Goal: Task Accomplishment & Management: Manage account settings

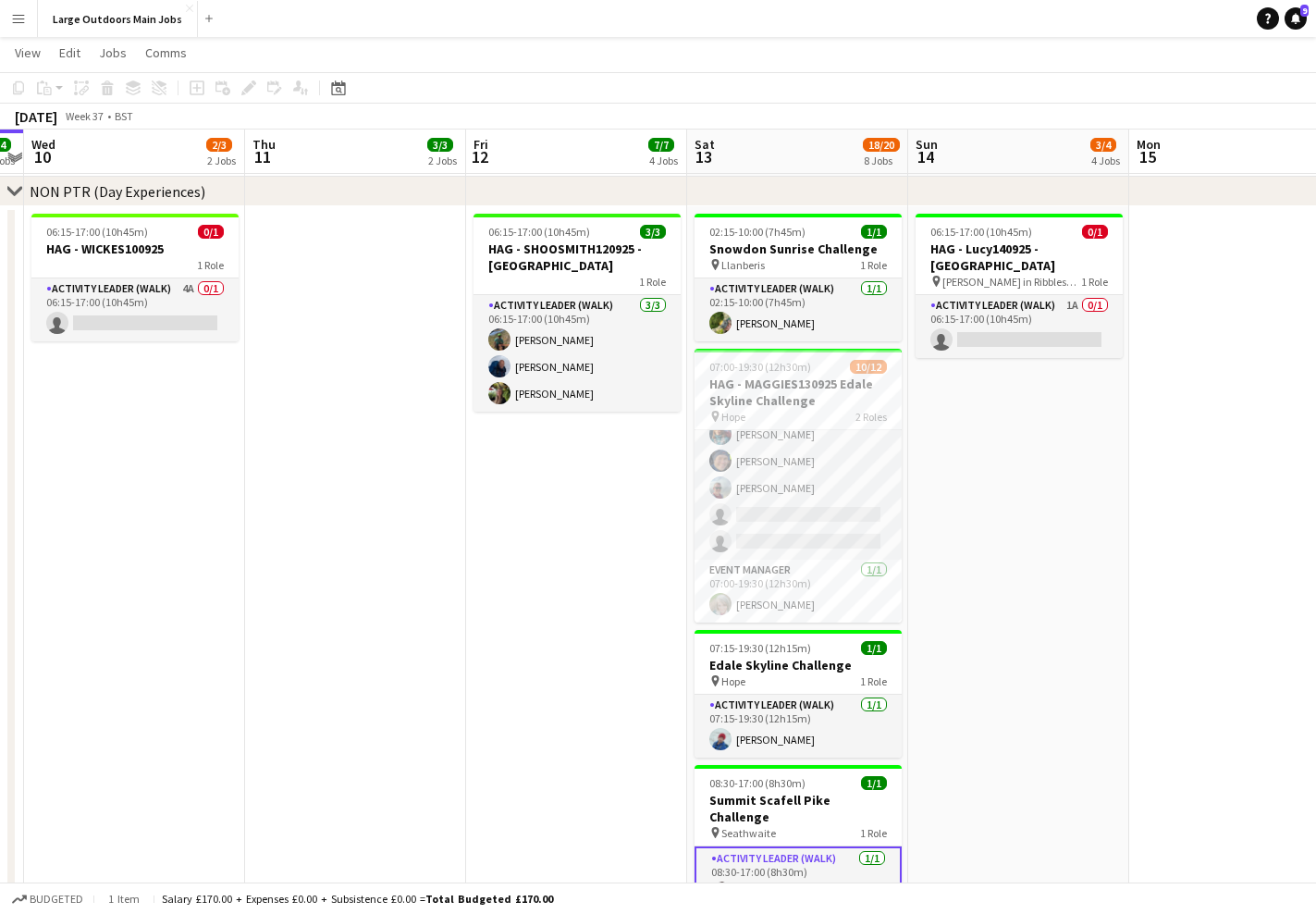
scroll to position [0, 413]
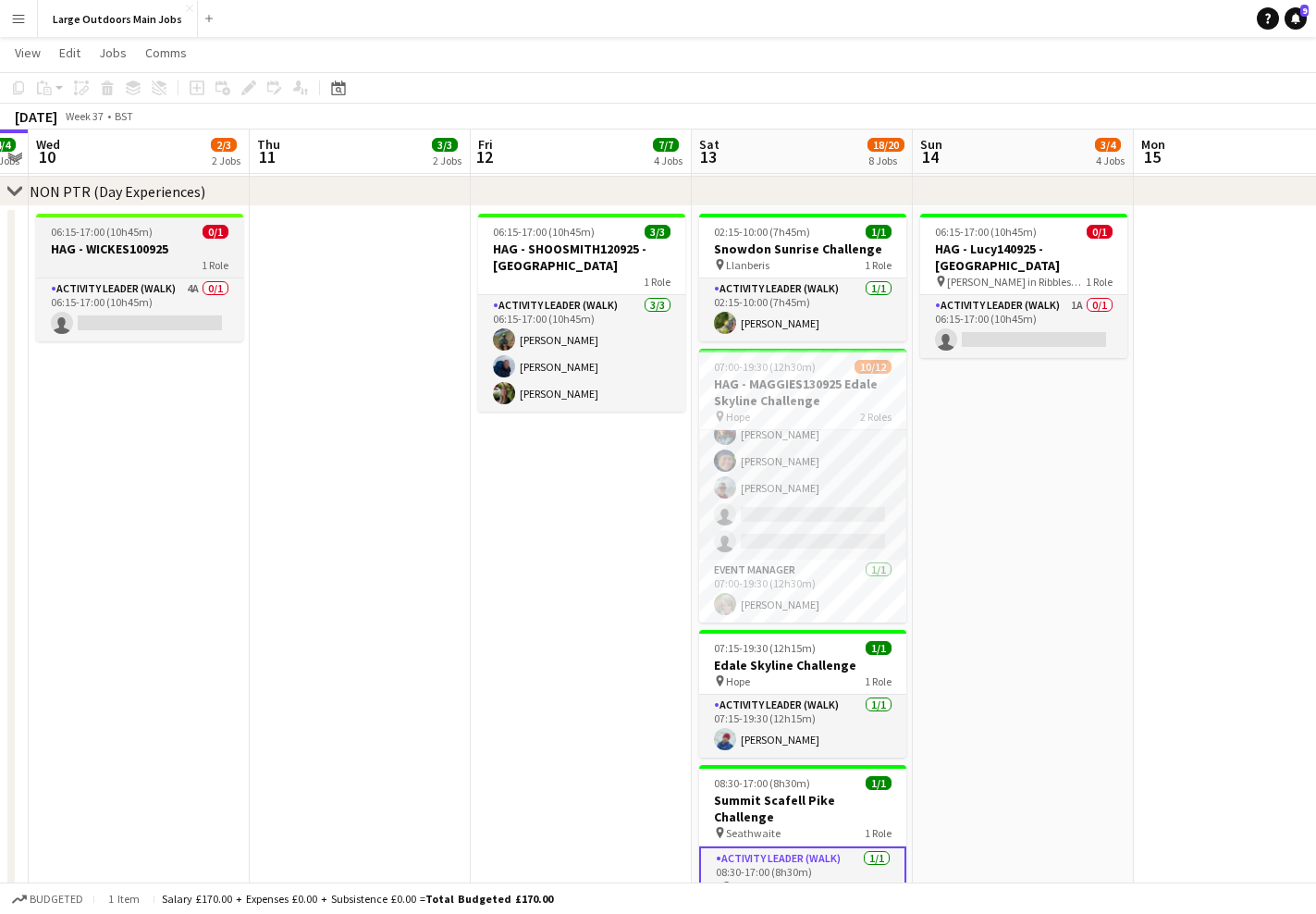
click at [117, 236] on span "06:15-17:00 (10h45m)" at bounding box center [101, 232] width 101 height 14
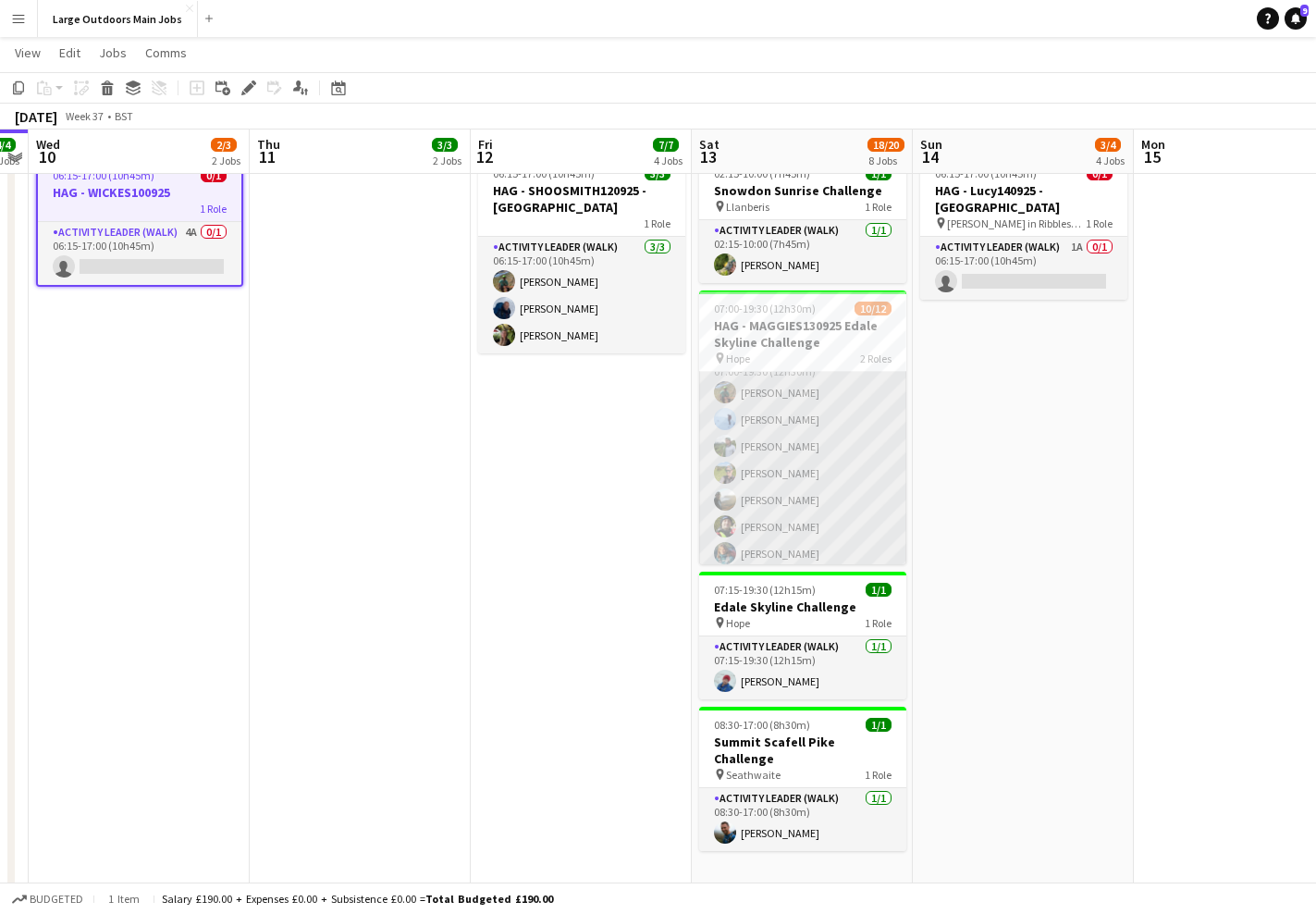
scroll to position [202, 0]
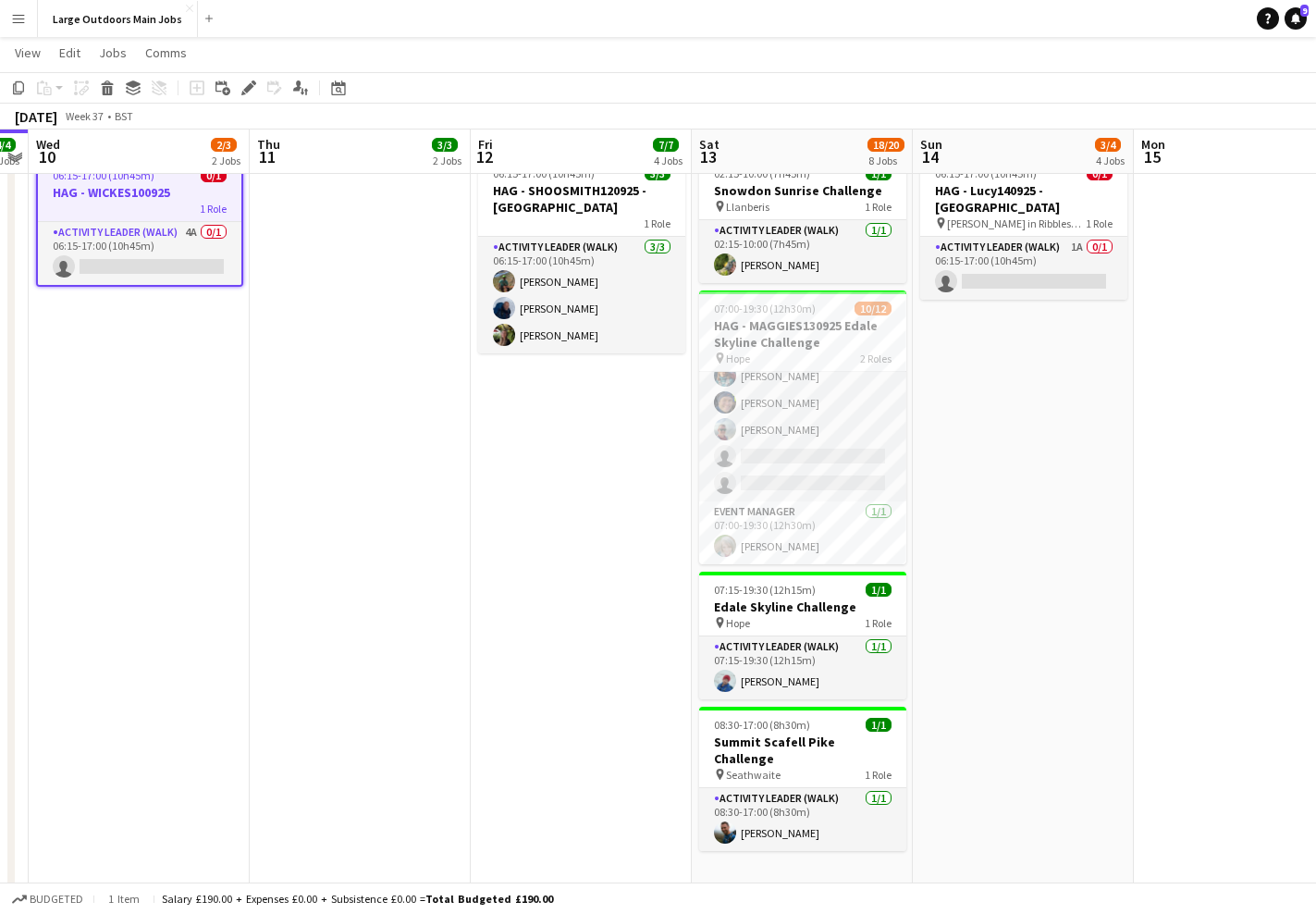
click at [550, 505] on app-date-cell "06:15-17:00 (10h45m) 3/3 HAG - SHOOSMITH120925 - Yorkshire Three Peaks 1 Role A…" at bounding box center [581, 537] width 221 height 778
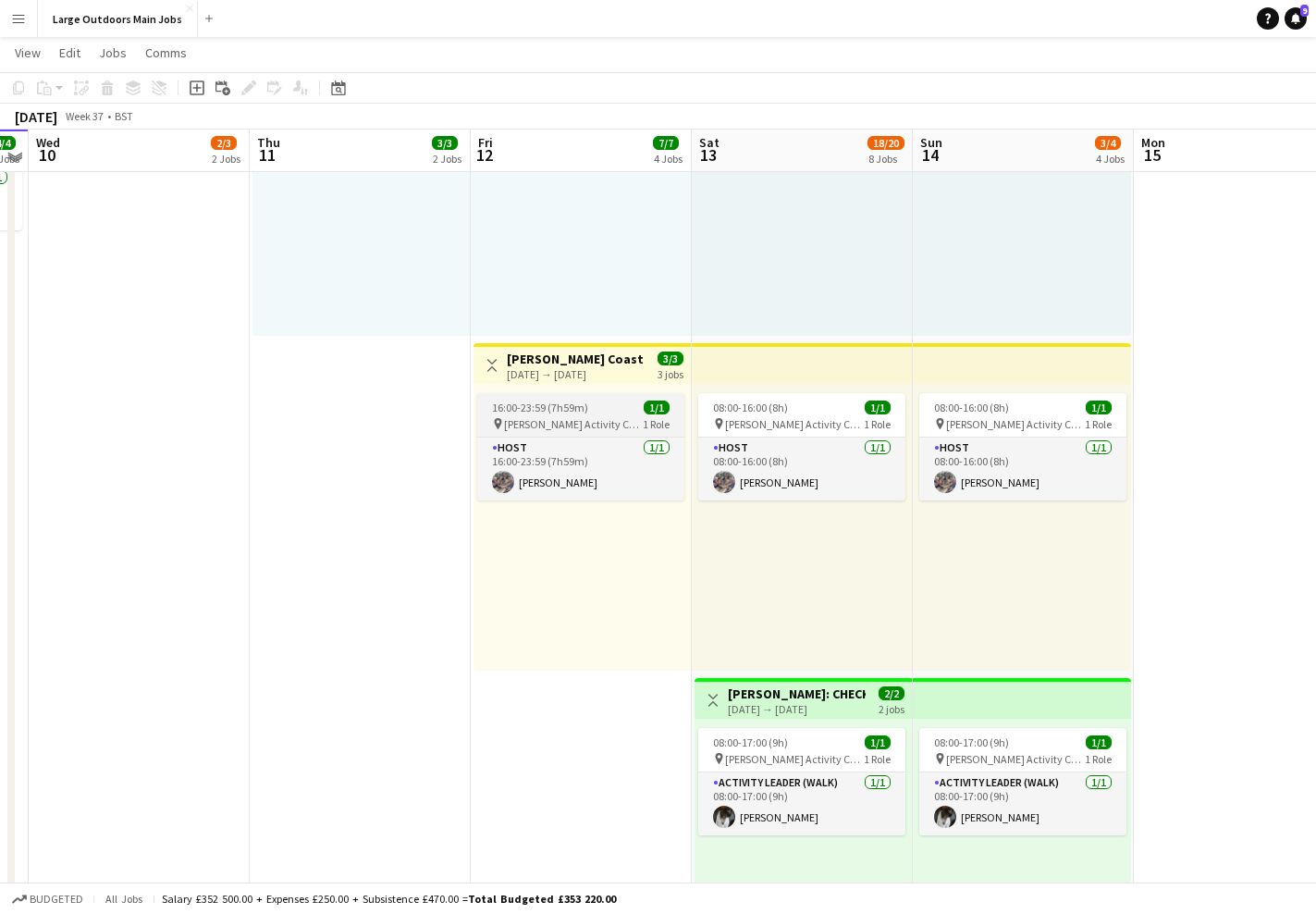
scroll to position [538, 0]
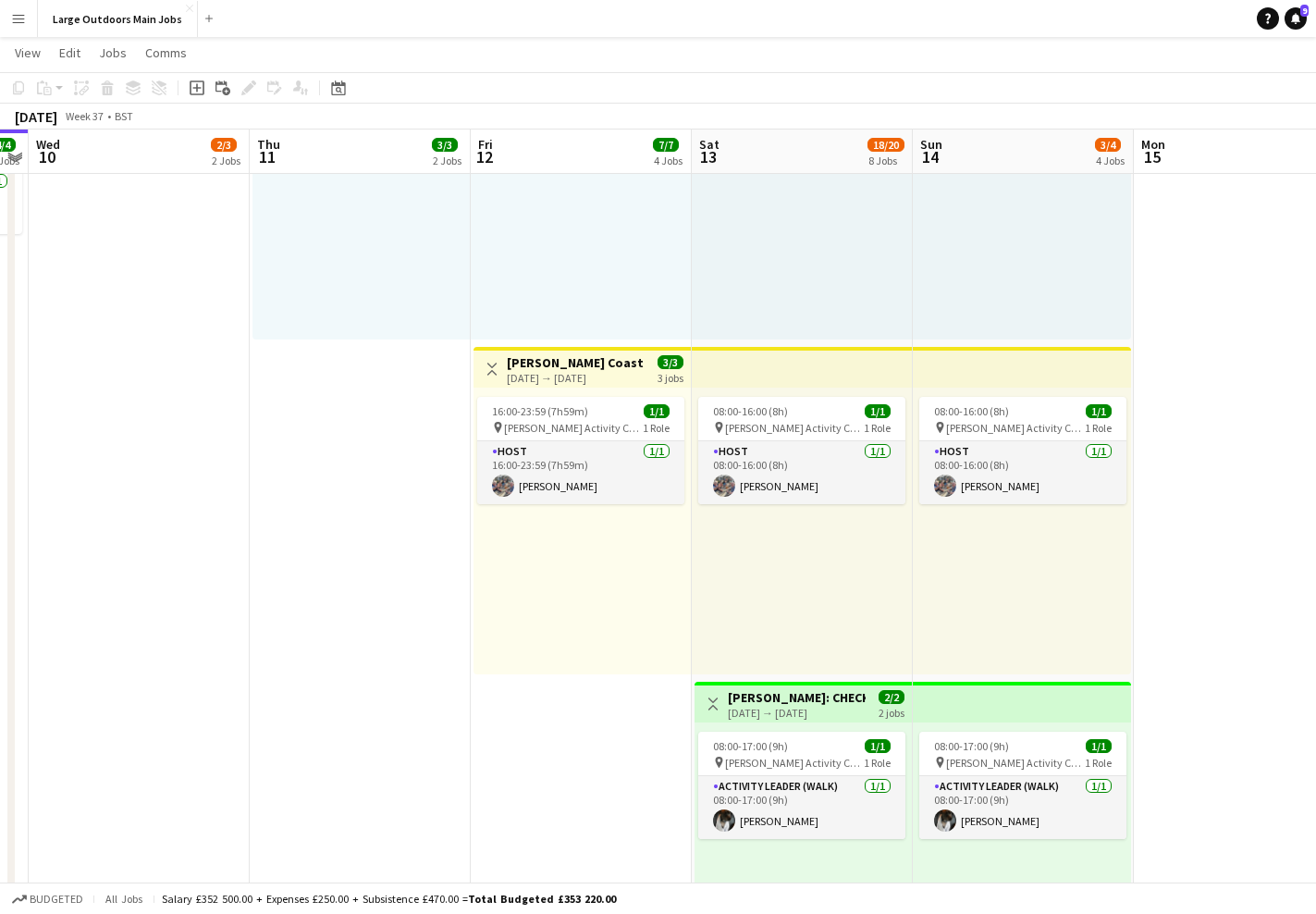
click at [548, 374] on div "[DATE] → [DATE]" at bounding box center [575, 377] width 138 height 14
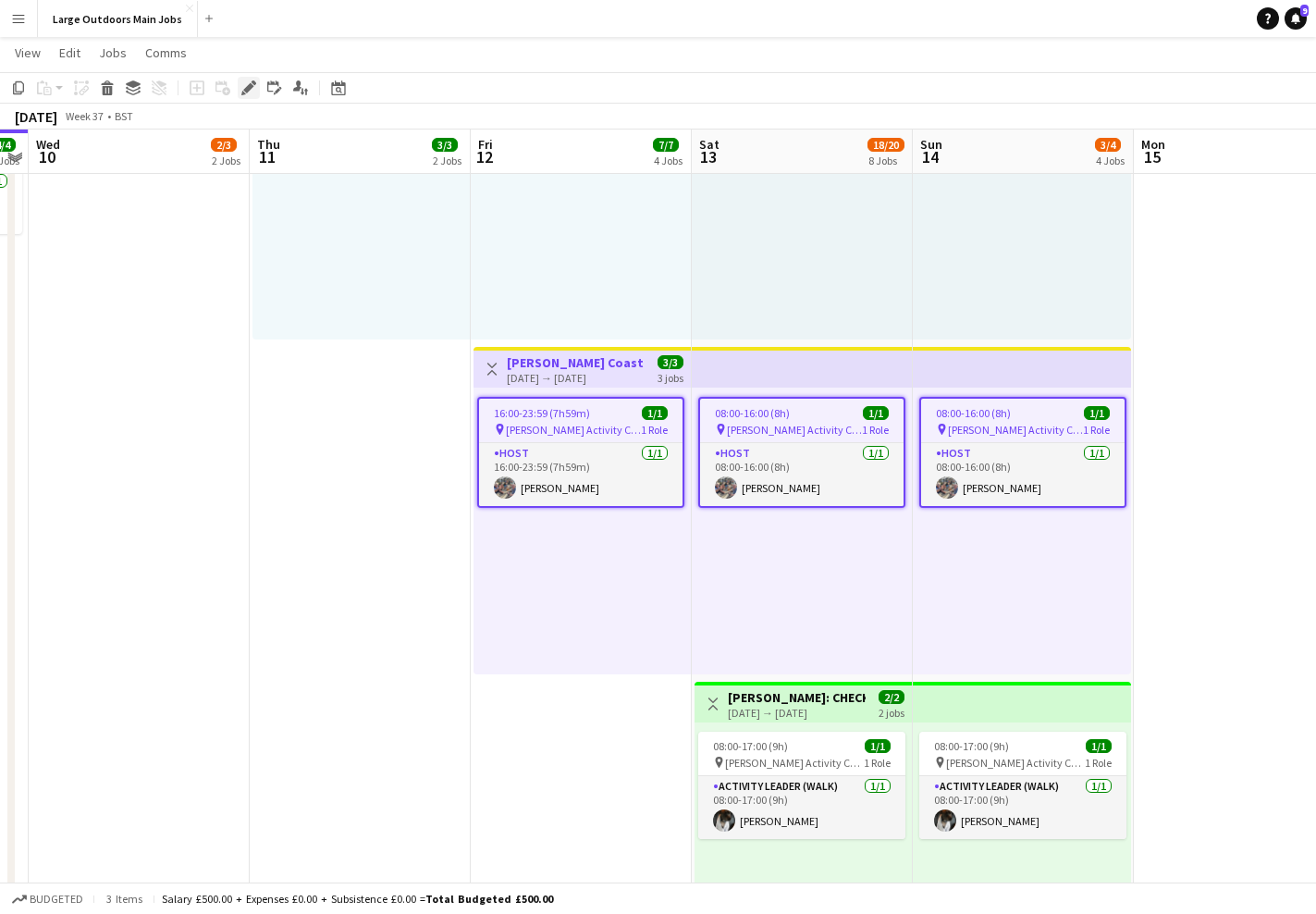
click at [250, 87] on icon at bounding box center [248, 88] width 11 height 11
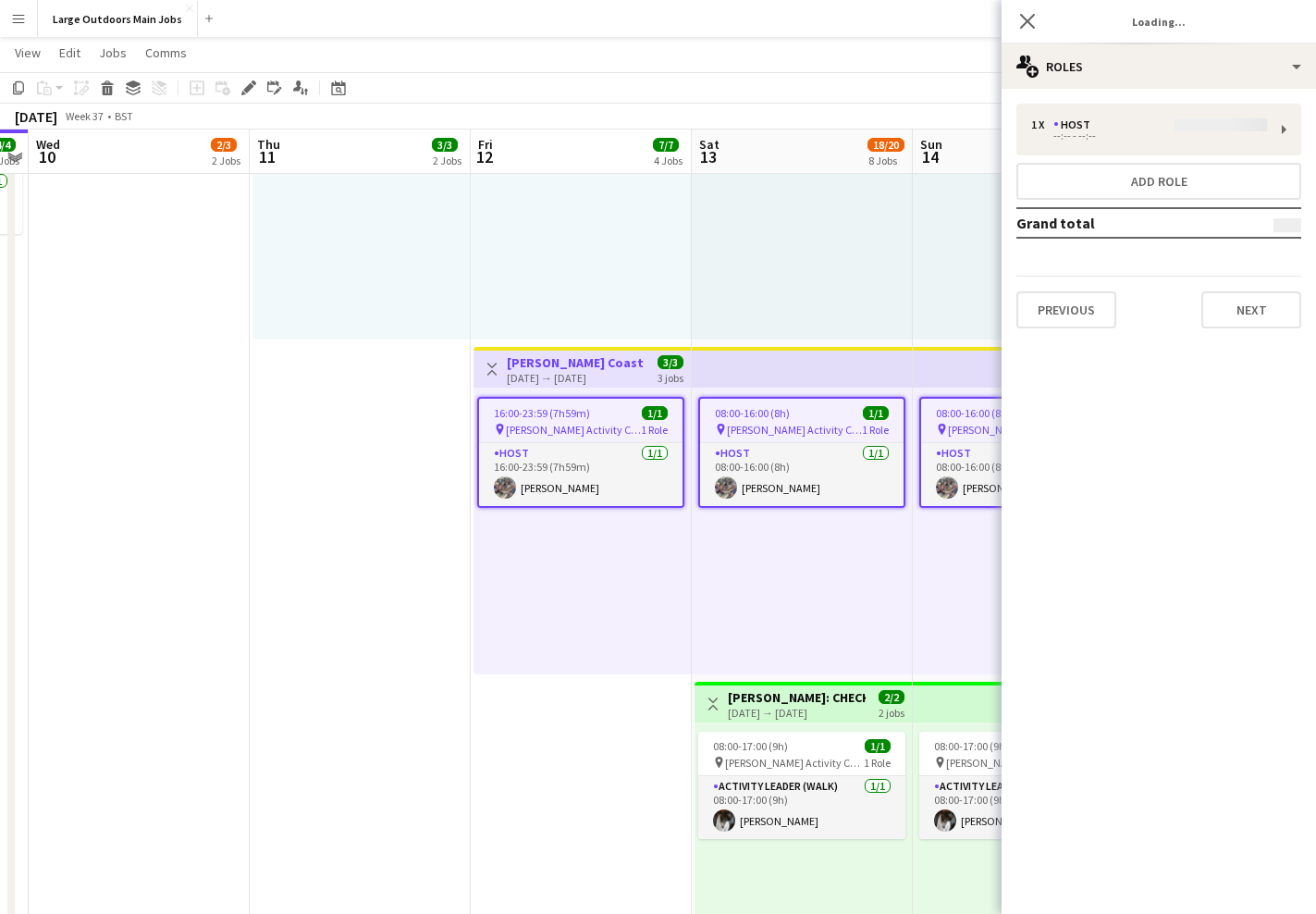
type input "**********"
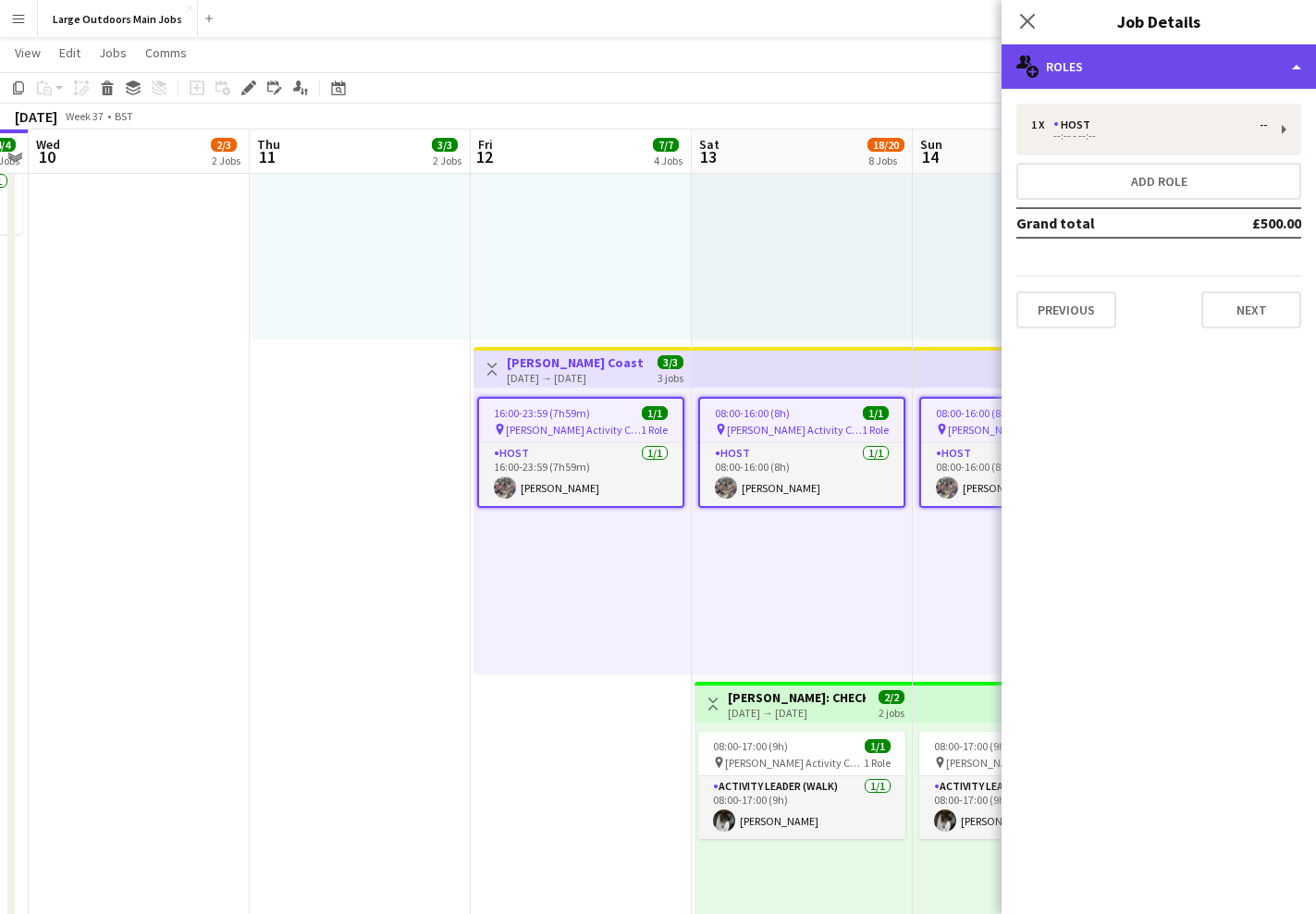
click at [1155, 78] on div "multiple-users-add Roles" at bounding box center [1159, 67] width 315 height 44
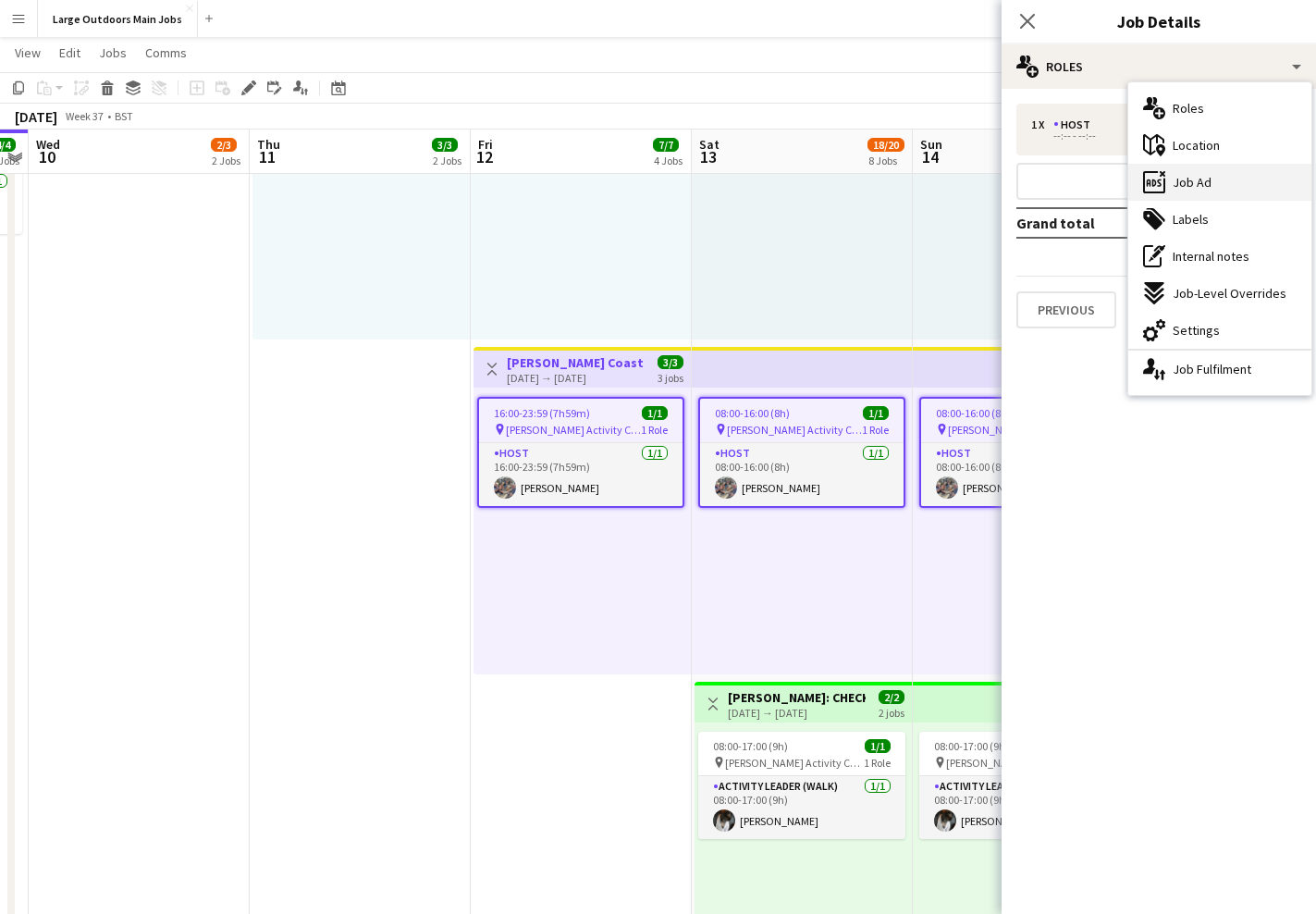
click at [1160, 180] on icon "ads-window" at bounding box center [1154, 181] width 22 height 22
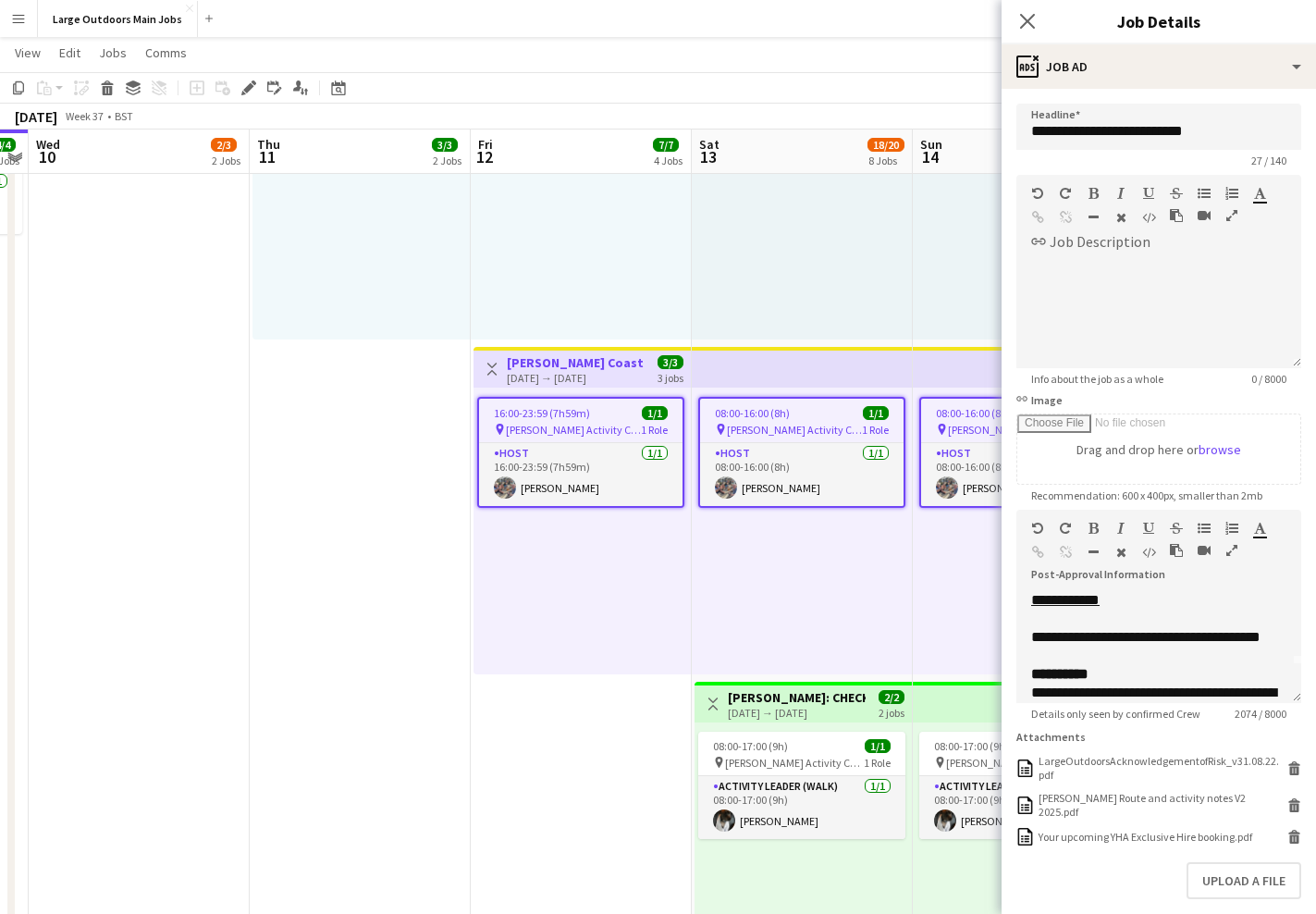
scroll to position [0, 0]
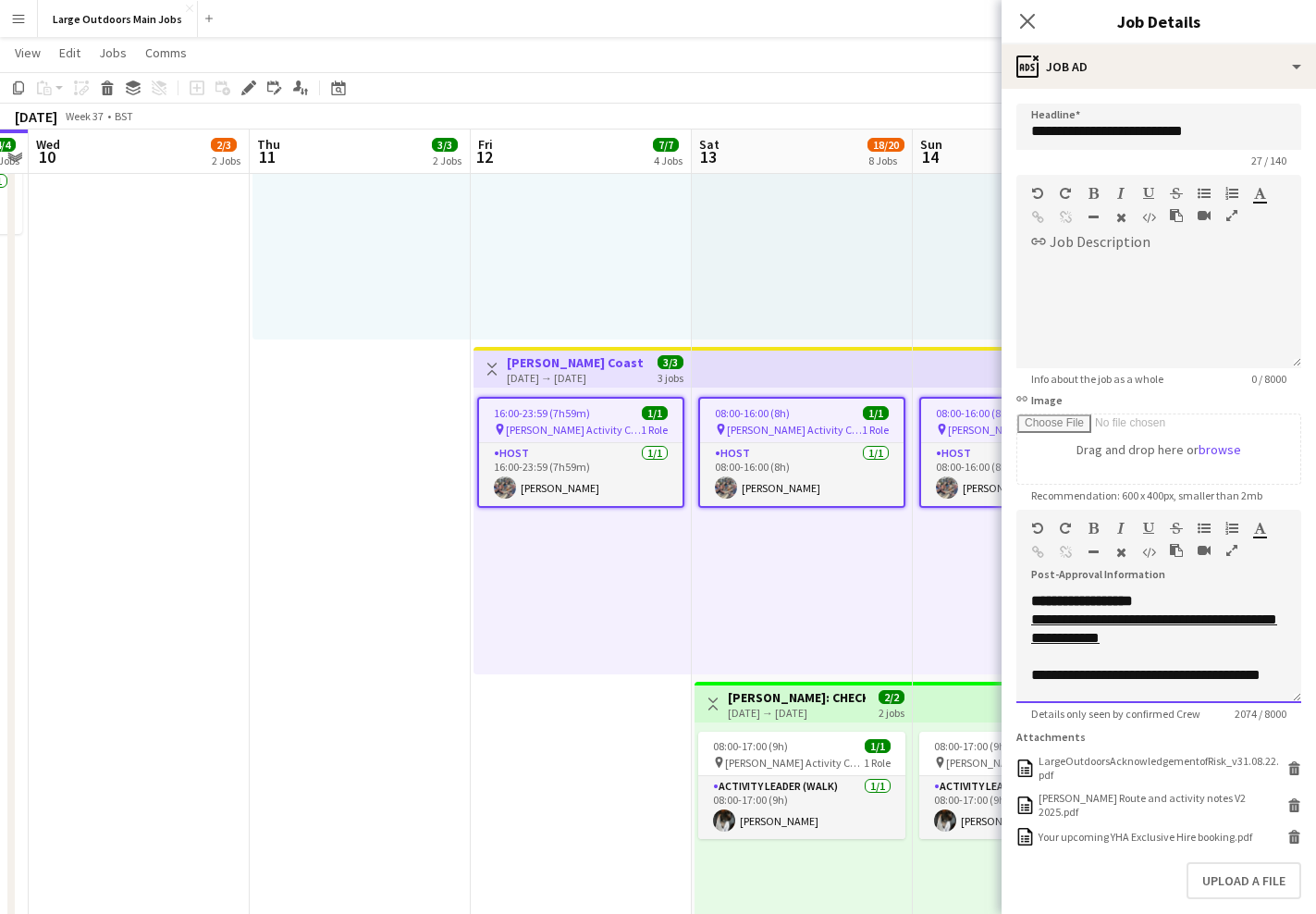
click at [1032, 605] on b "**********" at bounding box center [1082, 600] width 101 height 14
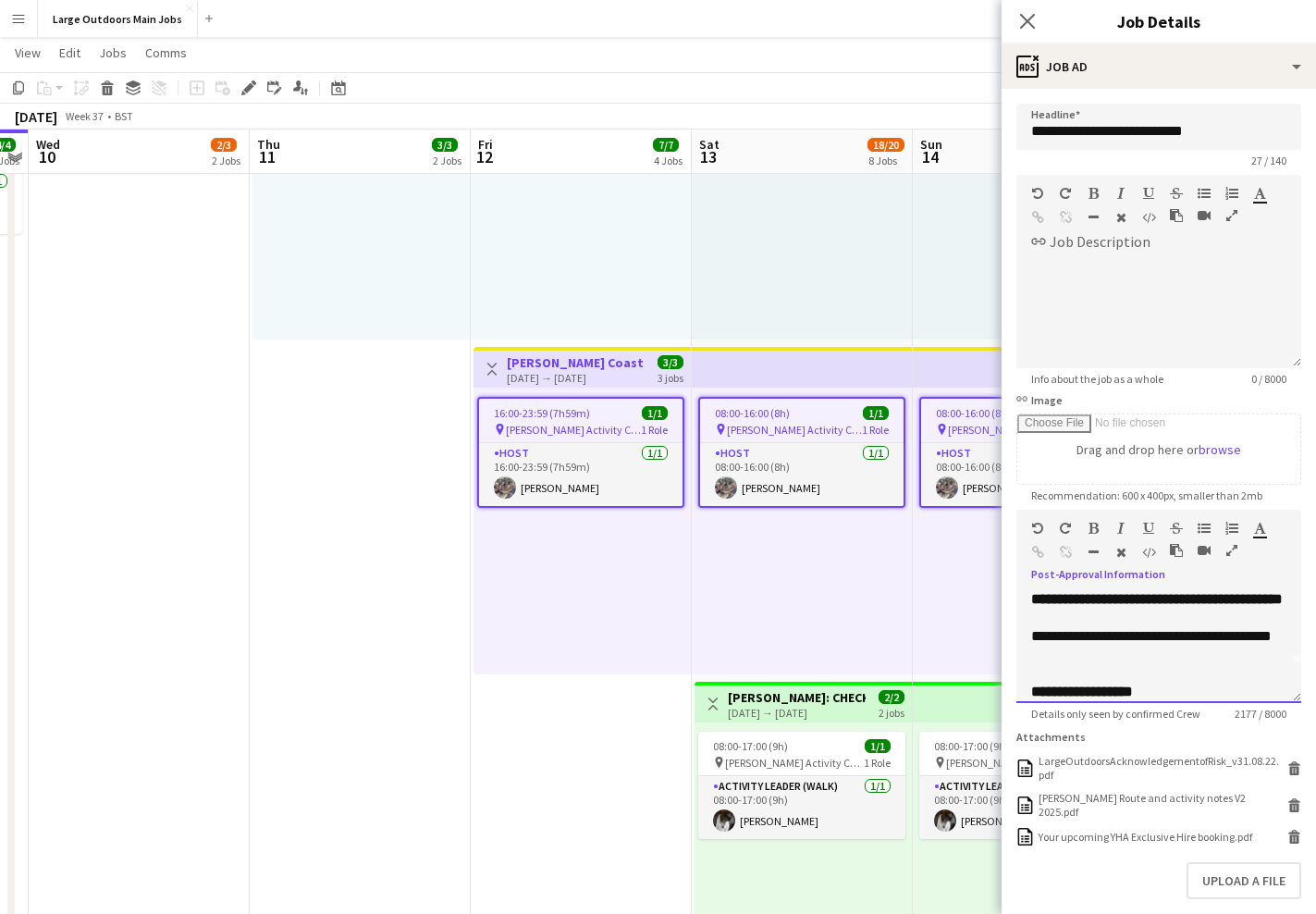
scroll to position [57, 0]
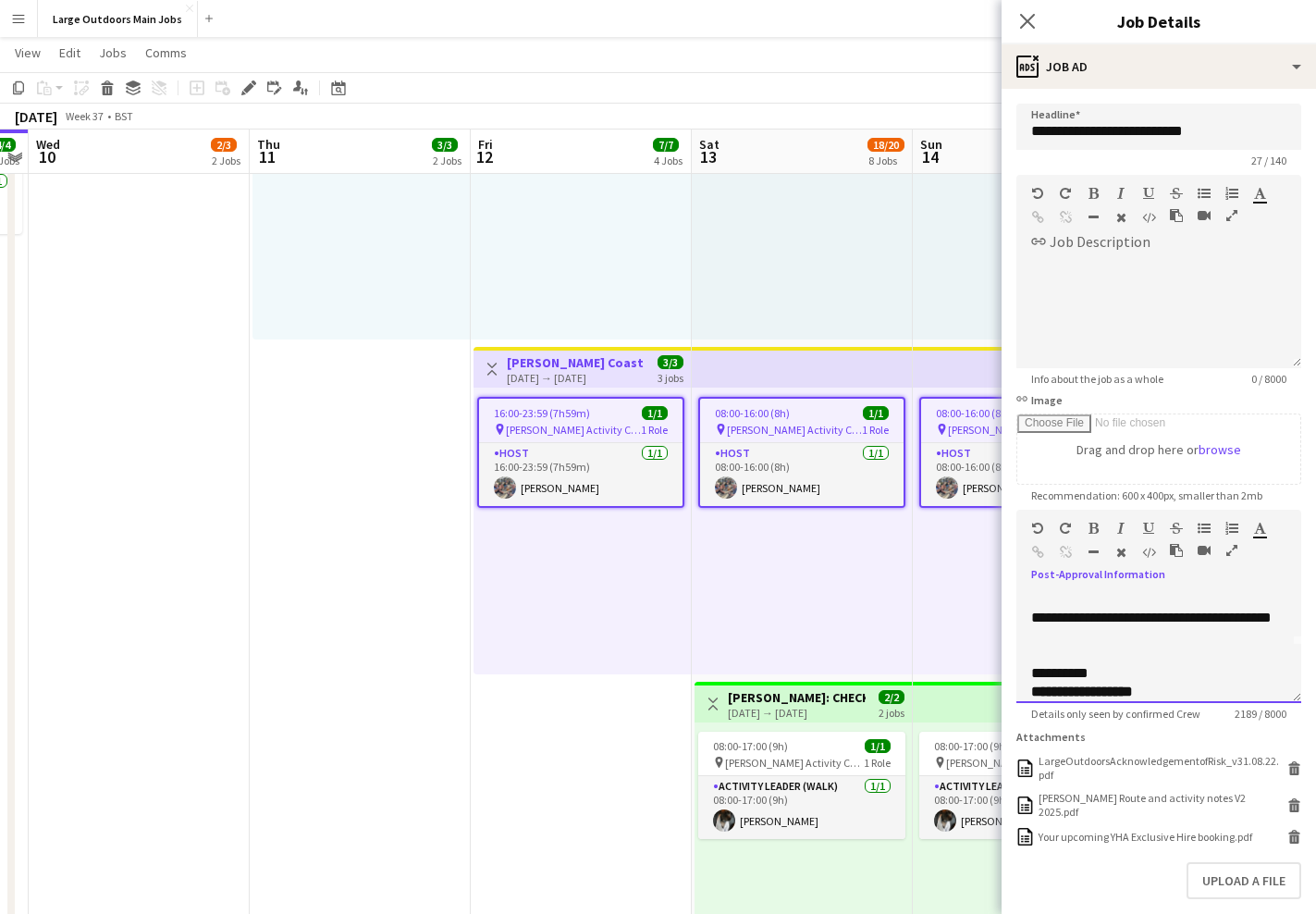
click at [1094, 646] on div "**********" at bounding box center [1159, 627] width 256 height 37
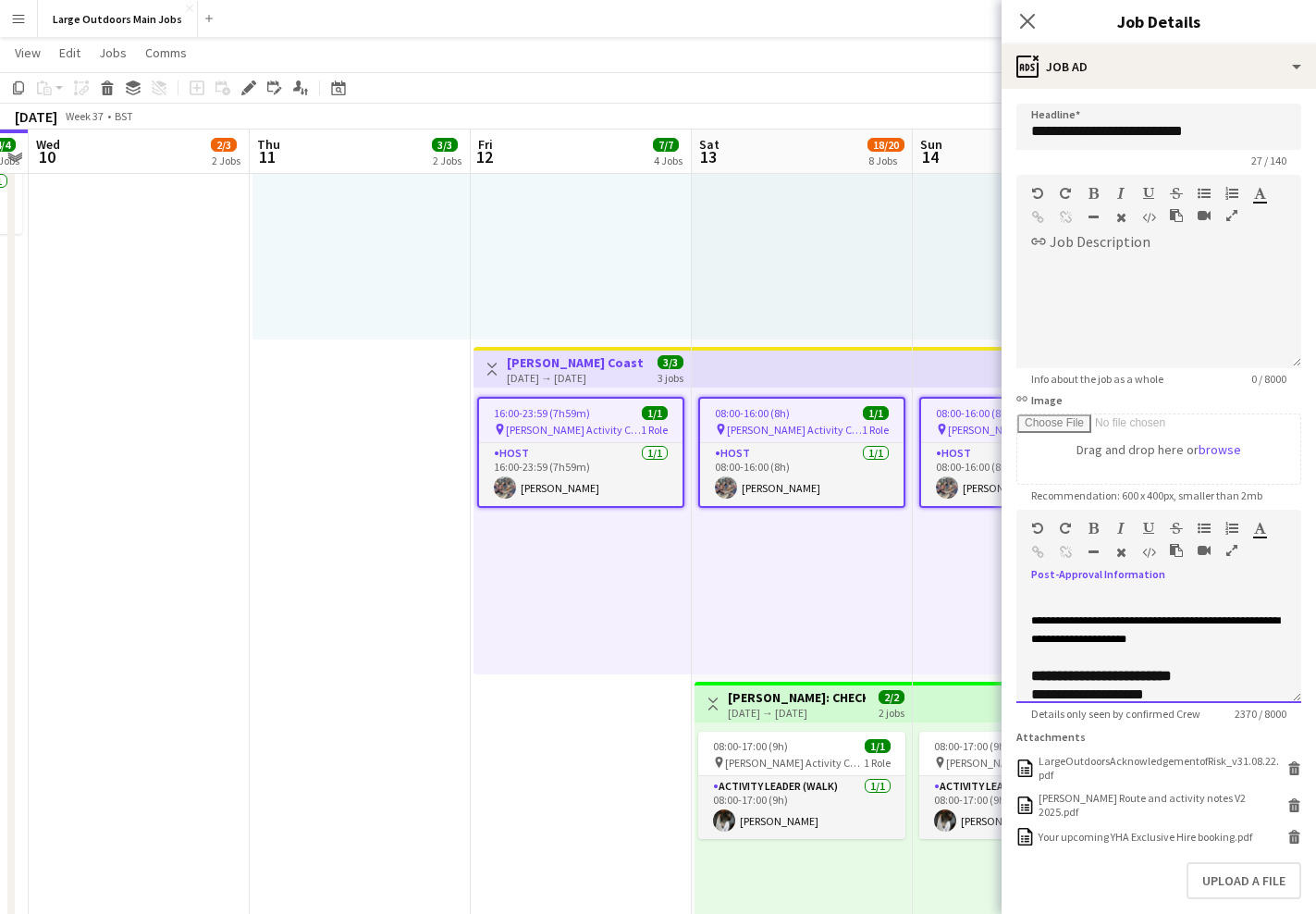
scroll to position [1754, 0]
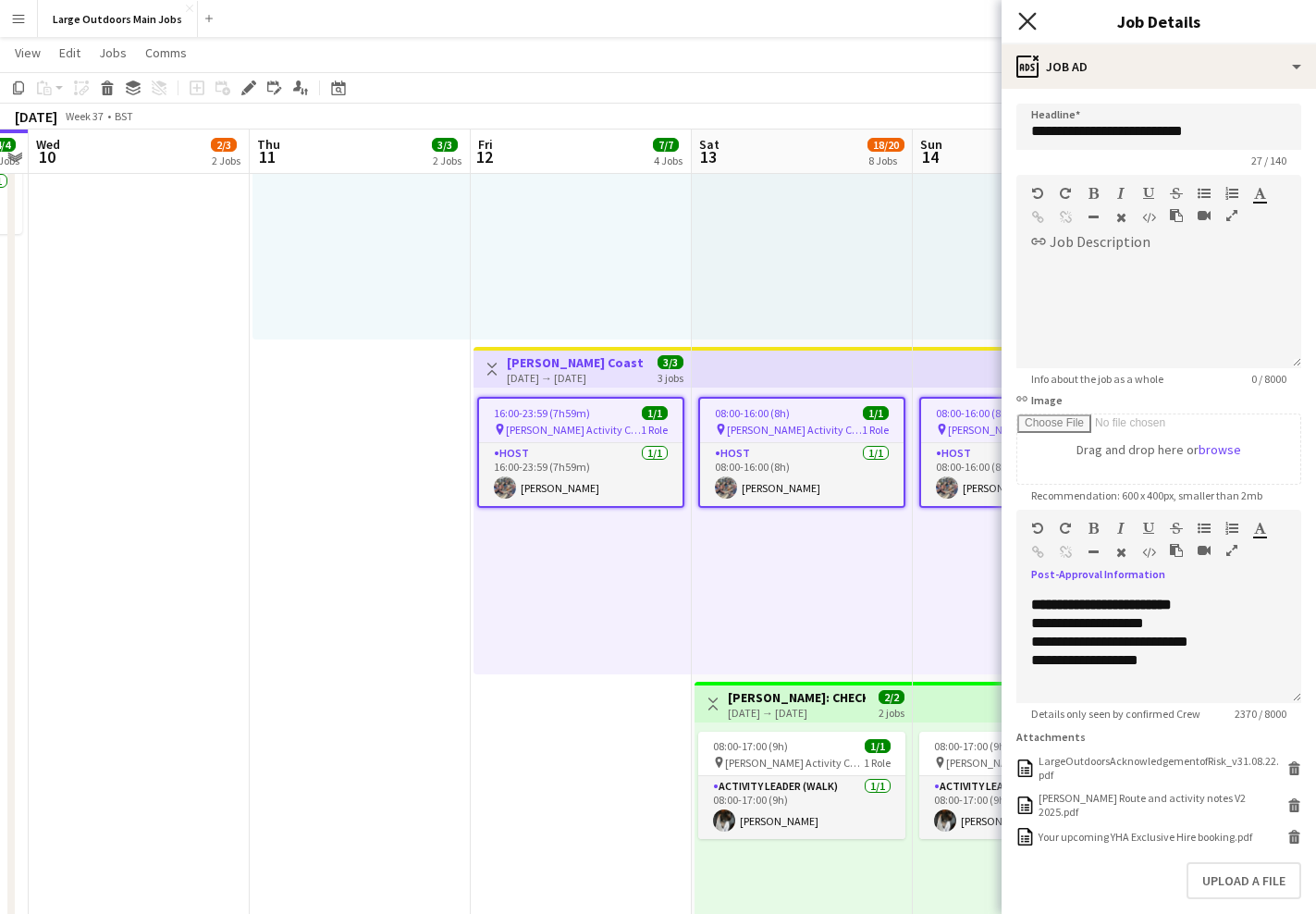
click at [1023, 20] on icon "Close pop-in" at bounding box center [1027, 20] width 17 height 17
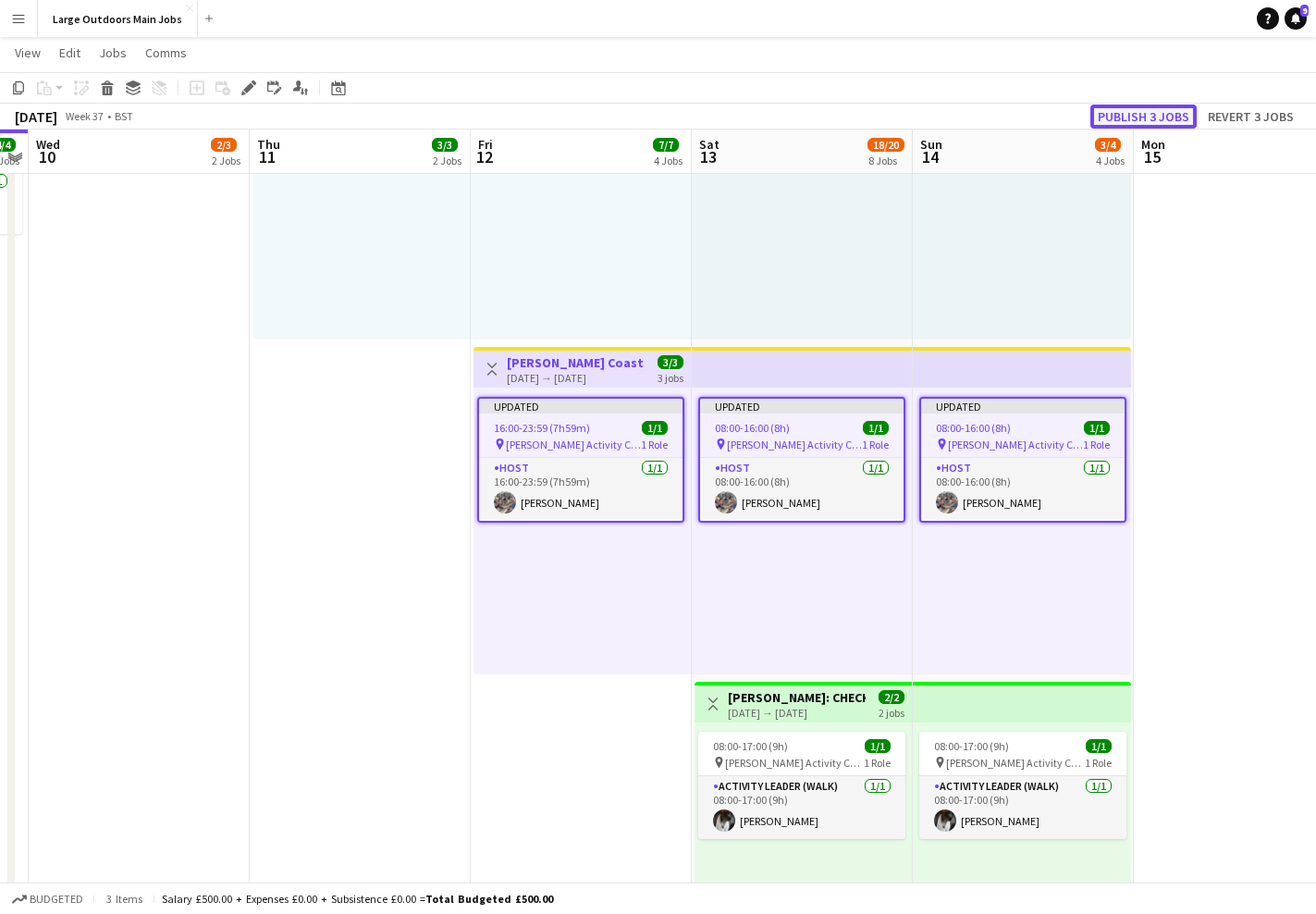
click at [1141, 120] on button "Publish 3 jobs" at bounding box center [1143, 116] width 106 height 24
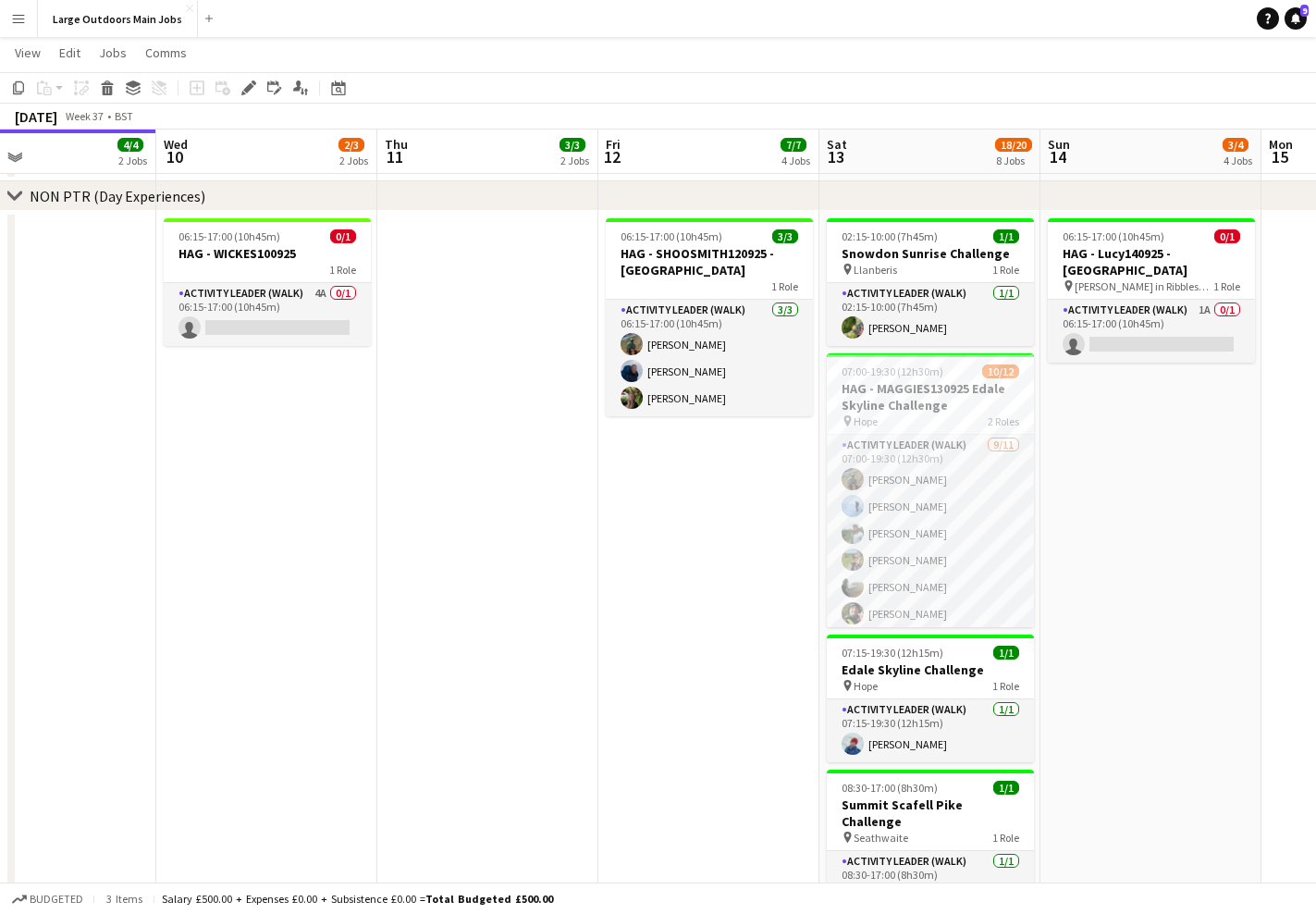
scroll to position [1369, 0]
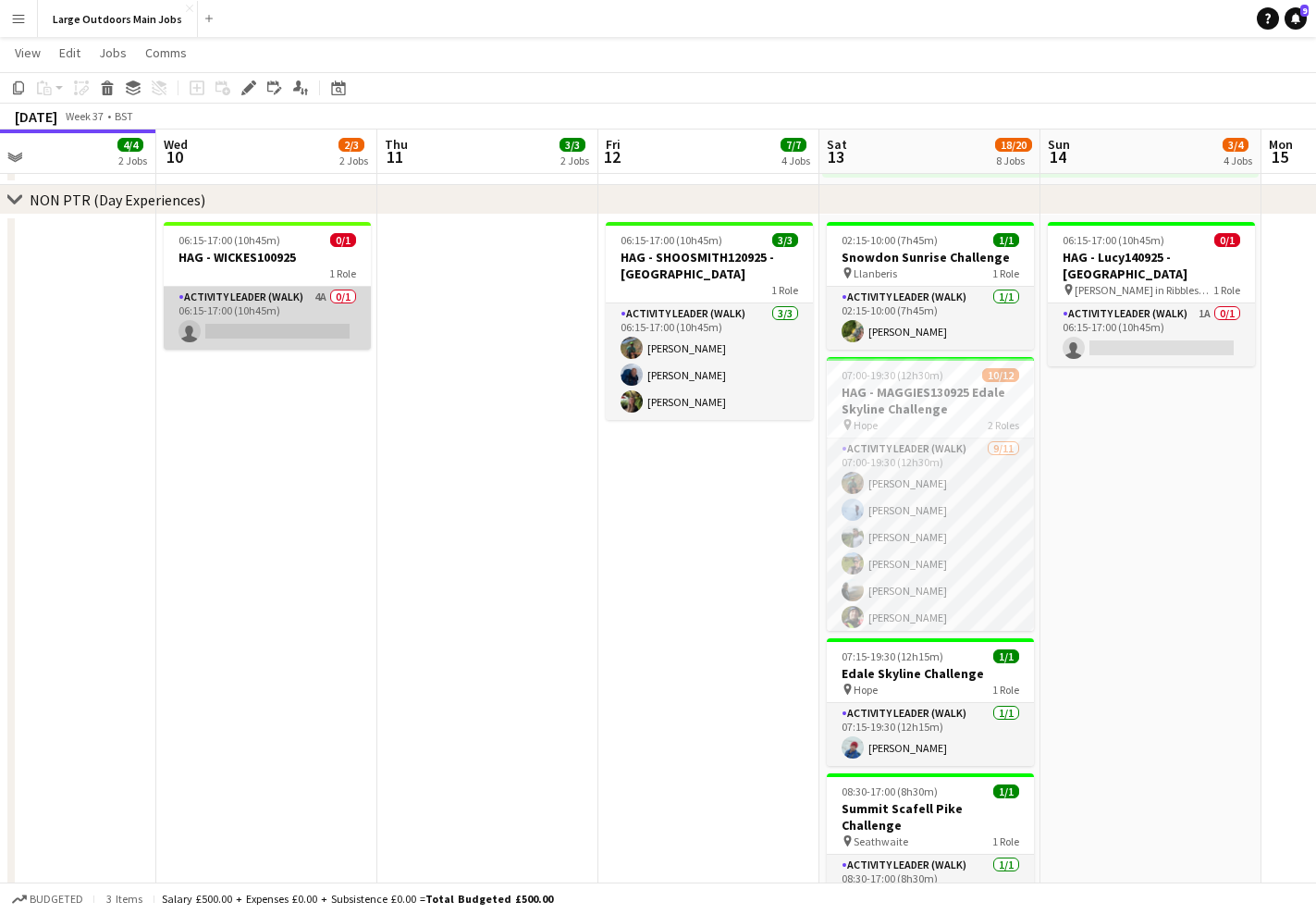
click at [256, 316] on app-card-role "Activity Leader (Walk) 4A 0/1 06:15-17:00 (10h45m) single-neutral-actions" at bounding box center [267, 318] width 207 height 63
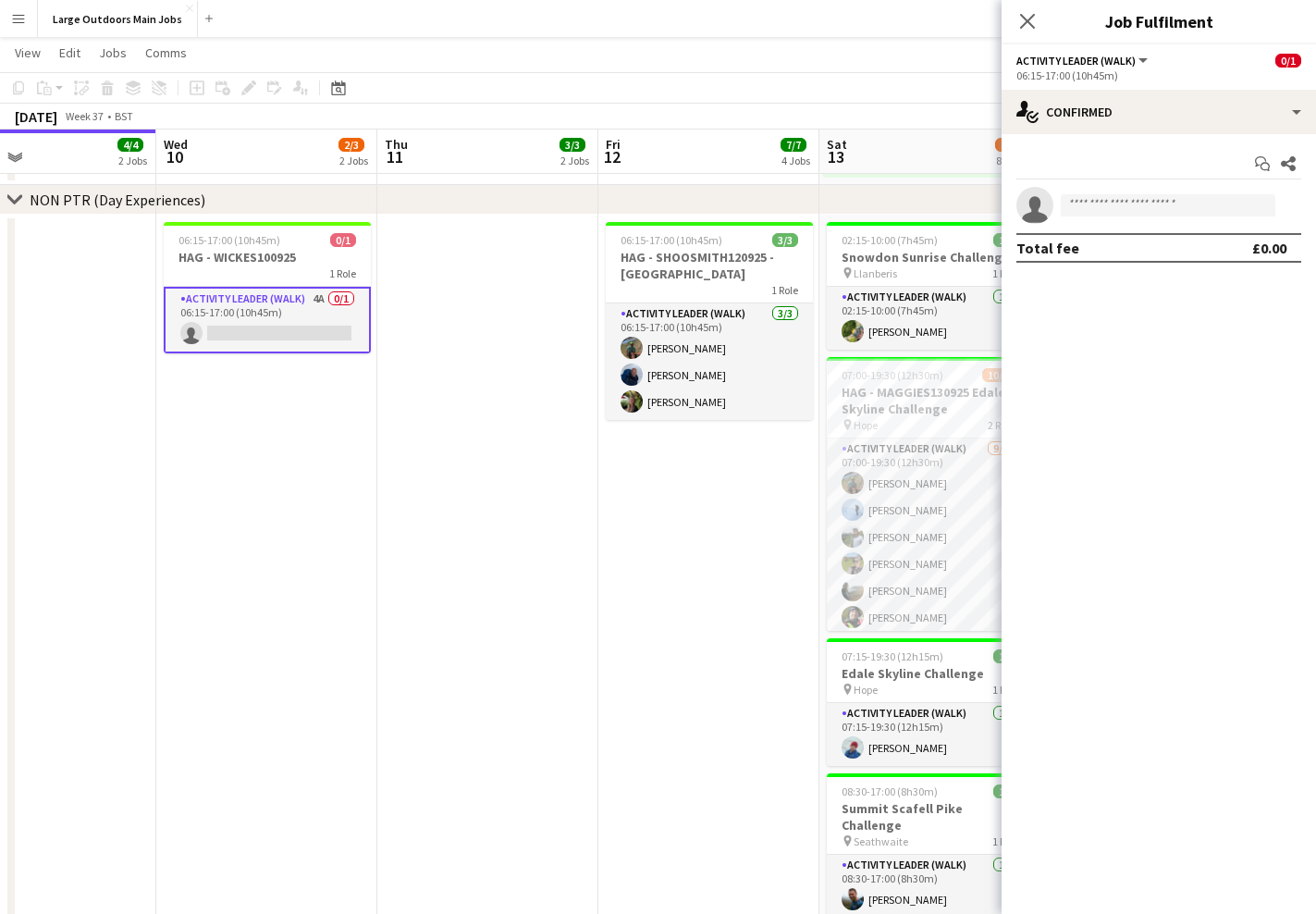
click at [239, 312] on app-card-role "Activity Leader (Walk) 4A 0/1 06:15-17:00 (10h45m) single-neutral-actions" at bounding box center [267, 319] width 207 height 67
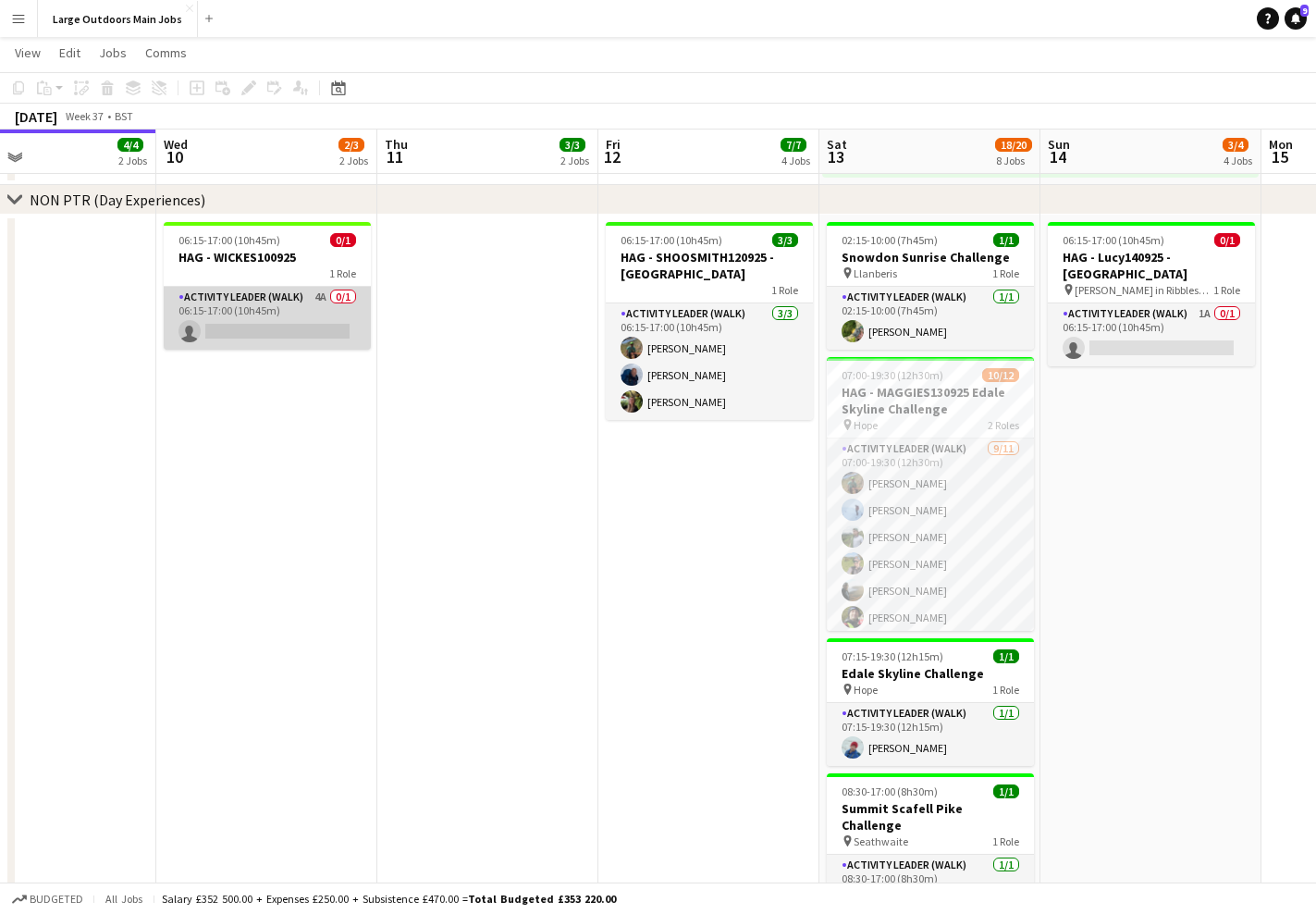
click at [266, 305] on app-card-role "Activity Leader (Walk) 4A 0/1 06:15-17:00 (10h45m) single-neutral-actions" at bounding box center [267, 318] width 207 height 63
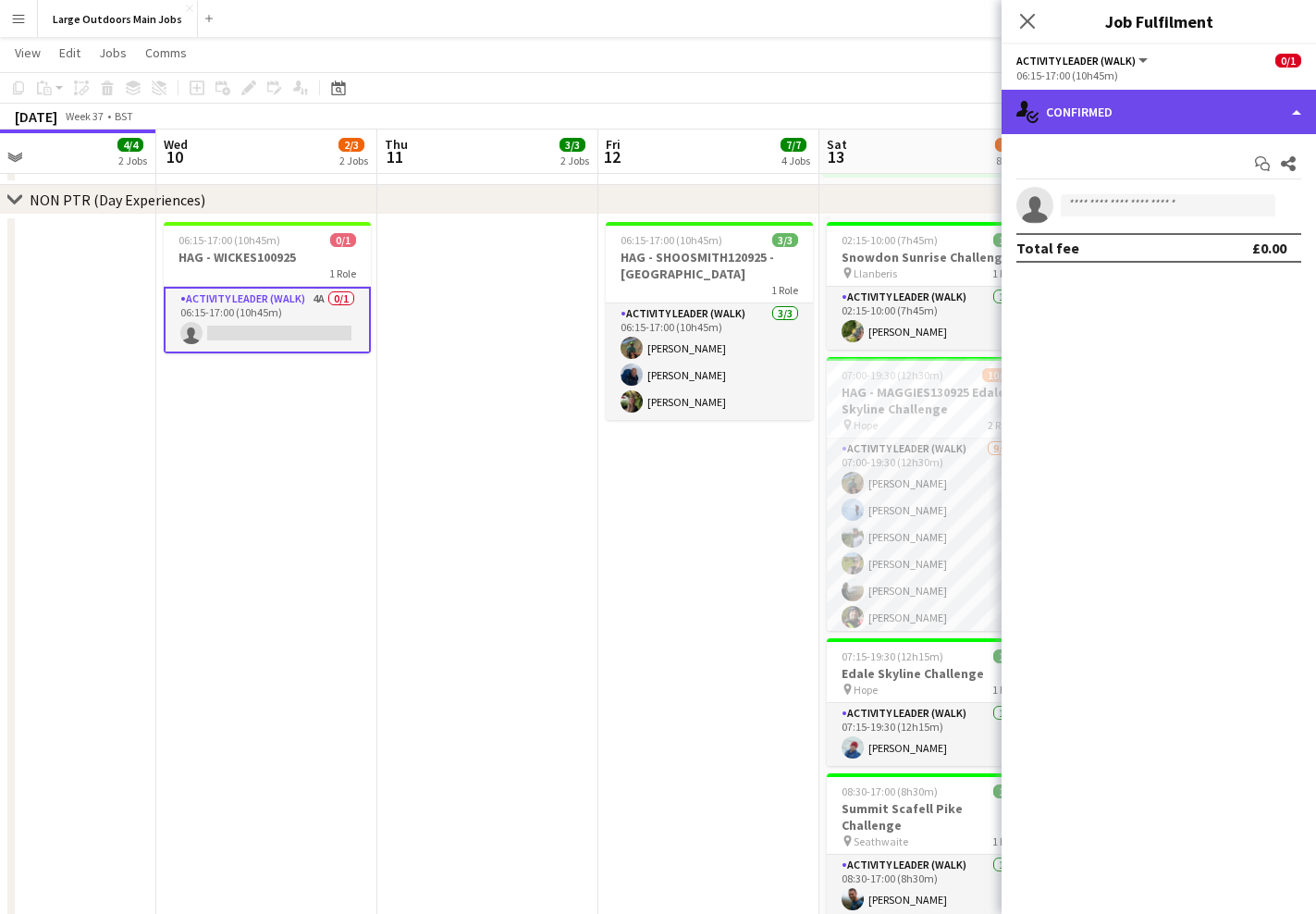
click at [1143, 109] on div "single-neutral-actions-check-2 Confirmed" at bounding box center [1159, 112] width 315 height 44
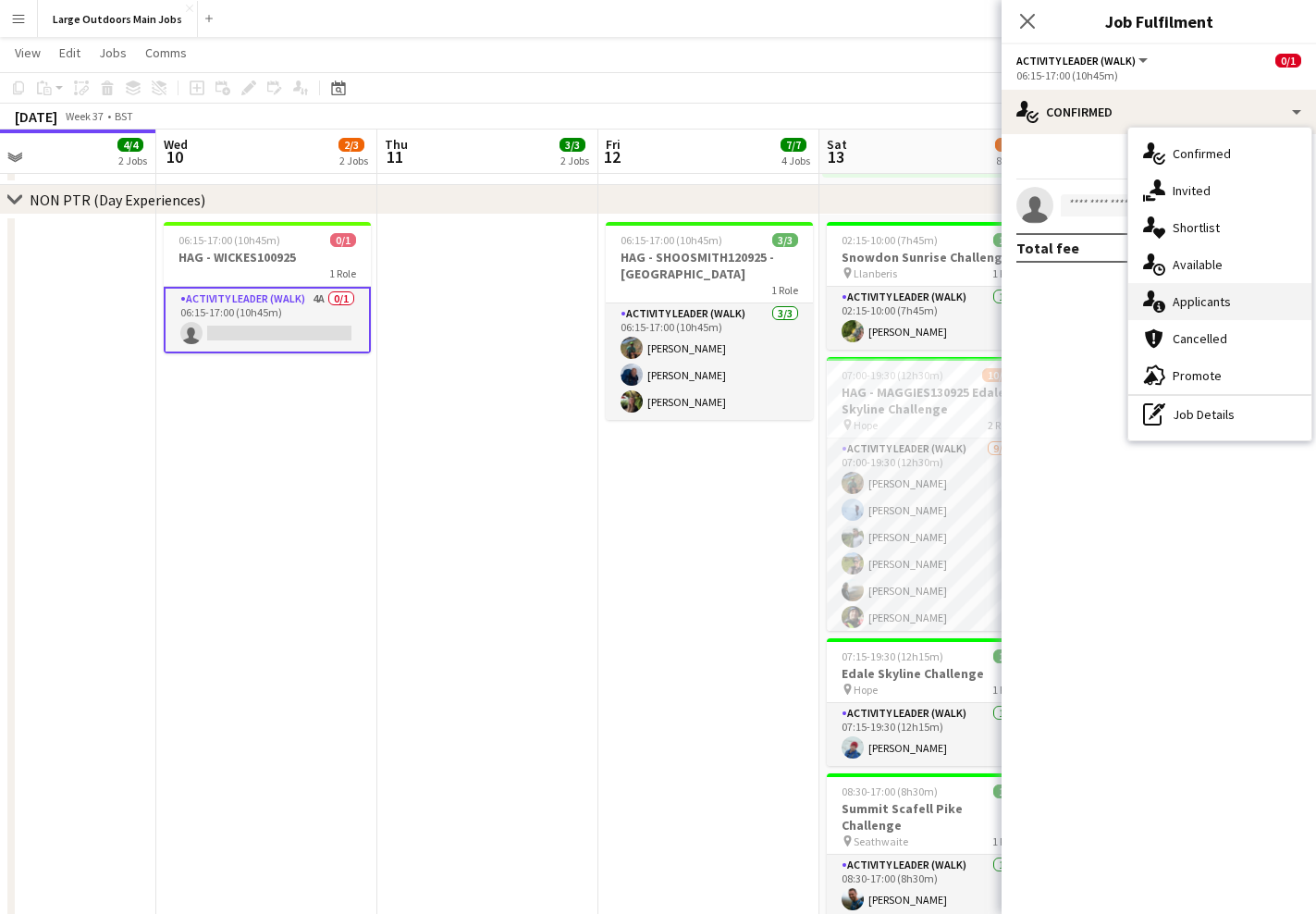
click at [1214, 298] on span "Applicants" at bounding box center [1201, 301] width 58 height 16
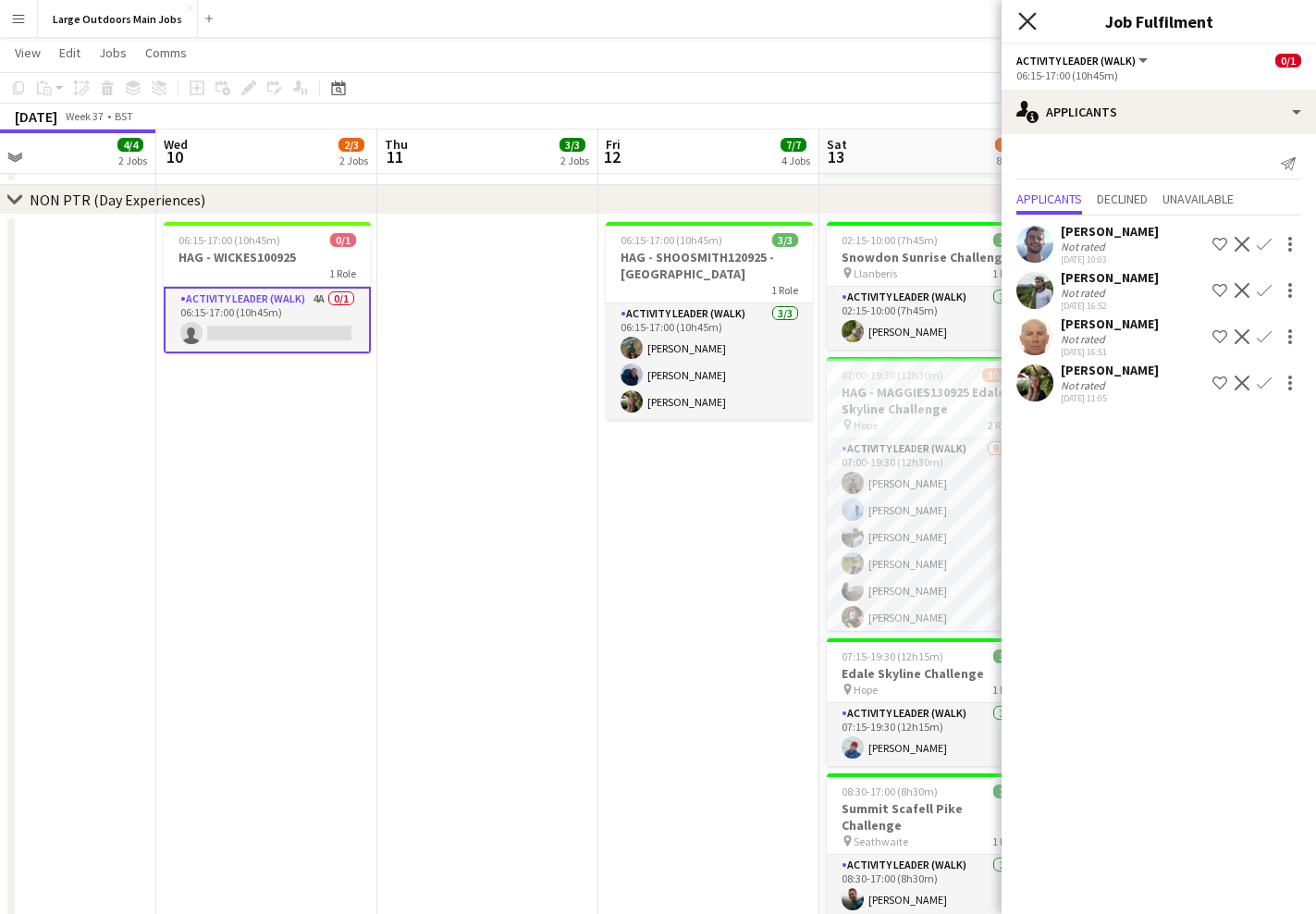
click at [1027, 26] on icon "Close pop-in" at bounding box center [1027, 20] width 17 height 17
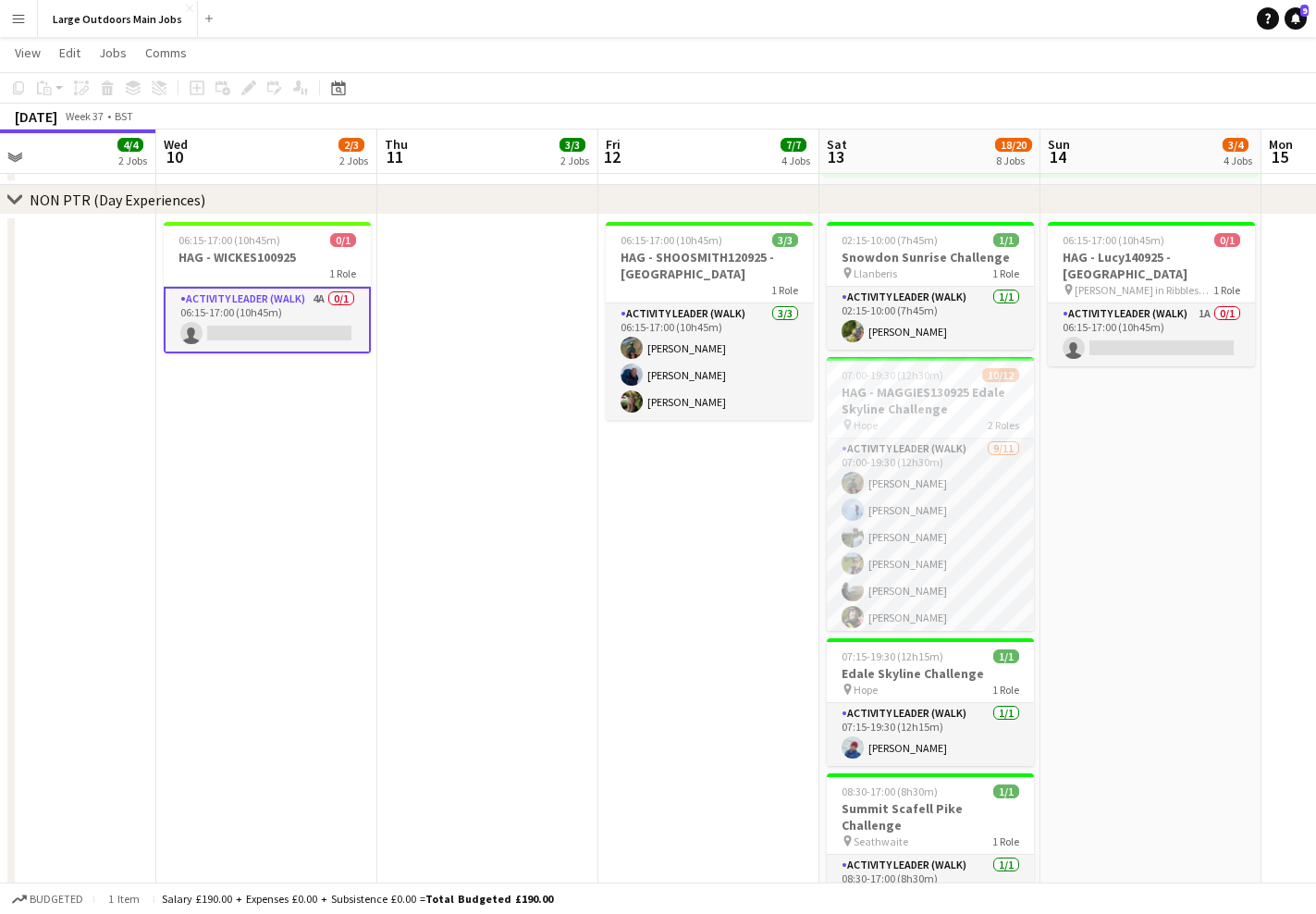
click at [442, 506] on app-date-cell at bounding box center [487, 603] width 221 height 778
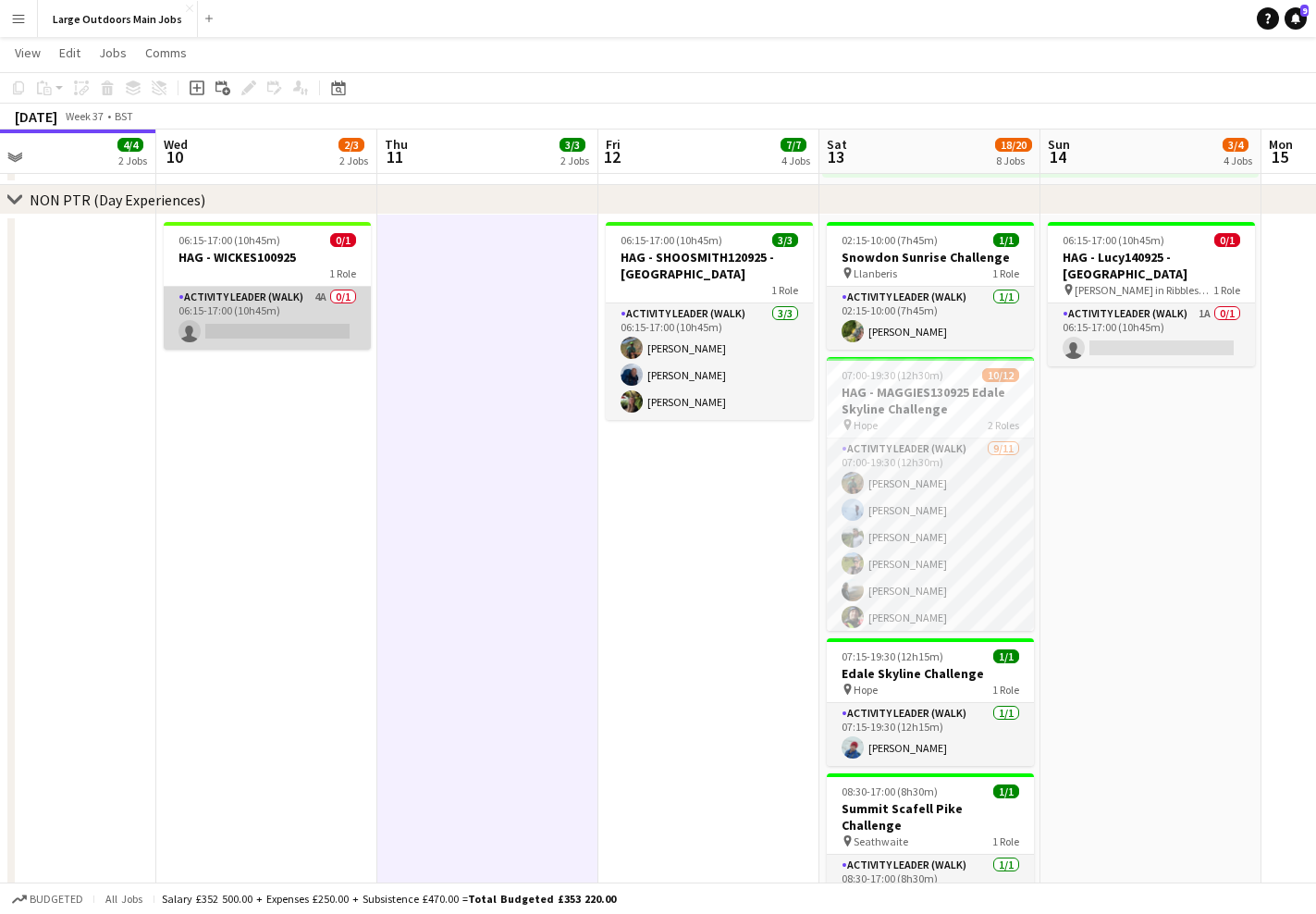
click at [274, 322] on app-card-role "Activity Leader (Walk) 4A 0/1 06:15-17:00 (10h45m) single-neutral-actions" at bounding box center [267, 318] width 207 height 63
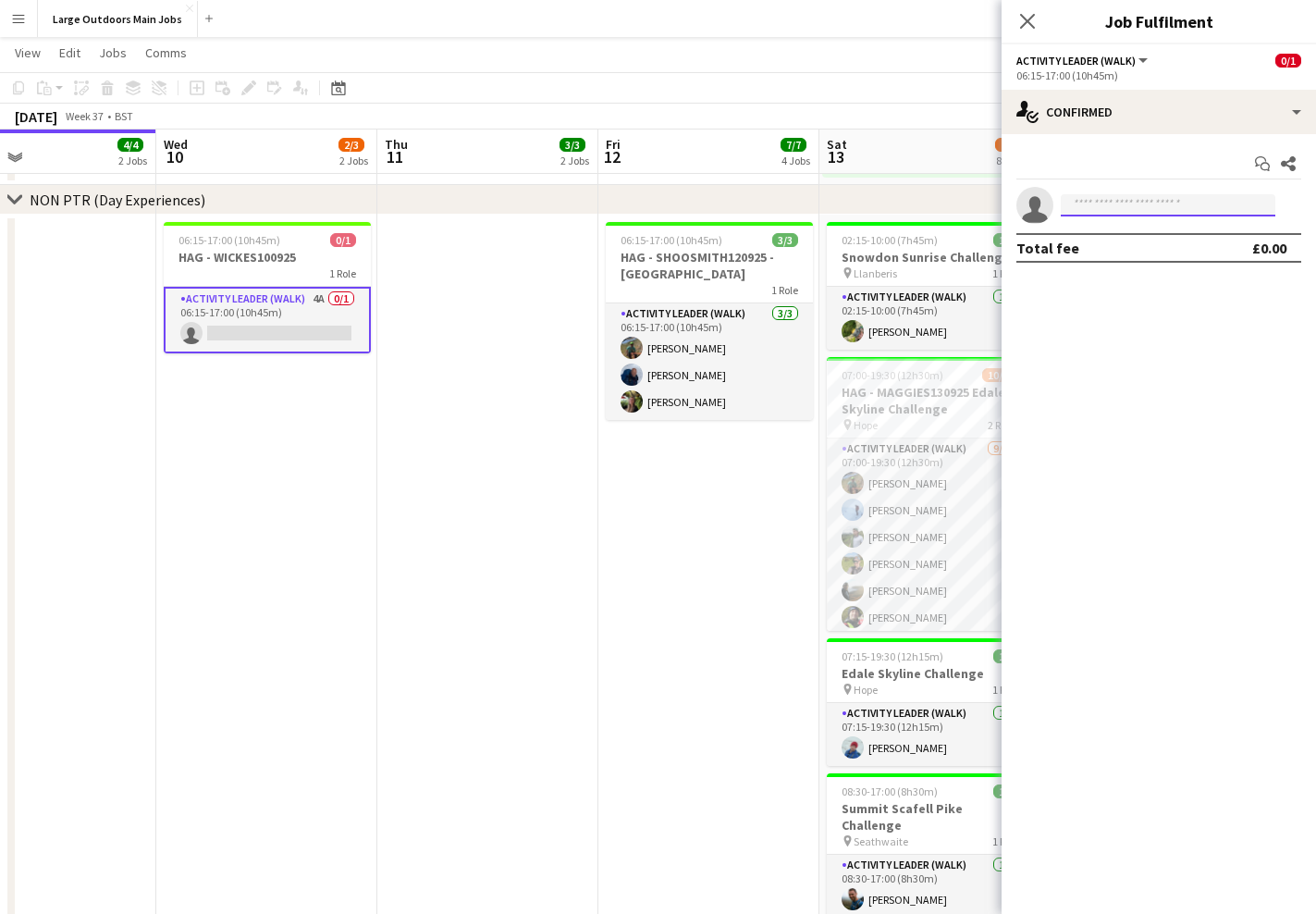
click at [1126, 211] on input at bounding box center [1167, 205] width 214 height 22
type input "*"
type input "***"
click at [1123, 241] on span "[EMAIL_ADDRESS][DOMAIN_NAME]" at bounding box center [1168, 246] width 185 height 14
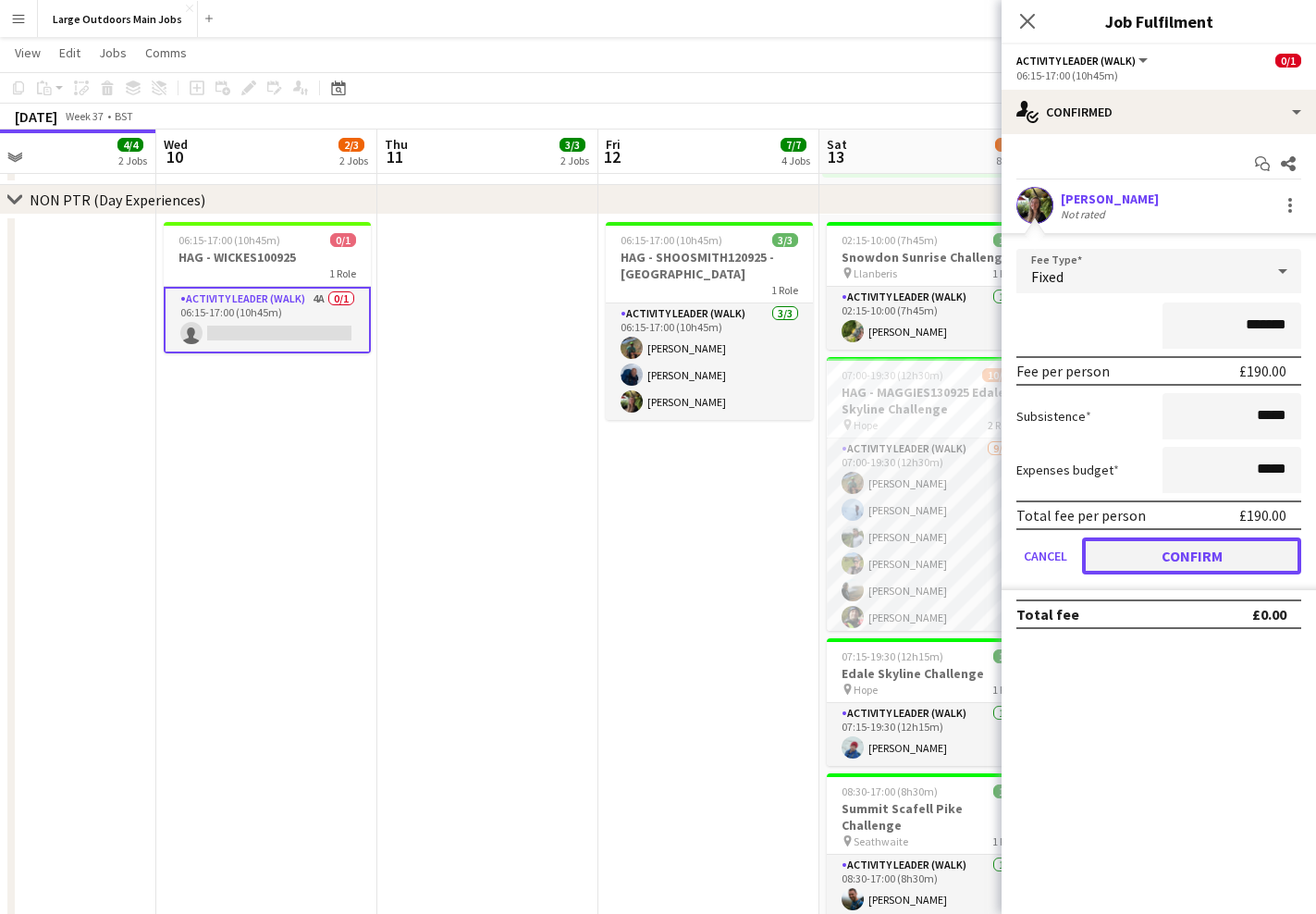
click at [1185, 557] on button "Confirm" at bounding box center [1191, 556] width 219 height 37
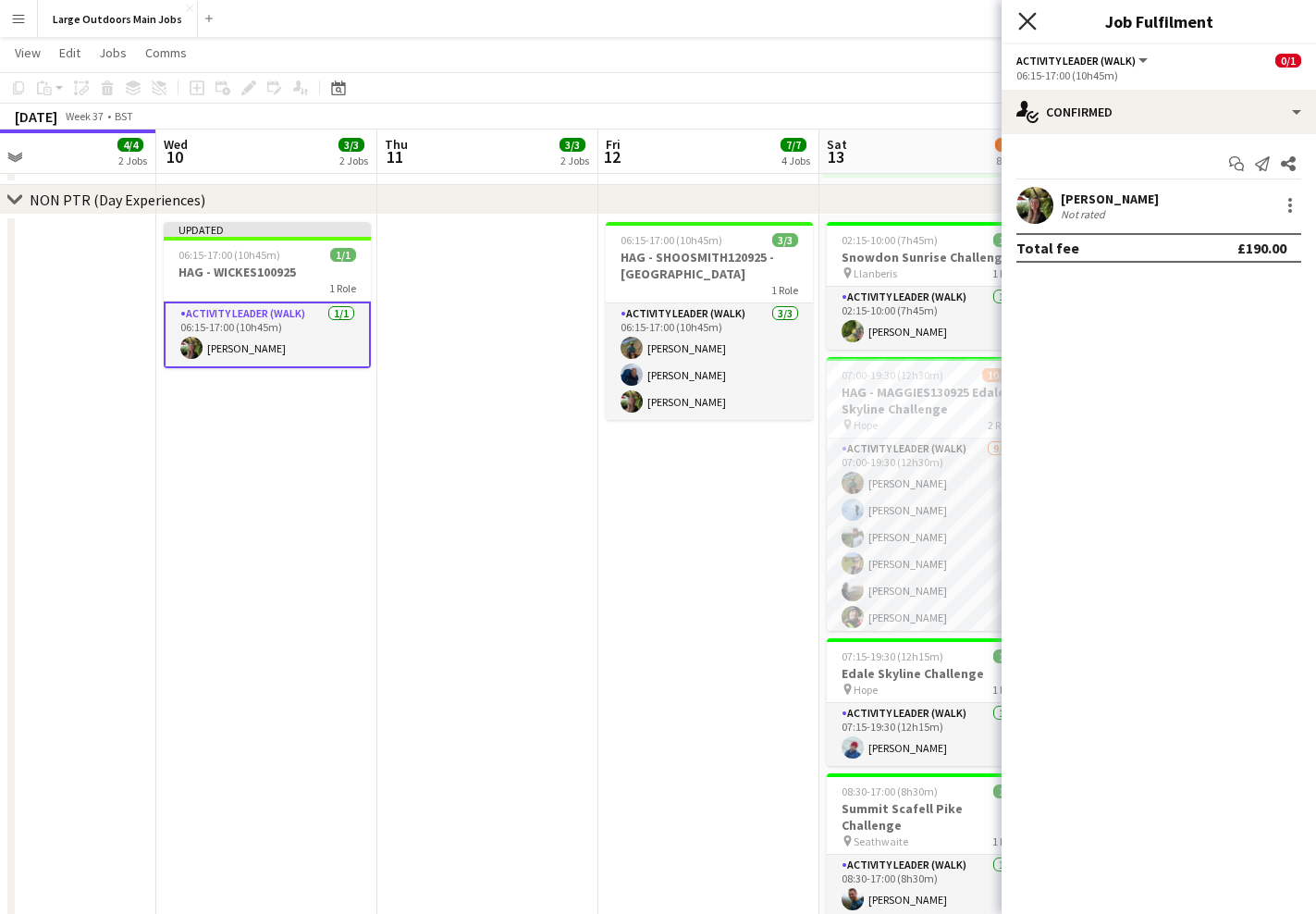
click at [1028, 22] on icon at bounding box center [1027, 20] width 17 height 17
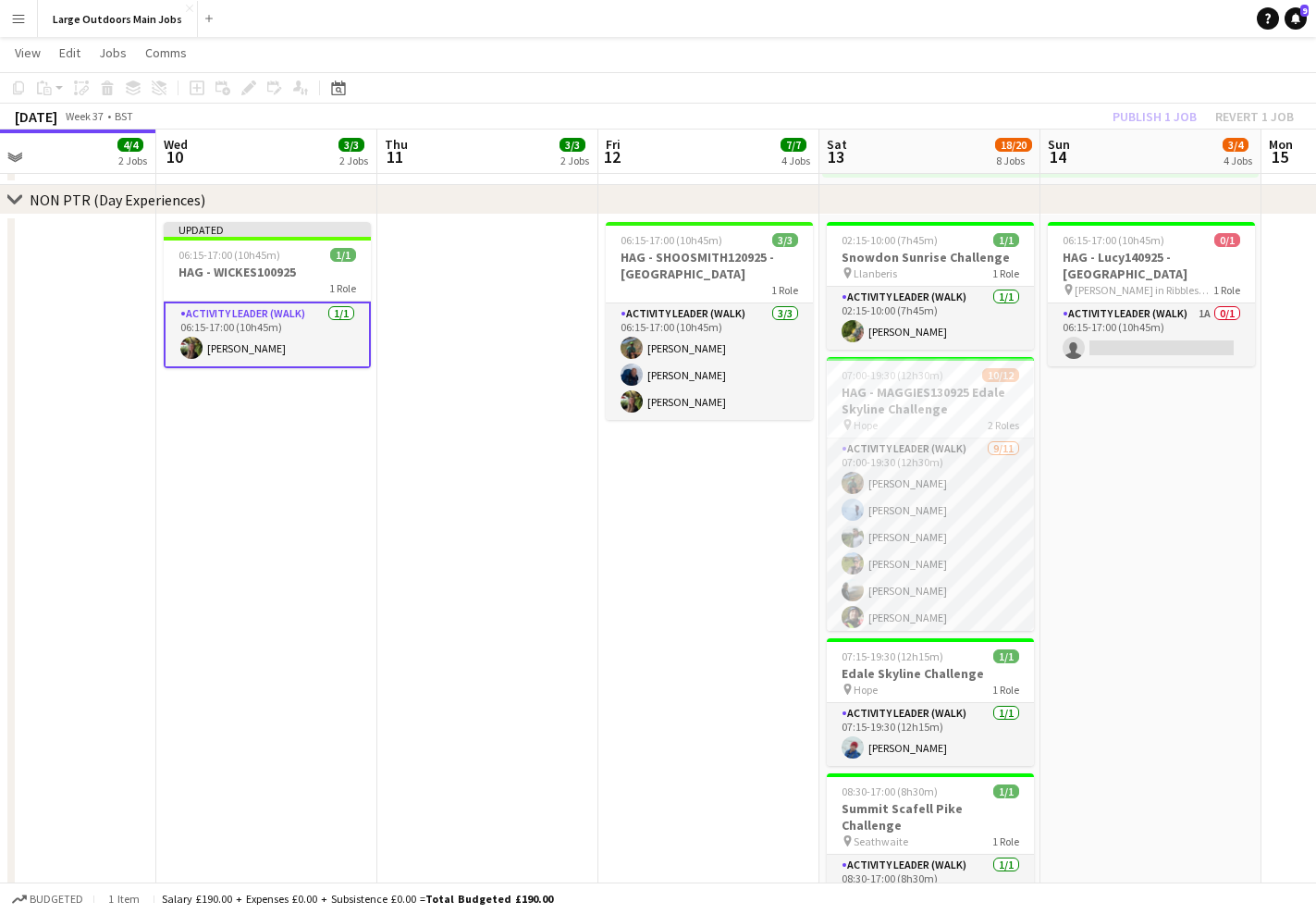
click at [1167, 107] on div "Publish 1 job Revert 1 job" at bounding box center [1203, 116] width 226 height 24
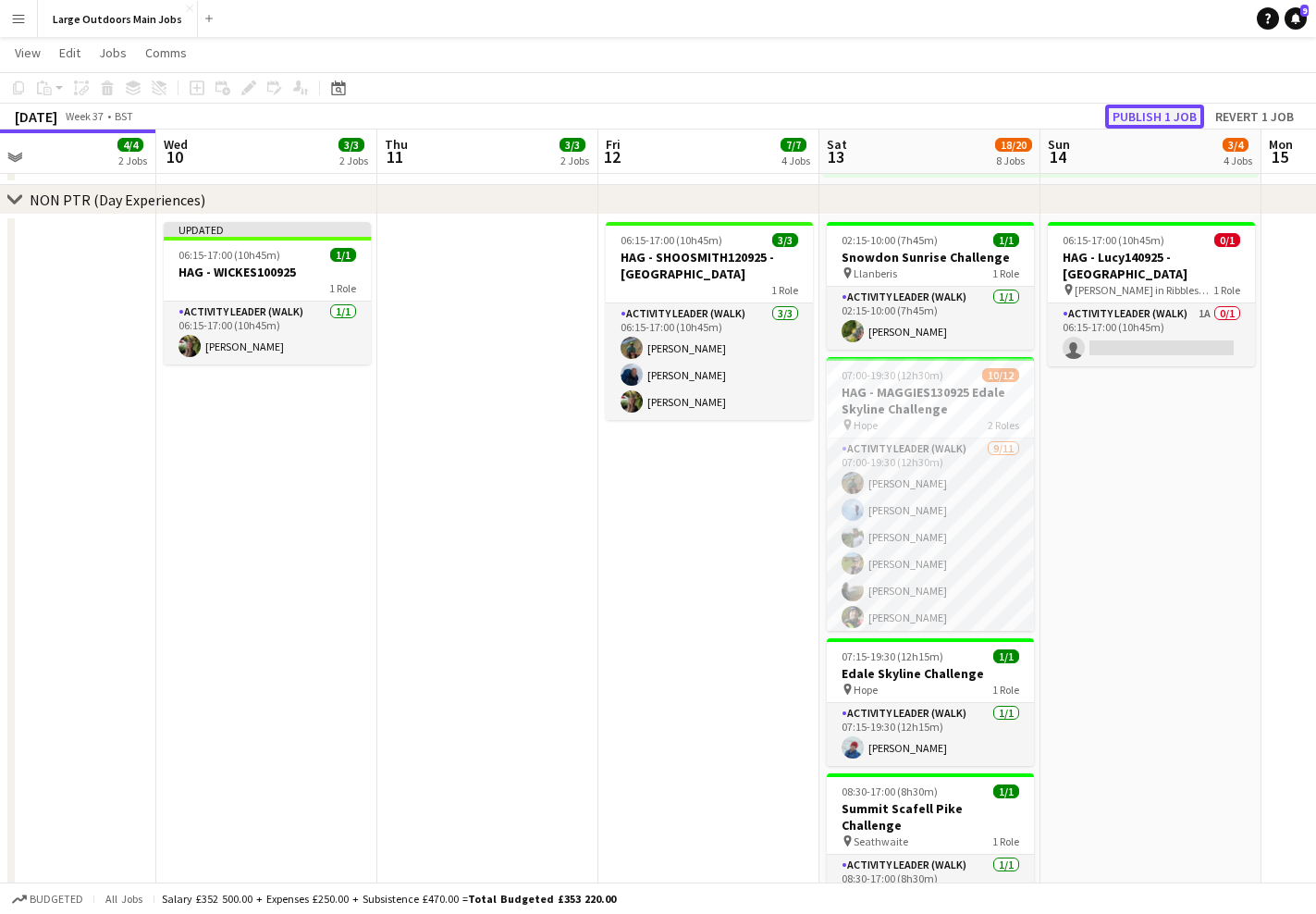
click at [1155, 110] on button "Publish 1 job" at bounding box center [1154, 116] width 99 height 24
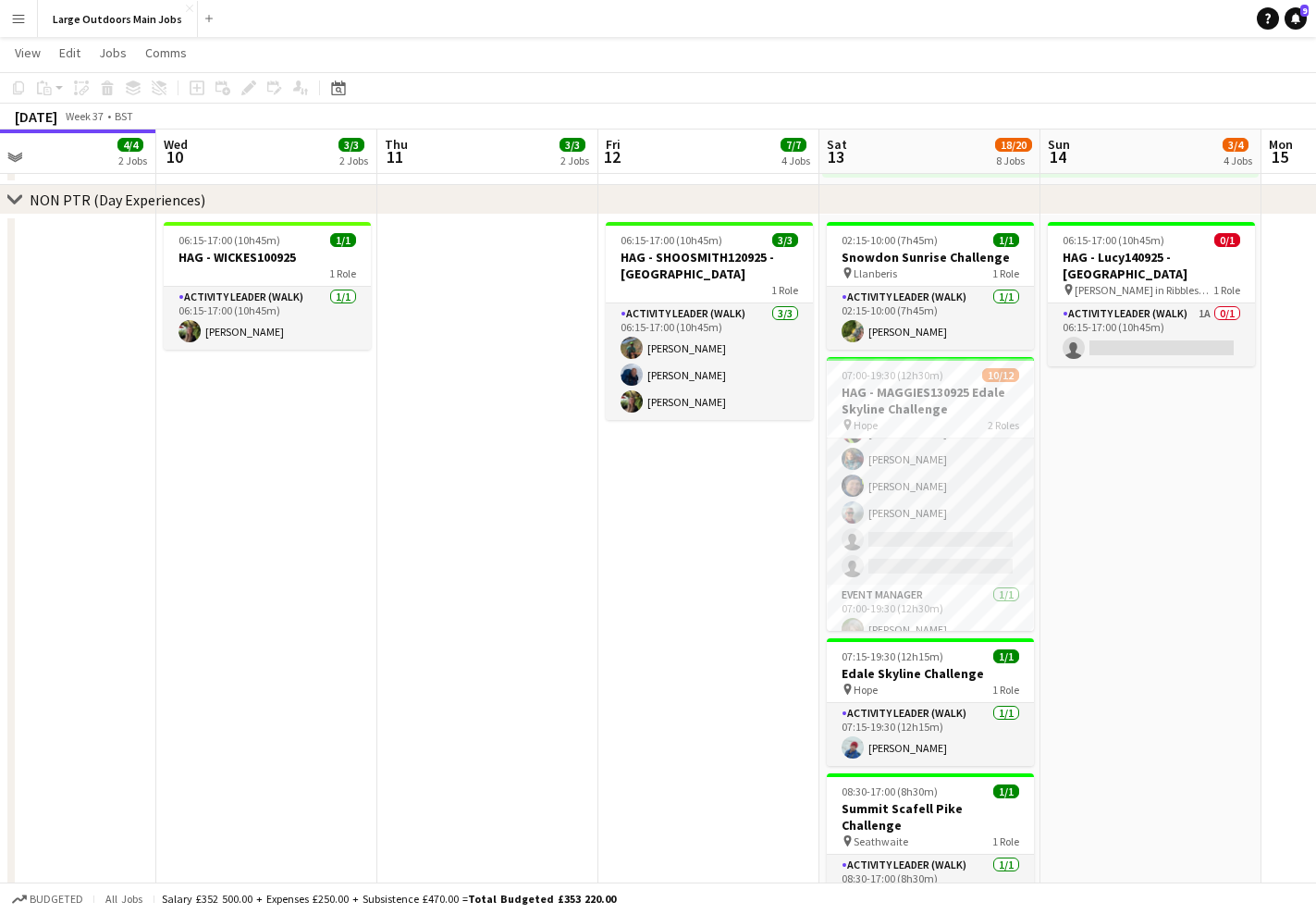
scroll to position [202, 0]
click at [18, 24] on app-icon "Menu" at bounding box center [18, 18] width 14 height 14
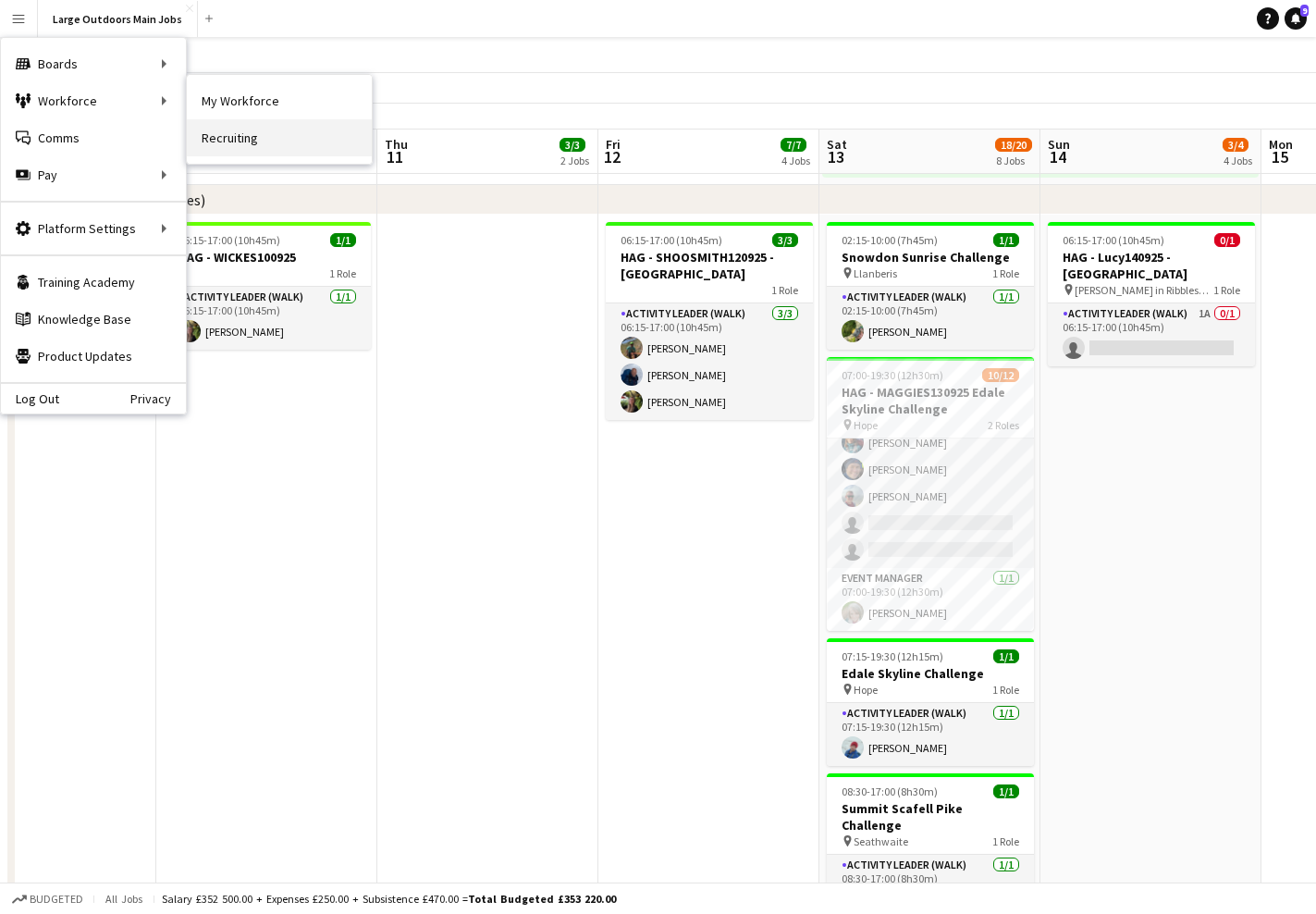
click at [239, 149] on link "Recruiting" at bounding box center [280, 138] width 185 height 37
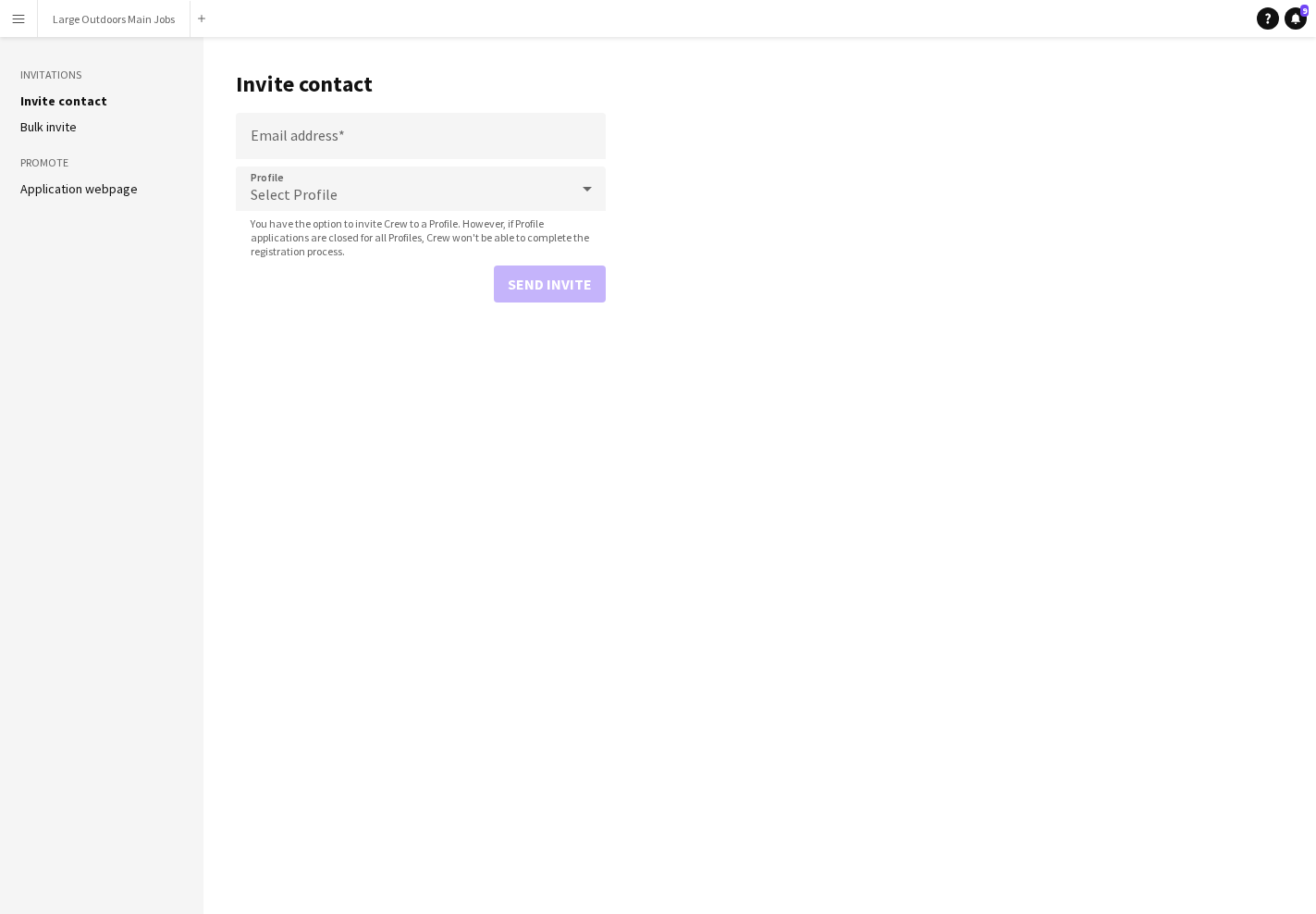
click at [86, 197] on aside "Invitations Invite contact [PERSON_NAME] invite Promote Application webpage" at bounding box center [101, 475] width 204 height 877
click at [65, 188] on link "Application webpage" at bounding box center [79, 188] width 118 height 16
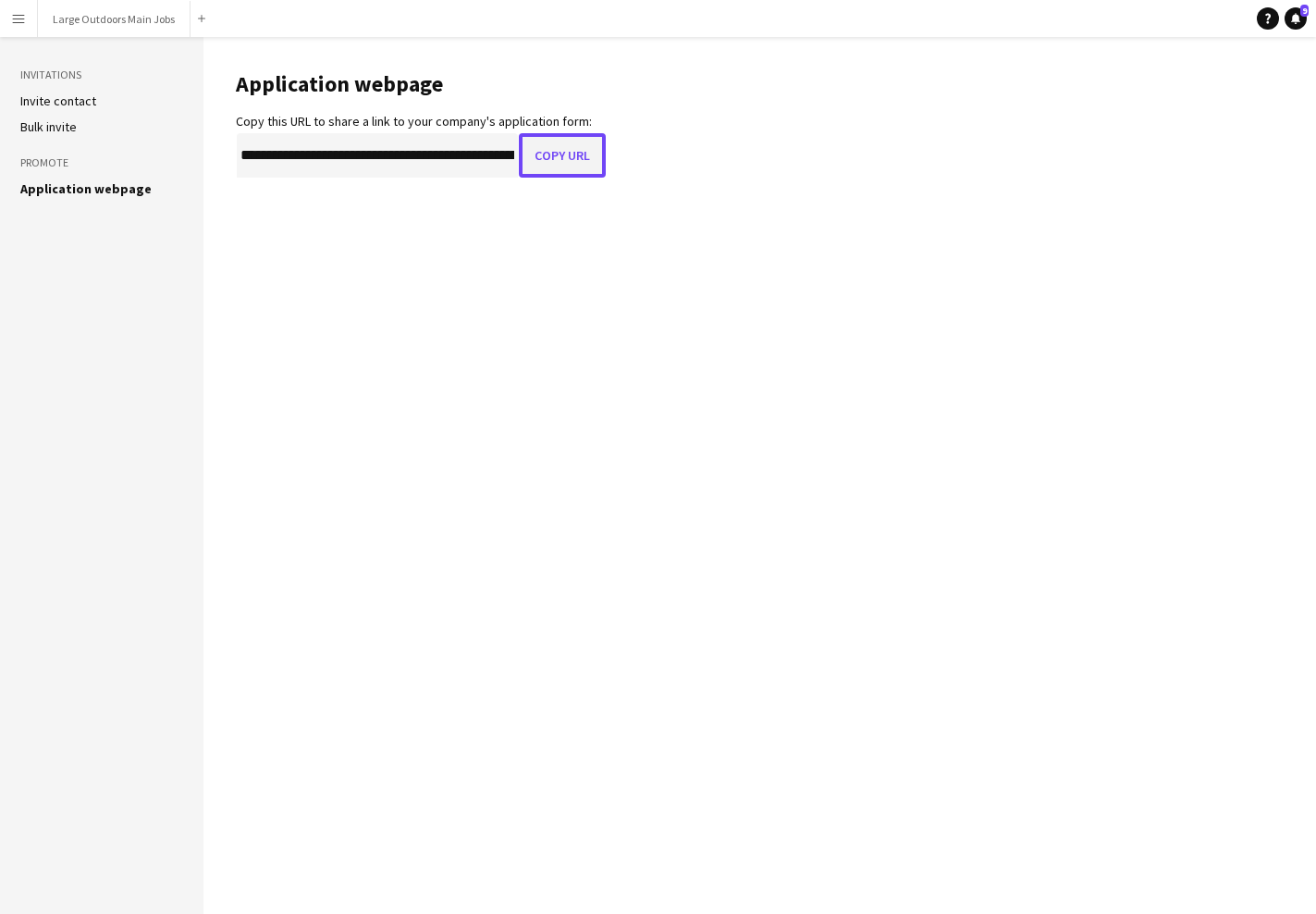
click at [562, 155] on button "Copy URL" at bounding box center [562, 155] width 87 height 44
click at [105, 24] on button "Large Outdoors Main Jobs Close" at bounding box center [114, 18] width 152 height 36
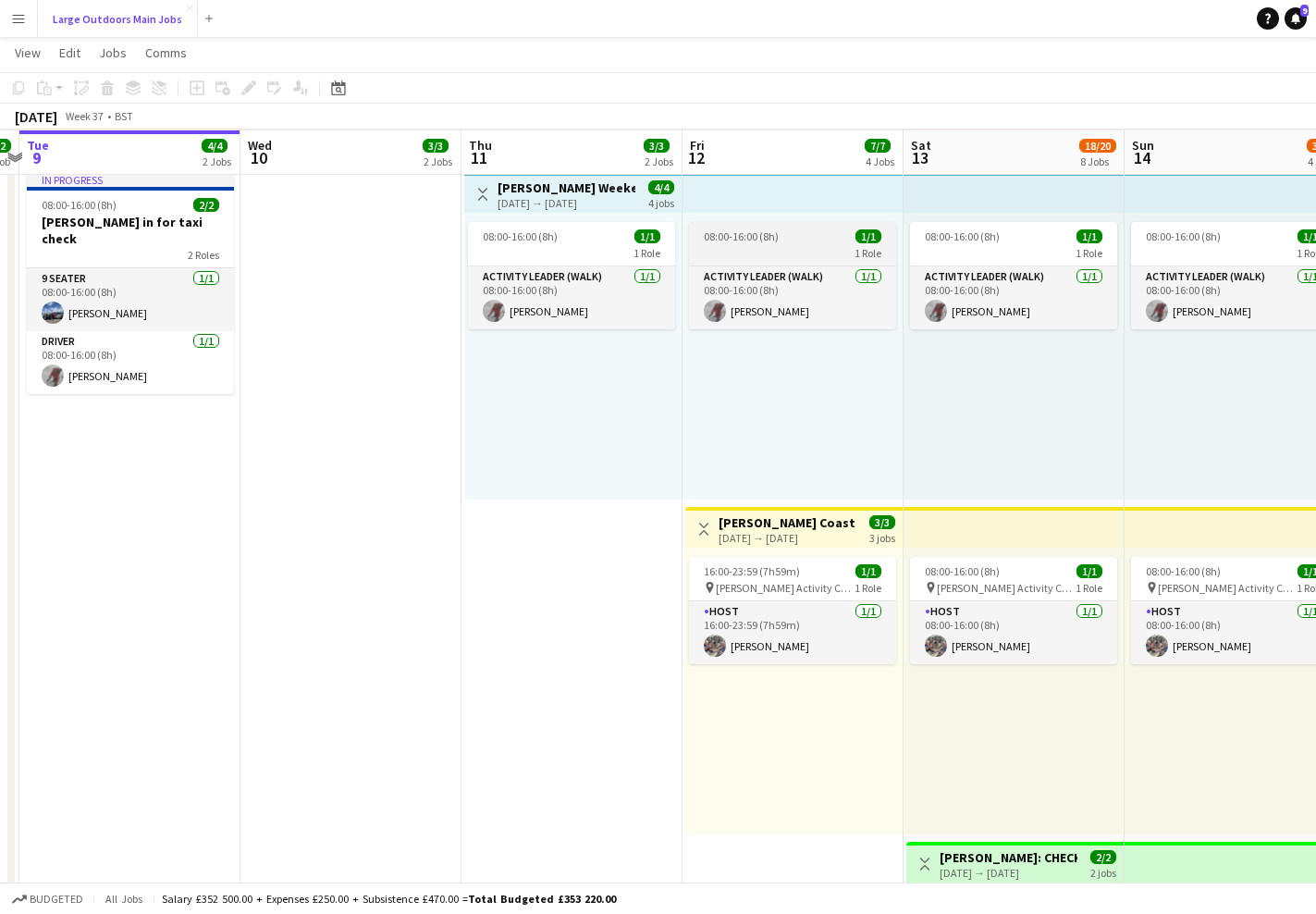
scroll to position [378, 0]
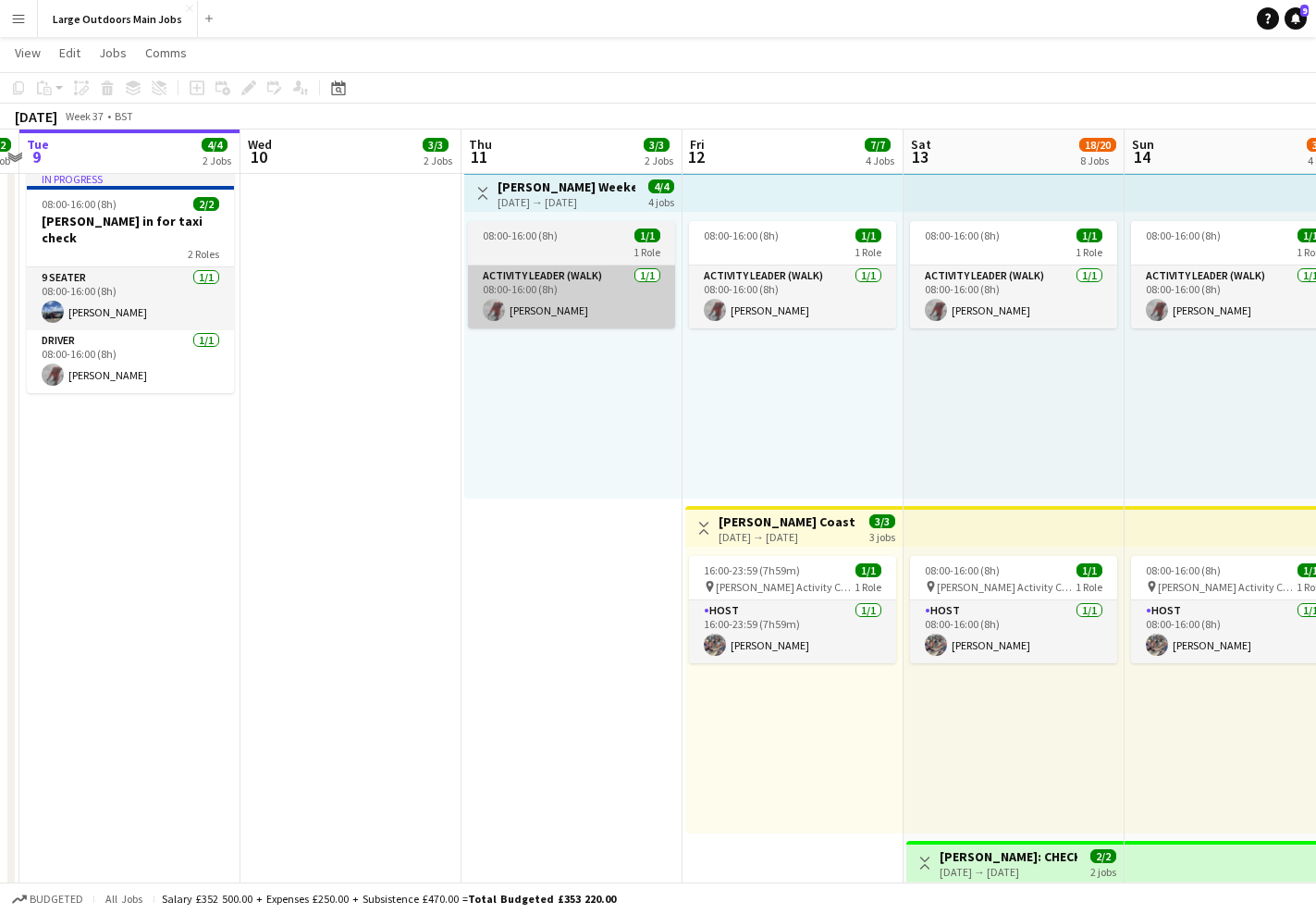
click at [795, 652] on app-card-role "Host [DATE] 16:00-23:59 (7h59m) [PERSON_NAME]" at bounding box center [792, 631] width 207 height 63
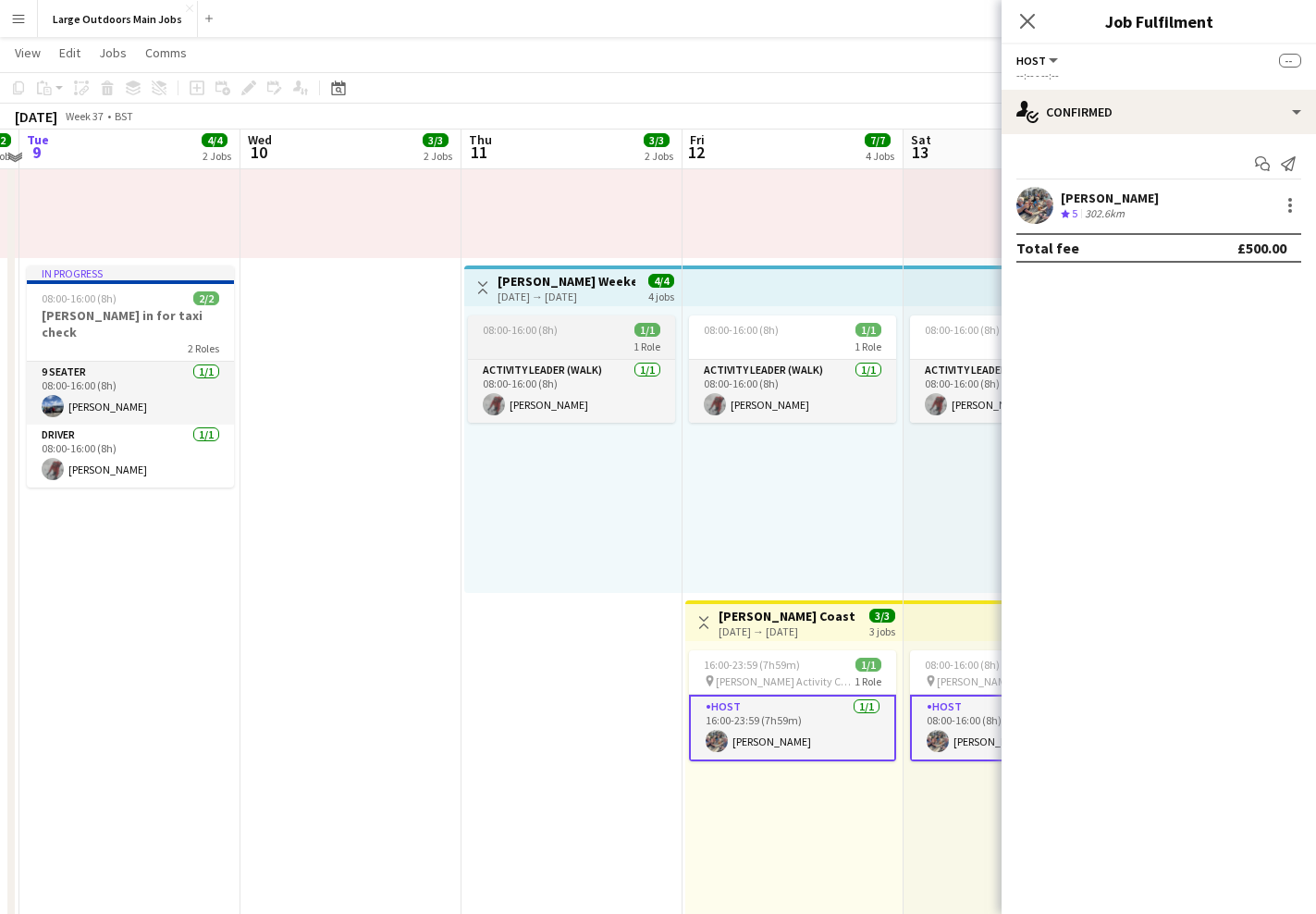
scroll to position [268, 0]
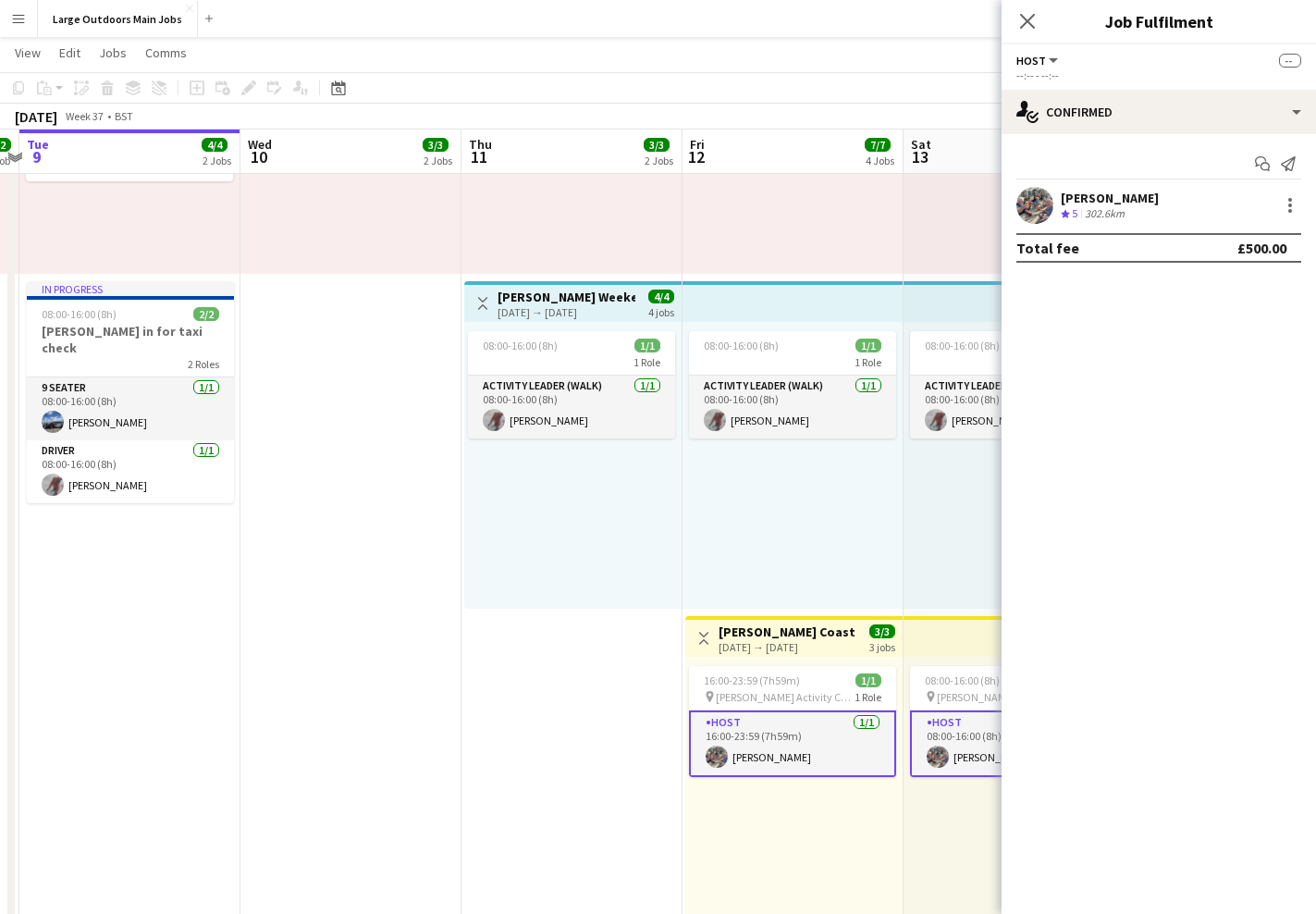
click at [477, 309] on app-icon "Toggle View" at bounding box center [482, 303] width 13 height 13
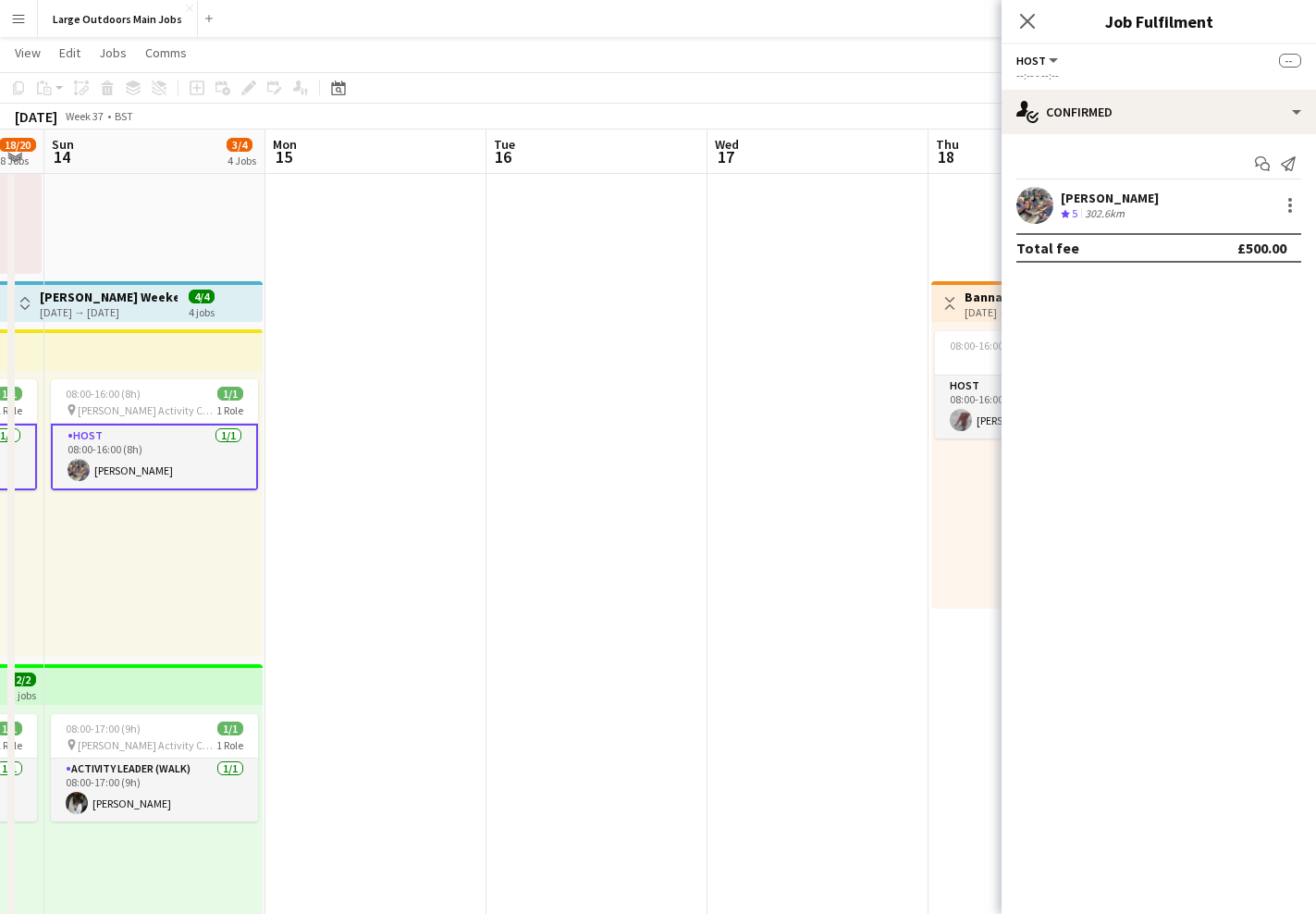
scroll to position [0, 535]
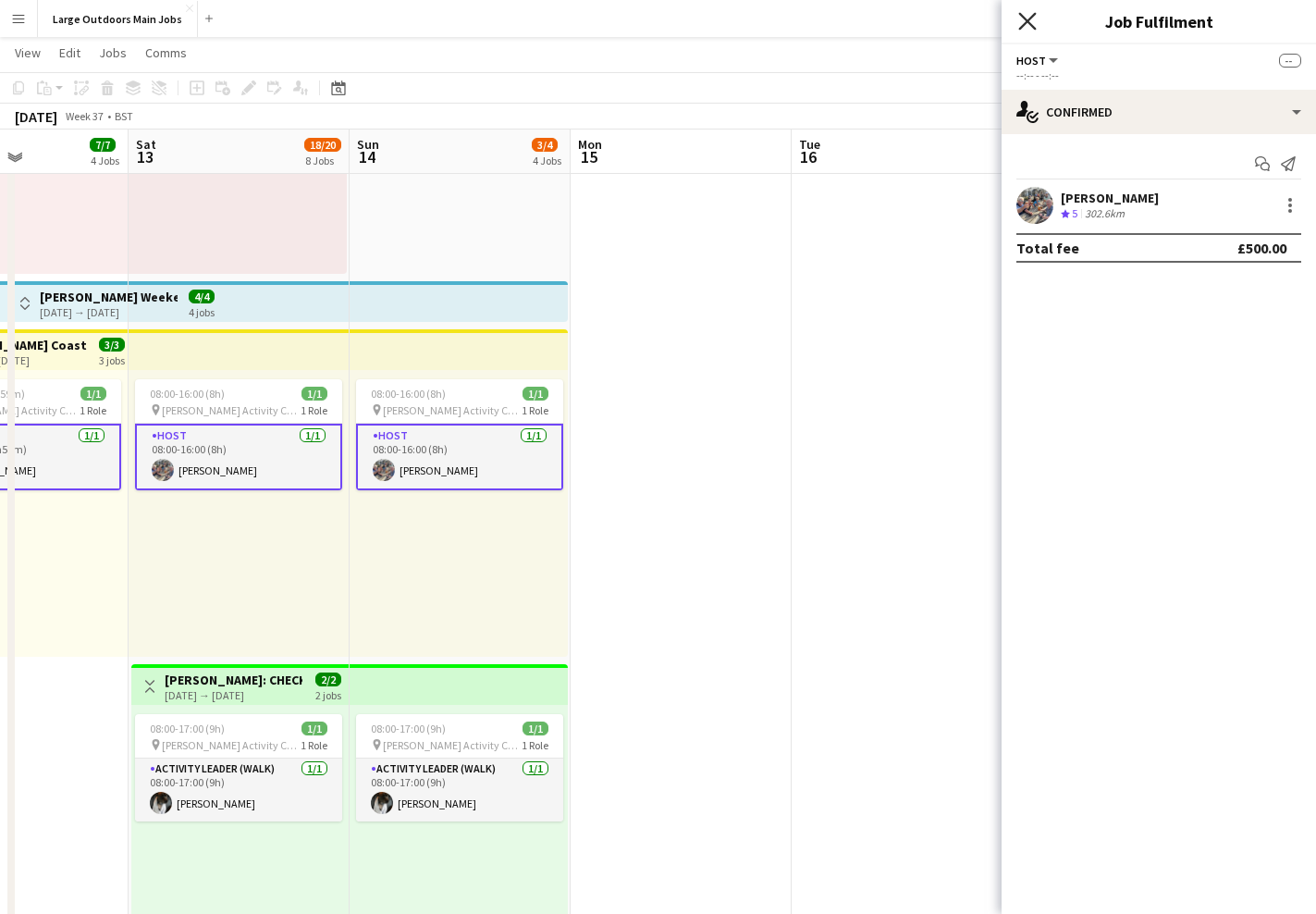
click at [1031, 20] on icon "Close pop-in" at bounding box center [1027, 20] width 17 height 17
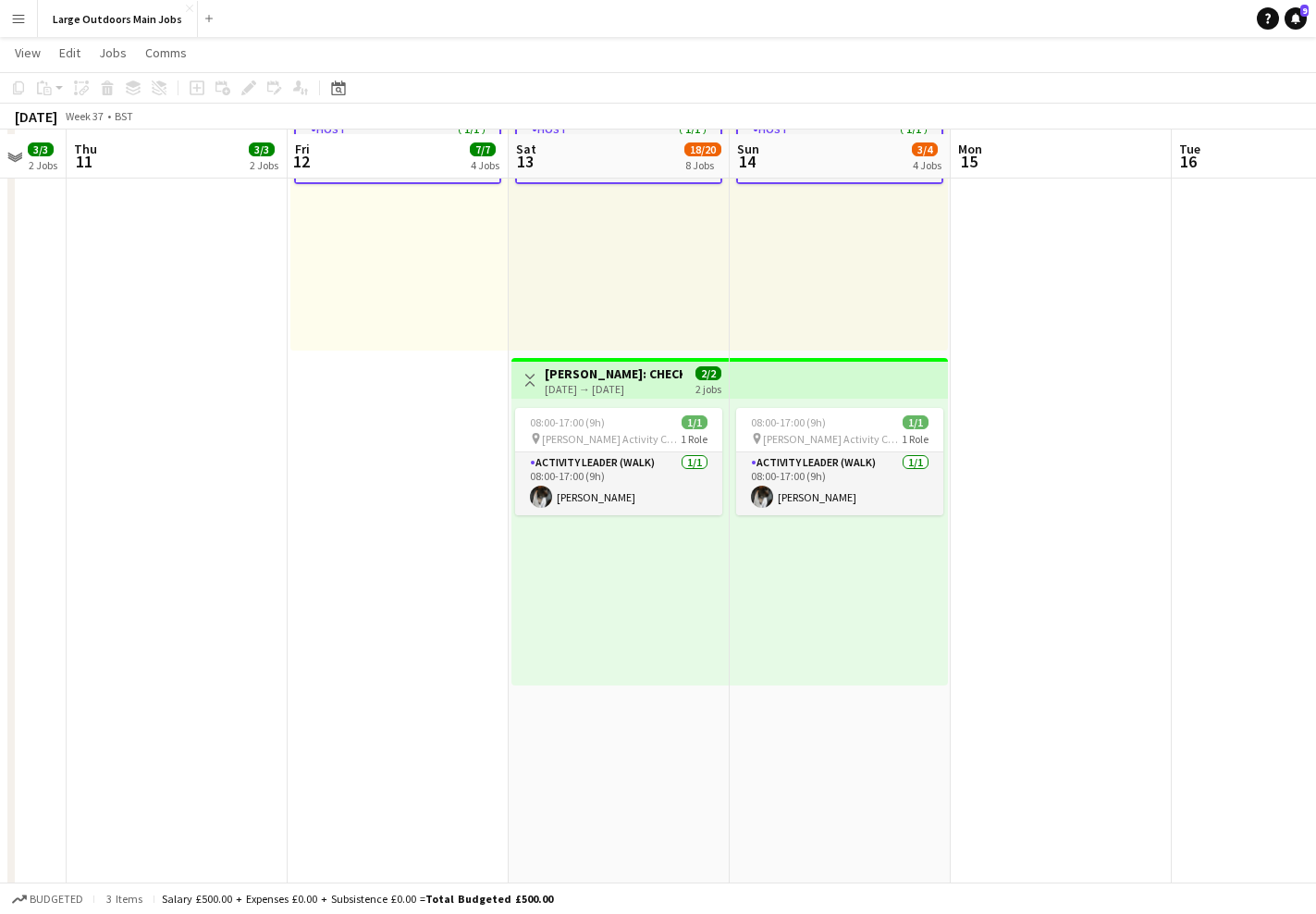
scroll to position [582, 0]
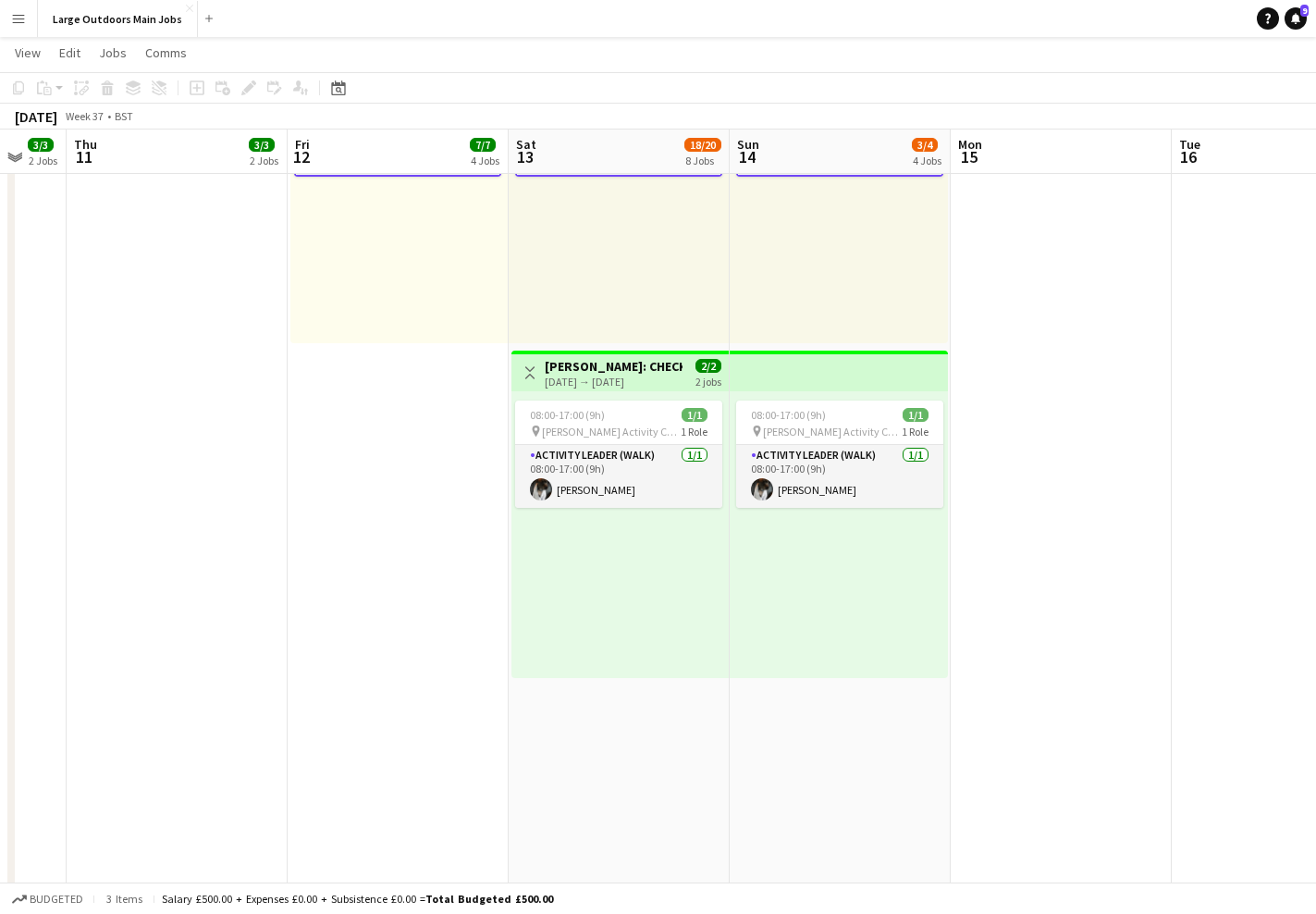
click at [616, 361] on h3 "[PERSON_NAME]: CHECK BEFORE BOOKING STAFF [PERSON_NAME] Coast Walking Weekend D…" at bounding box center [613, 366] width 138 height 16
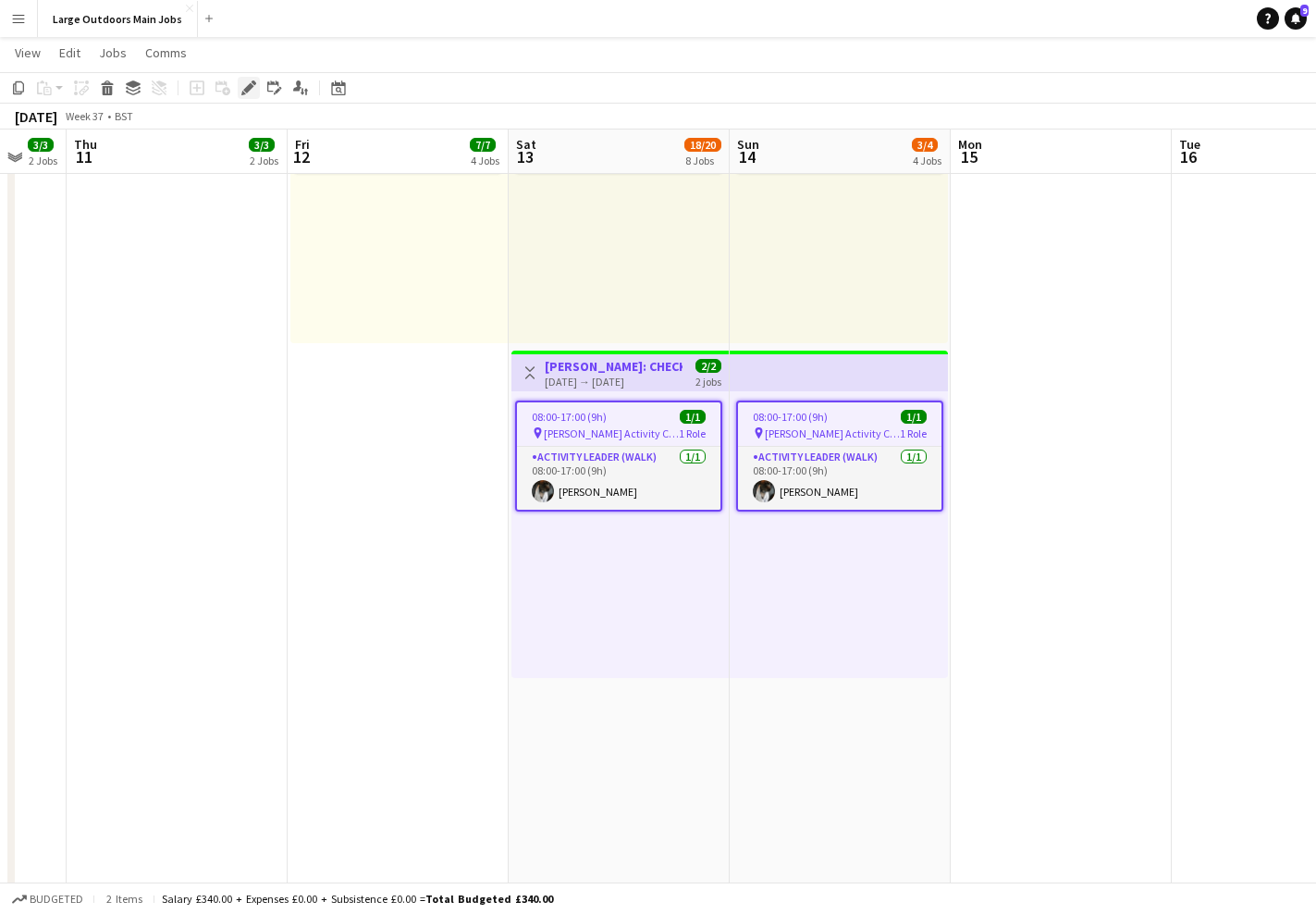
click at [256, 88] on icon "Edit" at bounding box center [248, 87] width 14 height 14
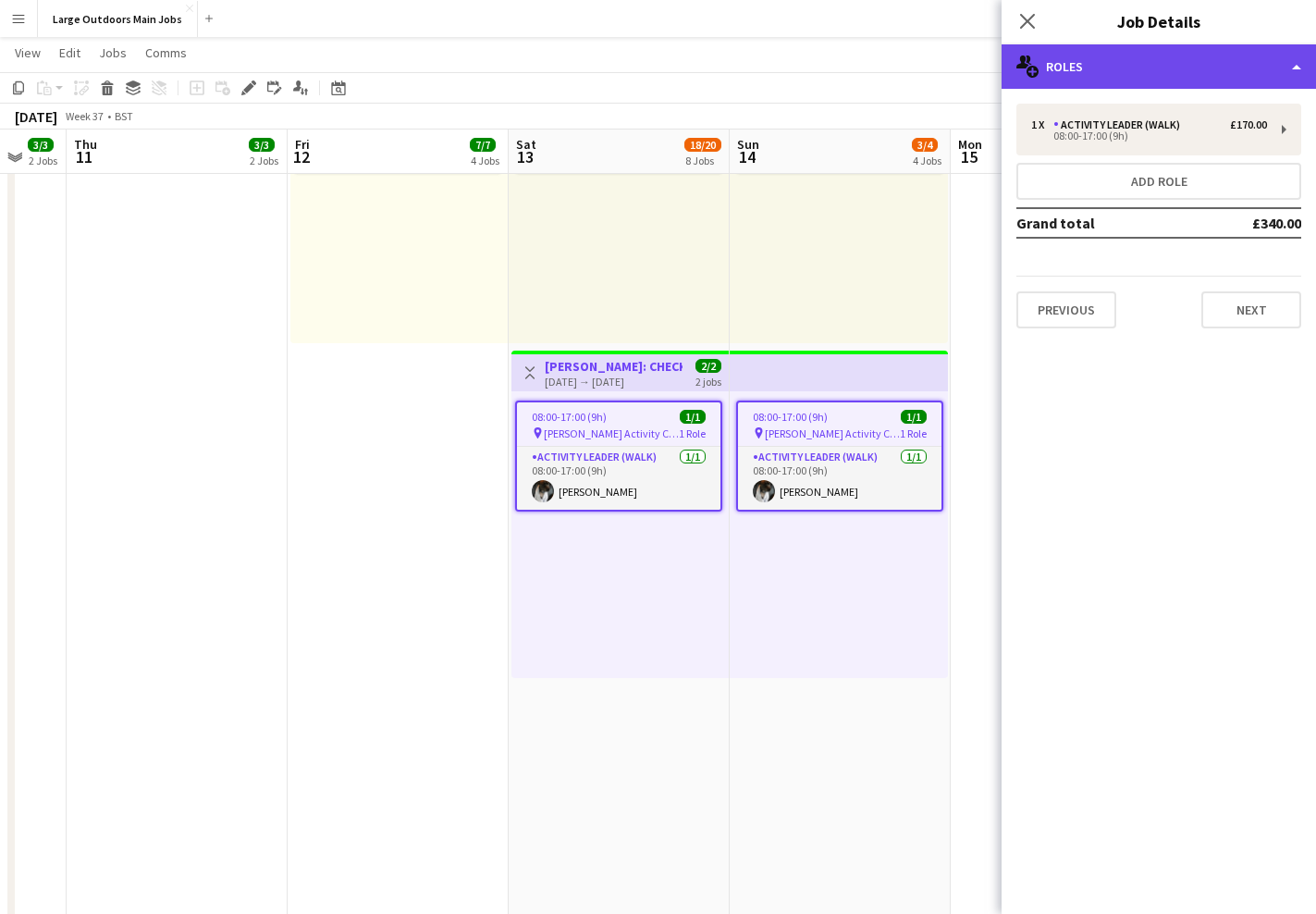
click at [1215, 62] on div "multiple-users-add Roles" at bounding box center [1159, 67] width 315 height 44
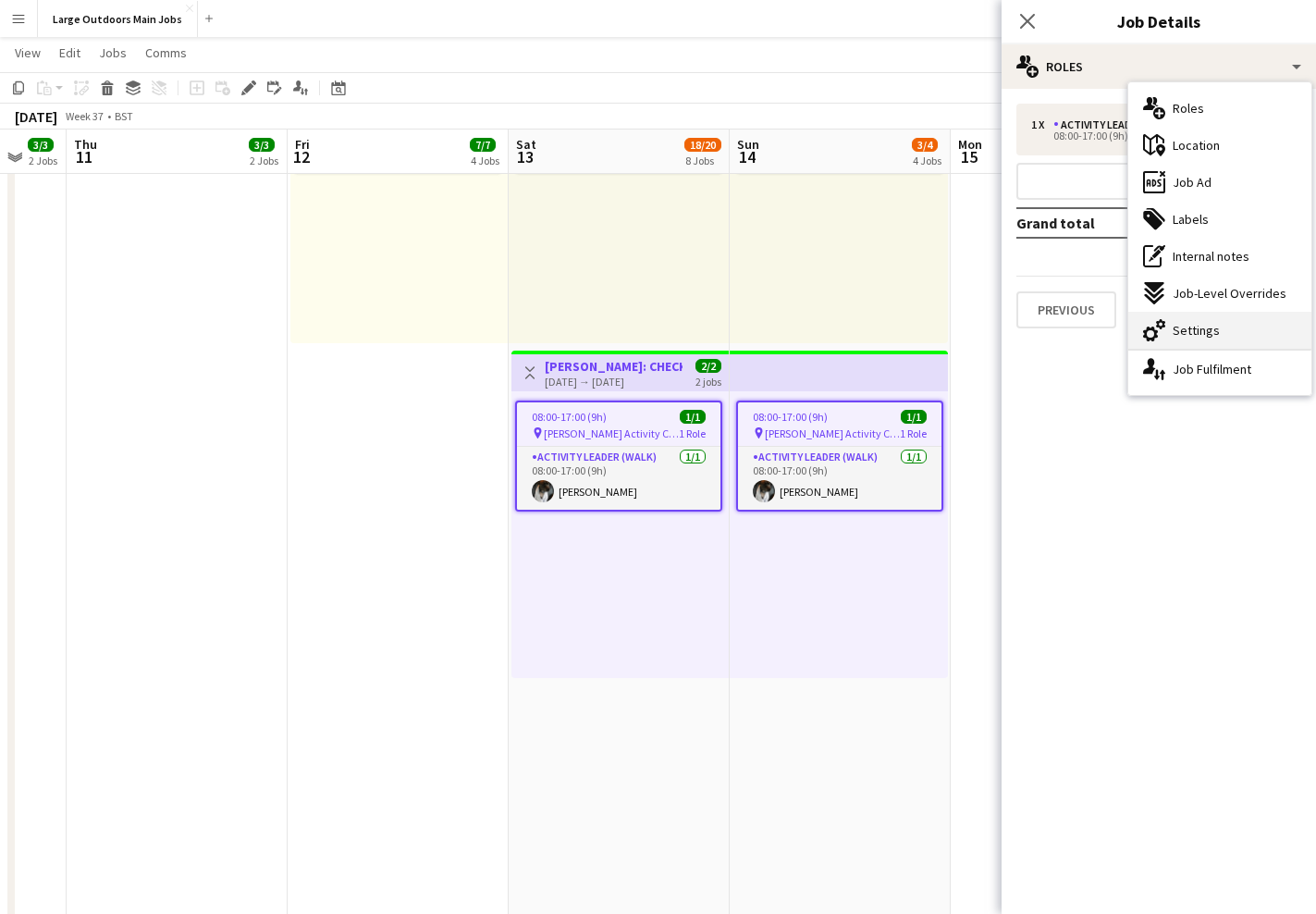
click at [1214, 328] on span "Settings" at bounding box center [1195, 330] width 47 height 16
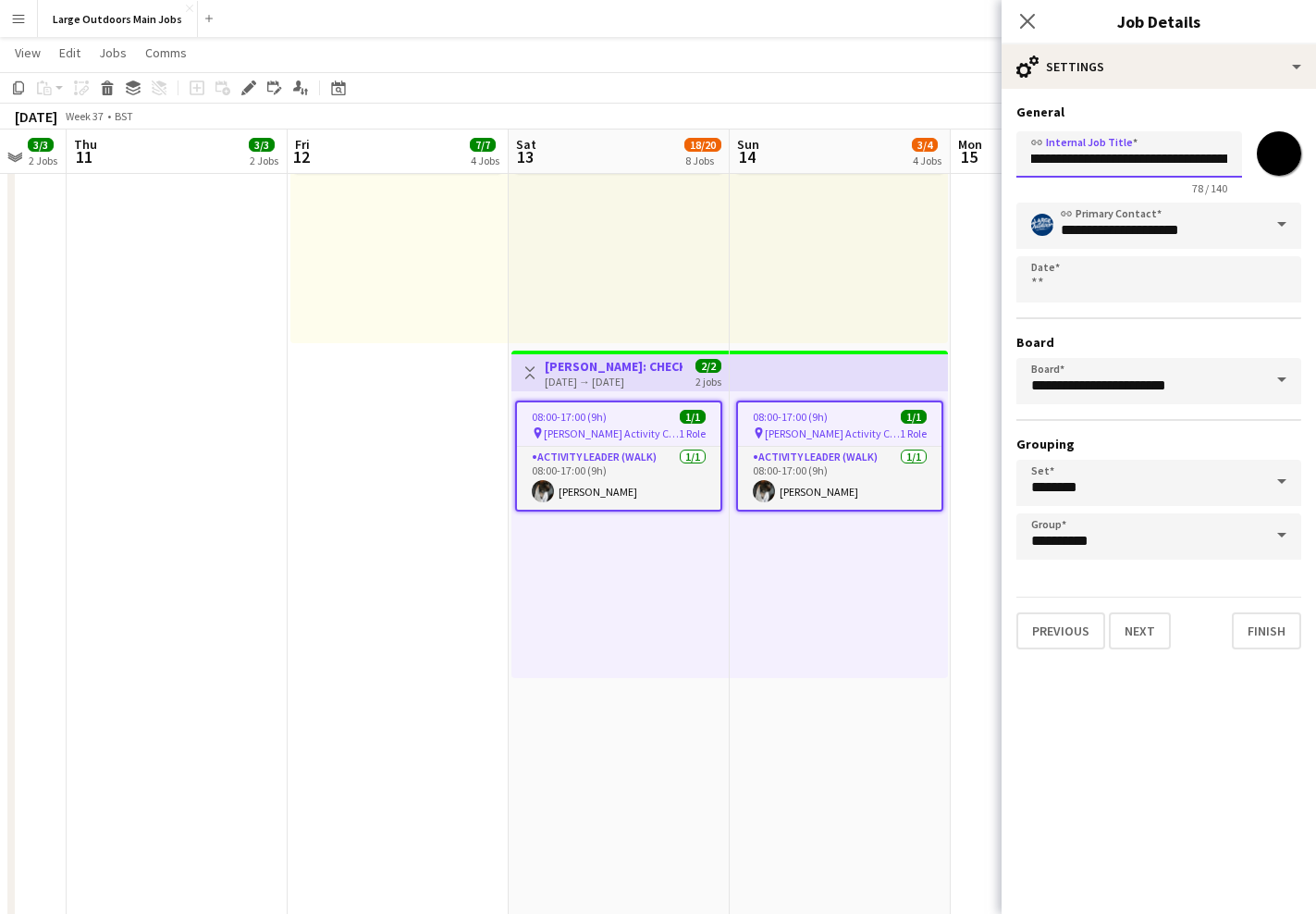
scroll to position [0, 349]
drag, startPoint x: 1085, startPoint y: 157, endPoint x: 1331, endPoint y: 161, distance: 246.0
click at [1315, 161] on html "Menu Boards Boards Boards All jobs Status Workforce Workforce My Workforce Recr…" at bounding box center [658, 700] width 1316 height 2563
type input "******"
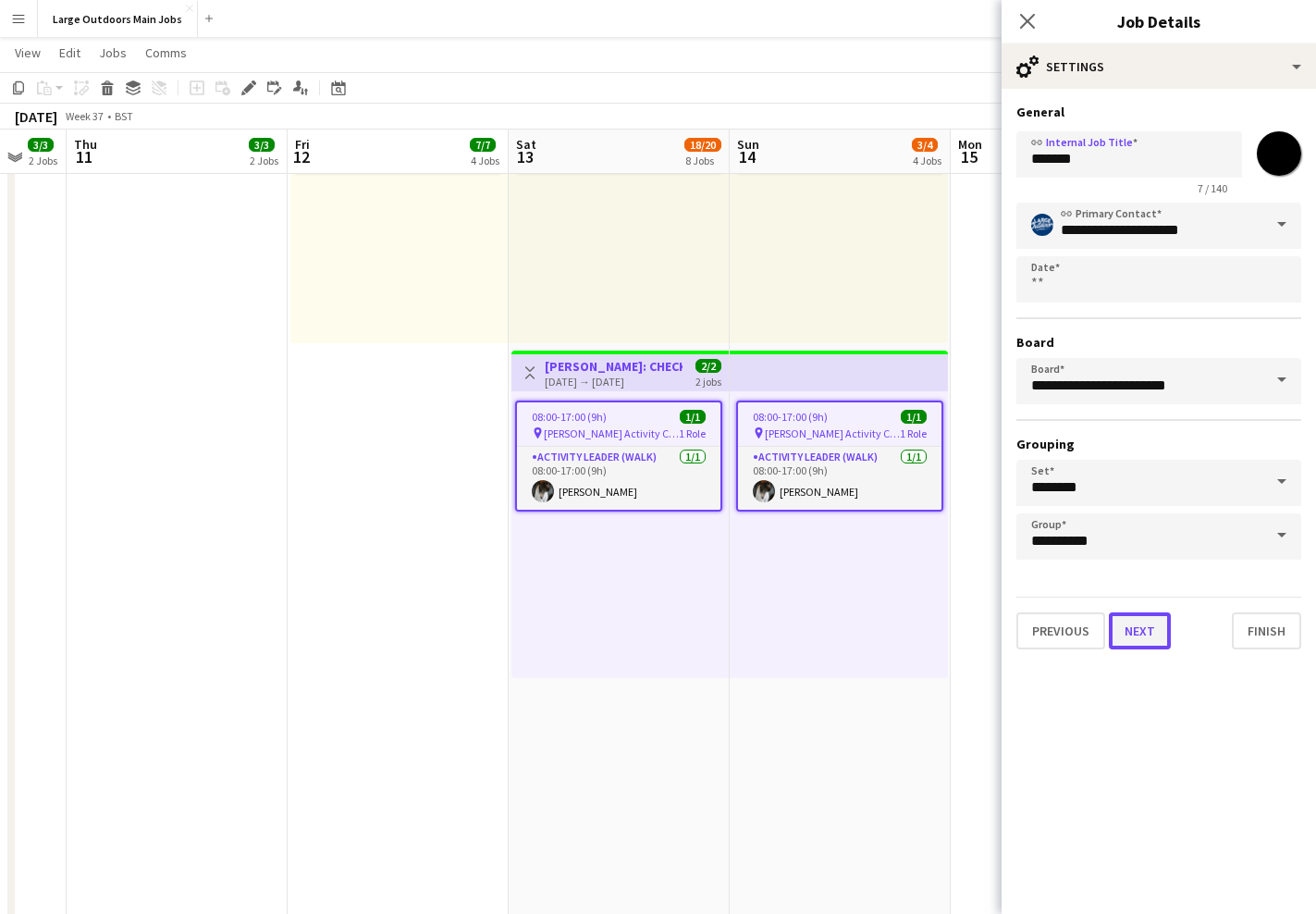
click at [1150, 626] on button "Next" at bounding box center [1139, 630] width 62 height 37
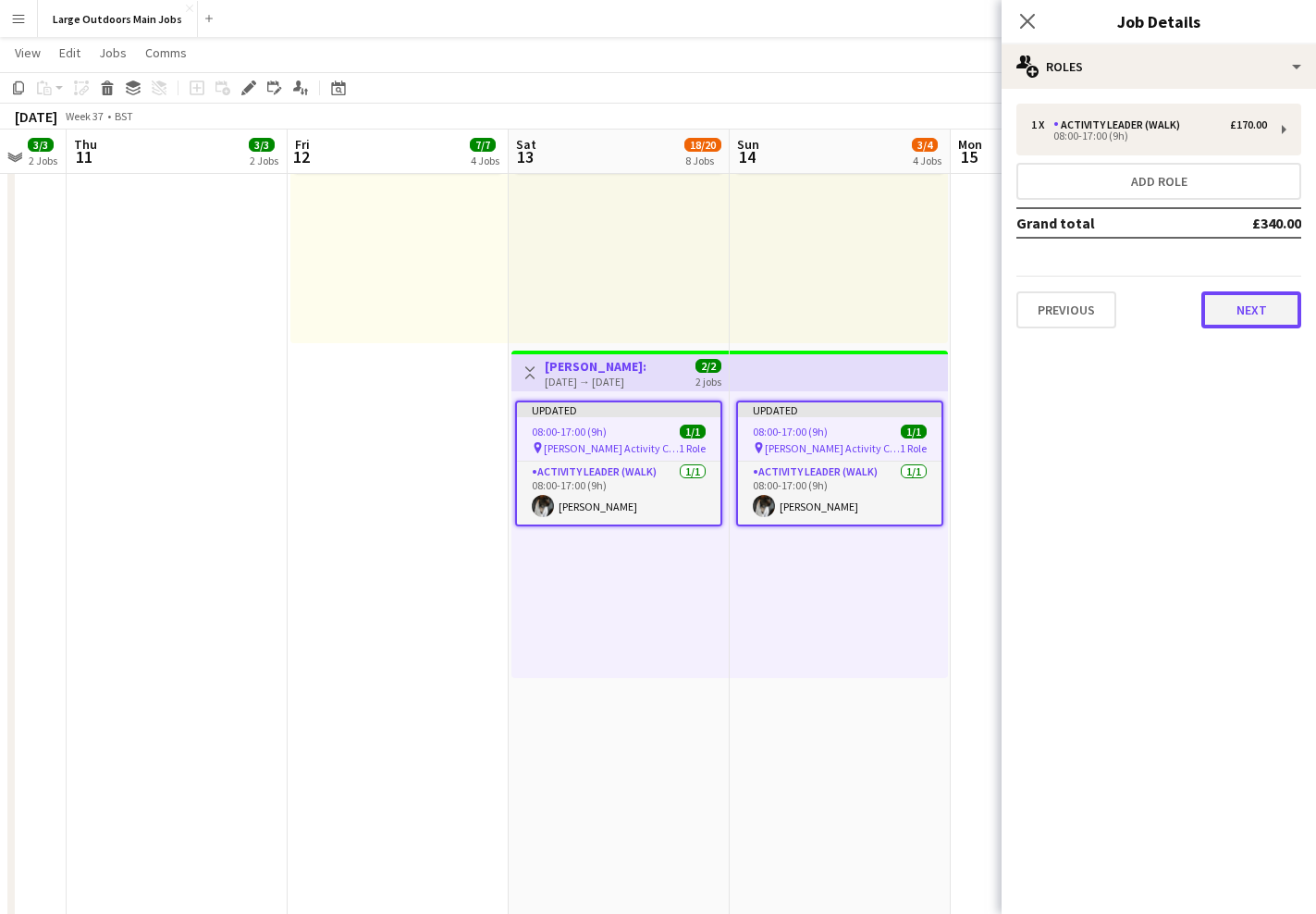
click at [1247, 303] on button "Next" at bounding box center [1251, 310] width 100 height 37
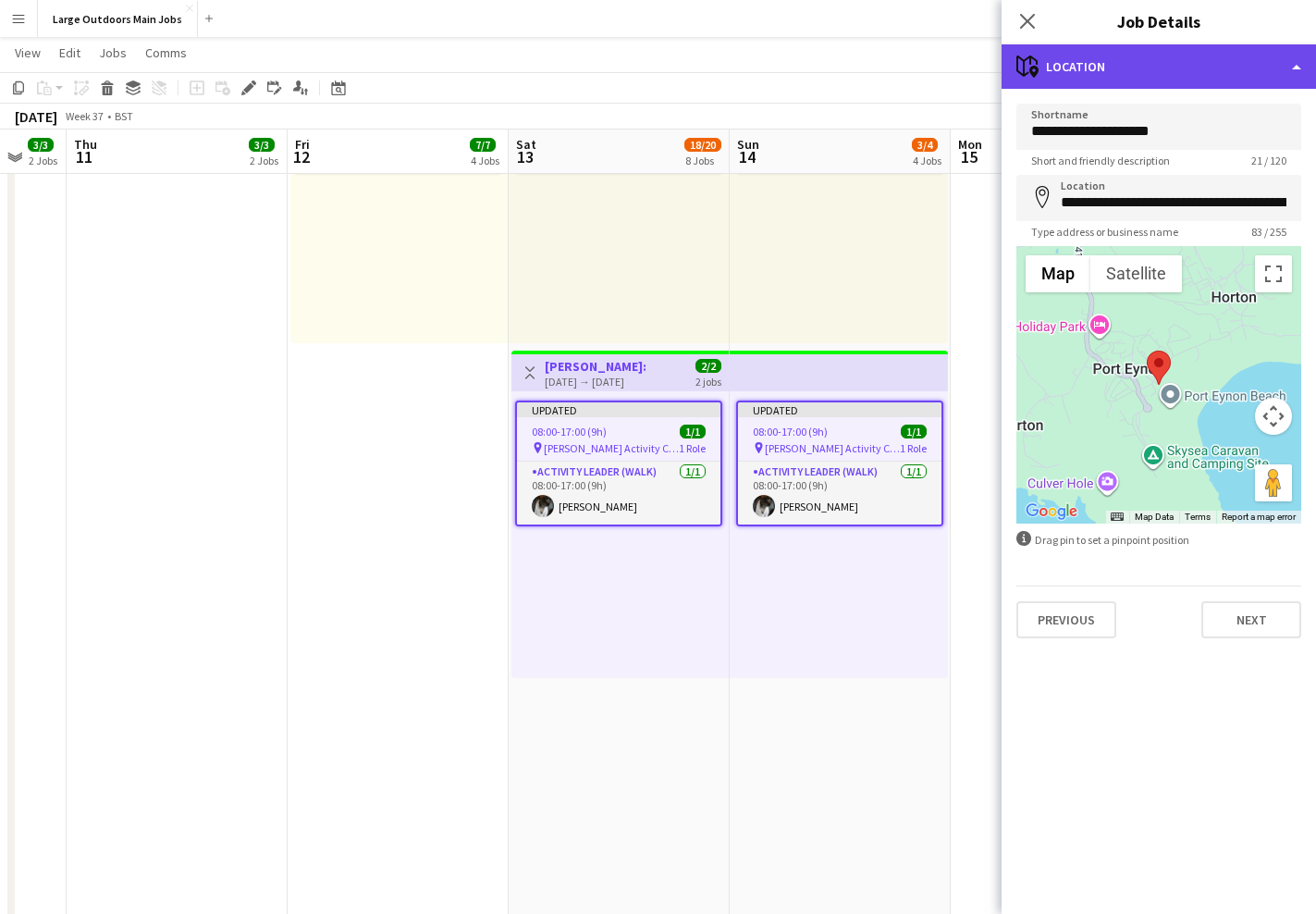
click at [1205, 46] on div "maps-pin-1 Location" at bounding box center [1159, 67] width 315 height 44
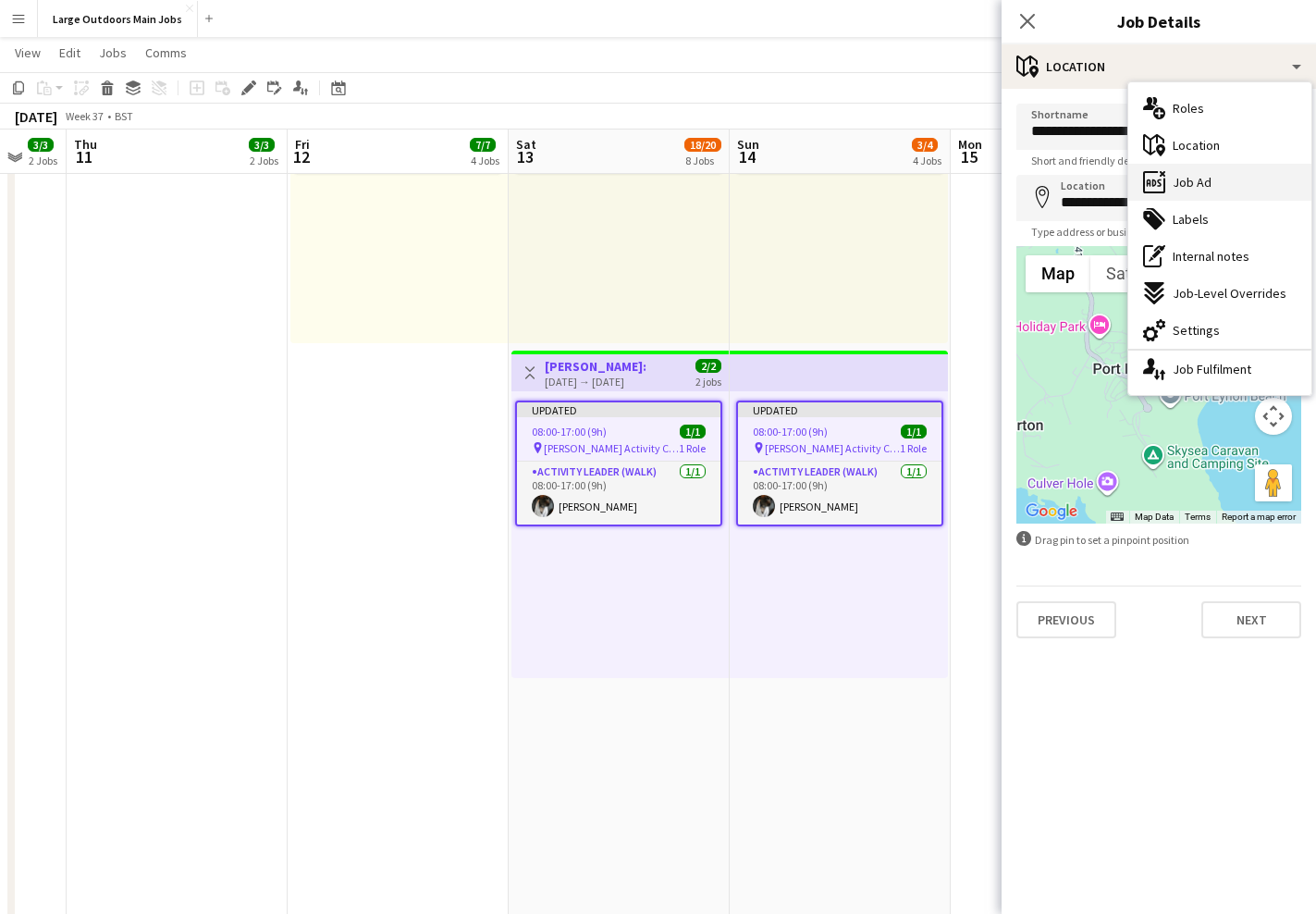
click at [1188, 180] on span "Job Ad" at bounding box center [1192, 181] width 39 height 16
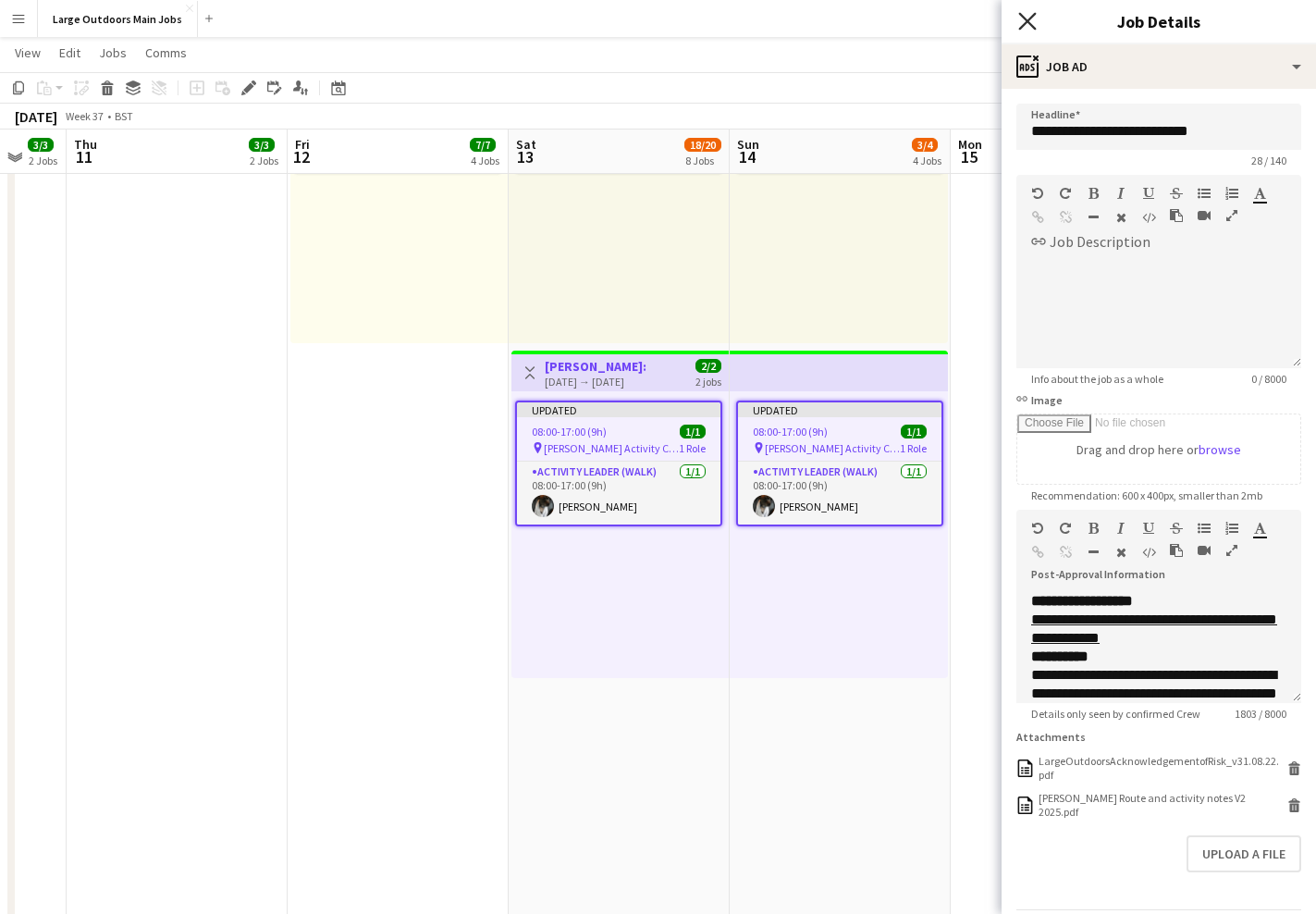
click at [1027, 20] on icon at bounding box center [1027, 20] width 17 height 17
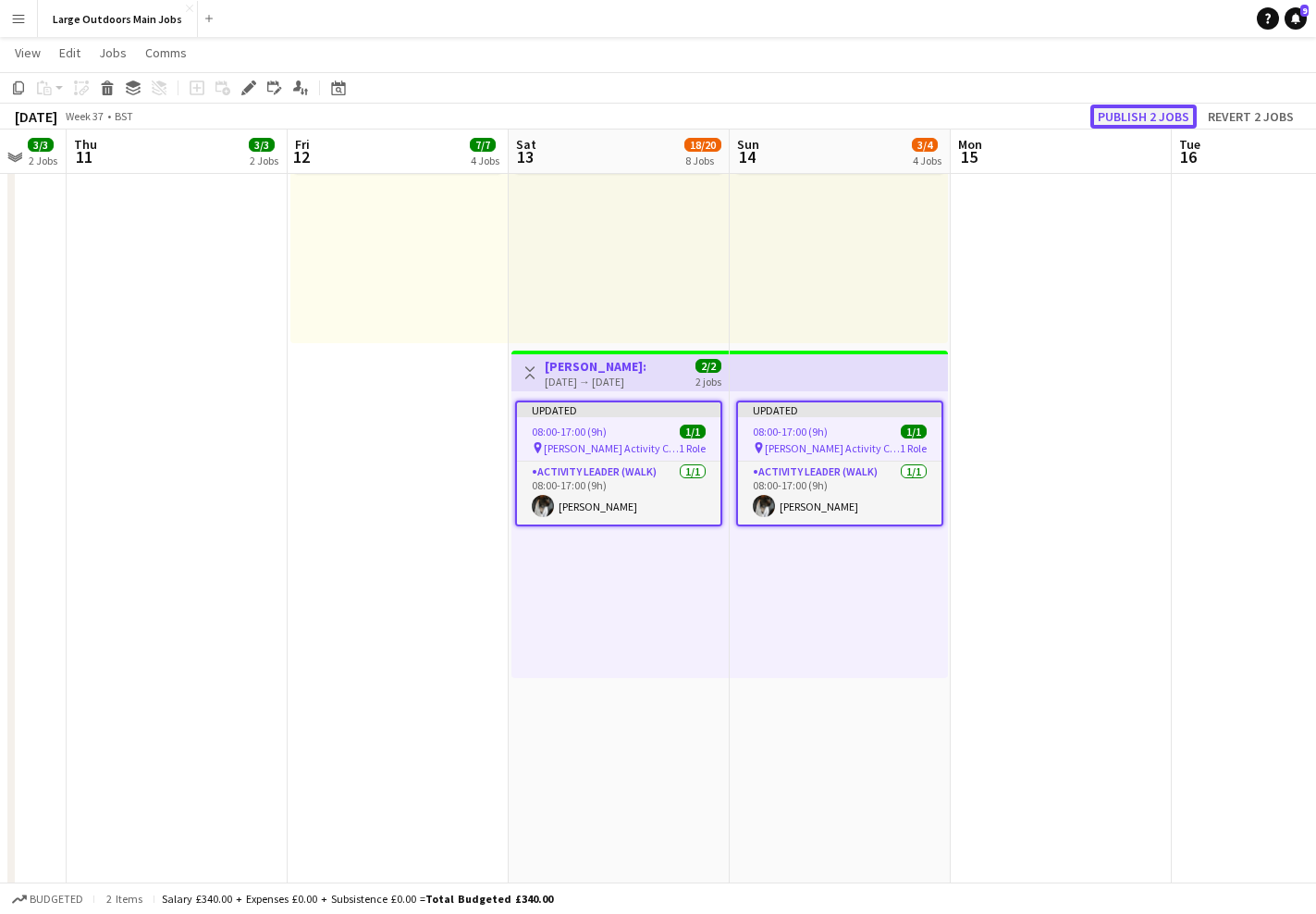
click at [1131, 120] on button "Publish 2 jobs" at bounding box center [1143, 116] width 106 height 24
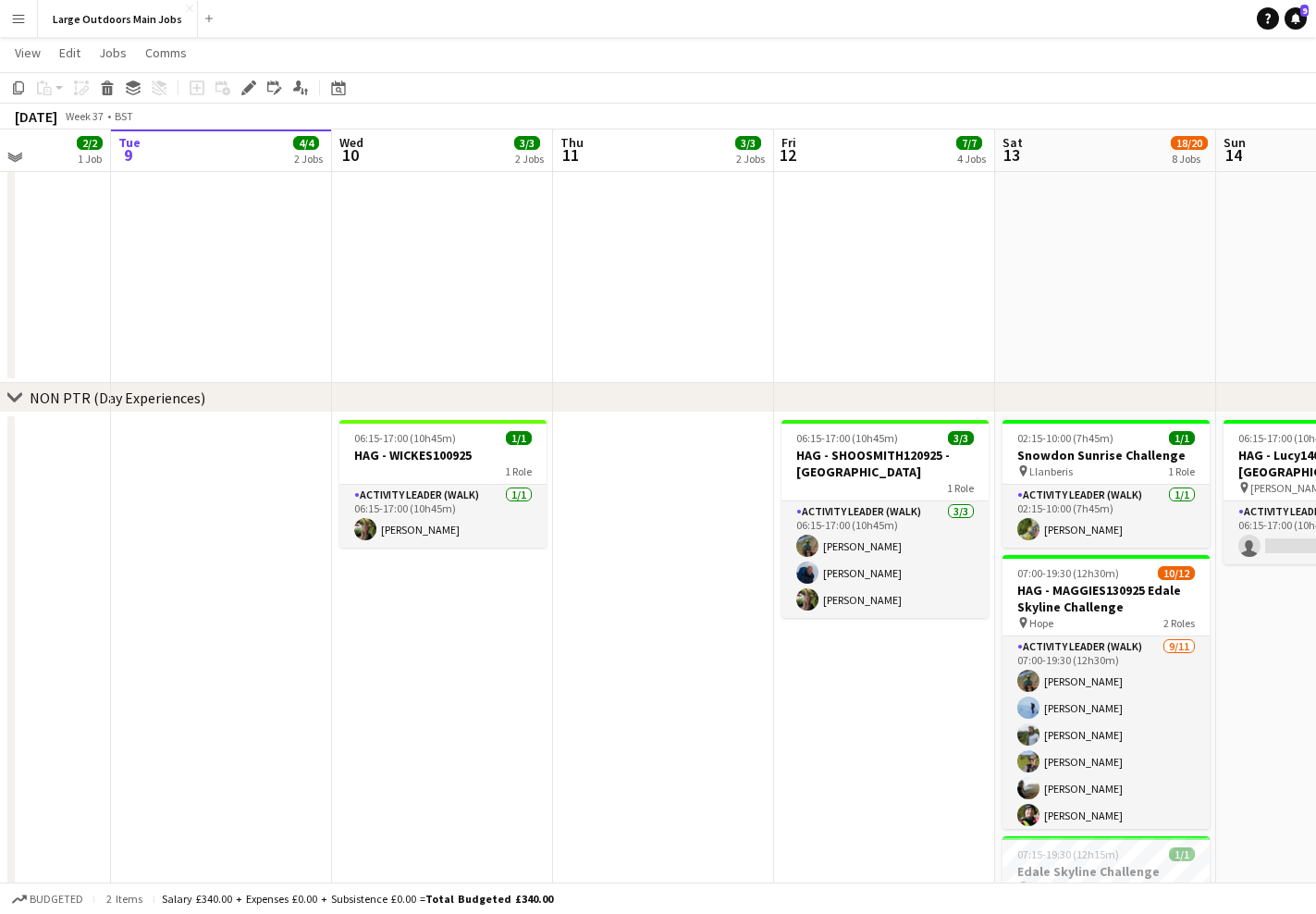
scroll to position [1172, 0]
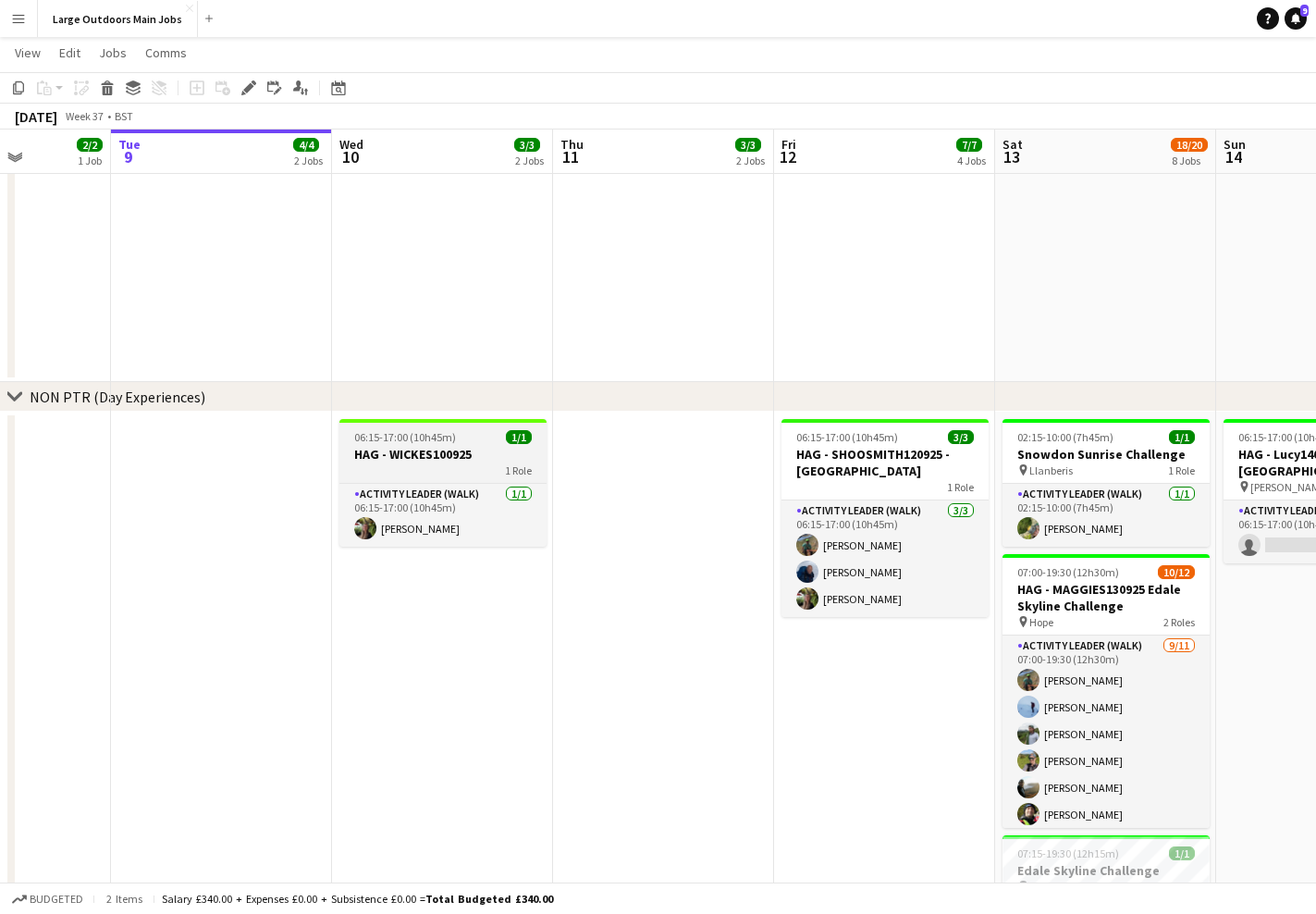
click at [386, 456] on h3 "HAG - WICKES100925" at bounding box center [443, 454] width 207 height 16
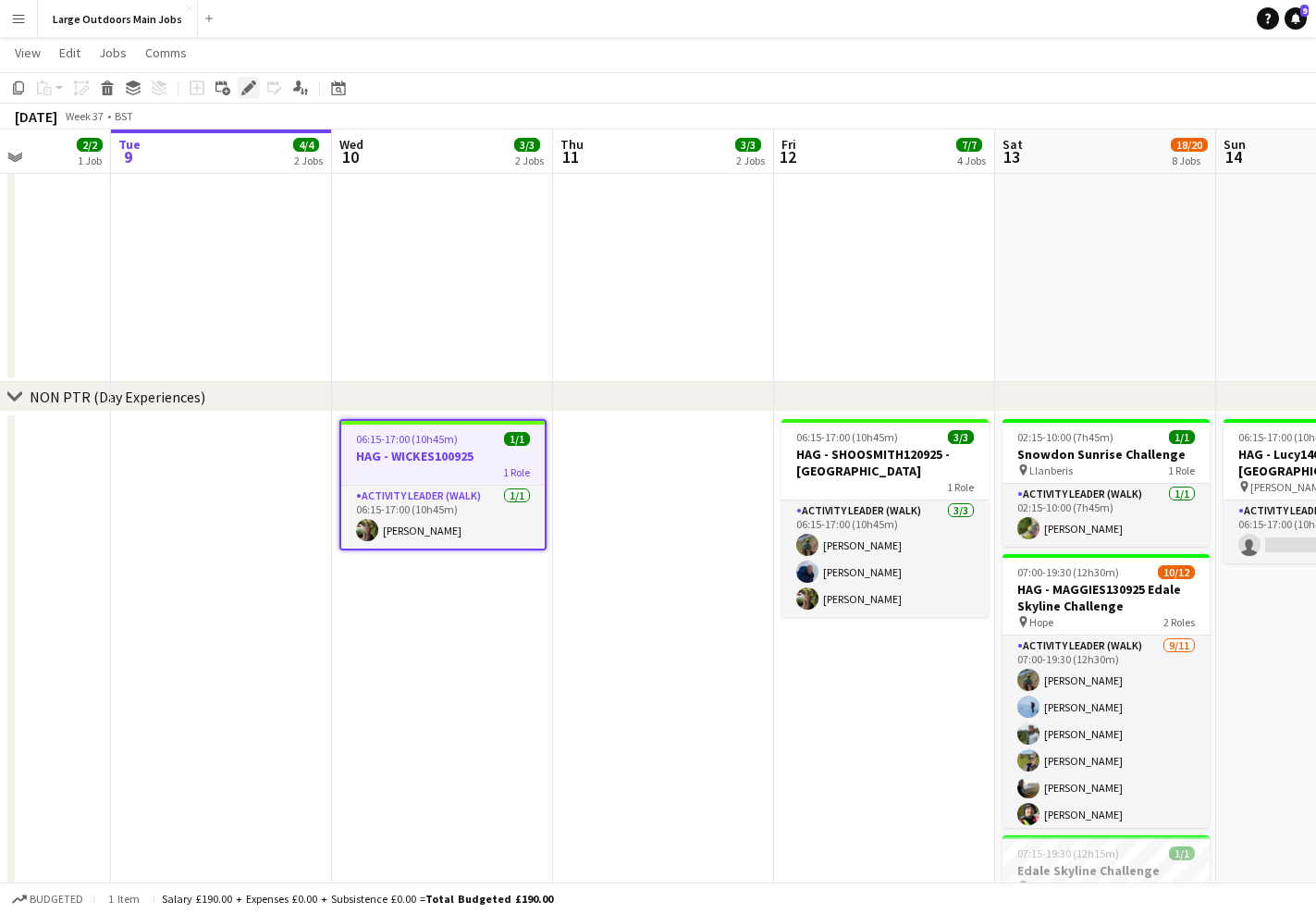
click at [240, 93] on div "Edit" at bounding box center [248, 88] width 22 height 22
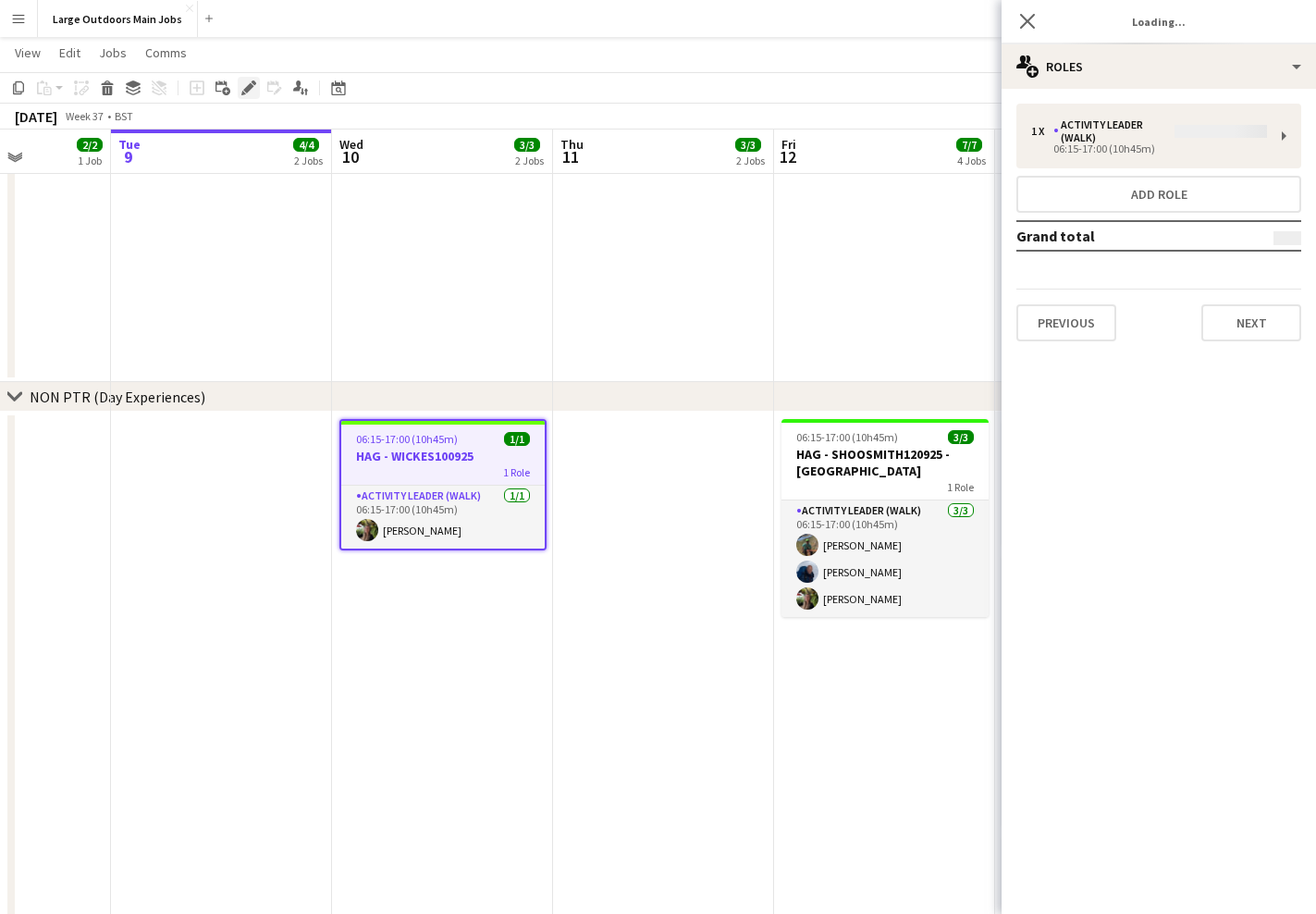
type input "**********"
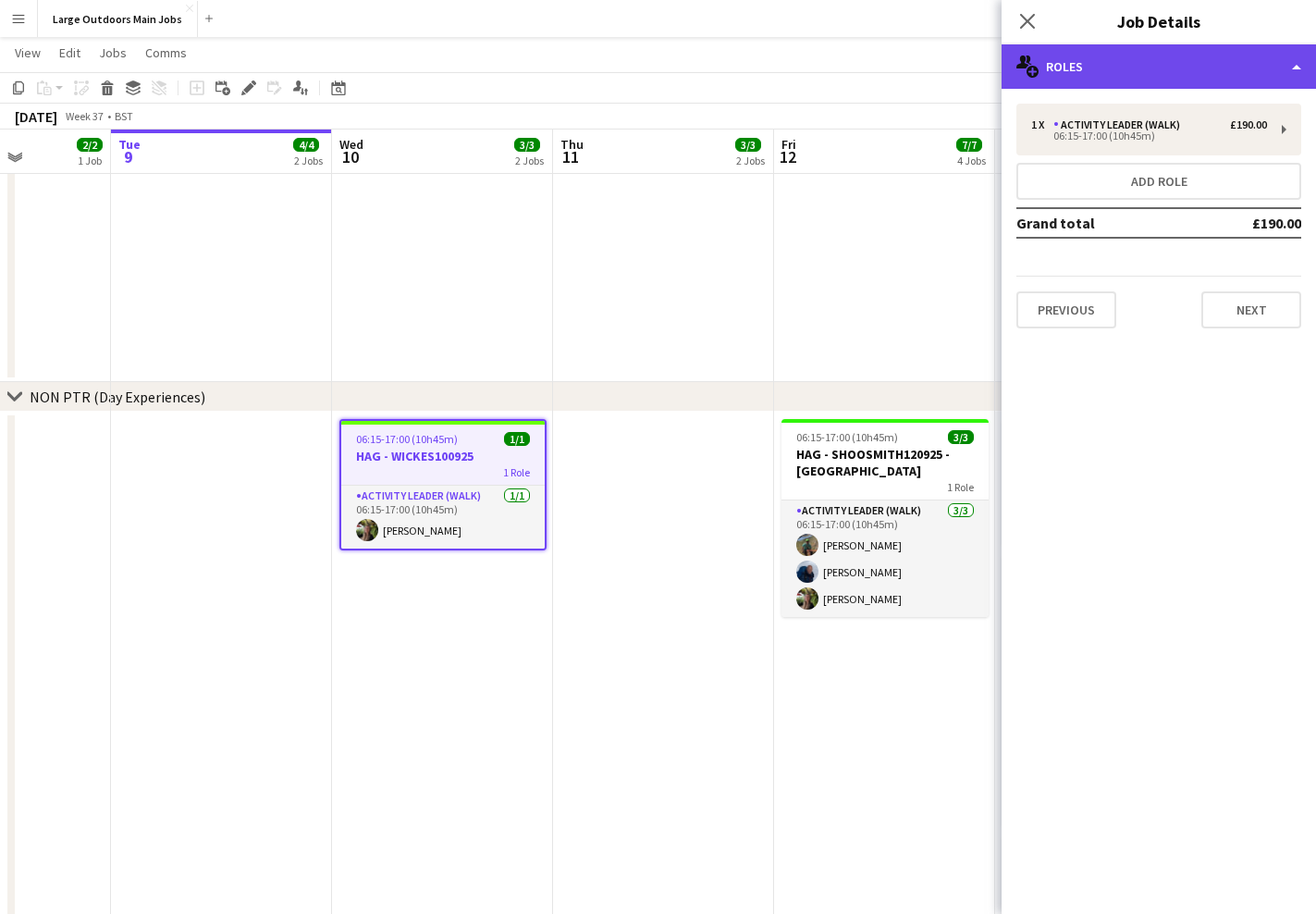
click at [1190, 83] on div "multiple-users-add Roles" at bounding box center [1159, 67] width 315 height 44
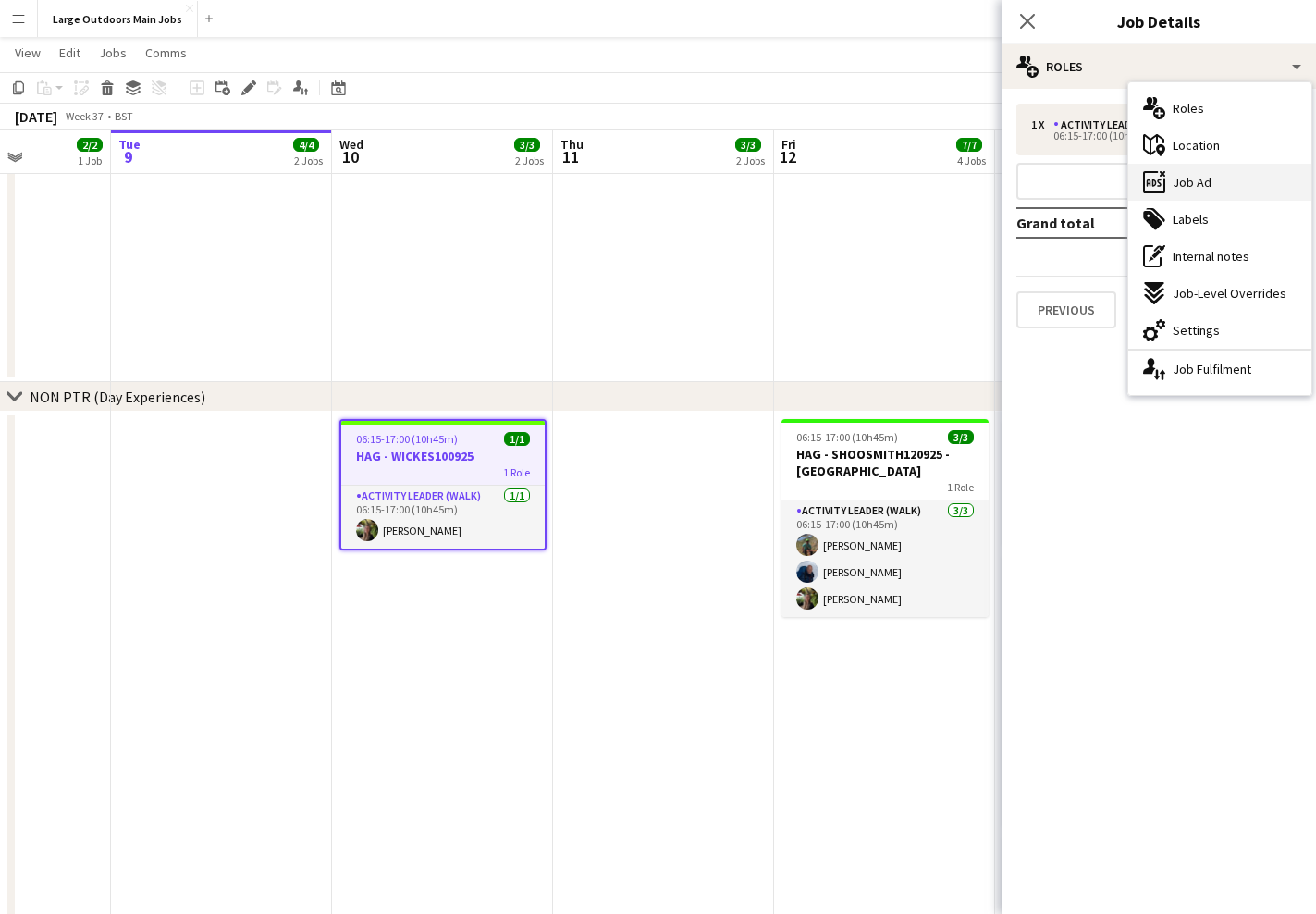
click at [1185, 182] on span "Job Ad" at bounding box center [1192, 181] width 39 height 16
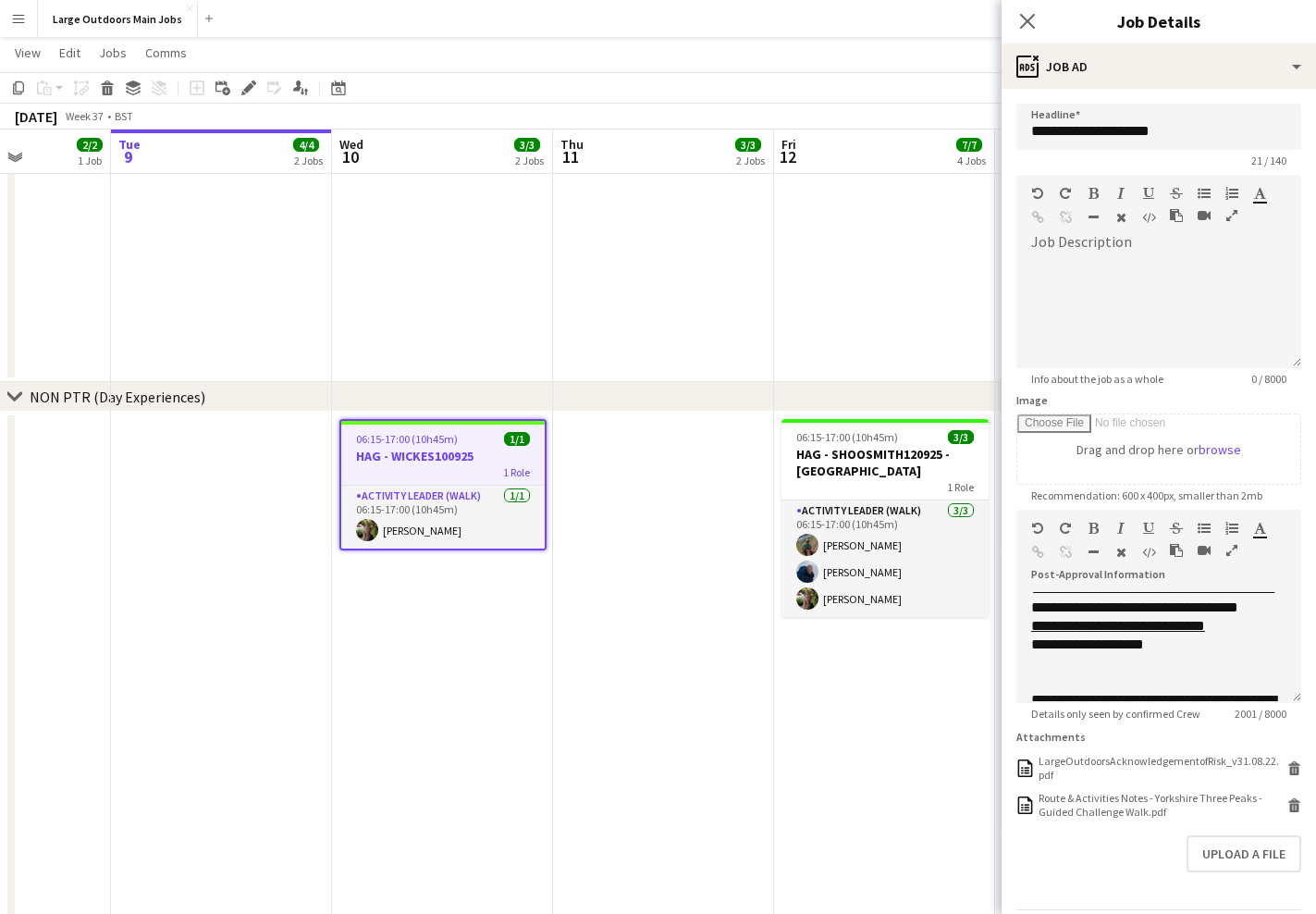
scroll to position [0, 0]
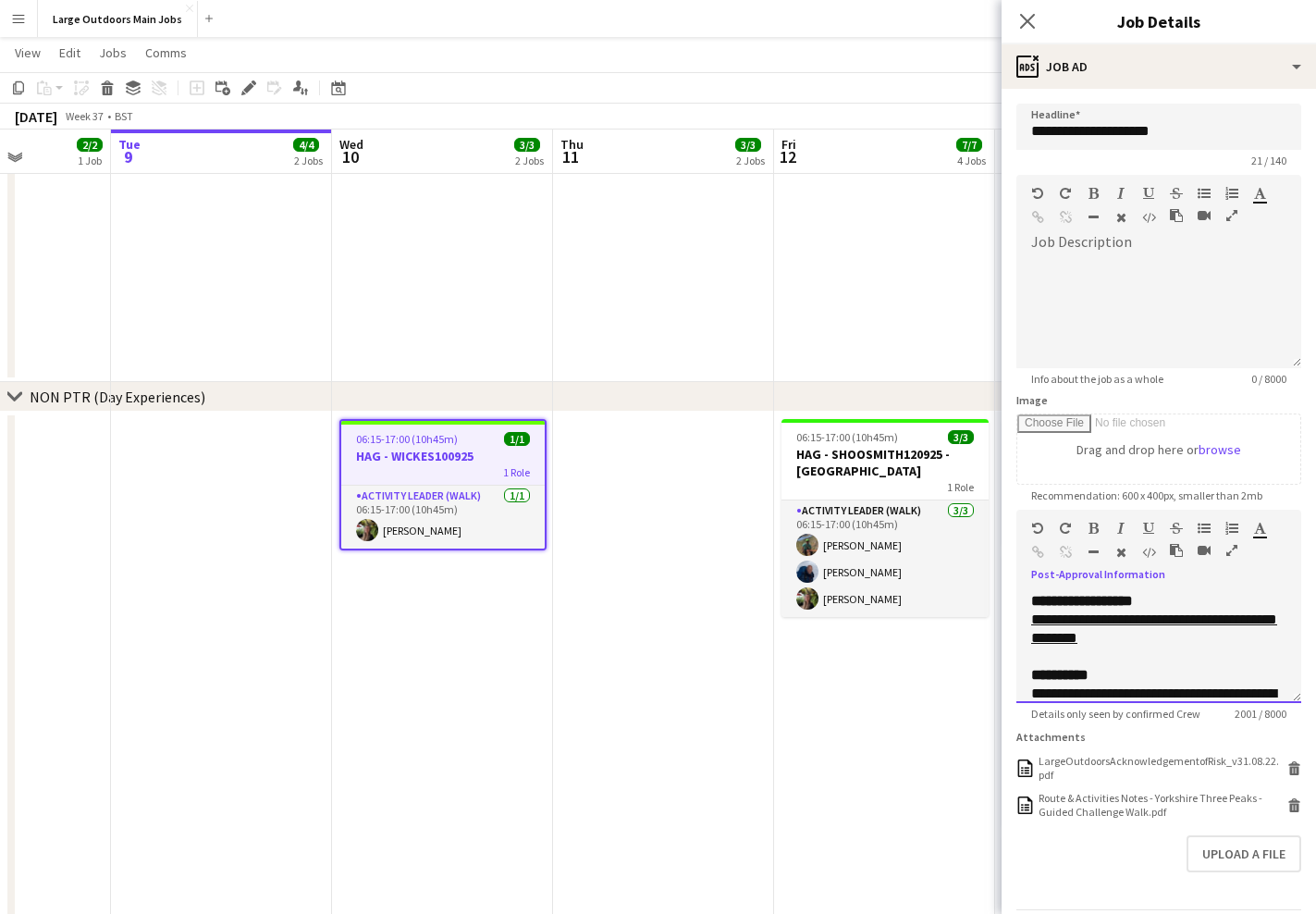
click at [1032, 597] on b "**********" at bounding box center [1082, 600] width 101 height 14
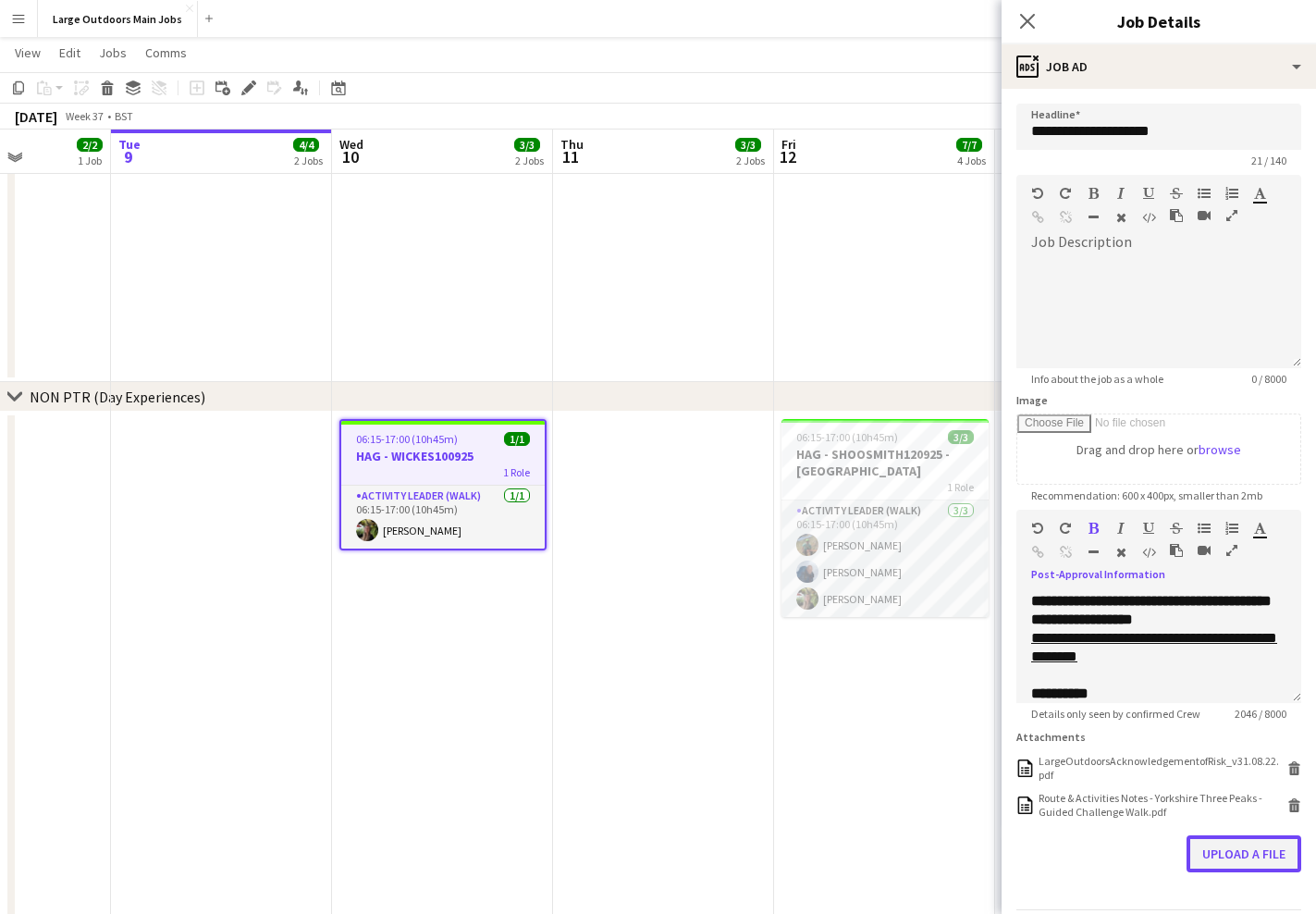
click at [1279, 855] on button "Upload a file" at bounding box center [1244, 853] width 115 height 37
click at [1030, 17] on icon at bounding box center [1027, 20] width 17 height 17
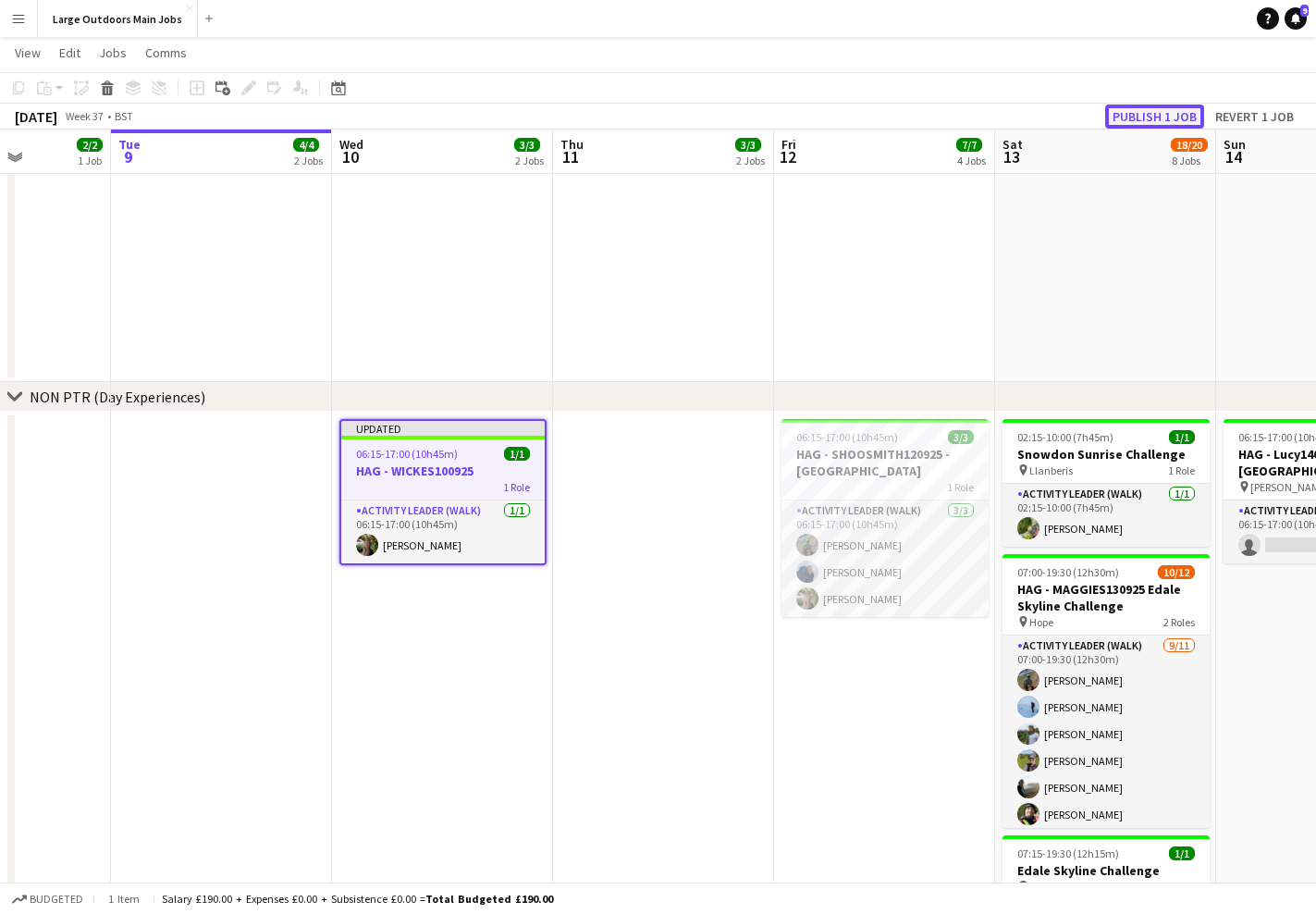
click at [1149, 109] on button "Publish 1 job" at bounding box center [1154, 116] width 99 height 24
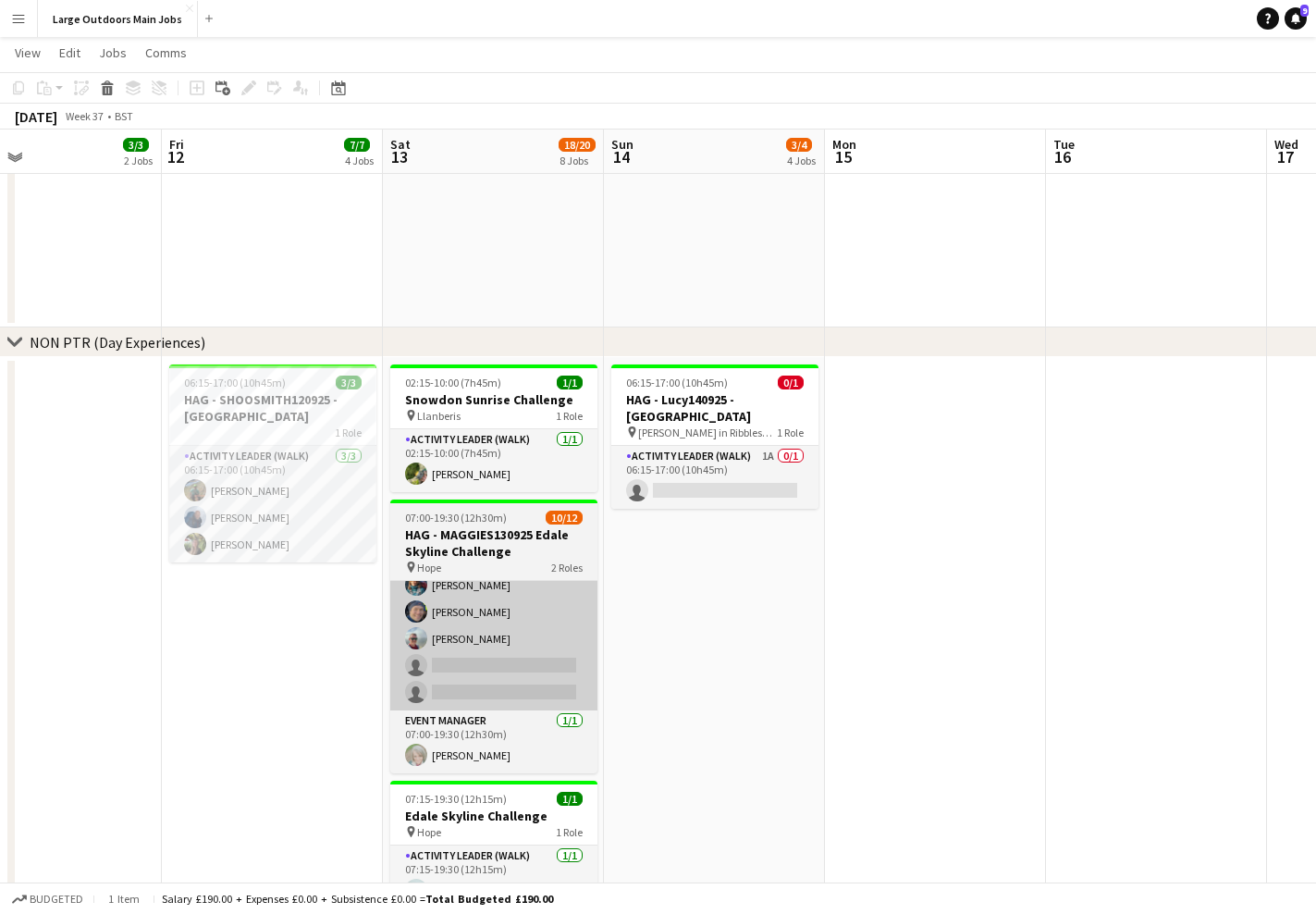
scroll to position [0, 723]
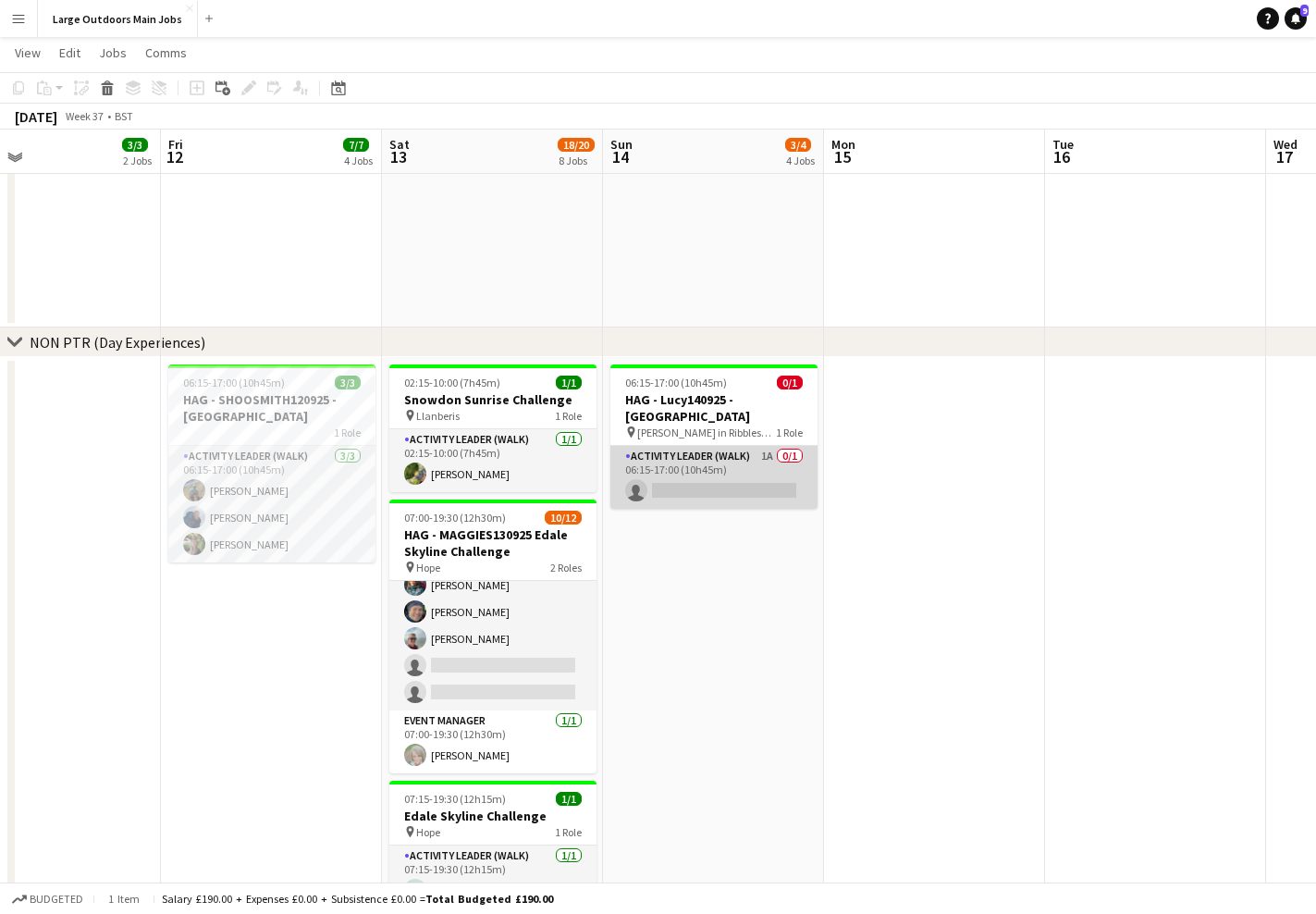
click at [667, 469] on app-card-role "Activity Leader (Walk) 1A 0/1 06:15-17:00 (10h45m) single-neutral-actions" at bounding box center [714, 477] width 207 height 63
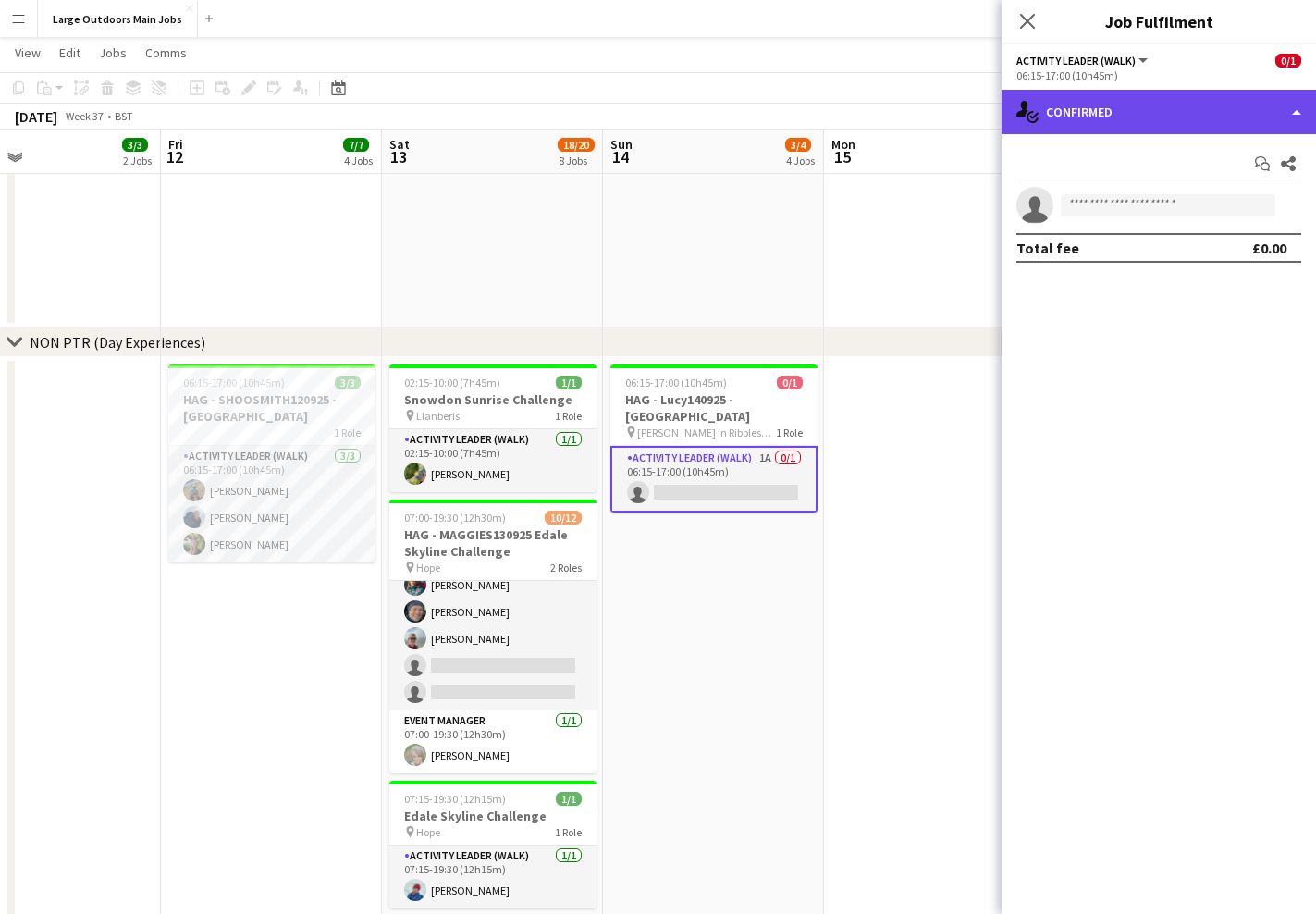
click at [1165, 123] on div "single-neutral-actions-check-2 Confirmed" at bounding box center [1159, 112] width 315 height 44
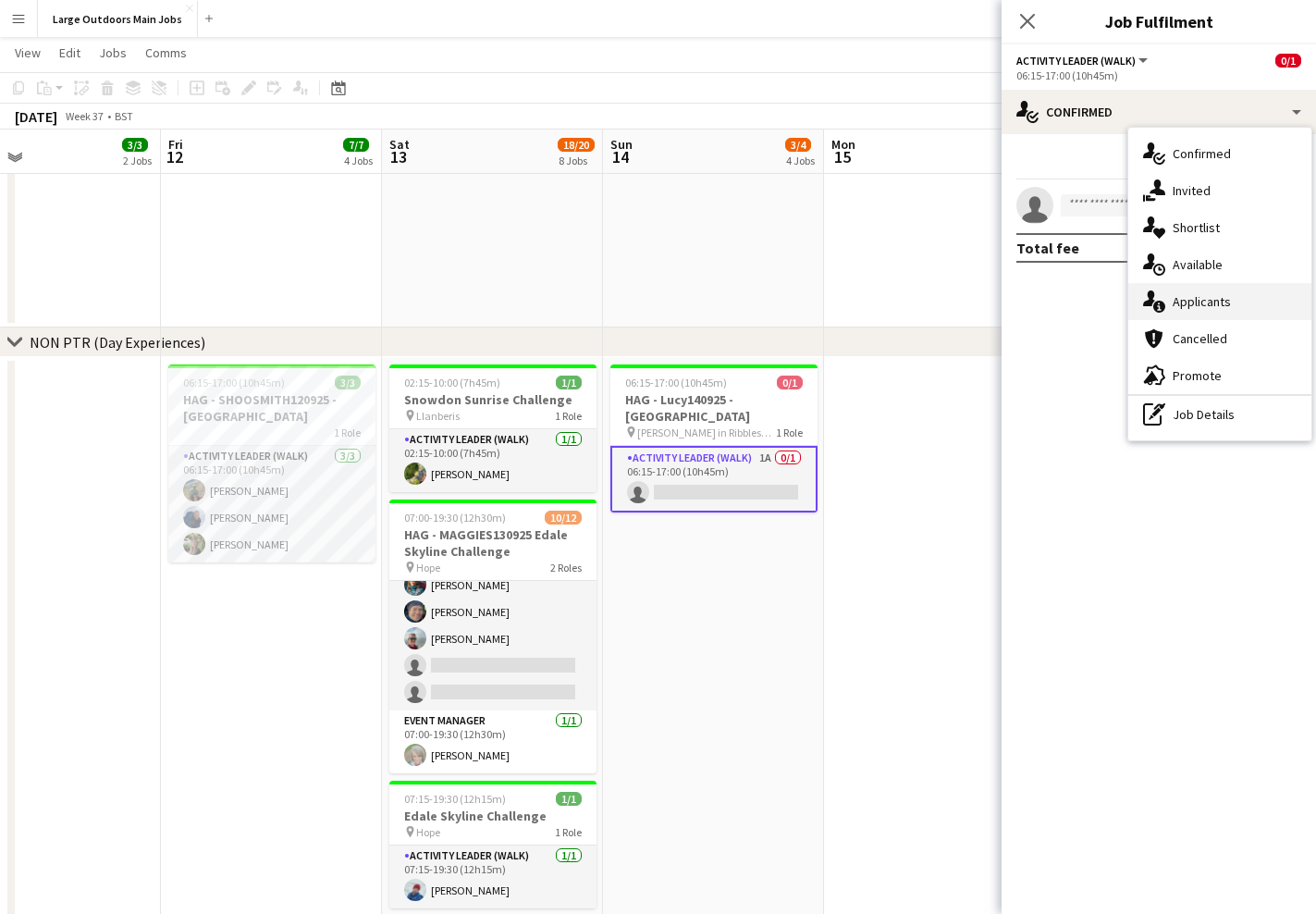
click at [1210, 309] on span "Applicants" at bounding box center [1201, 301] width 58 height 16
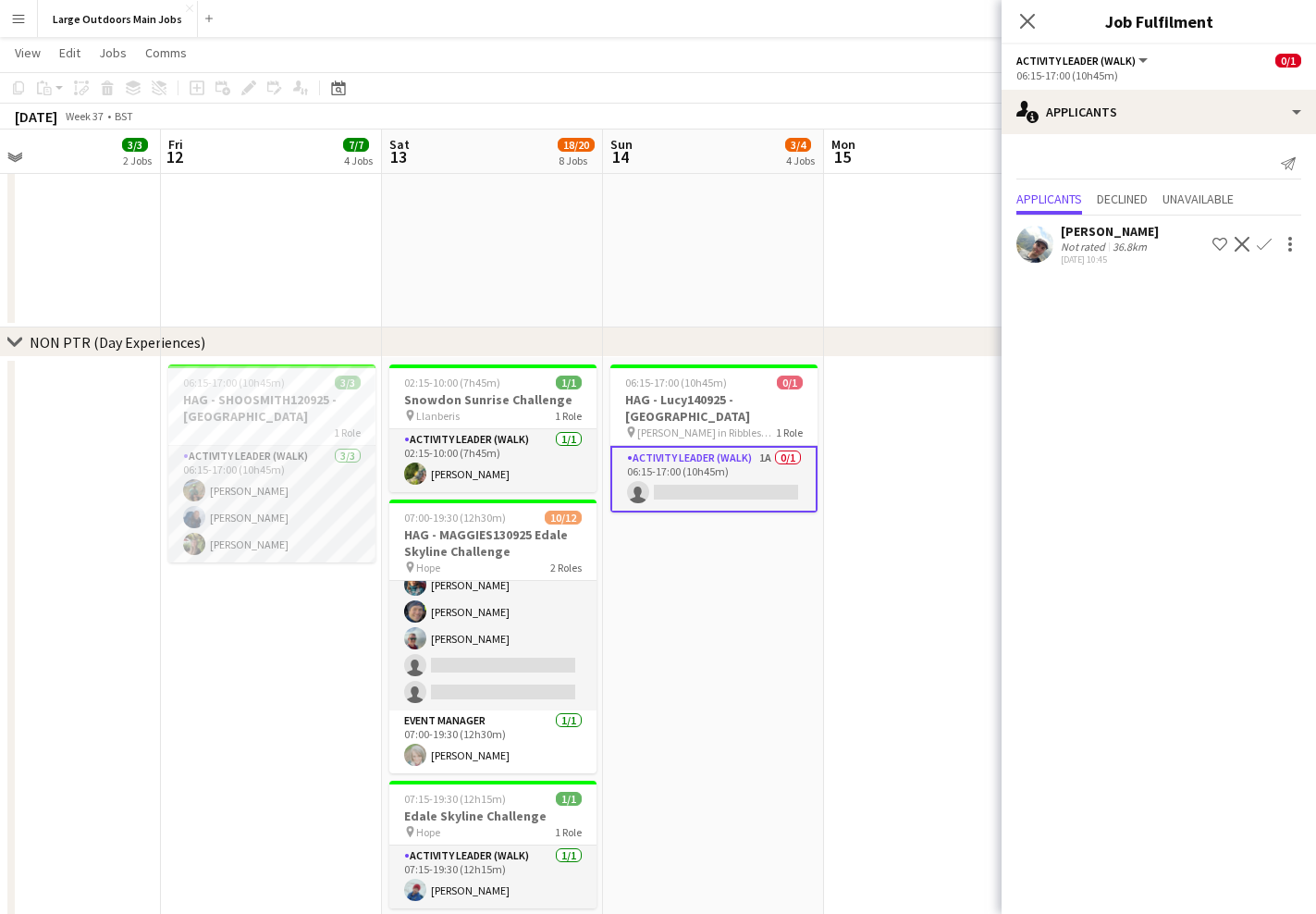
click at [1036, 248] on app-user-avatar at bounding box center [1034, 244] width 37 height 37
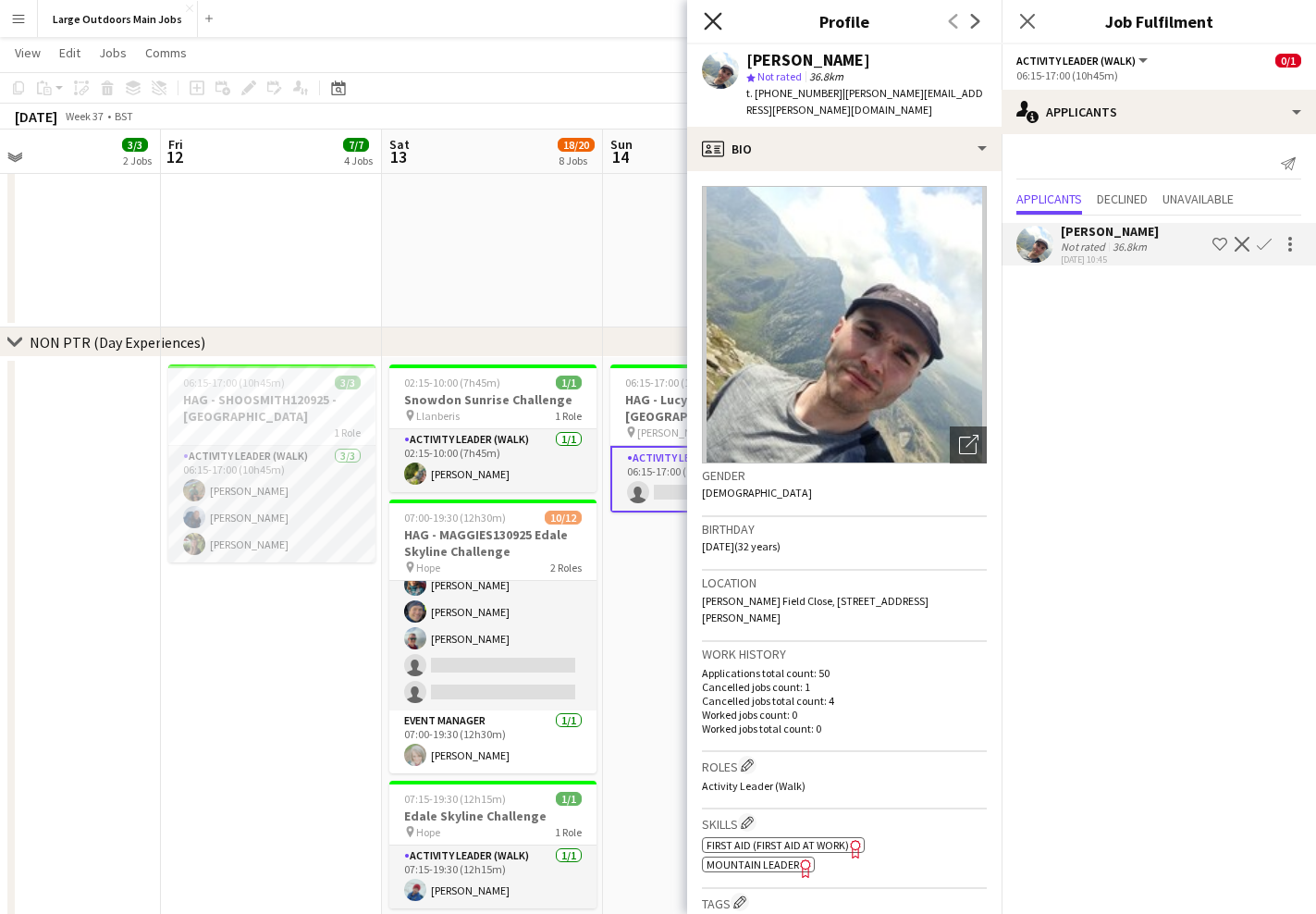
click at [712, 17] on icon "Close pop-in" at bounding box center [712, 20] width 17 height 17
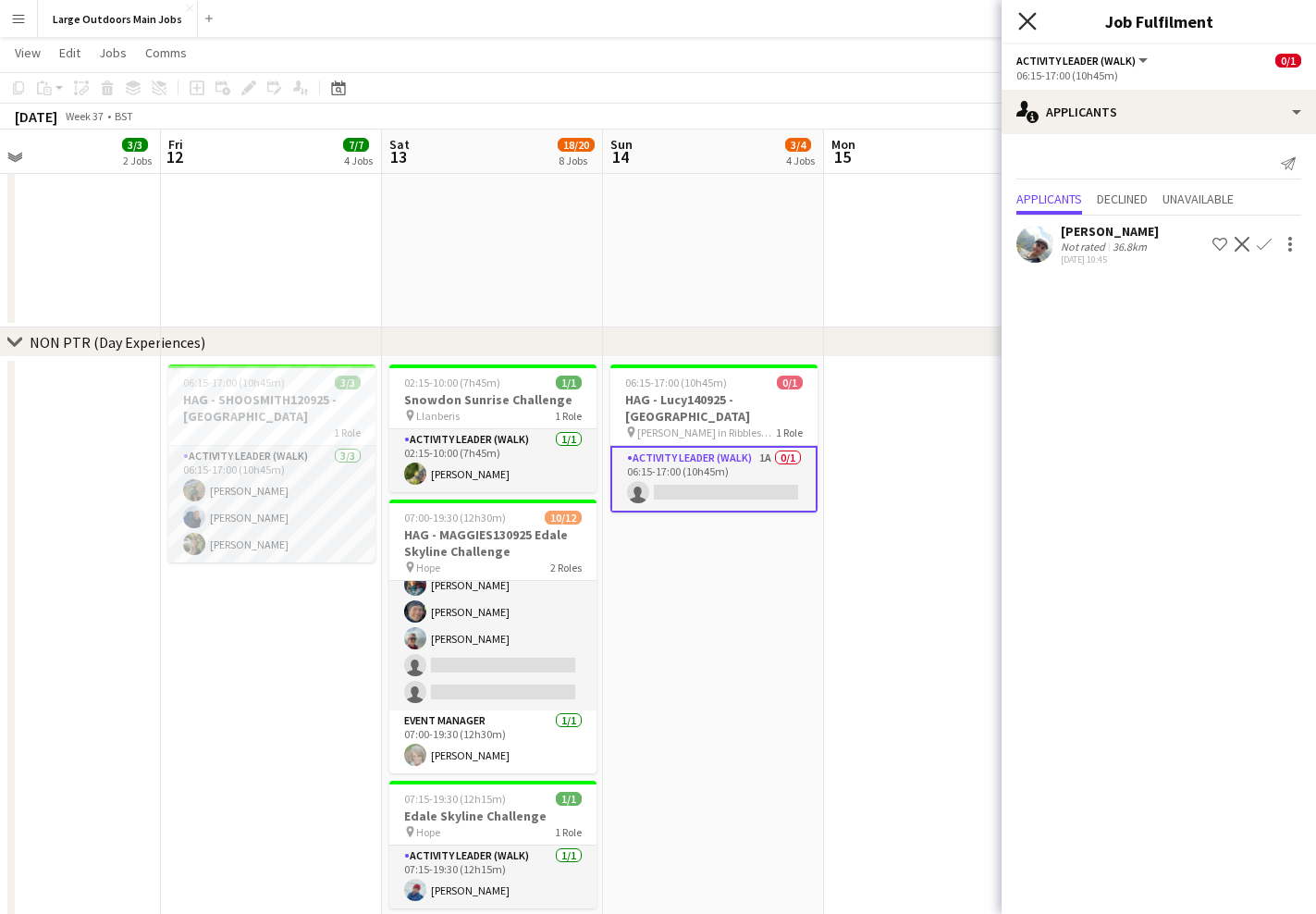
click at [1025, 21] on icon "Close pop-in" at bounding box center [1027, 20] width 17 height 17
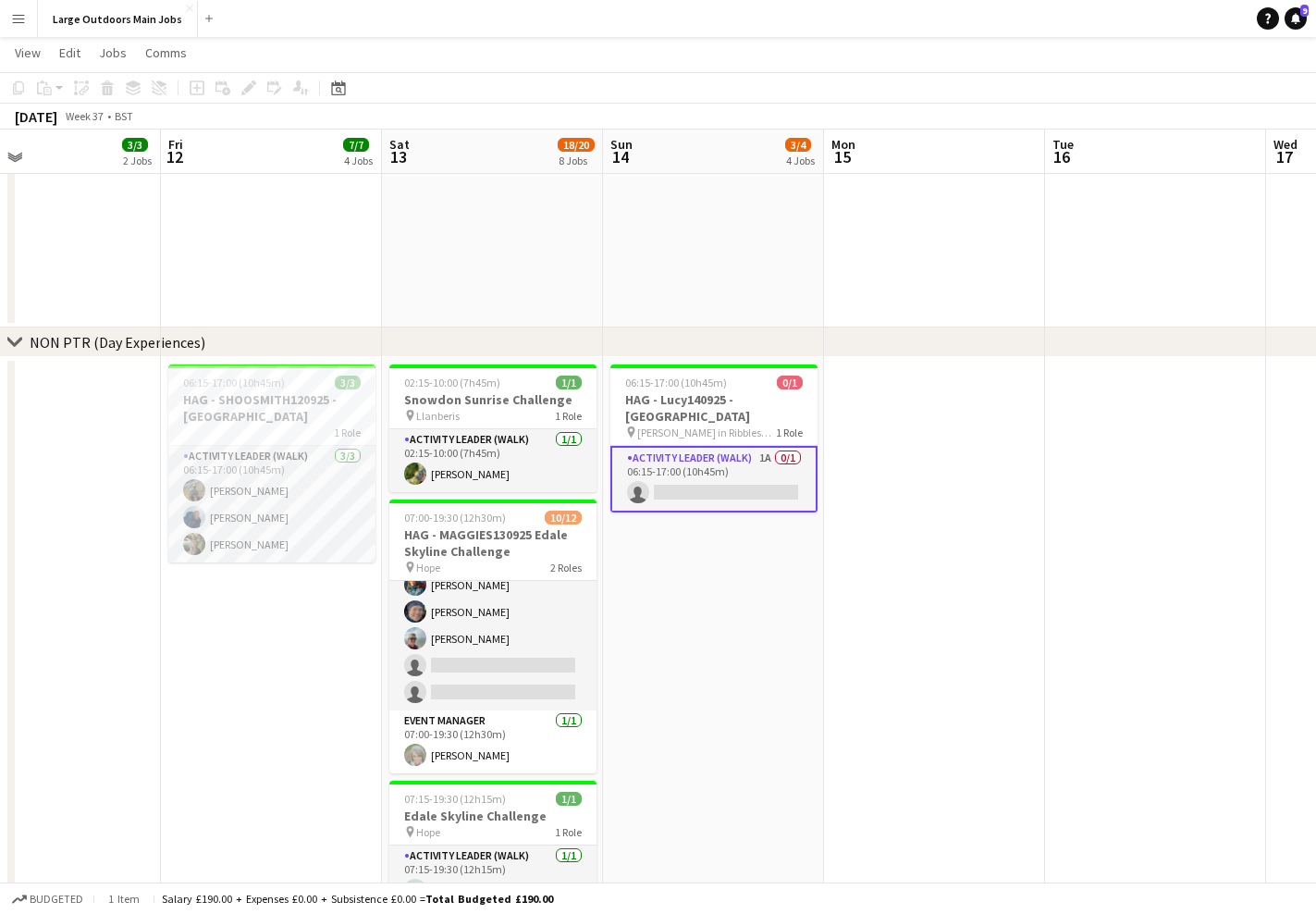
click at [917, 665] on app-date-cell at bounding box center [934, 746] width 221 height 778
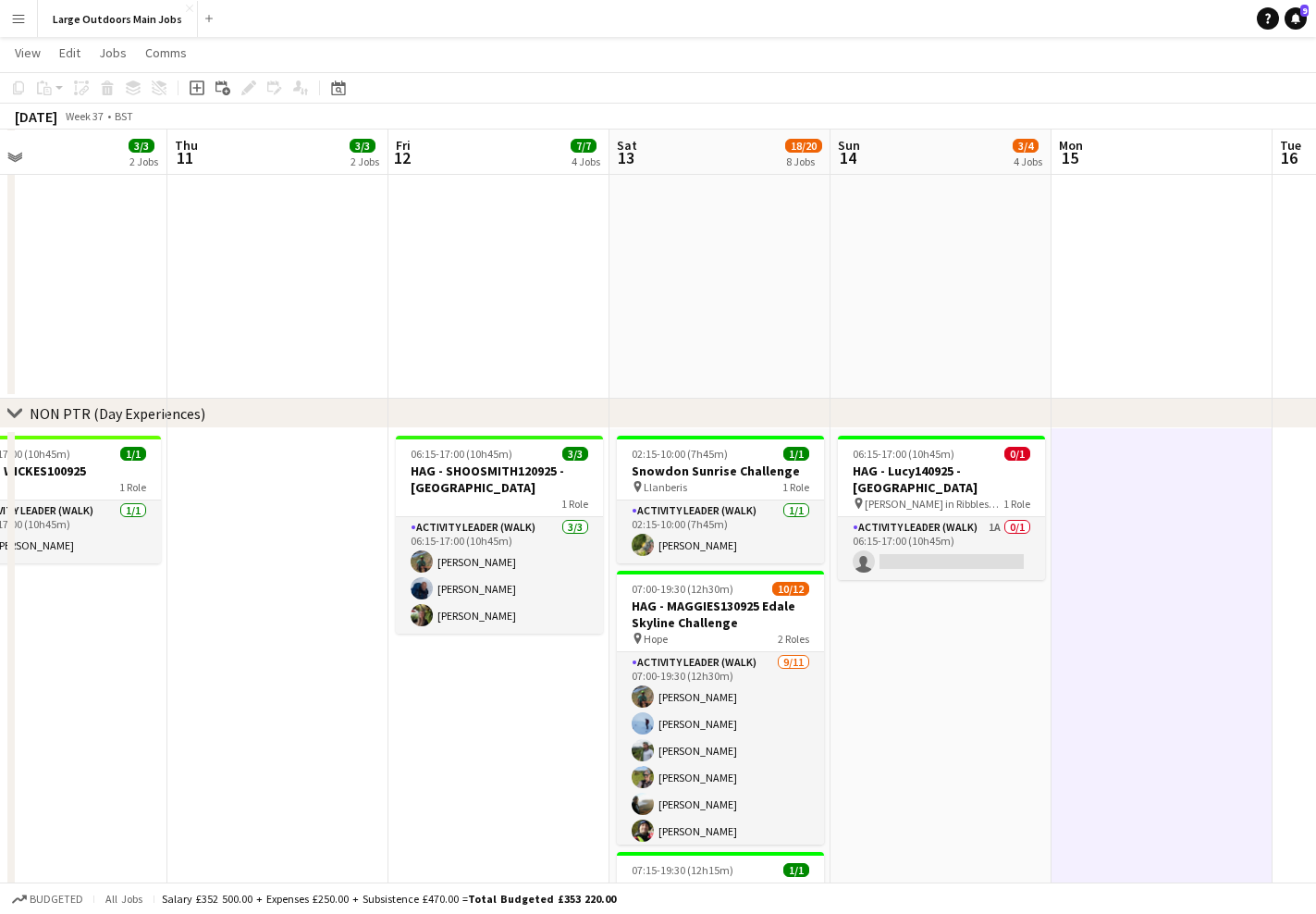
scroll to position [0, 718]
click at [503, 496] on div "1 Role" at bounding box center [498, 503] width 207 height 14
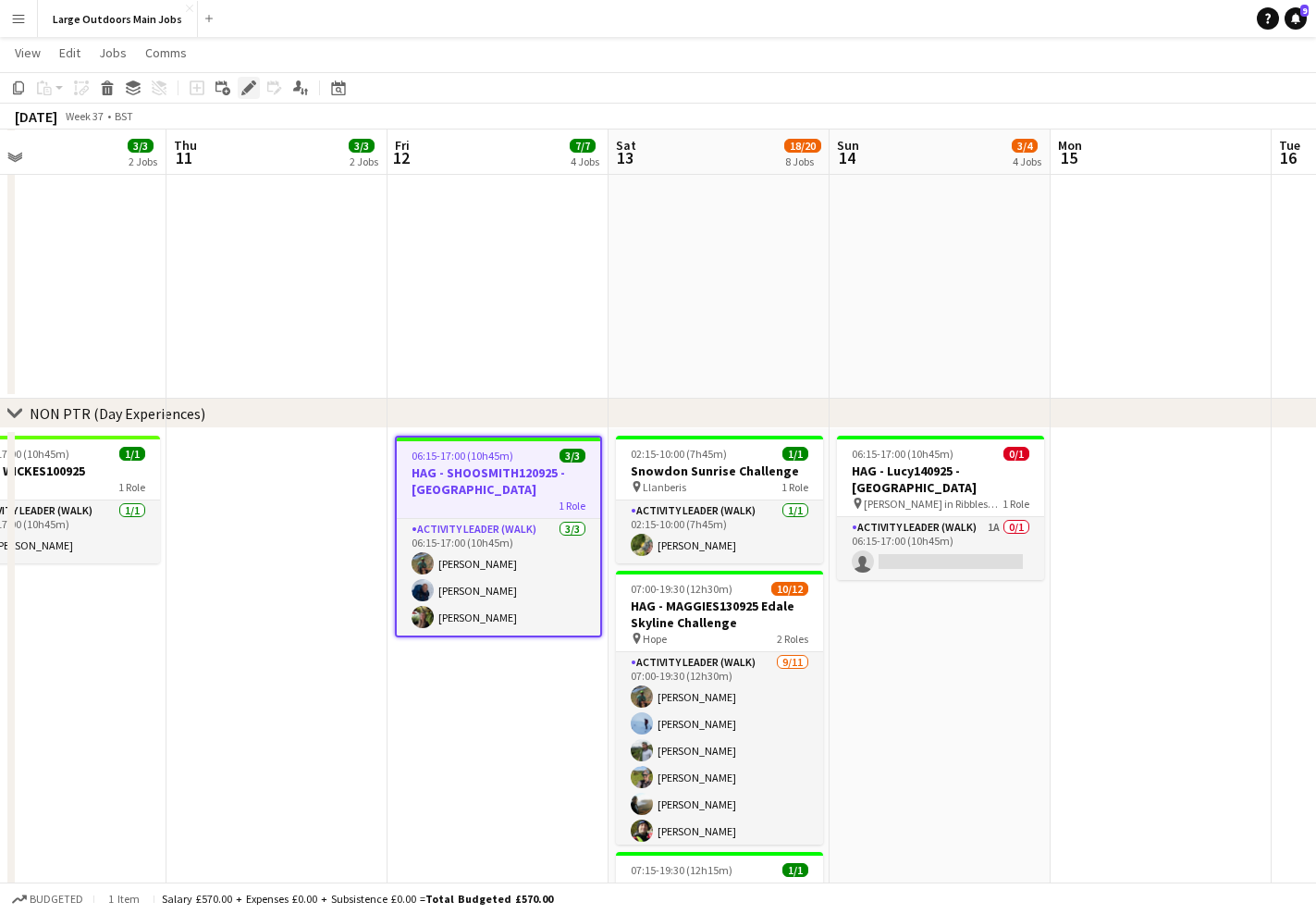
click at [249, 85] on icon at bounding box center [248, 88] width 11 height 11
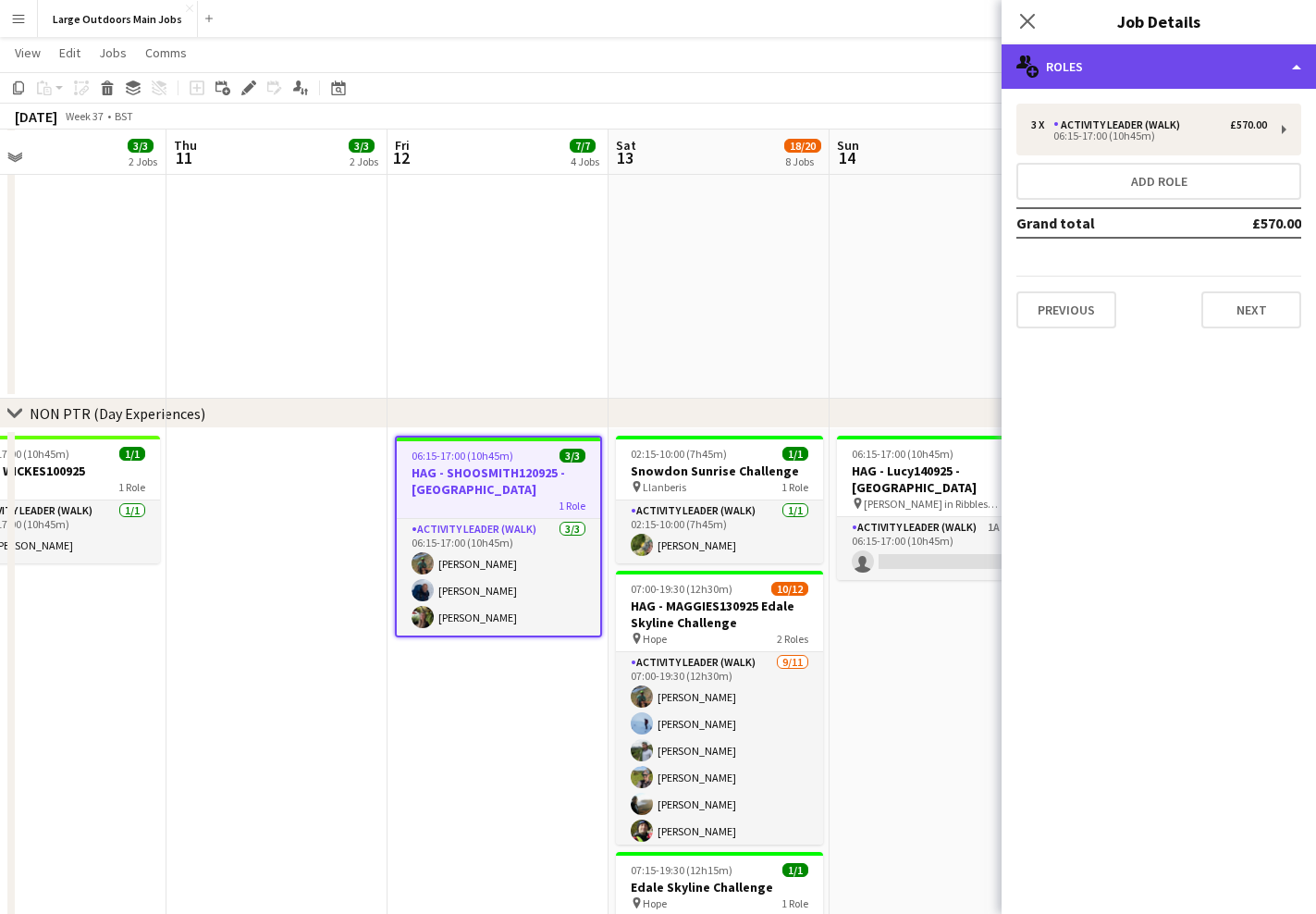
click at [1183, 58] on div "multiple-users-add Roles" at bounding box center [1159, 67] width 315 height 44
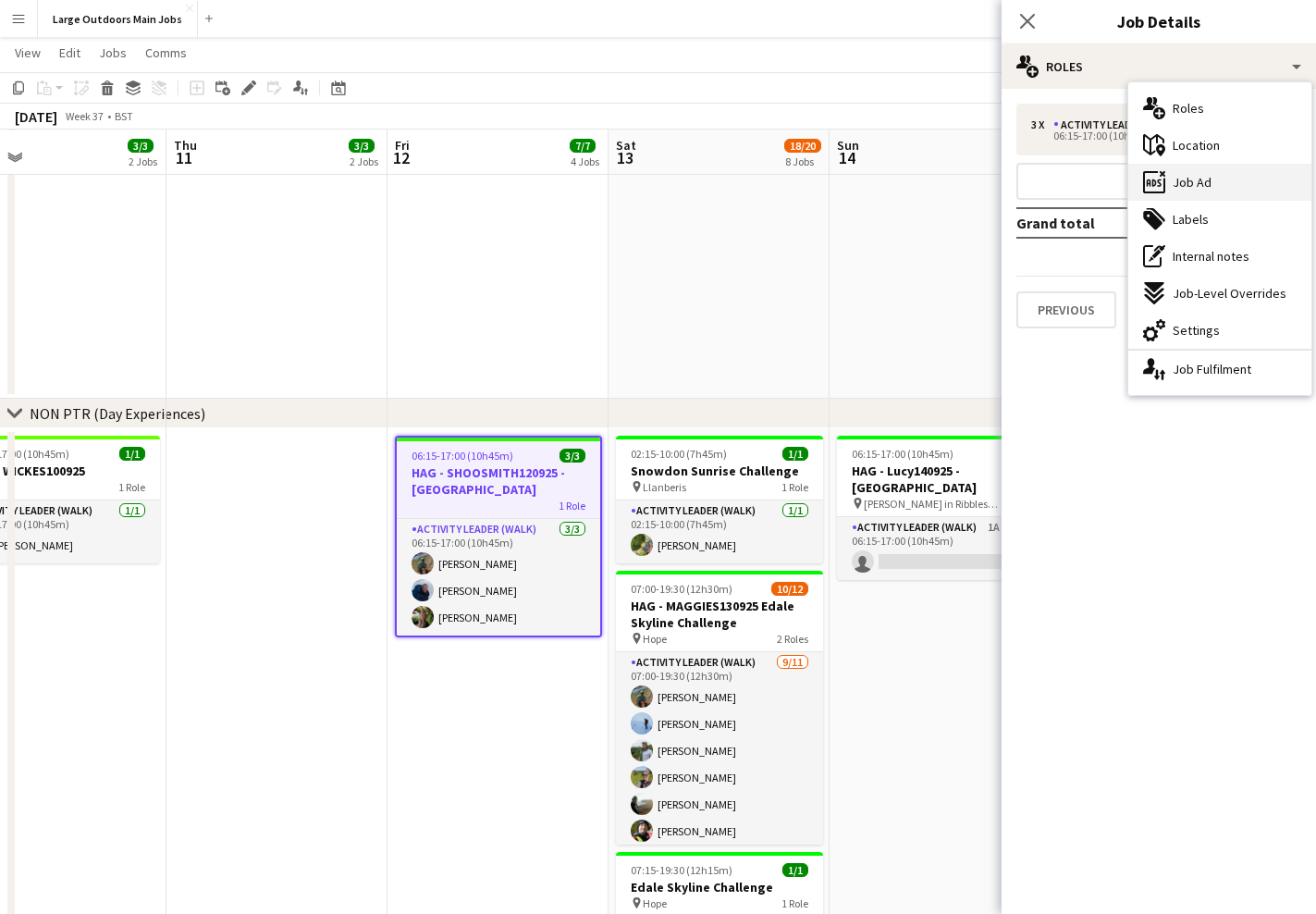
click at [1189, 165] on div "ads-window Job Ad" at bounding box center [1220, 182] width 183 height 37
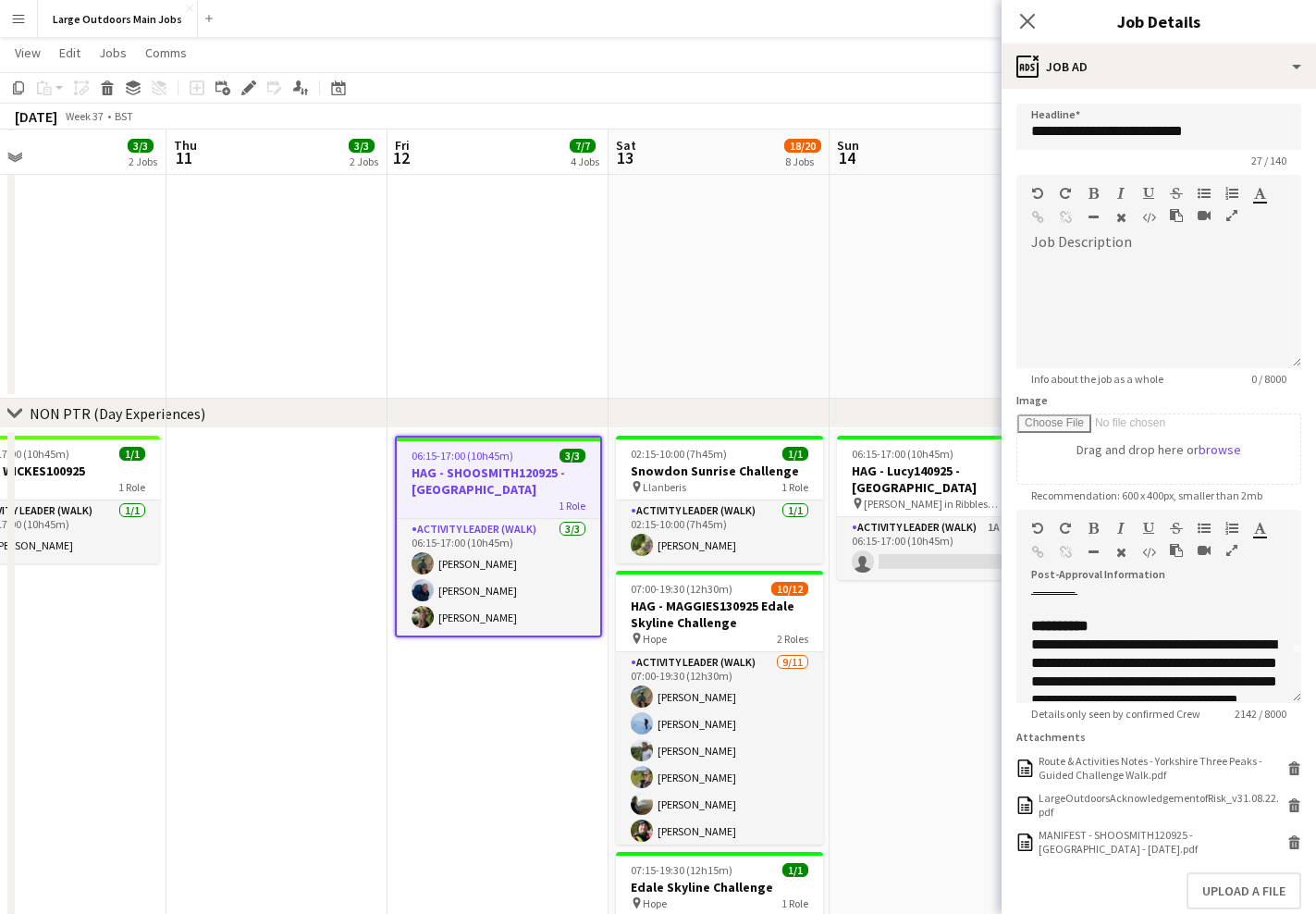
scroll to position [0, 0]
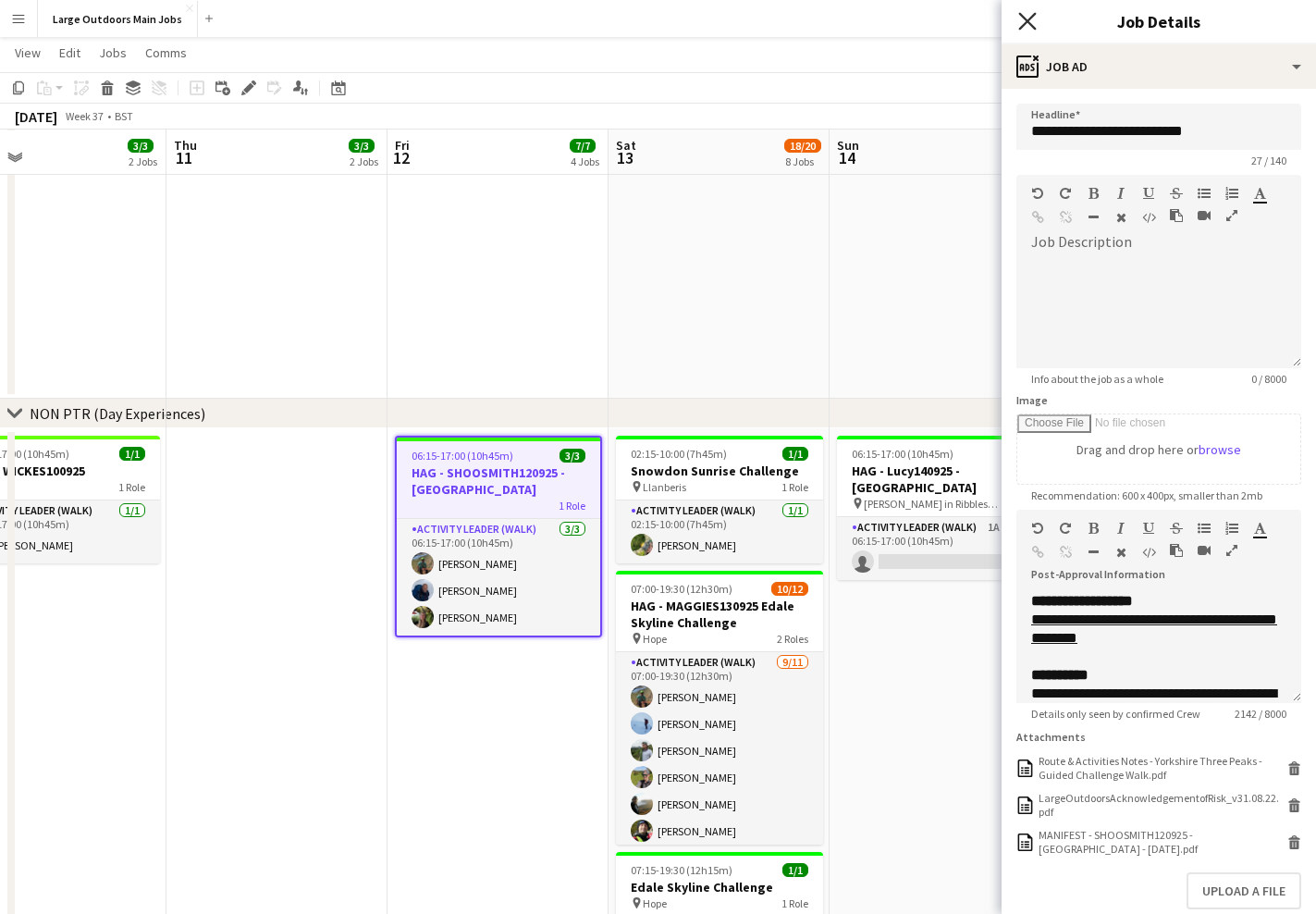
click at [1028, 24] on icon at bounding box center [1027, 20] width 17 height 17
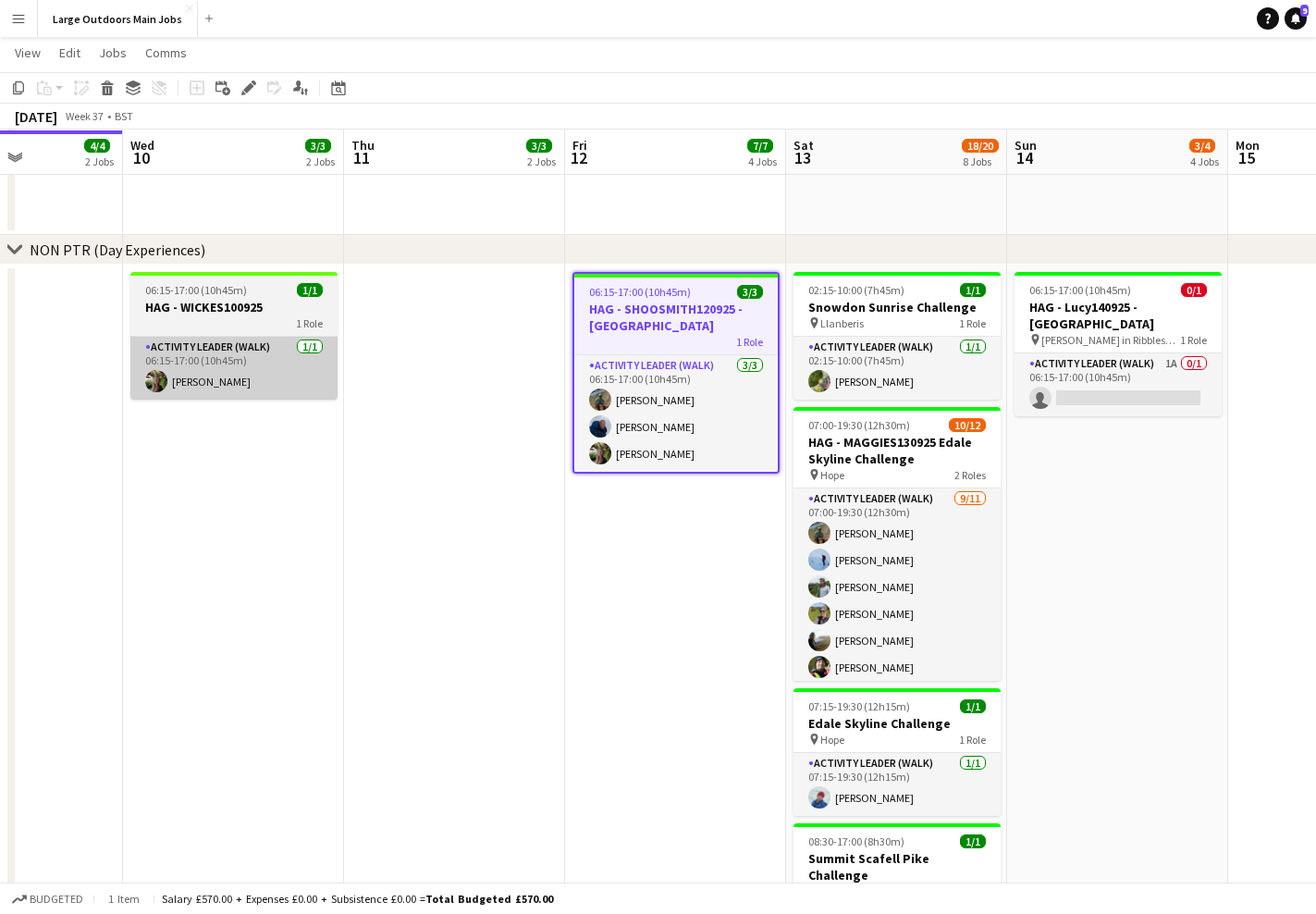
scroll to position [0, 527]
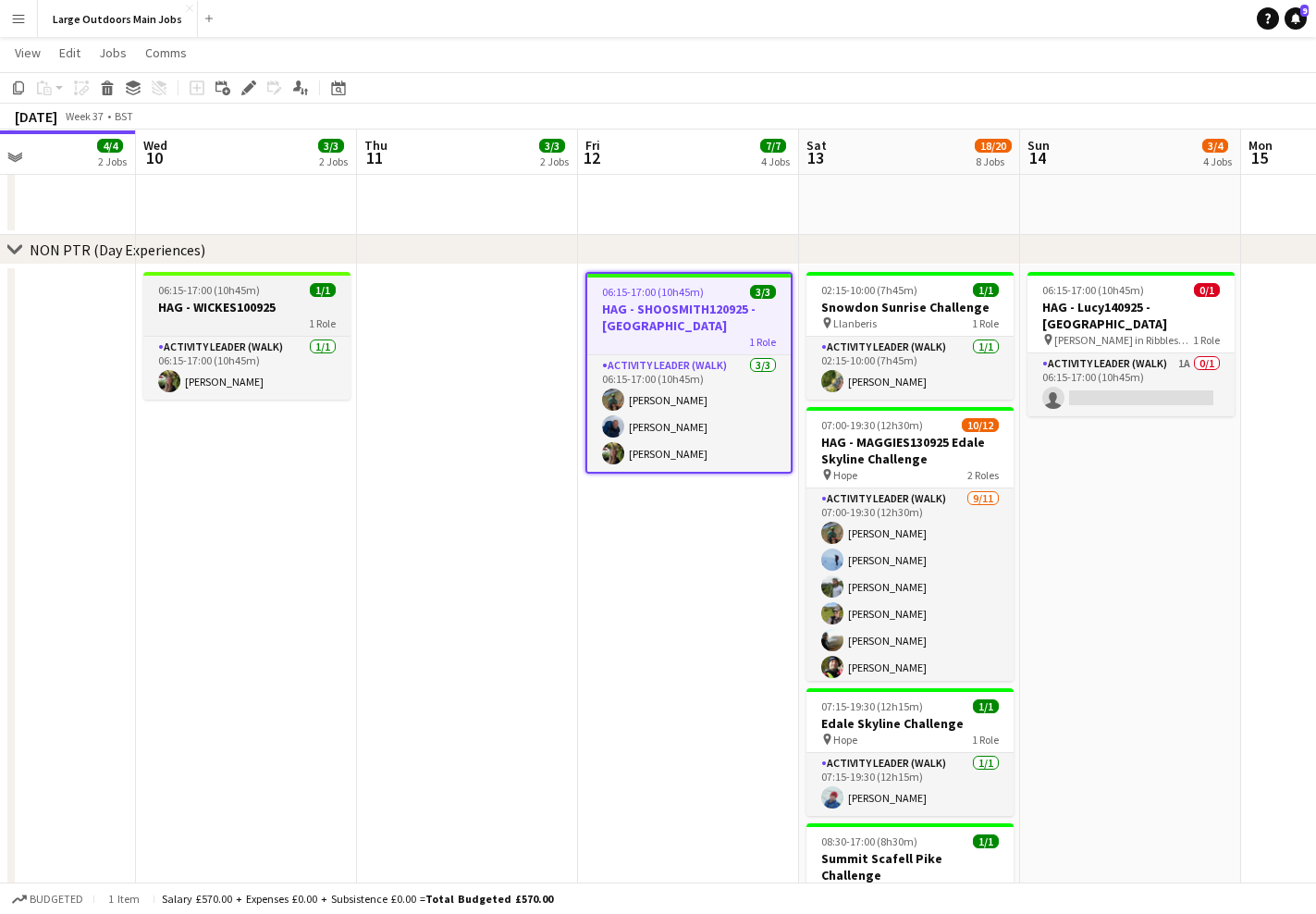
click at [216, 310] on h3 "HAG - WICKES100925" at bounding box center [247, 307] width 207 height 16
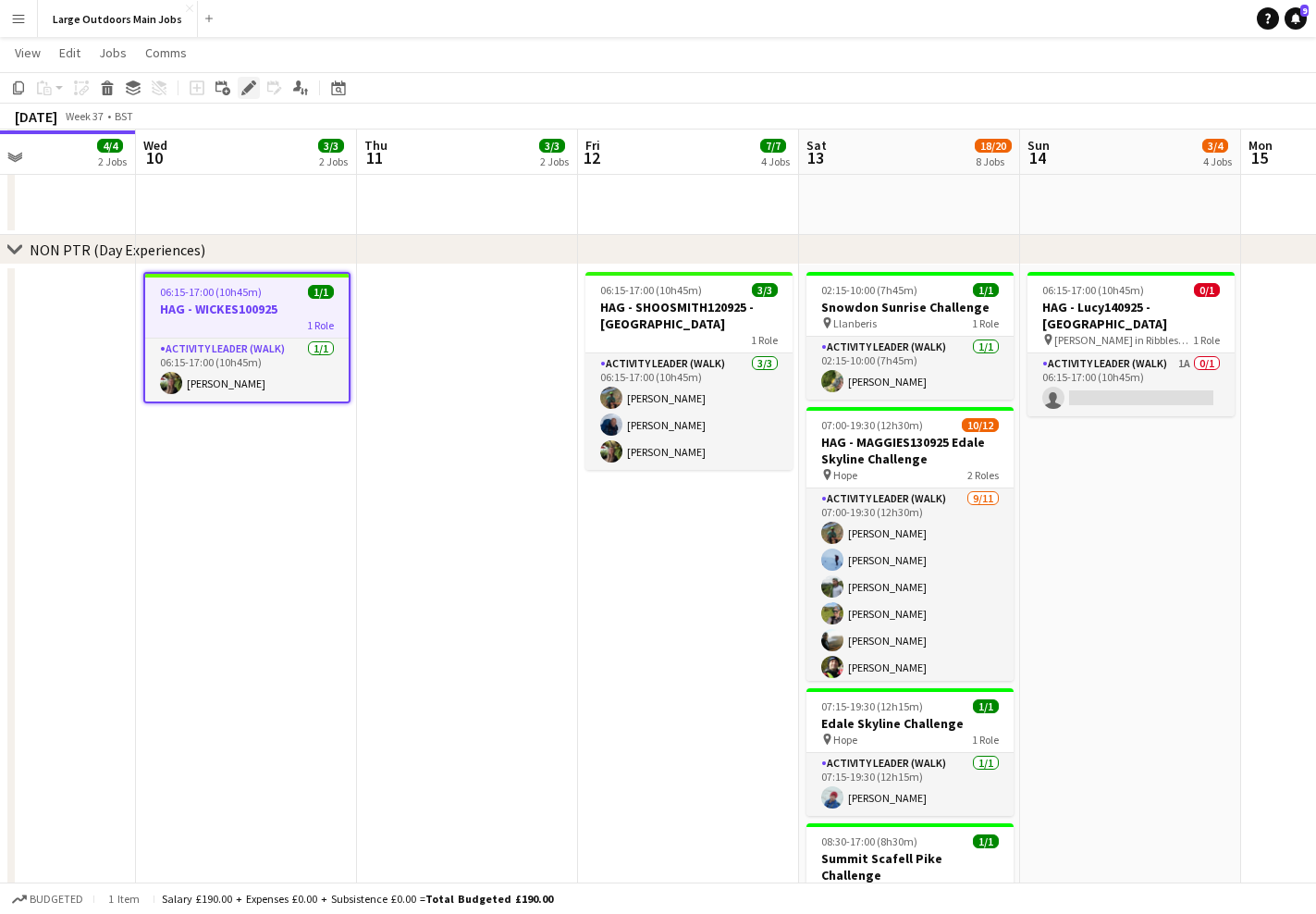
click at [244, 82] on icon "Edit" at bounding box center [248, 87] width 14 height 14
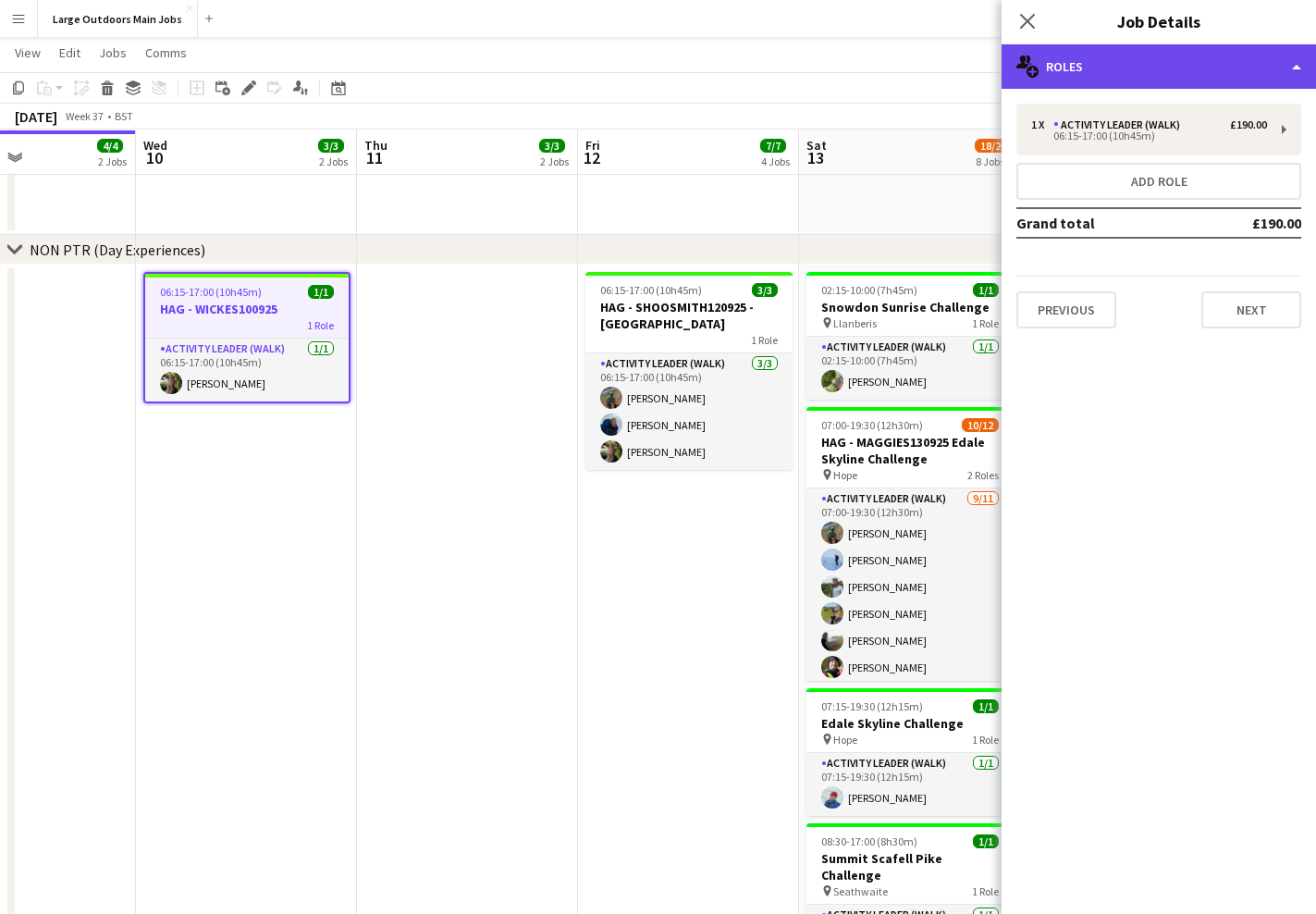
click at [1151, 56] on div "multiple-users-add Roles" at bounding box center [1159, 67] width 315 height 44
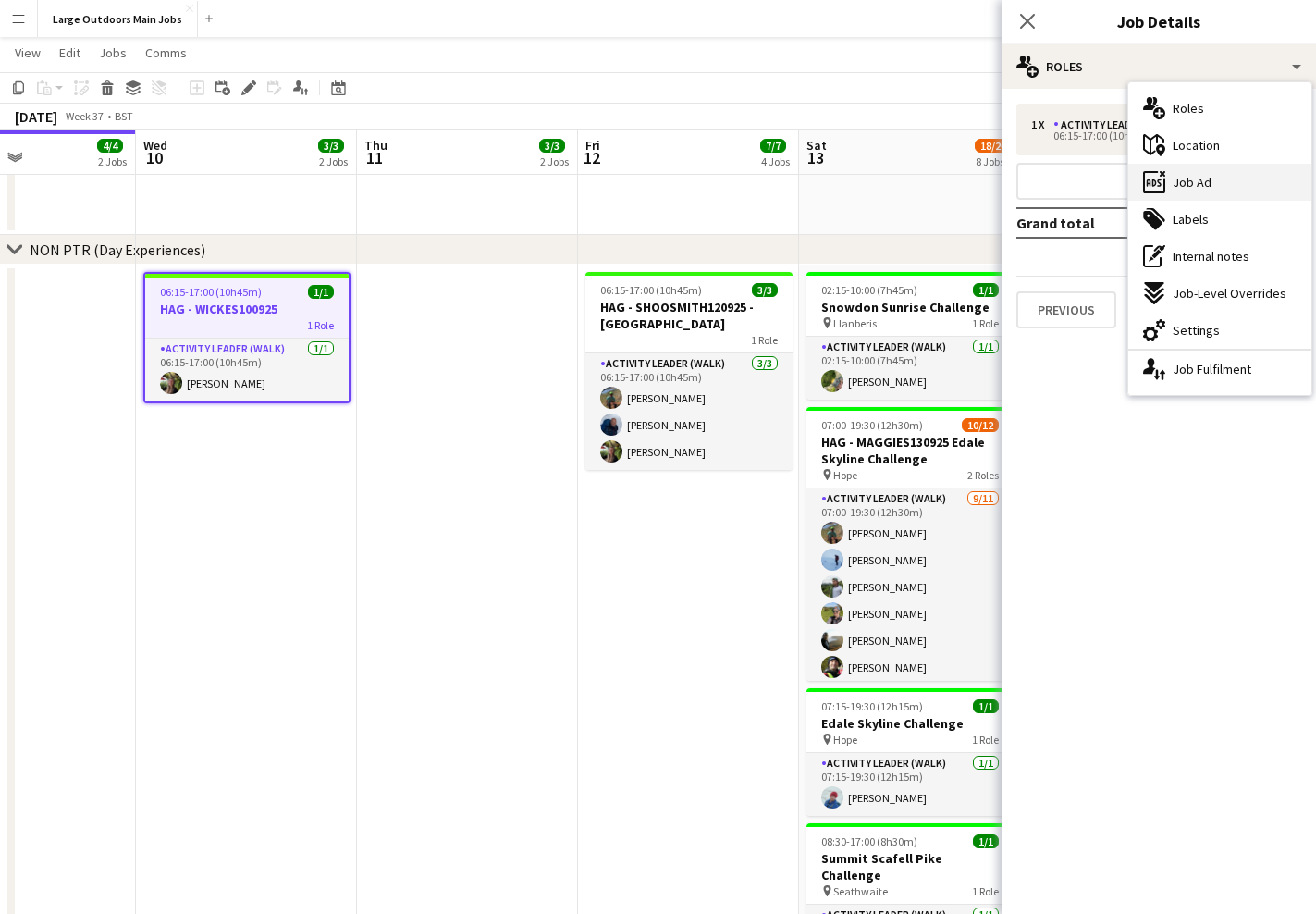
click at [1200, 181] on span "Job Ad" at bounding box center [1192, 181] width 39 height 16
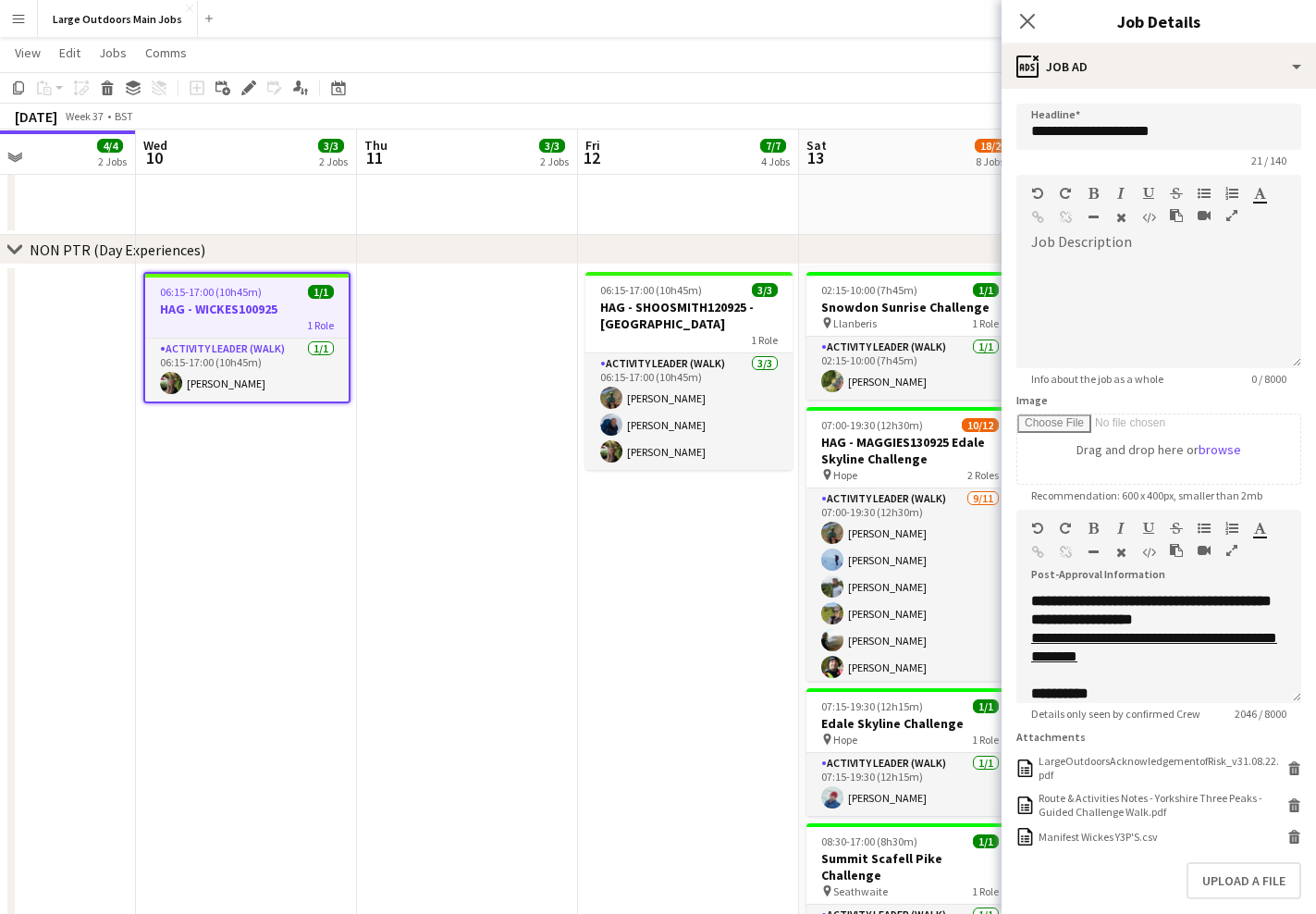
scroll to position [1309, 0]
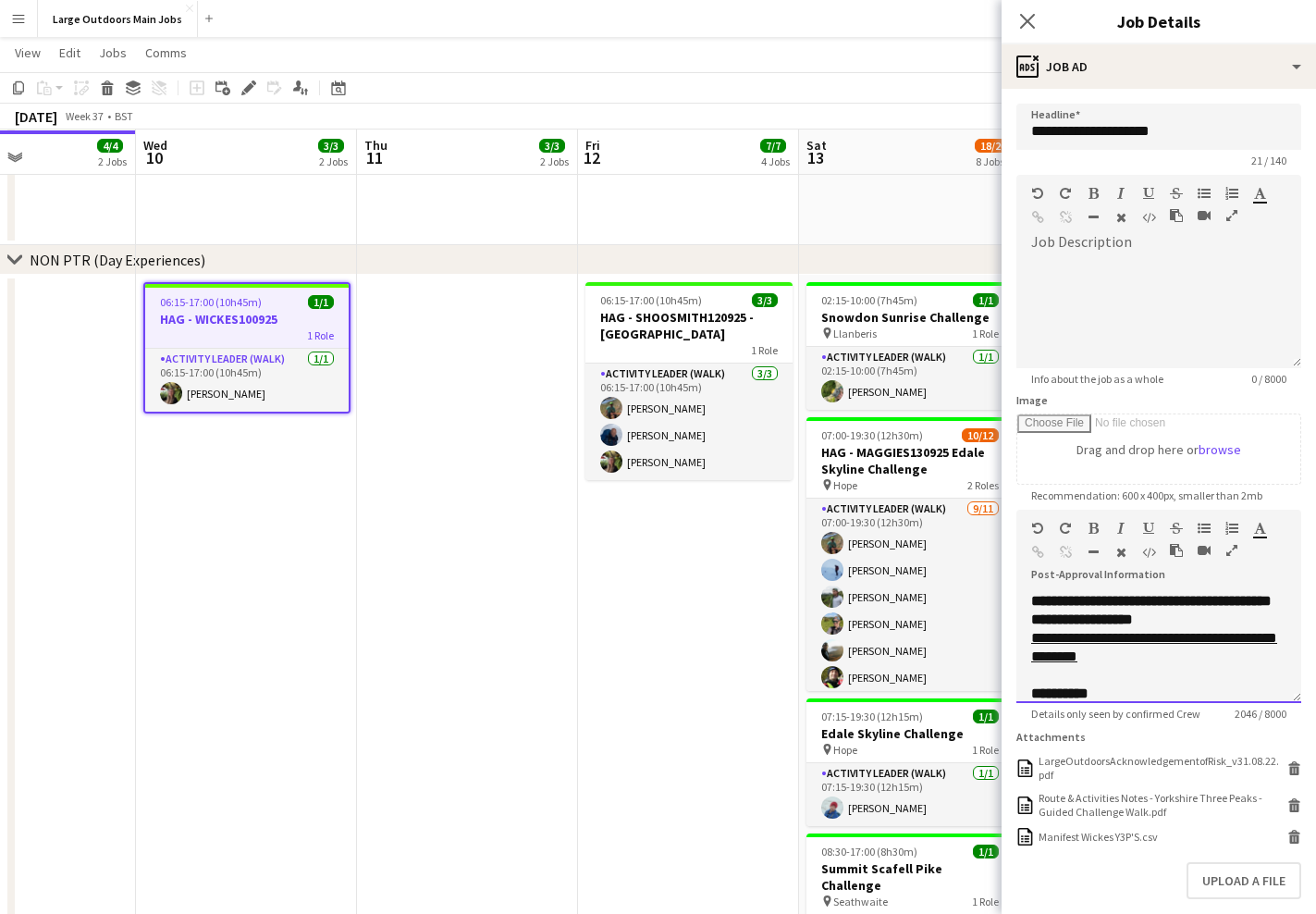
click at [1103, 611] on div "**********" at bounding box center [1159, 600] width 256 height 18
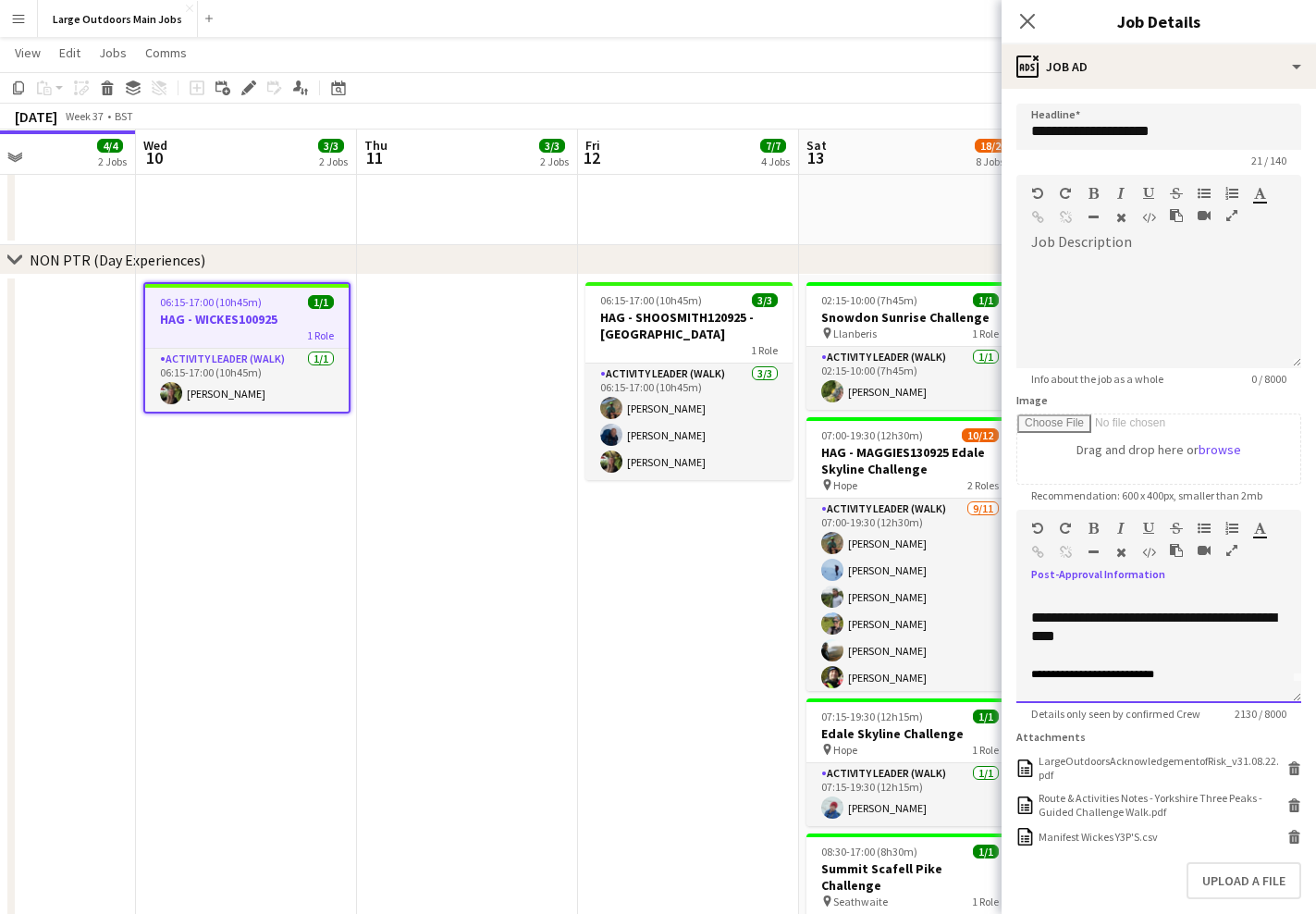
scroll to position [39, 0]
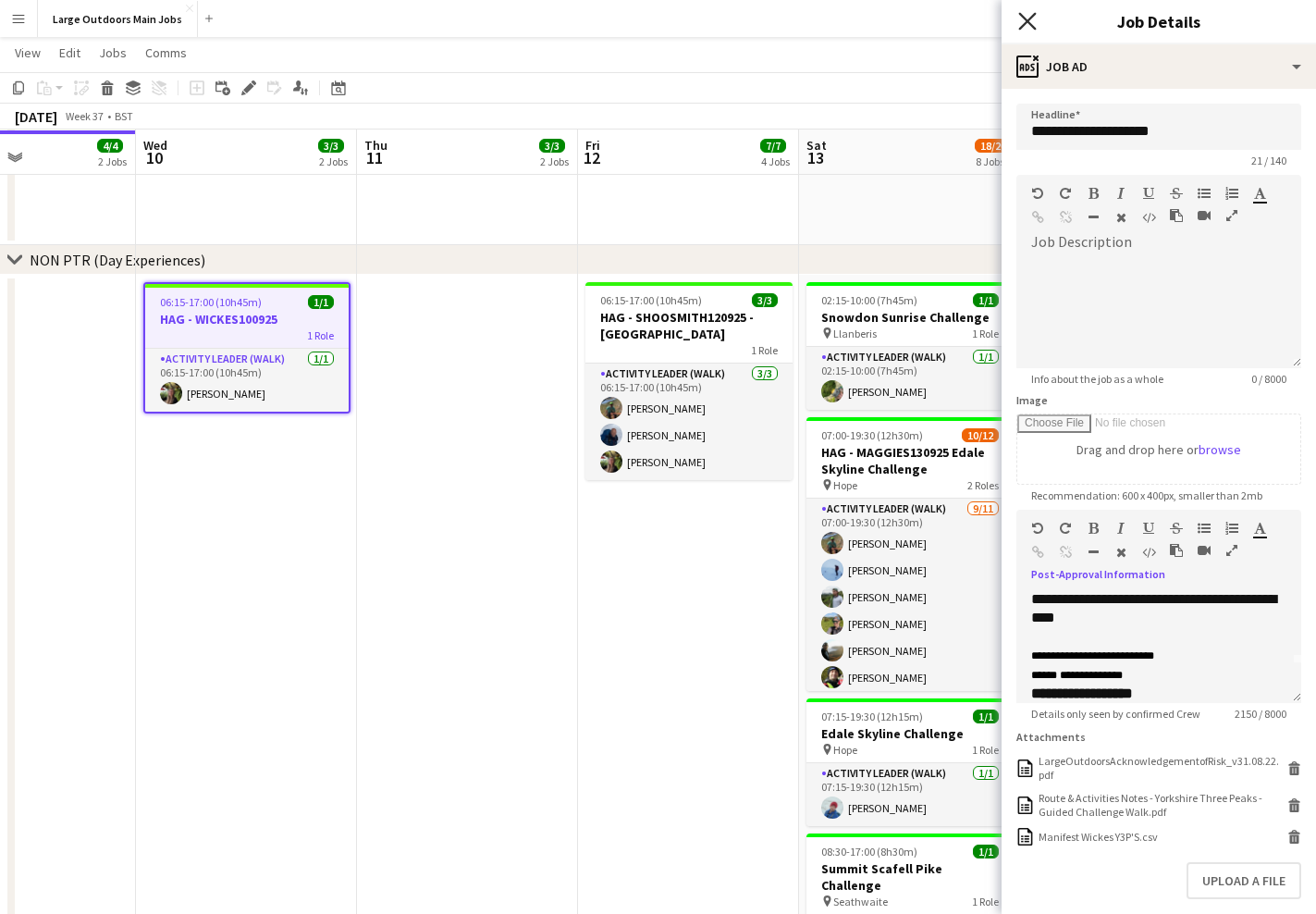
click at [1033, 20] on icon "Close pop-in" at bounding box center [1027, 20] width 17 height 17
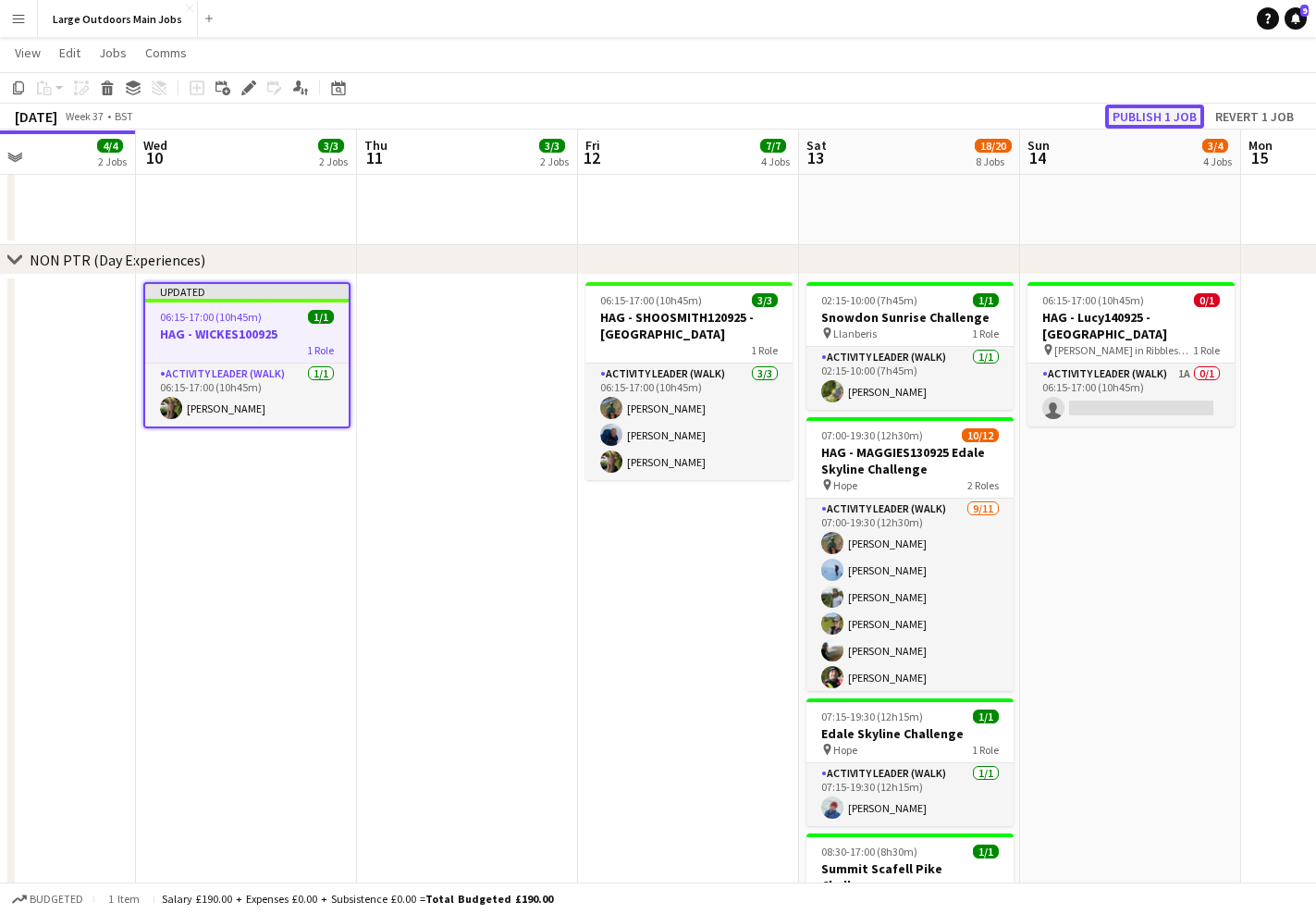
click at [1162, 115] on button "Publish 1 job" at bounding box center [1154, 116] width 99 height 24
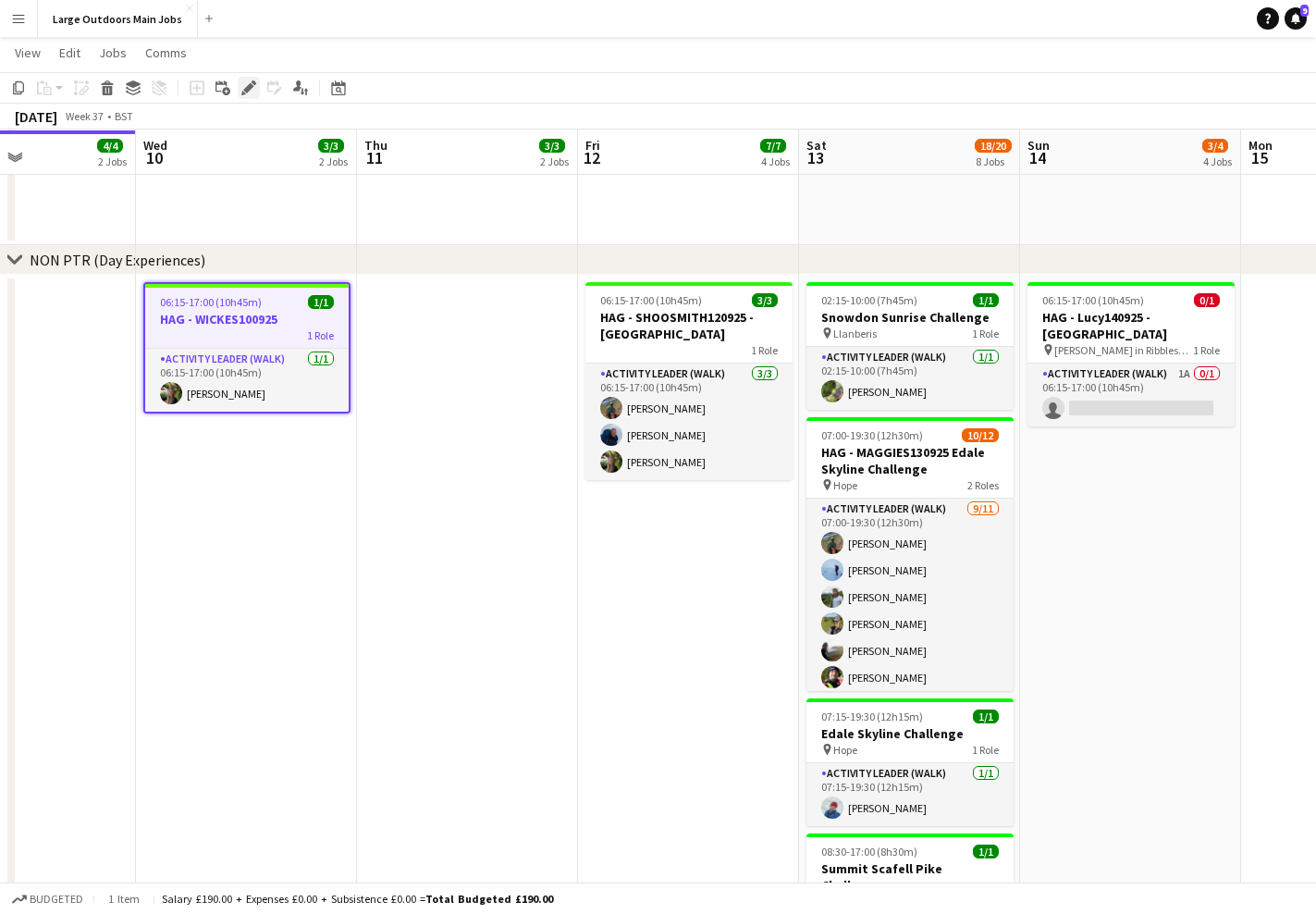
click at [237, 84] on div "Edit" at bounding box center [248, 88] width 22 height 22
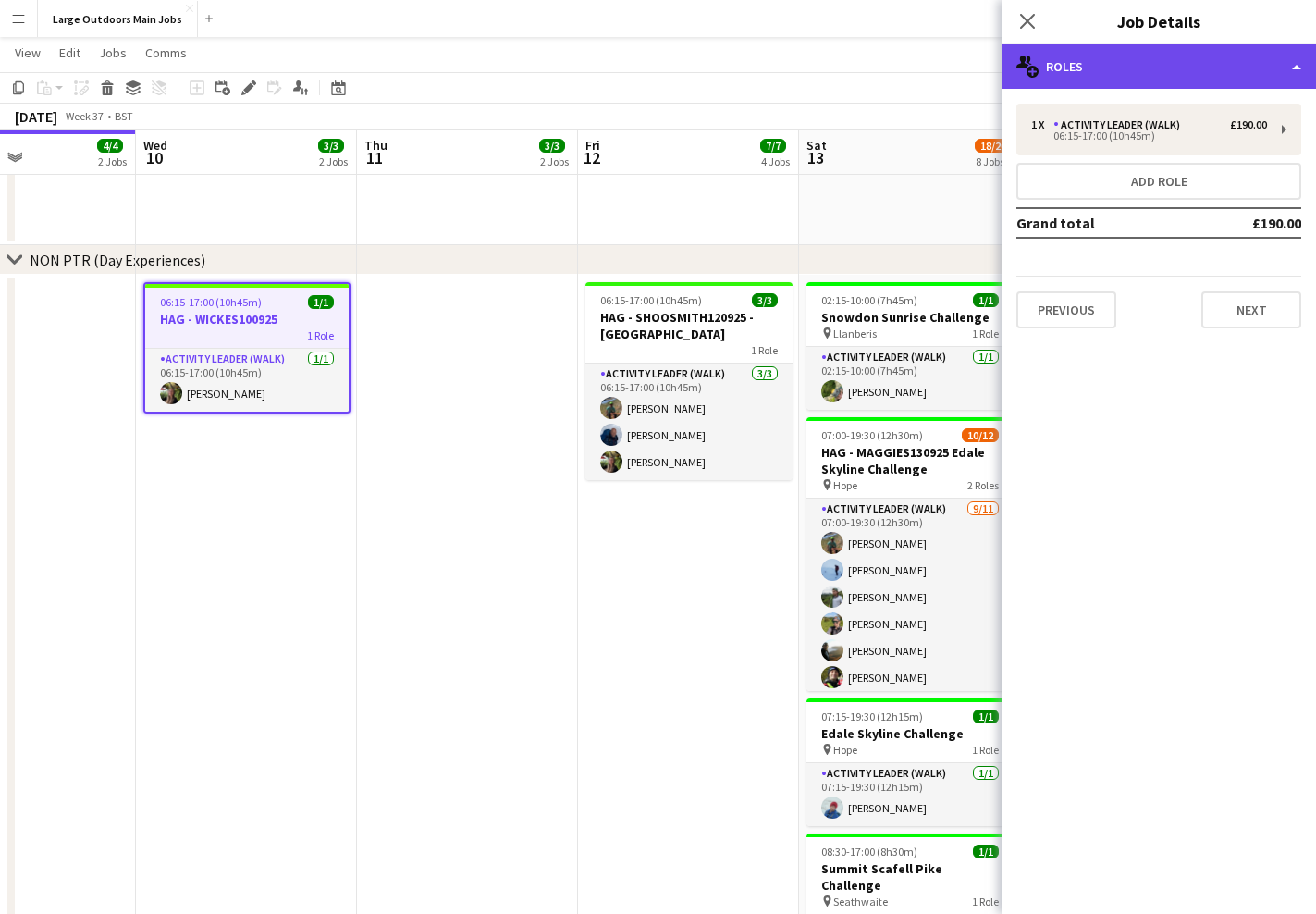
click at [1178, 76] on div "multiple-users-add Roles" at bounding box center [1159, 67] width 315 height 44
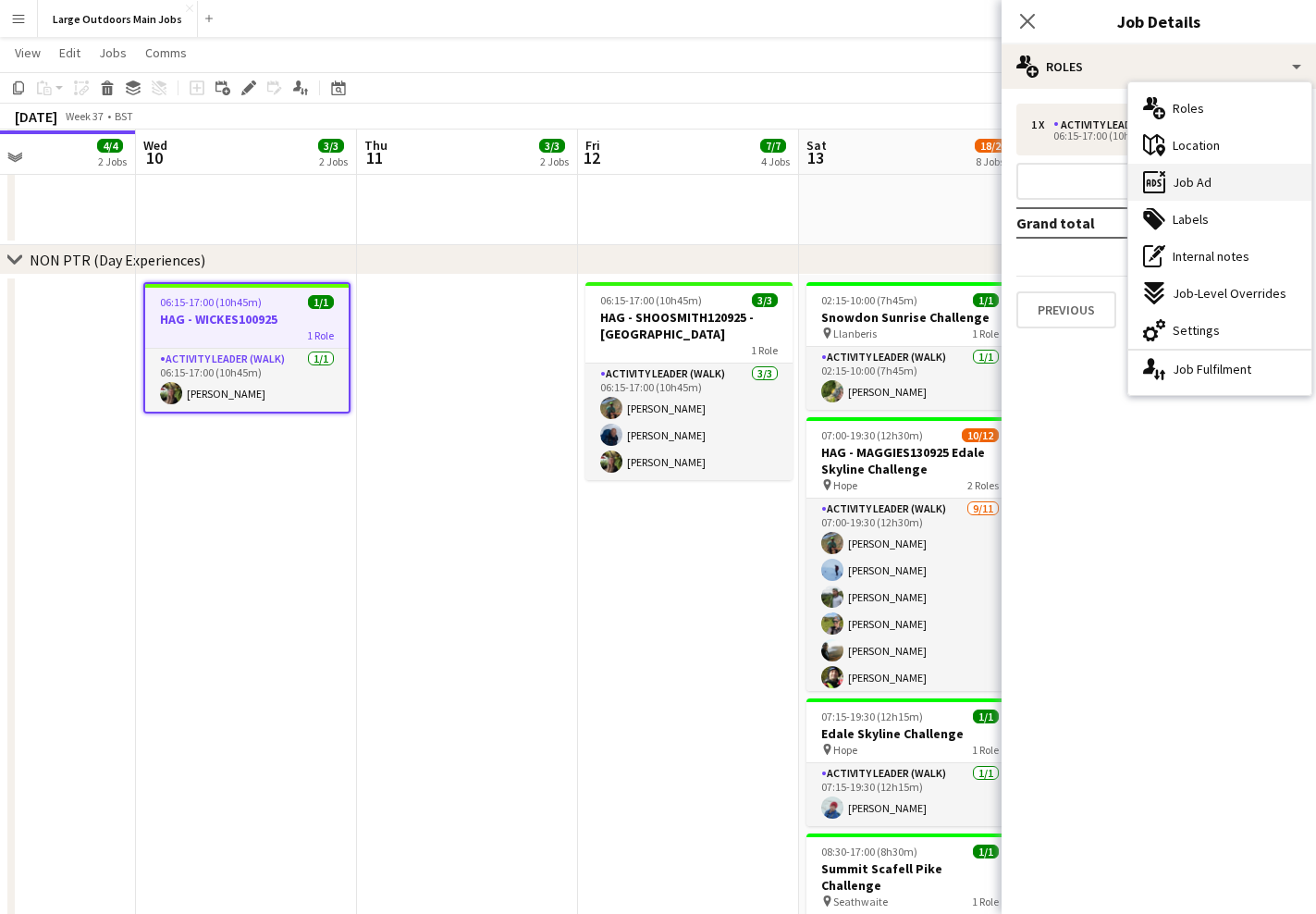
click at [1207, 180] on span "Job Ad" at bounding box center [1192, 181] width 39 height 16
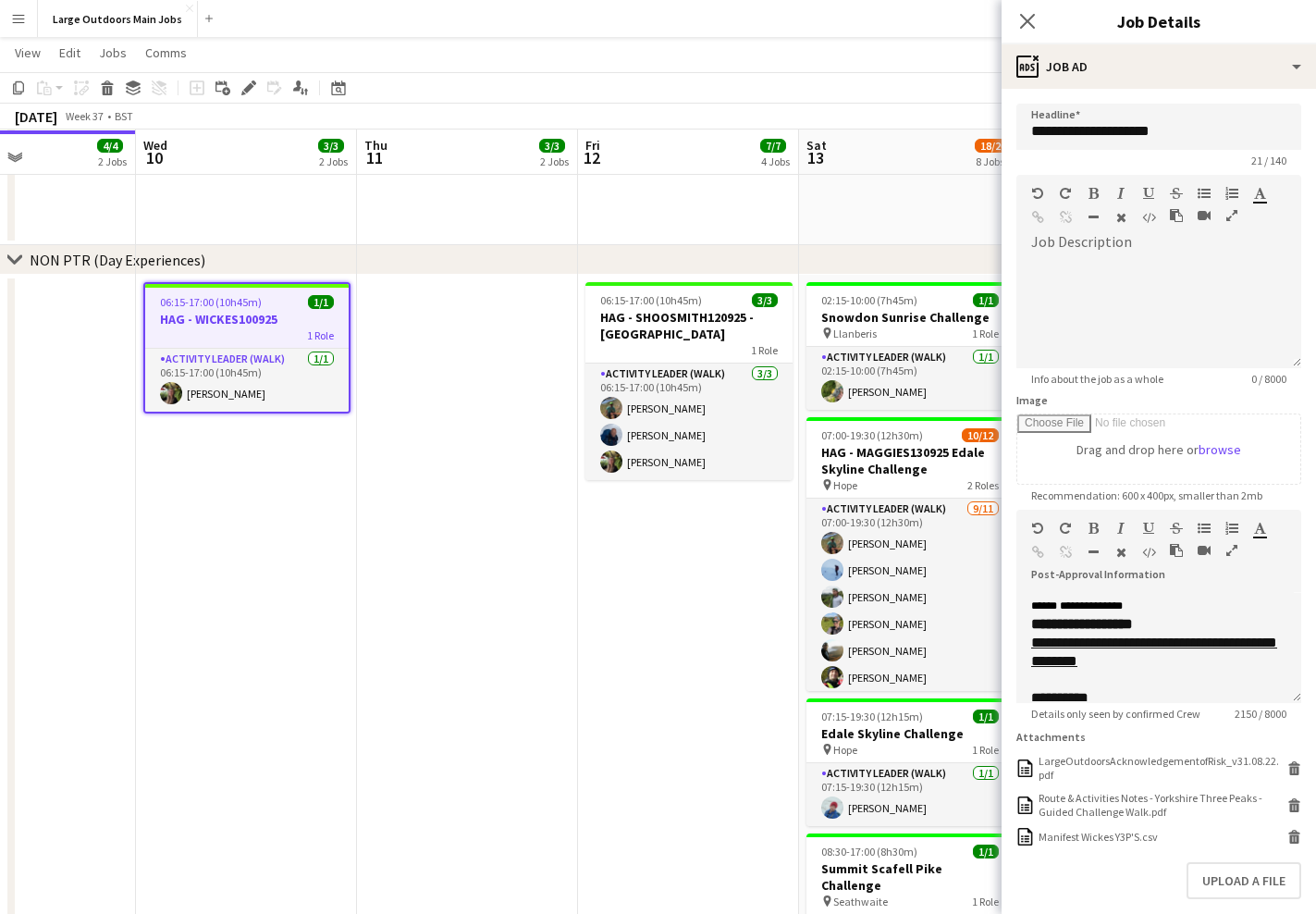
scroll to position [121, 0]
click at [1176, 603] on div "**********" at bounding box center [1159, 584] width 256 height 39
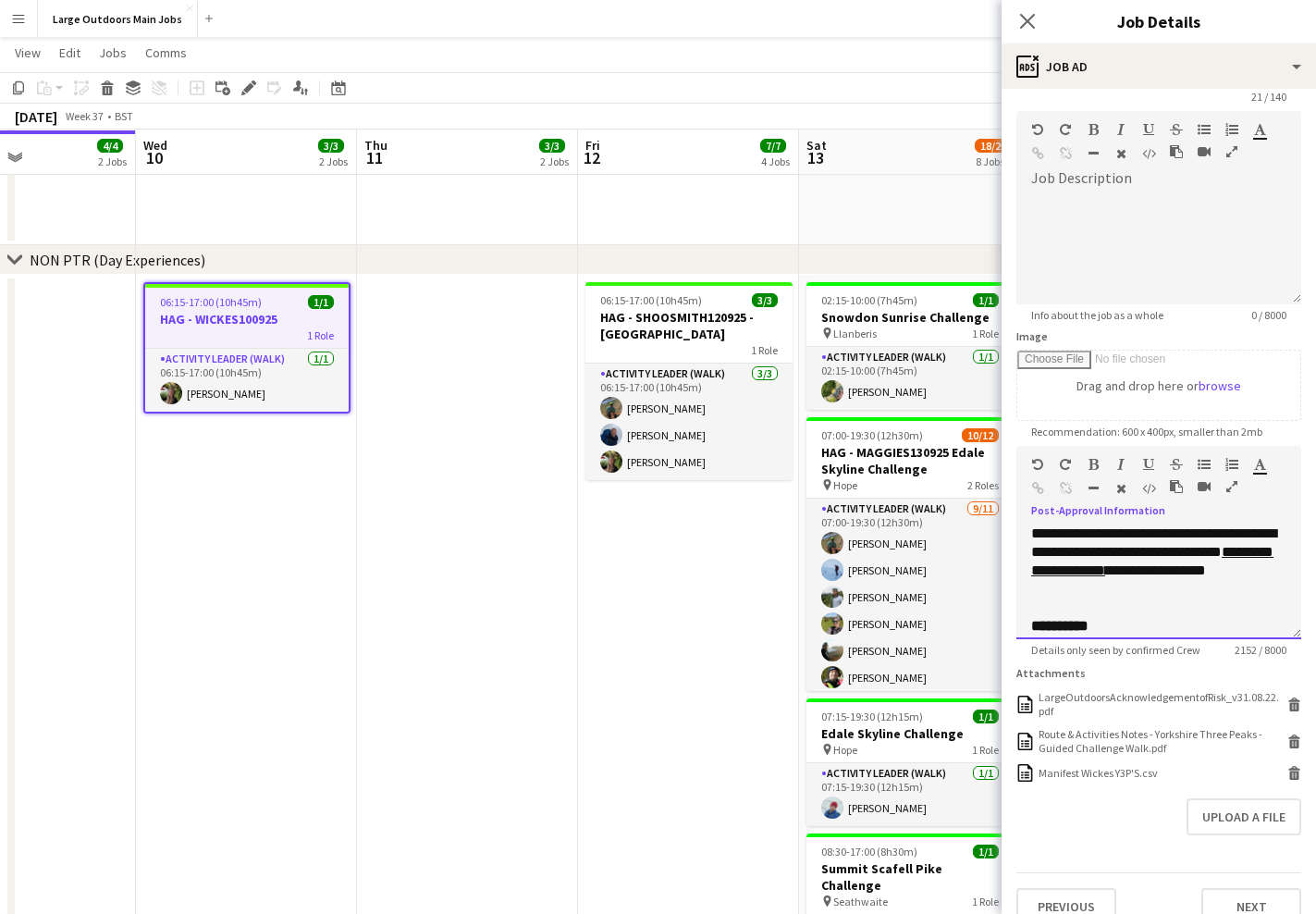
scroll to position [471, 0]
drag, startPoint x: 1125, startPoint y: 606, endPoint x: 1051, endPoint y: 611, distance: 74.2
click at [1051, 596] on div "**********" at bounding box center [1159, 559] width 256 height 74
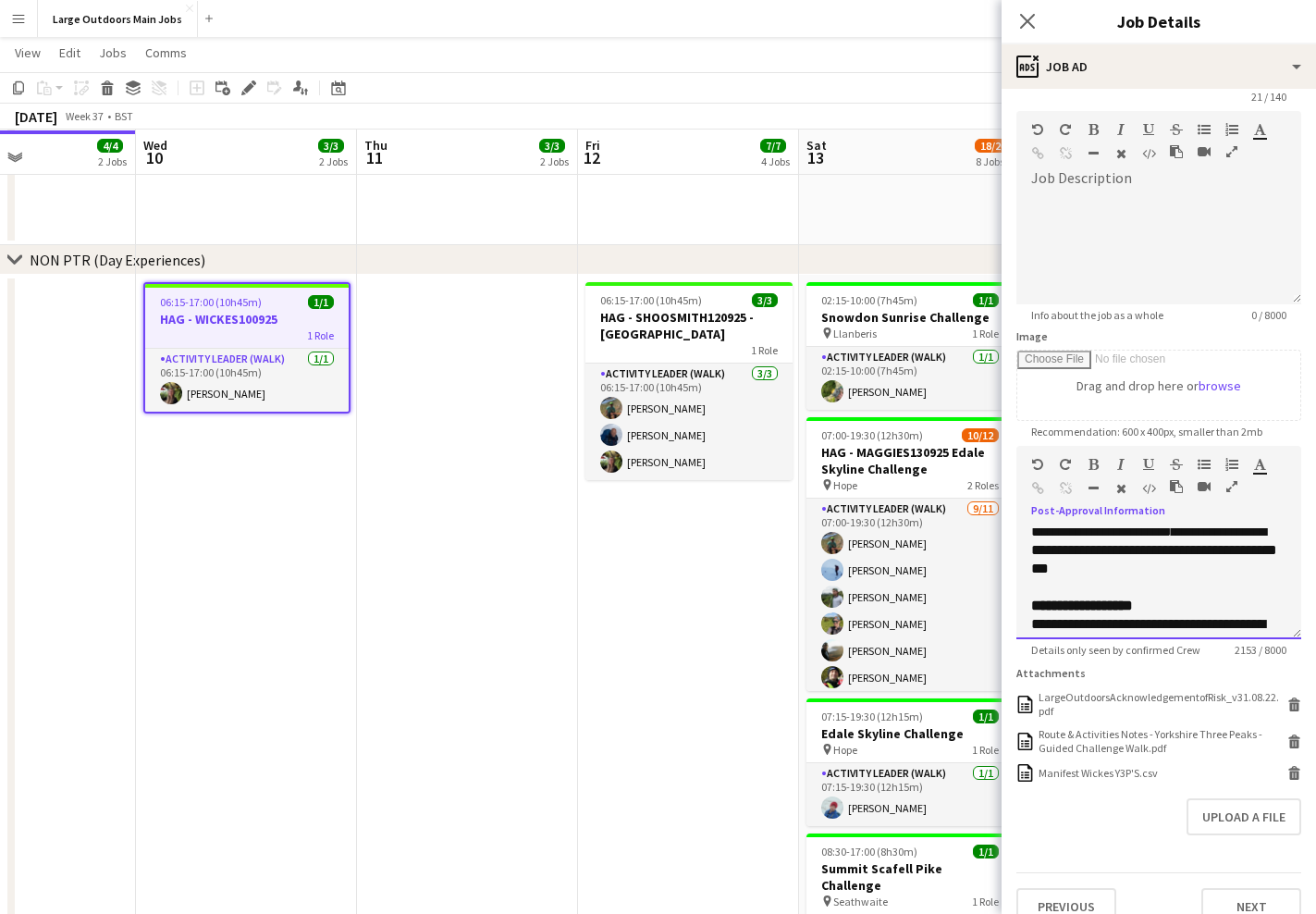
scroll to position [905, 0]
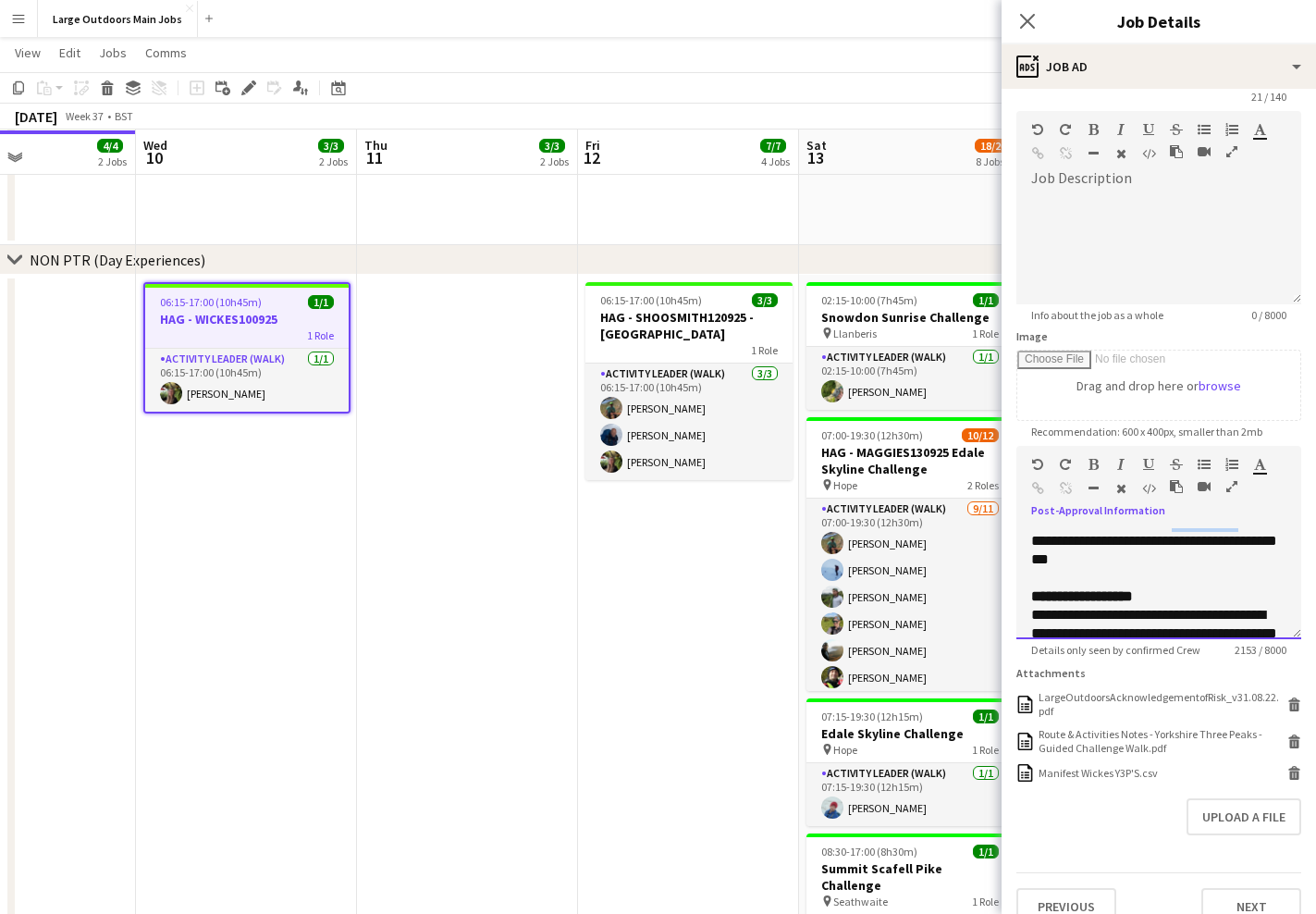
drag, startPoint x: 1132, startPoint y: 583, endPoint x: 1054, endPoint y: 586, distance: 78.1
click at [1171, 529] on span "**********" at bounding box center [1204, 522] width 67 height 14
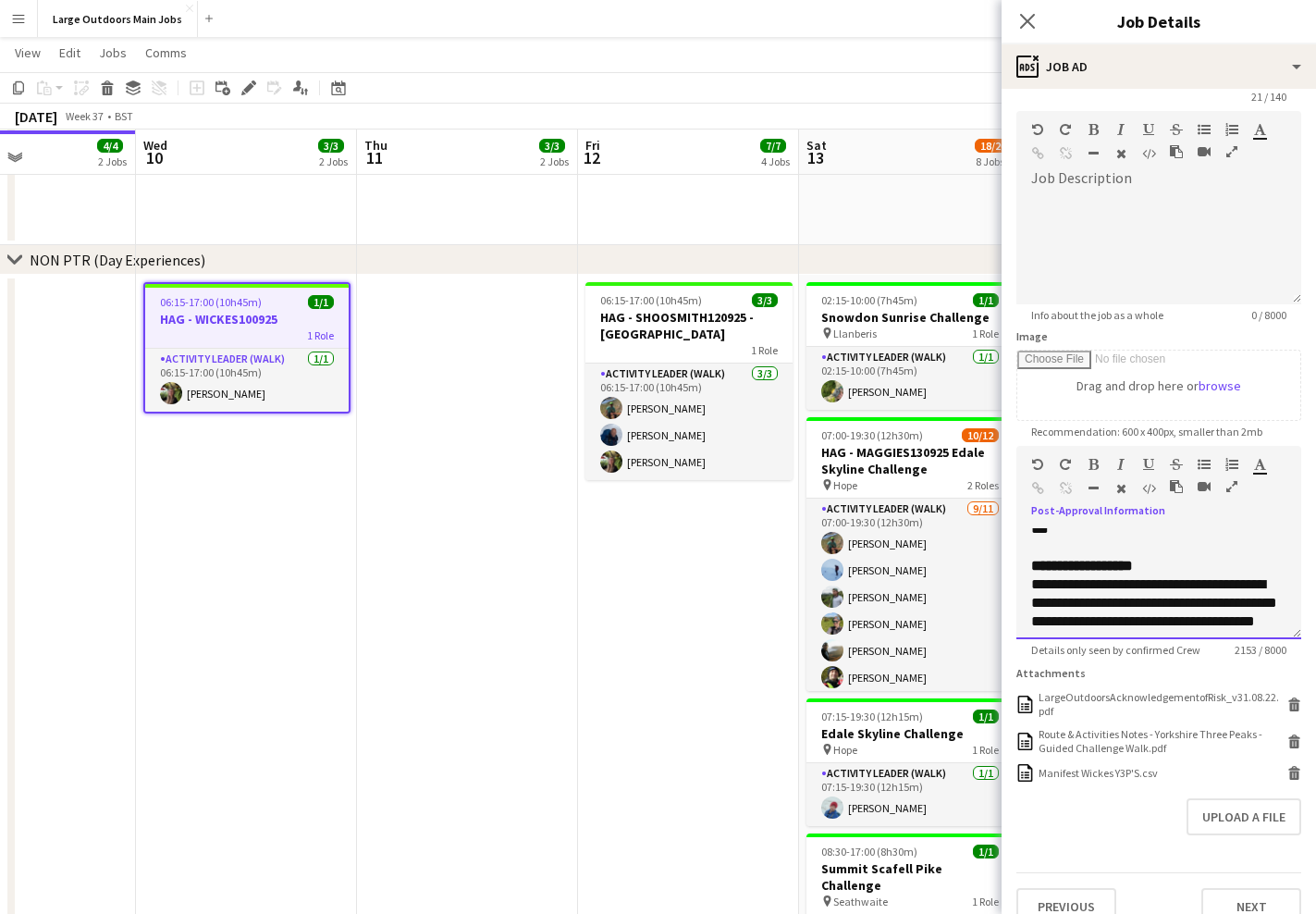
scroll to position [911, 0]
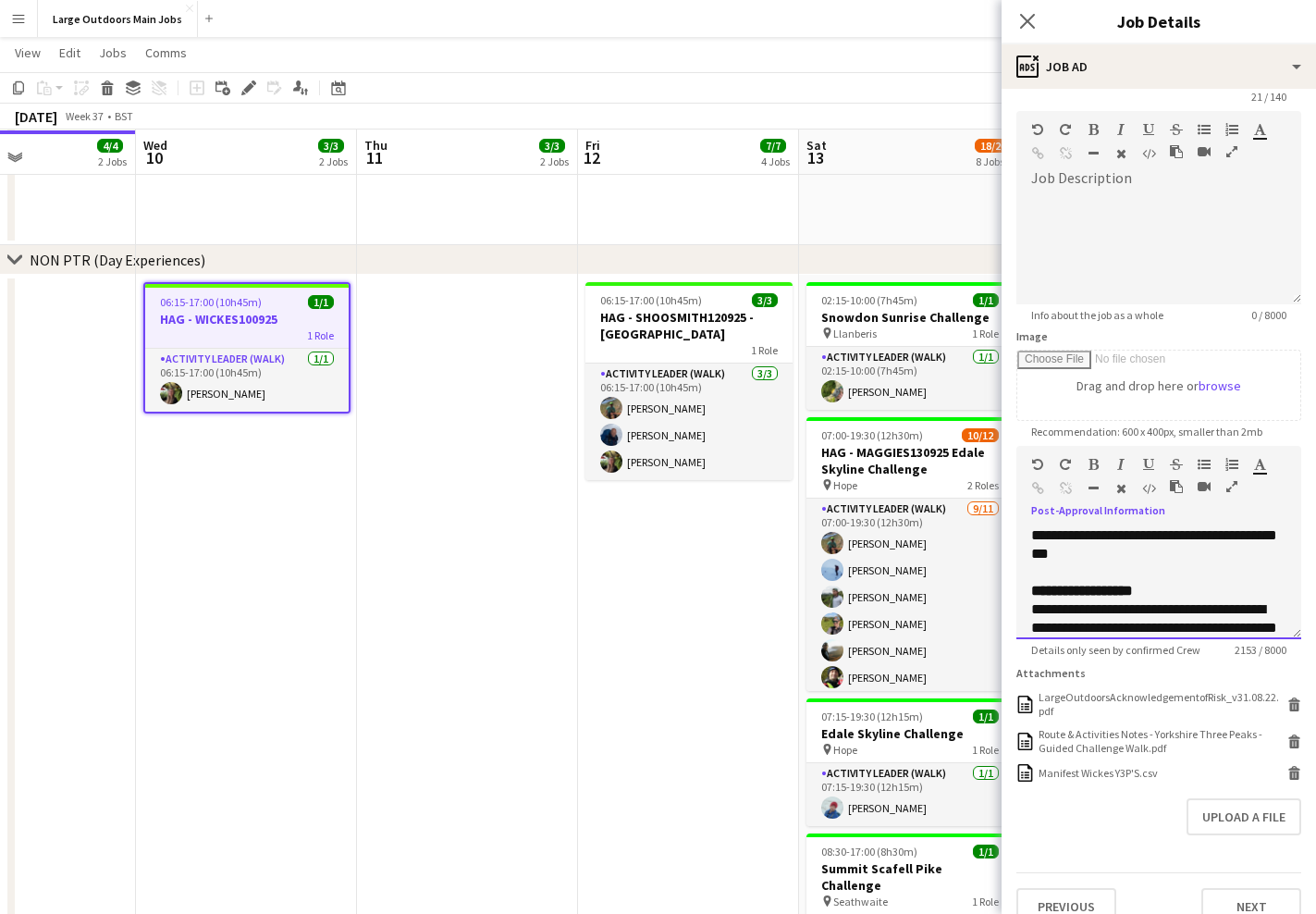
drag, startPoint x: 1049, startPoint y: 578, endPoint x: 1106, endPoint y: 579, distance: 57.0
click at [1102, 564] on div "**********" at bounding box center [1159, 517] width 256 height 93
drag, startPoint x: 1131, startPoint y: 578, endPoint x: 1053, endPoint y: 581, distance: 78.1
click at [1171, 523] on span "**********" at bounding box center [1204, 516] width 67 height 14
copy span "**********"
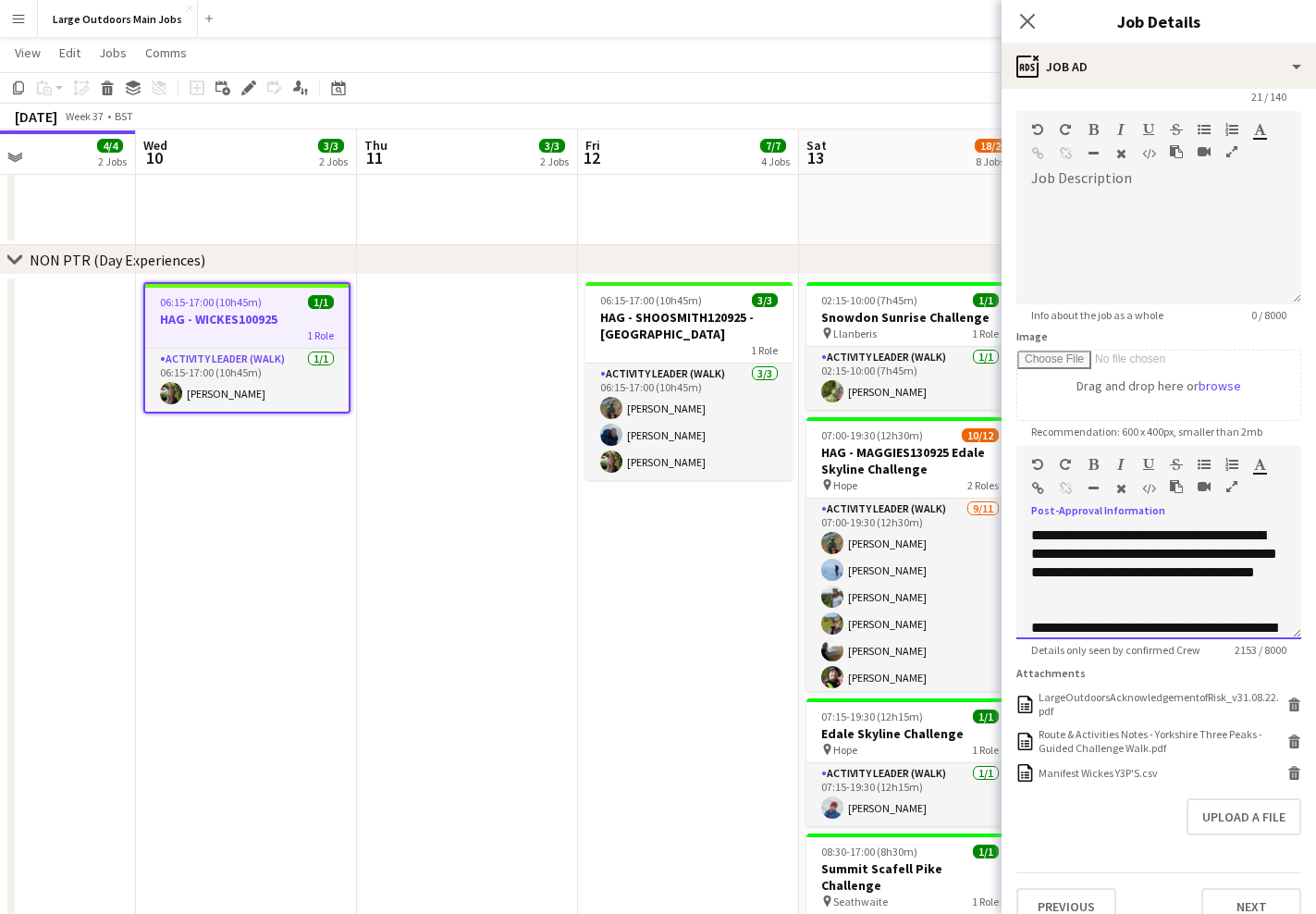
scroll to position [990, 0]
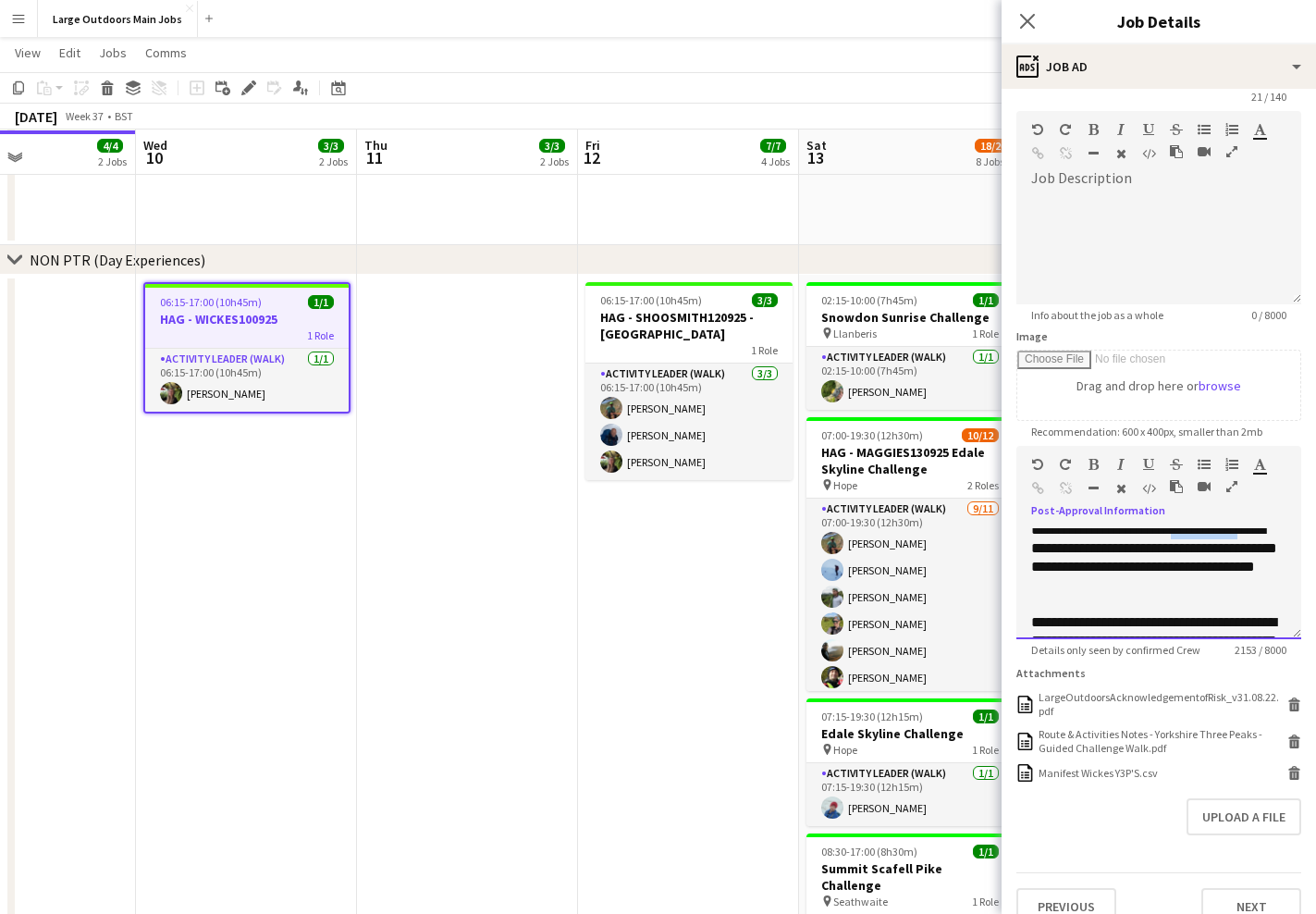
drag, startPoint x: 1180, startPoint y: 572, endPoint x: 1262, endPoint y: 568, distance: 82.1
click at [1262, 568] on div "**********" at bounding box center [1159, 558] width 256 height 74
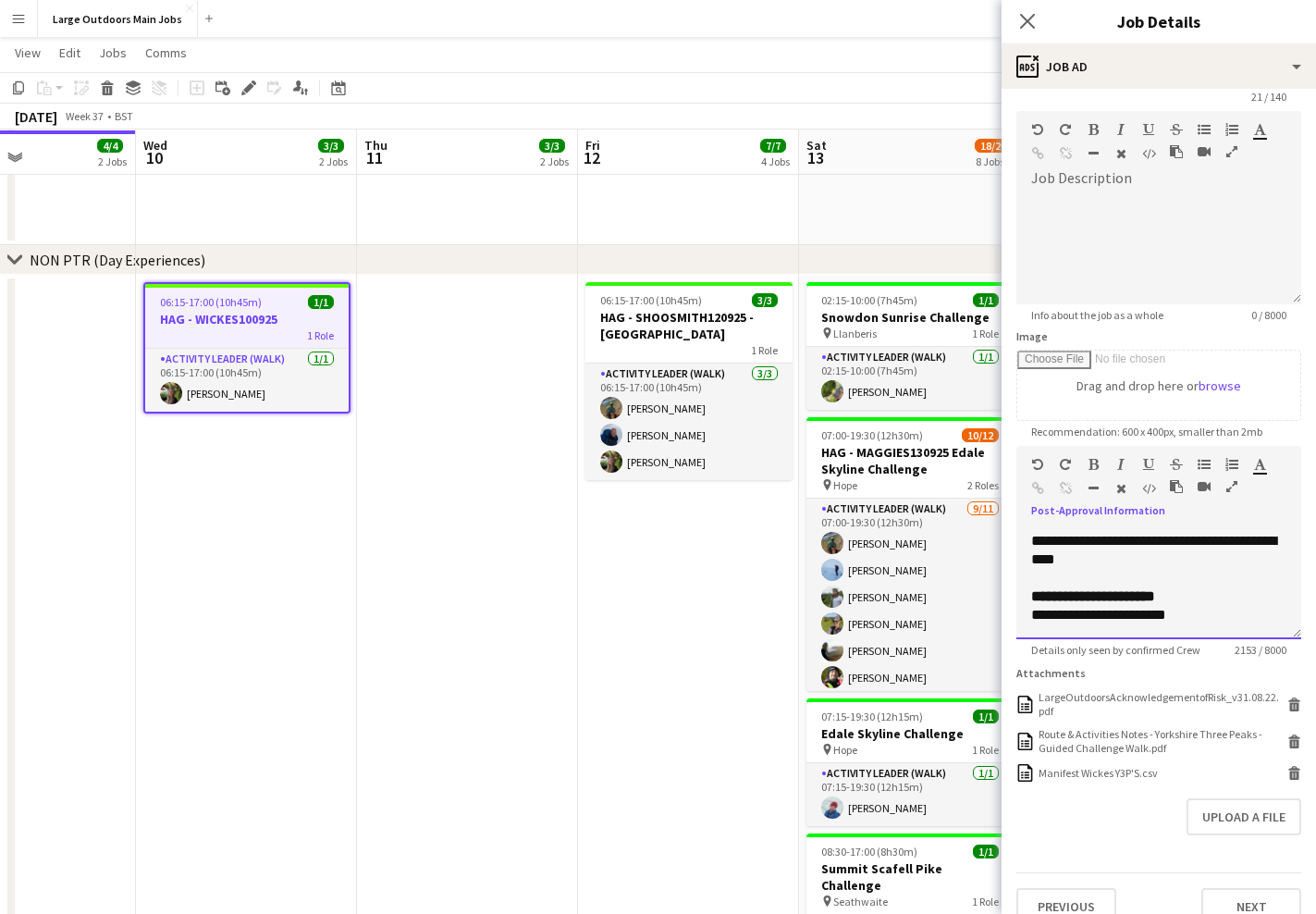
scroll to position [89, 0]
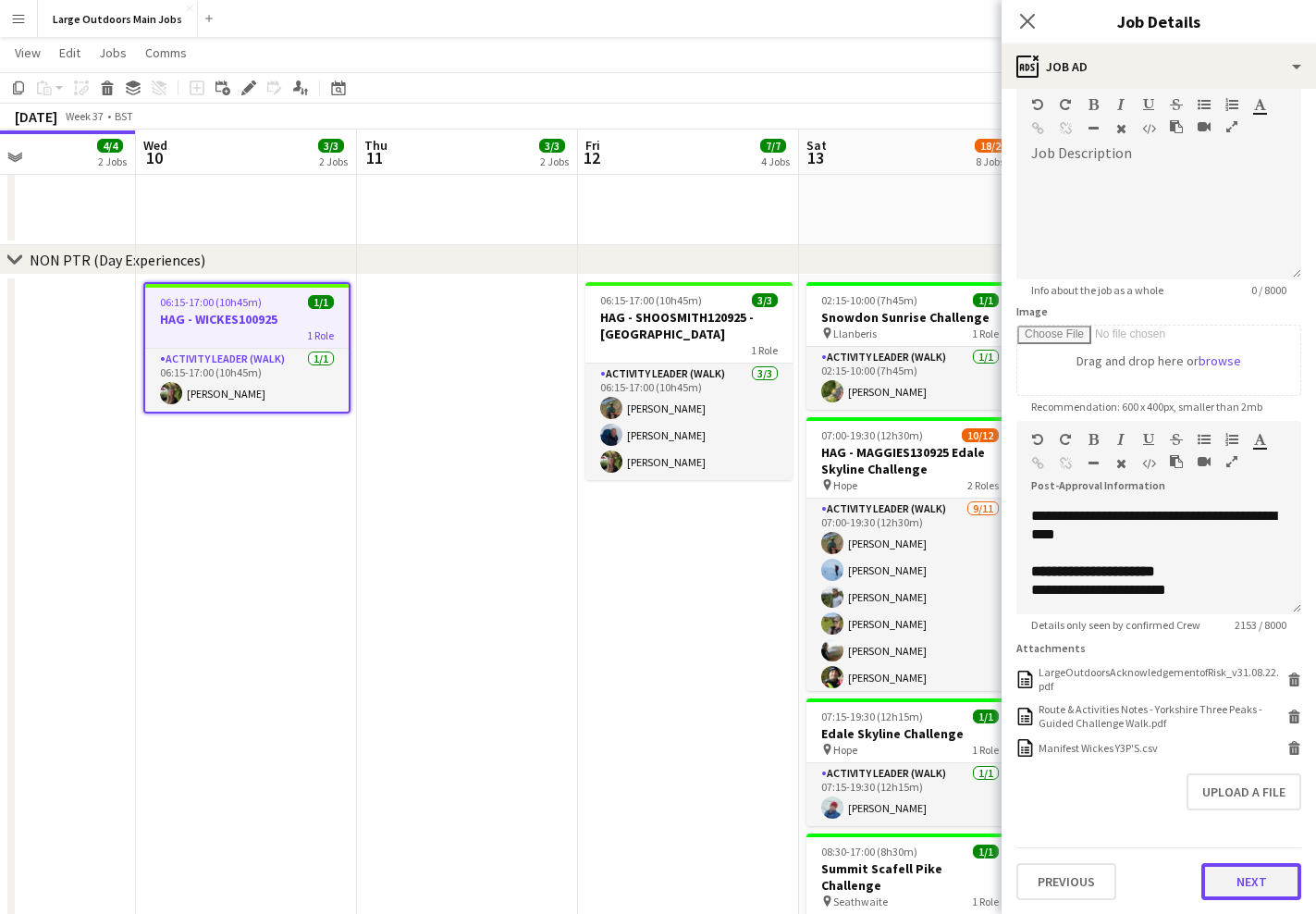
click at [1246, 877] on button "Next" at bounding box center [1251, 881] width 100 height 37
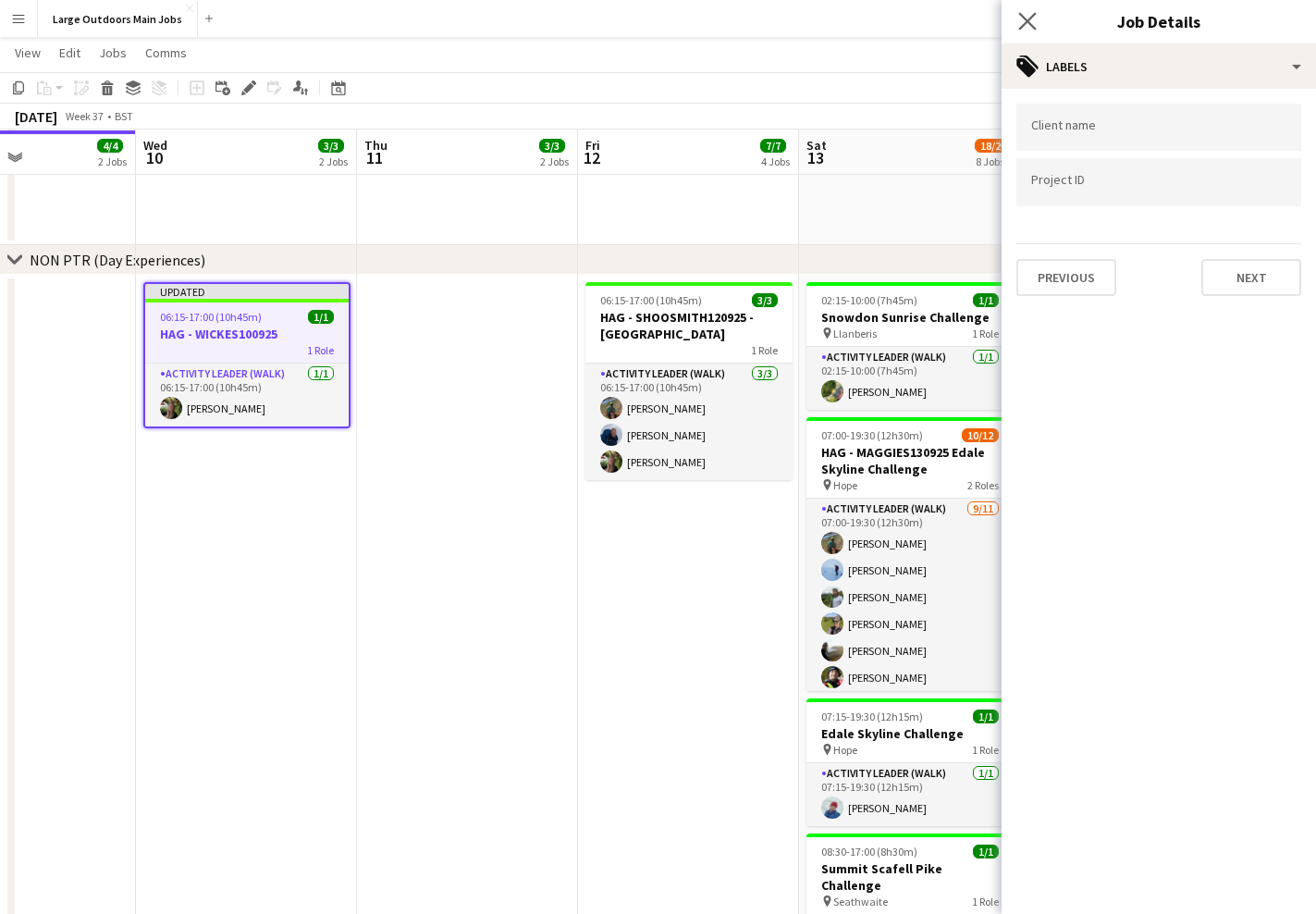
click at [1030, 10] on app-icon "Close pop-in" at bounding box center [1028, 22] width 27 height 27
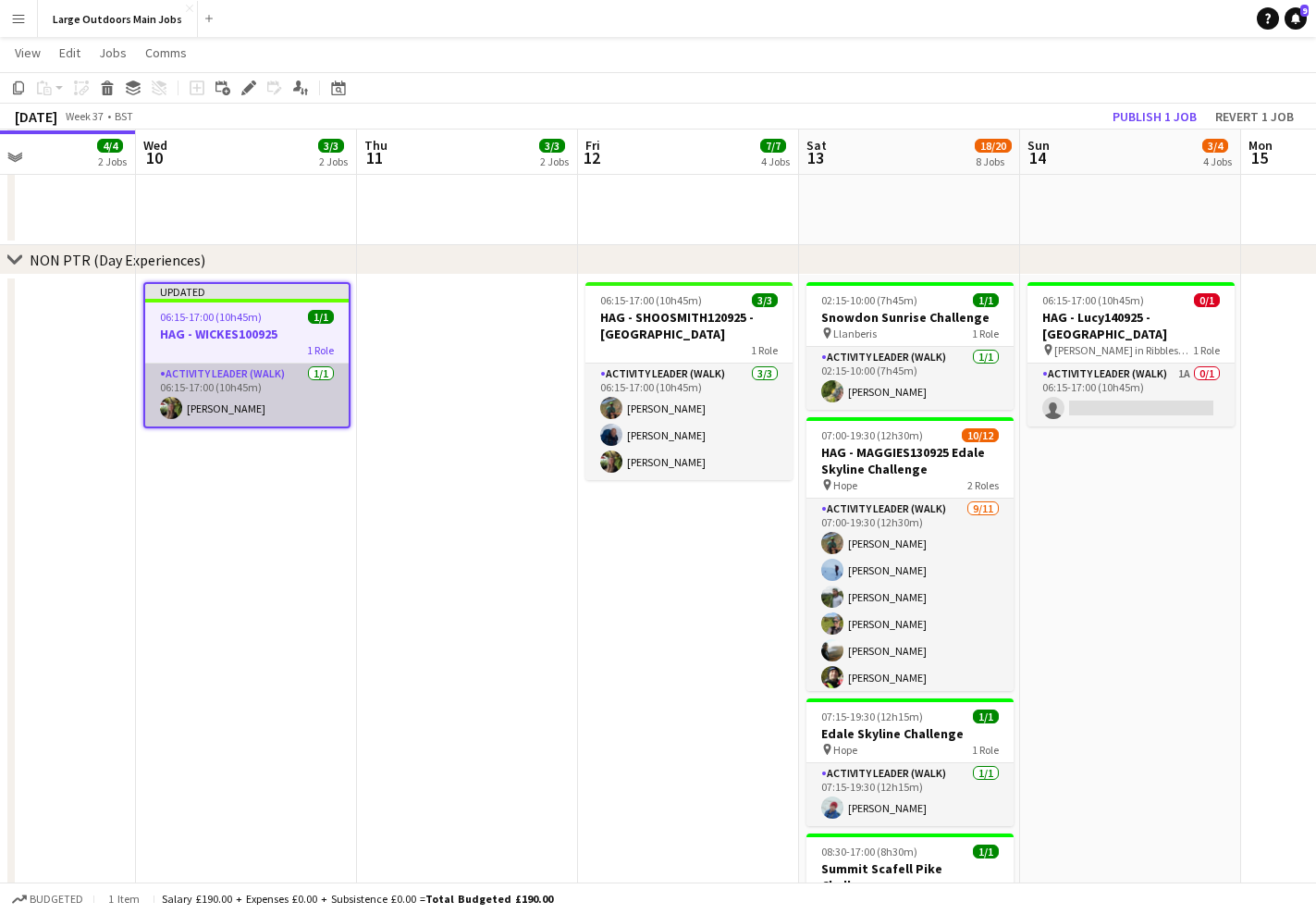
click at [246, 378] on app-card-role "Activity Leader (Walk) [DATE] 06:15-17:00 (10h45m) [PERSON_NAME]" at bounding box center [246, 395] width 204 height 63
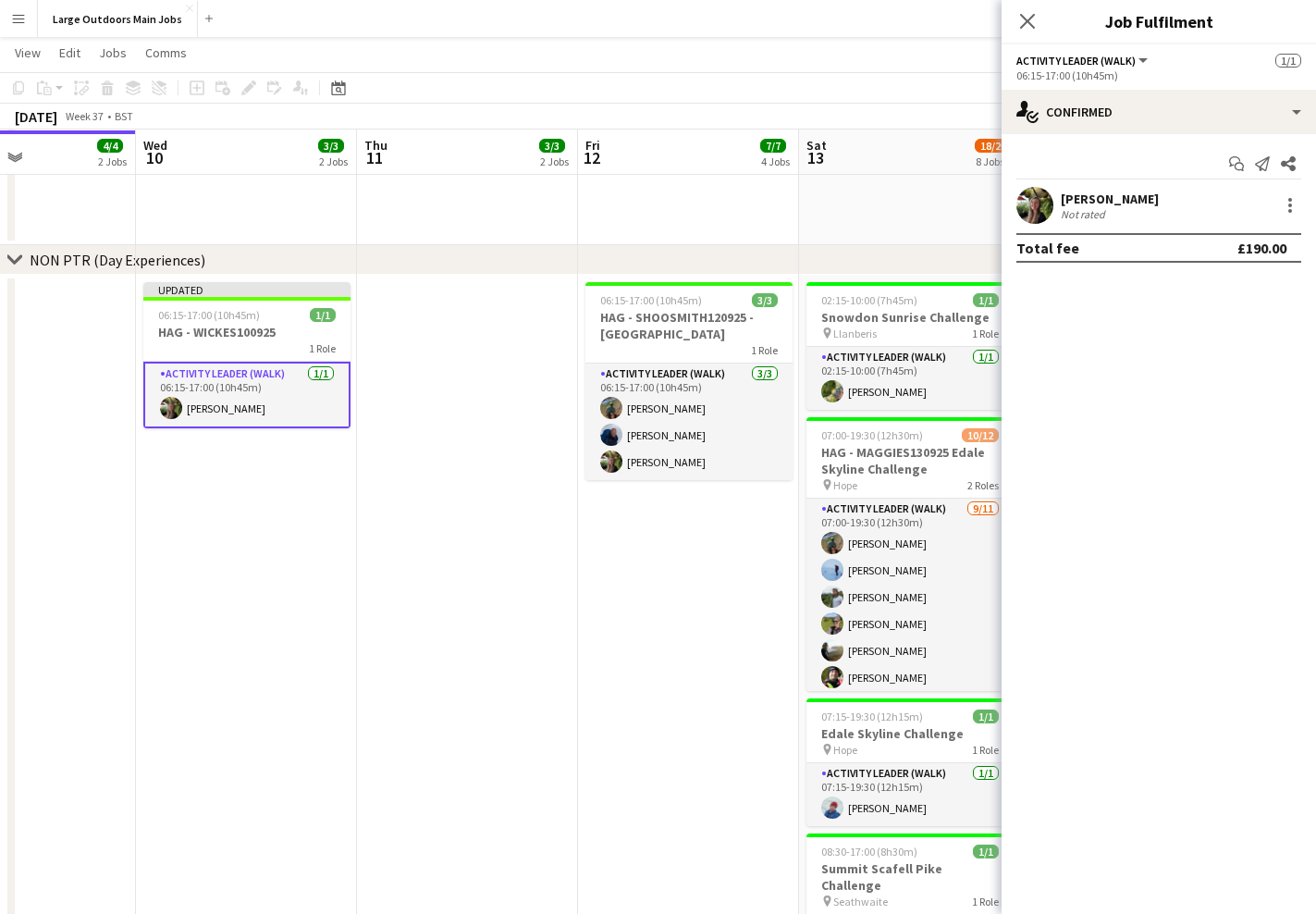
click at [1081, 227] on app-confirmed-crew "[PERSON_NAME] Not rated Total fee £190.00" at bounding box center [1159, 225] width 315 height 76
click at [1093, 201] on div "[PERSON_NAME]" at bounding box center [1110, 198] width 98 height 16
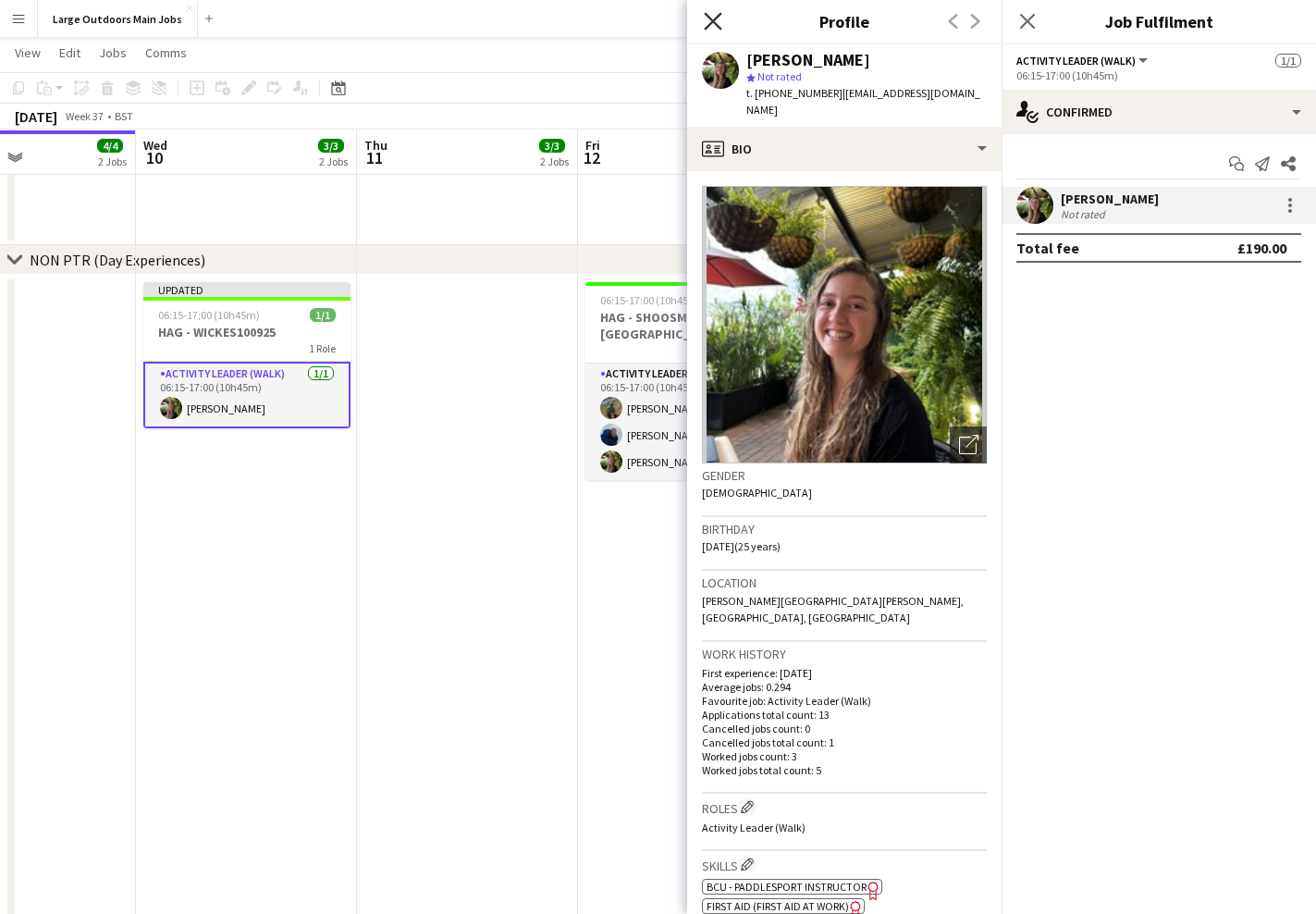
click at [713, 18] on icon "Close pop-in" at bounding box center [712, 20] width 17 height 17
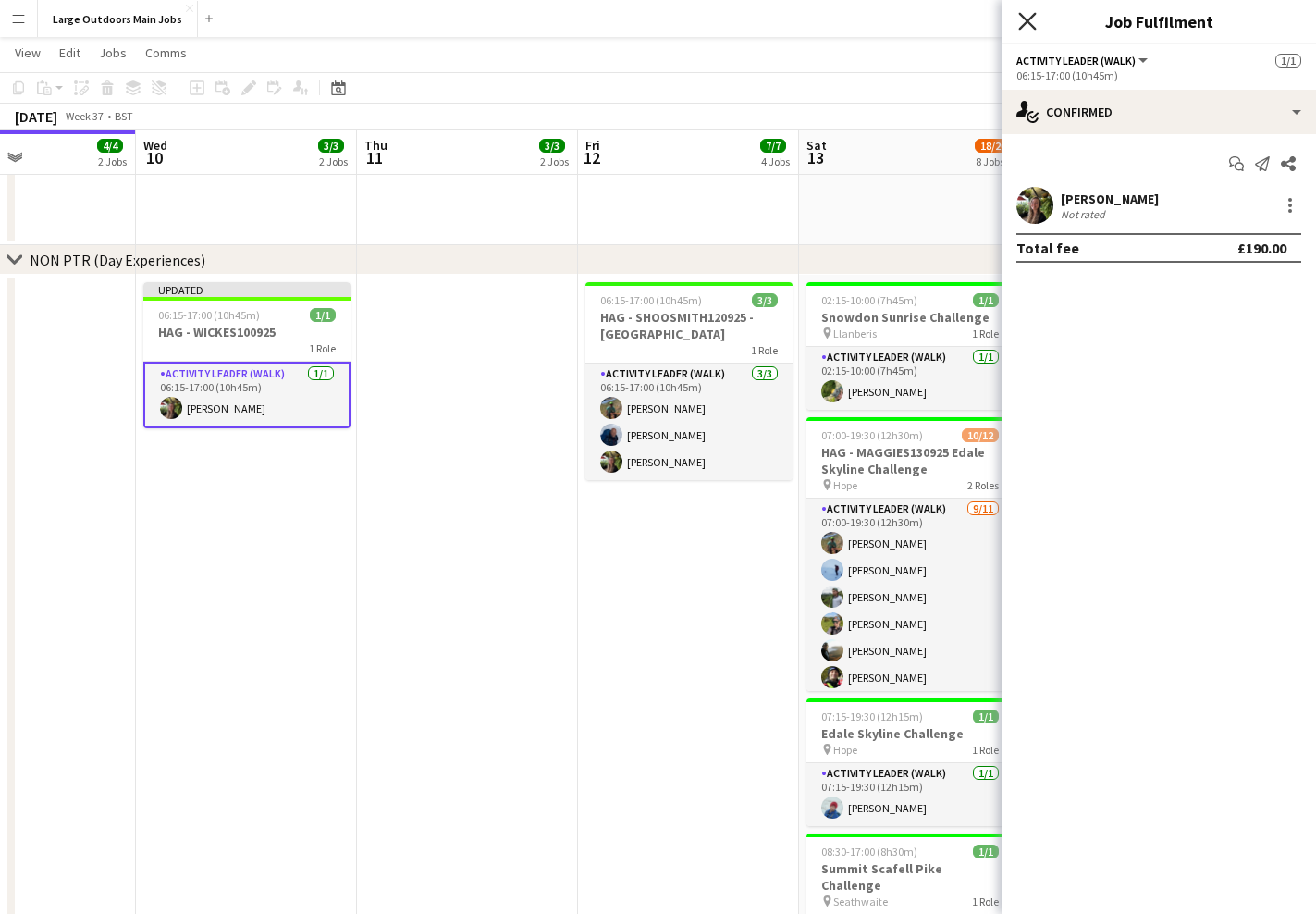
click at [1020, 21] on icon "Close pop-in" at bounding box center [1027, 20] width 17 height 17
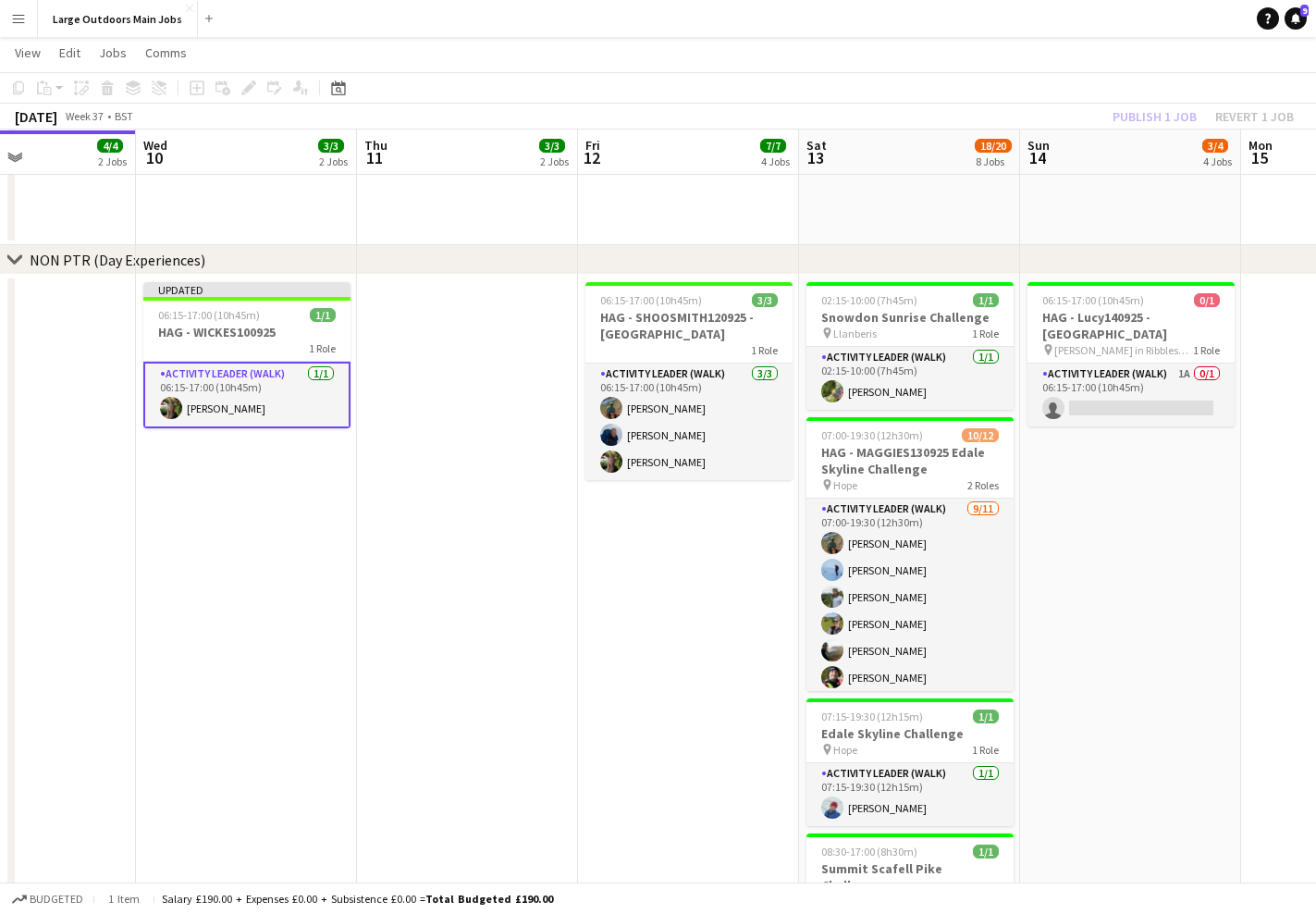
click at [1130, 121] on div "Publish 1 job Revert 1 job" at bounding box center [1203, 116] width 226 height 24
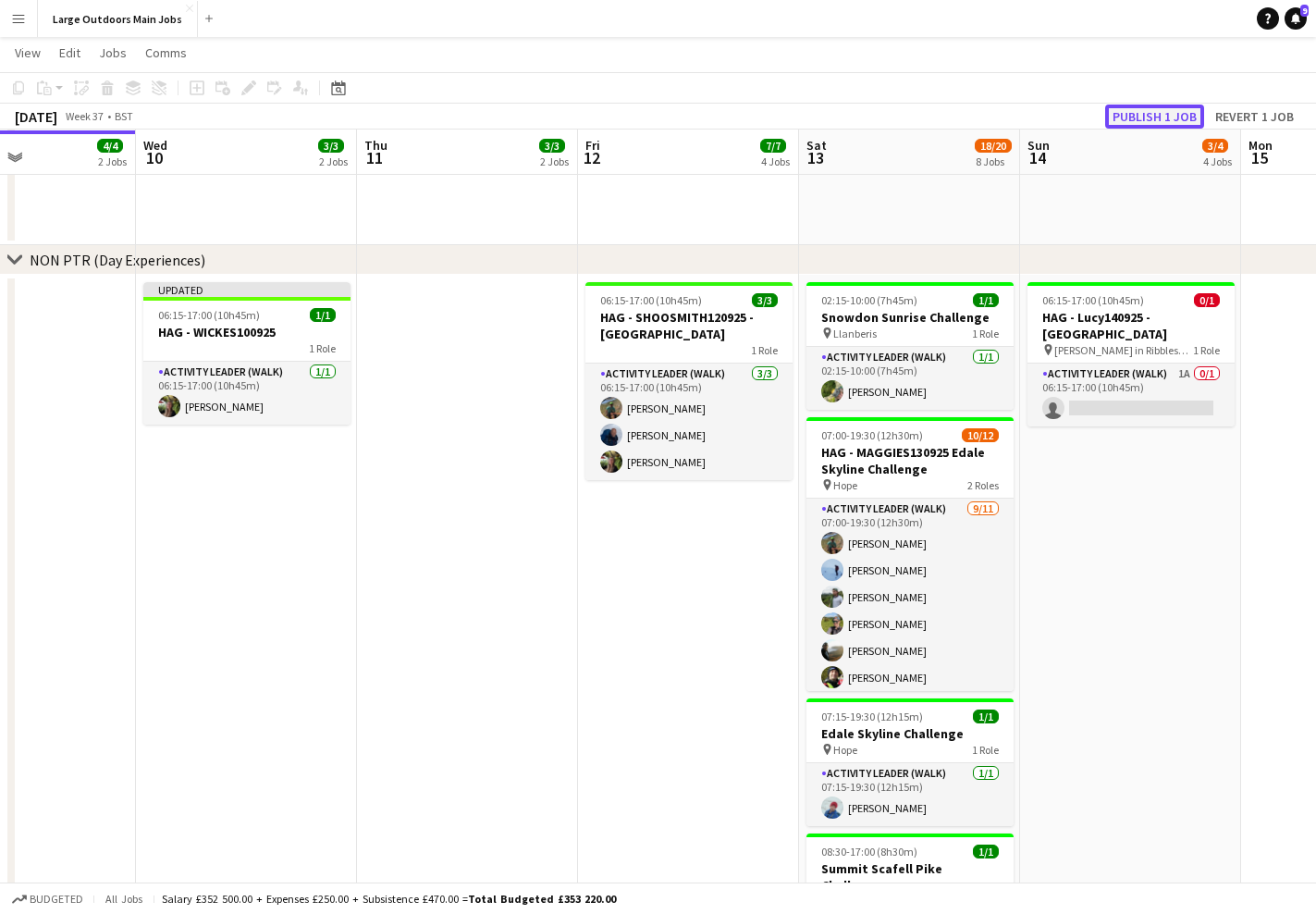
click at [1142, 123] on button "Publish 1 job" at bounding box center [1154, 116] width 99 height 24
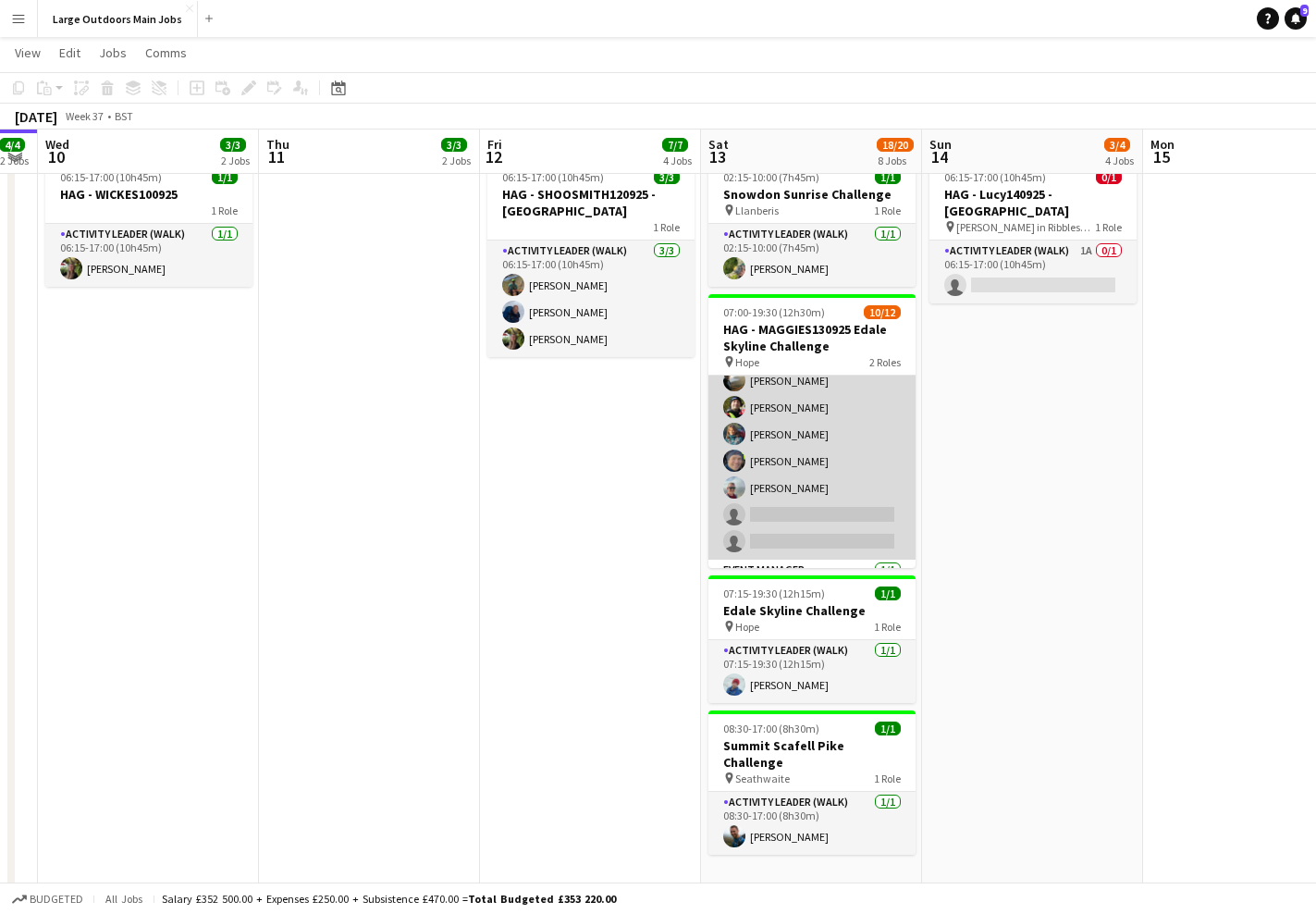
scroll to position [148, 0]
click at [768, 487] on app-card-role "Activity Leader (Walk) [DATE] 07:00-19:30 (12h30m) [PERSON_NAME] [PERSON_NAME] …" at bounding box center [811, 393] width 207 height 331
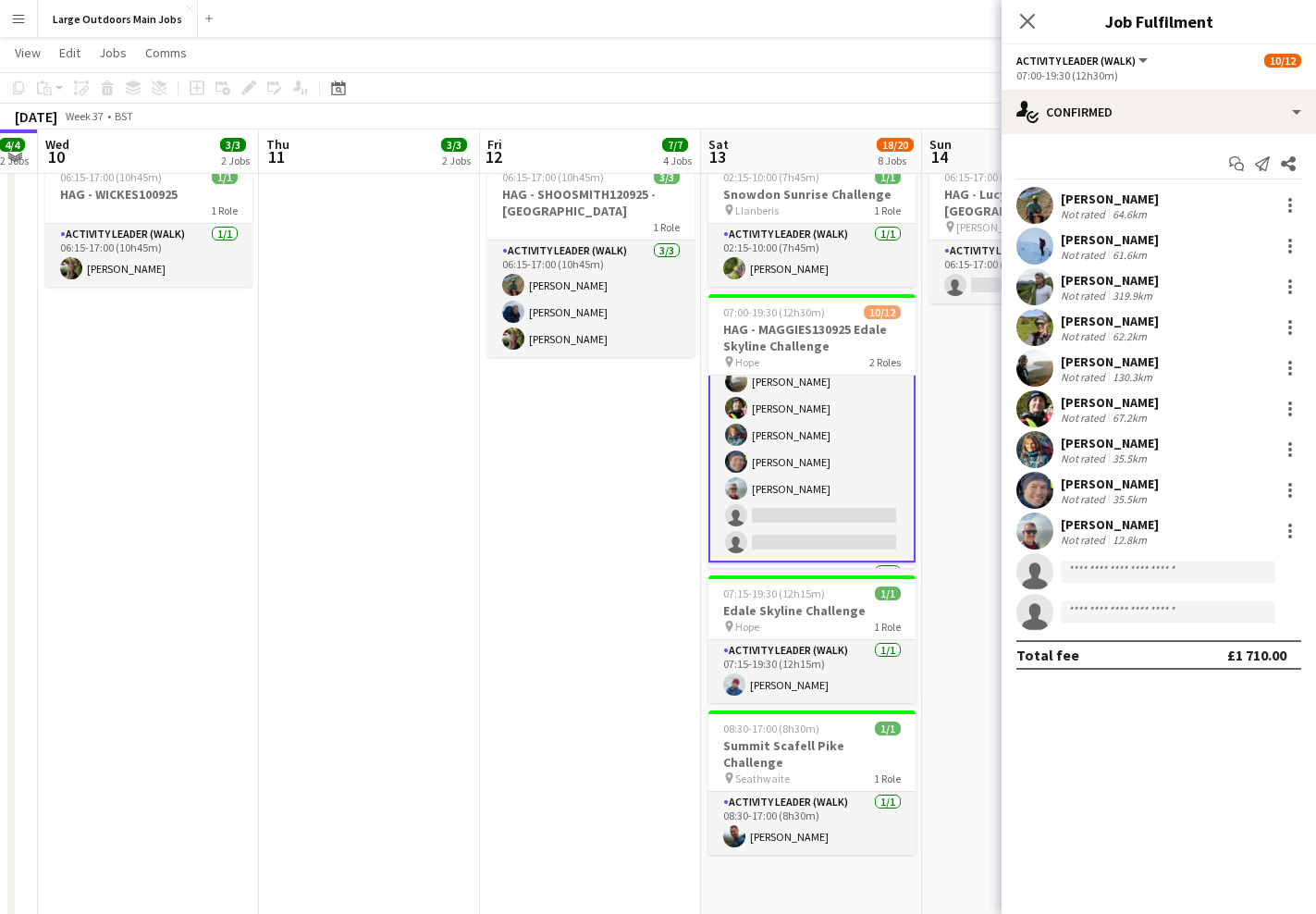
scroll to position [150, 0]
click at [1118, 527] on div "[PERSON_NAME]" at bounding box center [1110, 524] width 98 height 16
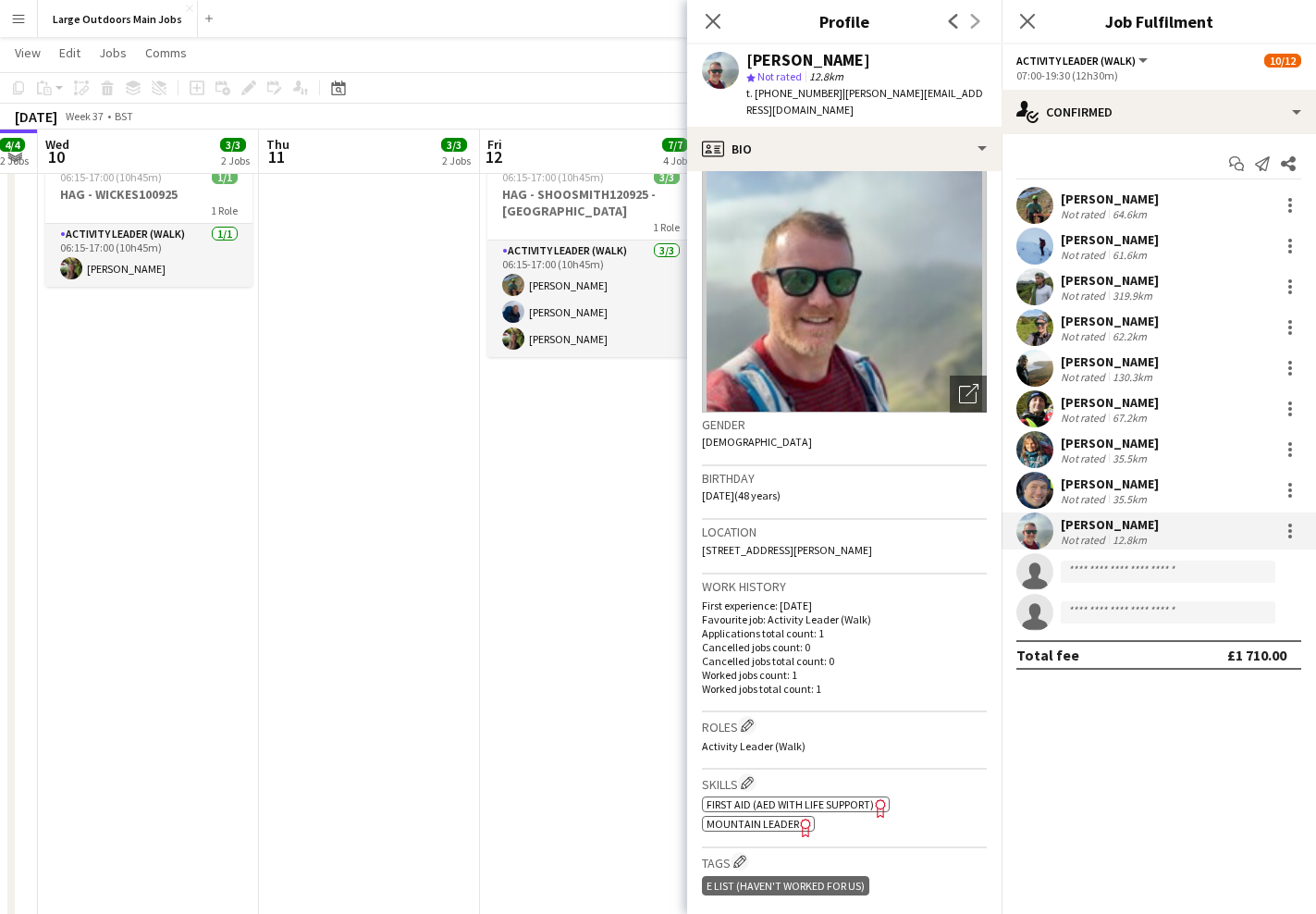
scroll to position [0, 0]
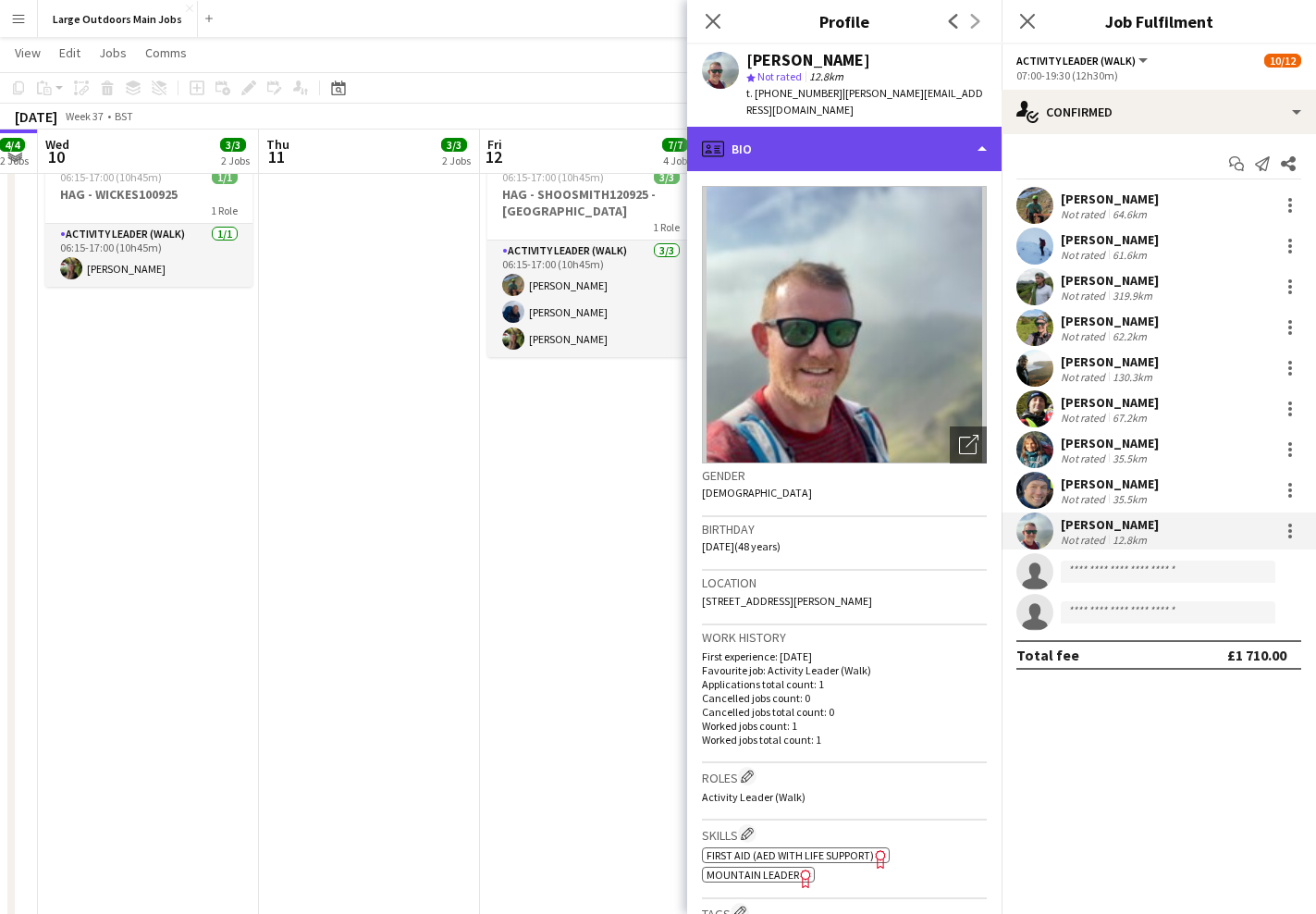
click at [839, 126] on div "profile Bio" at bounding box center [844, 149] width 315 height 44
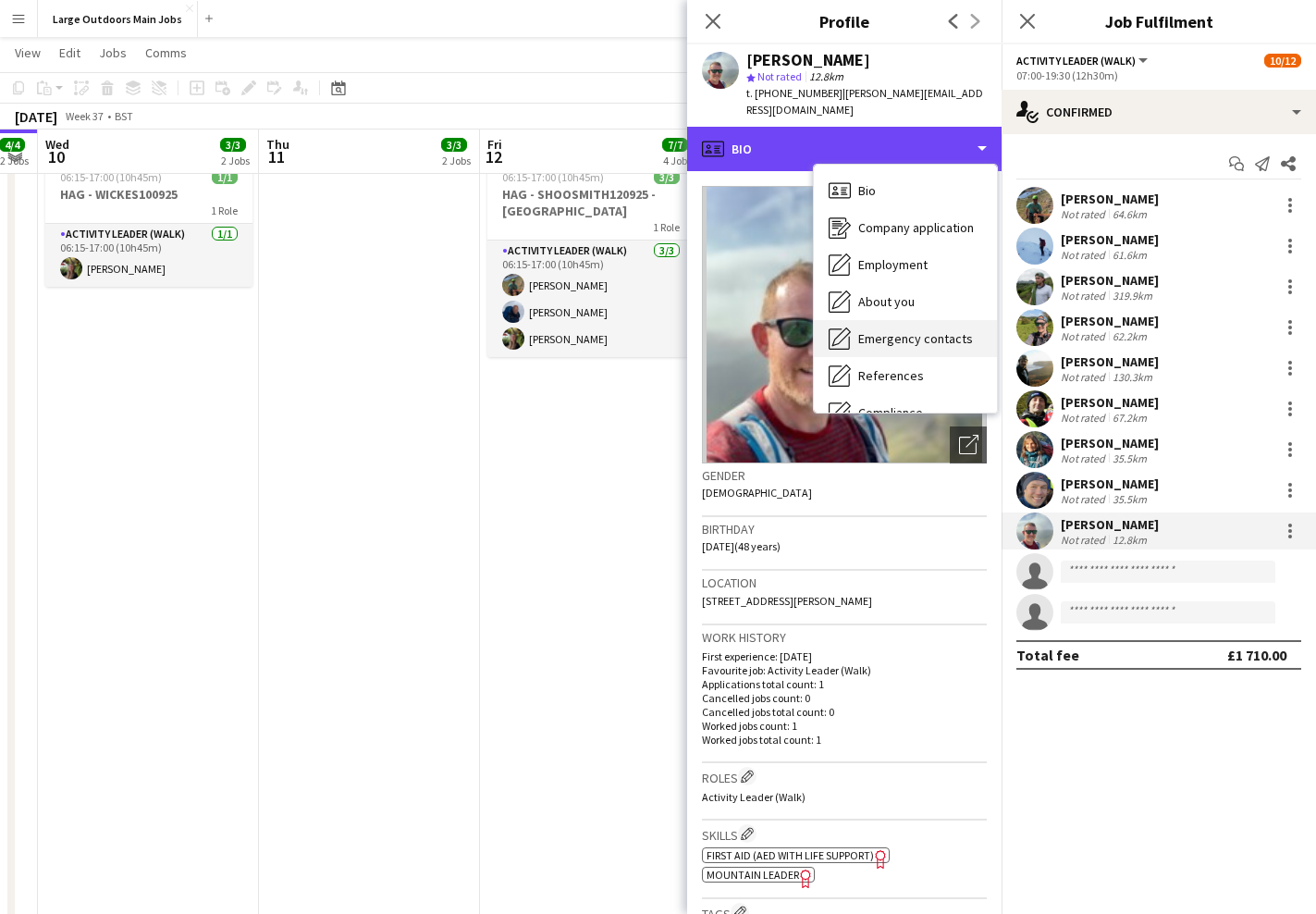
scroll to position [174, 0]
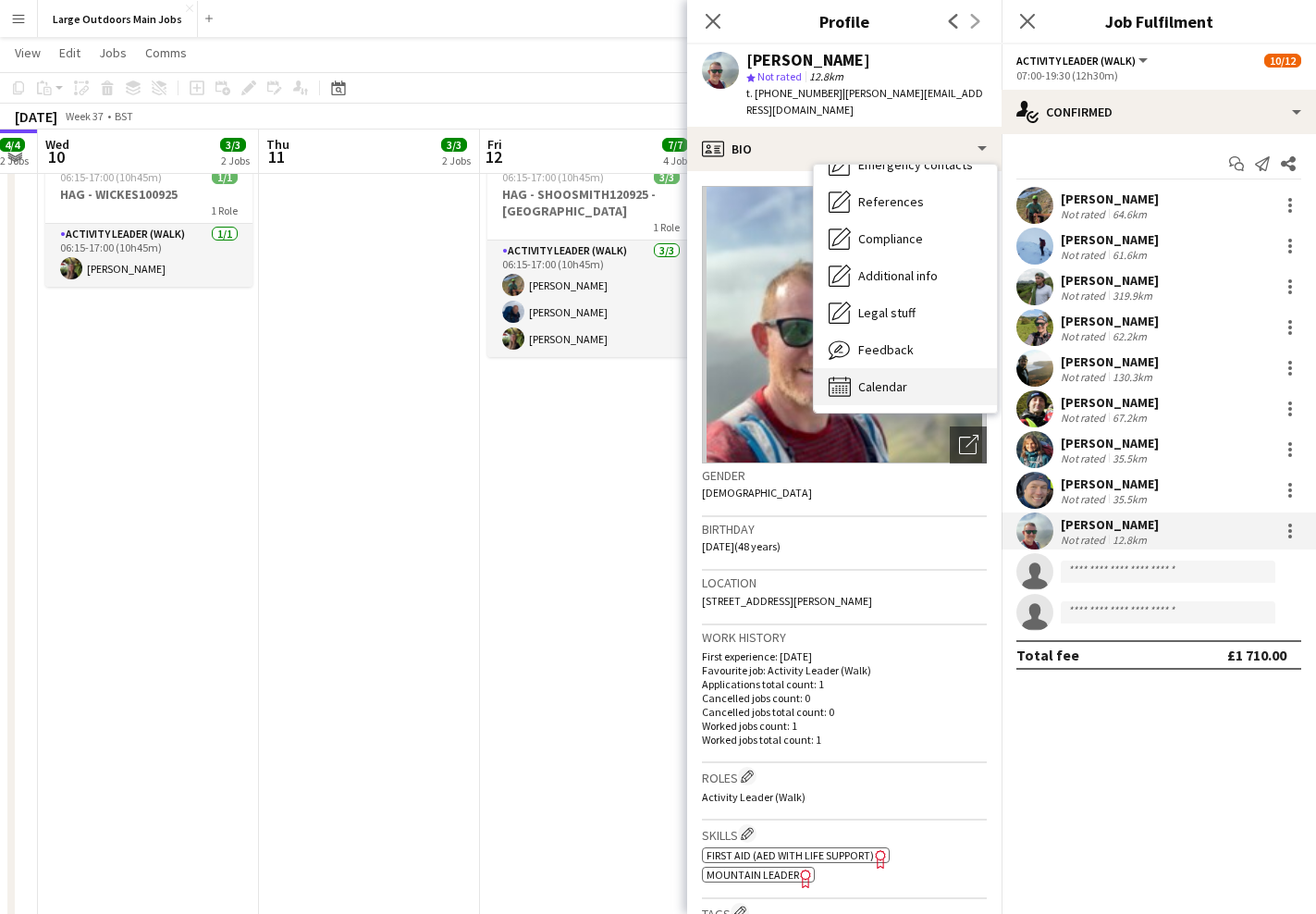
click at [887, 368] on div "Calendar Calendar" at bounding box center [905, 386] width 183 height 37
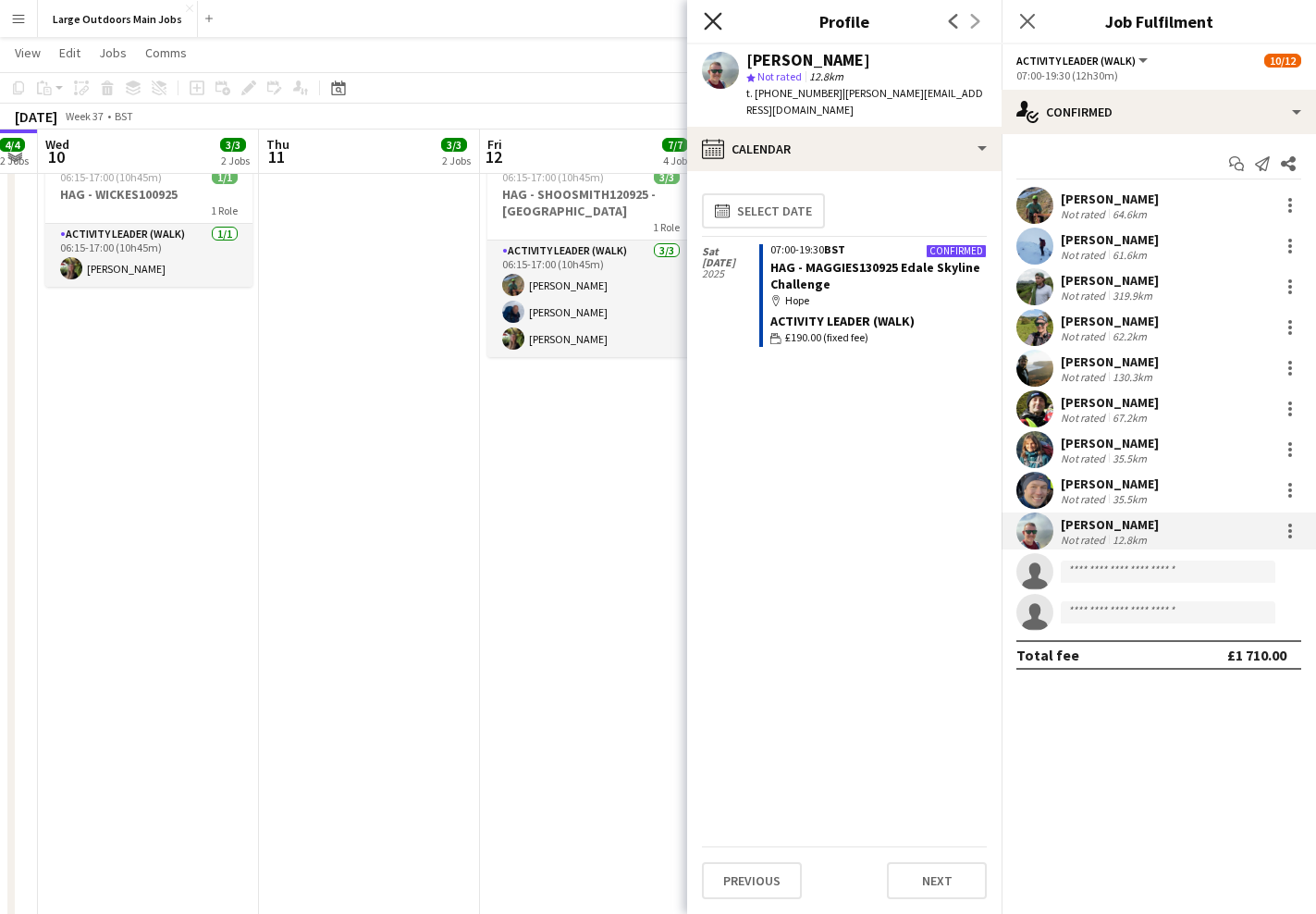
click at [708, 23] on icon "Close pop-in" at bounding box center [712, 20] width 17 height 17
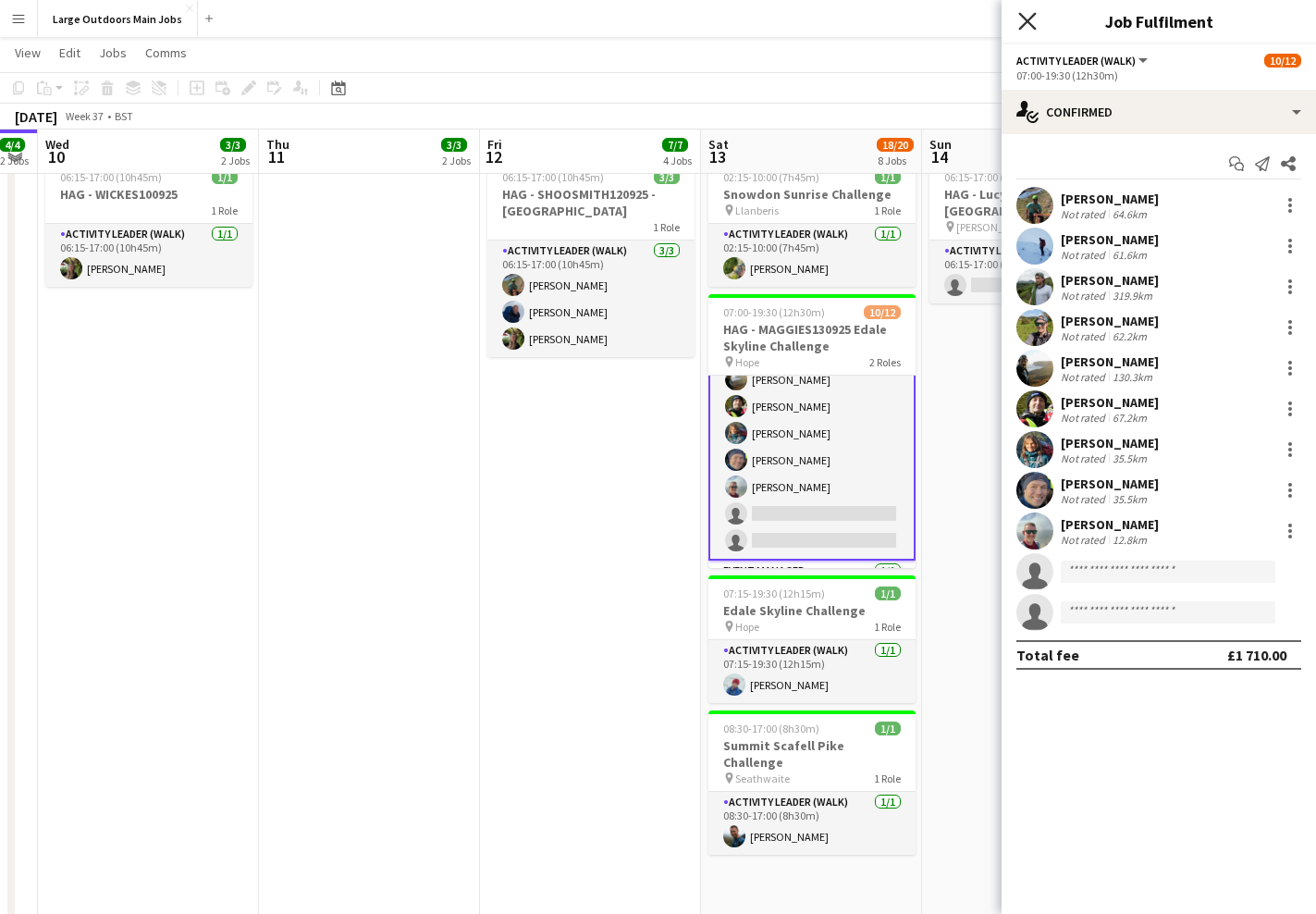
click at [1027, 17] on icon "Close pop-in" at bounding box center [1027, 20] width 17 height 17
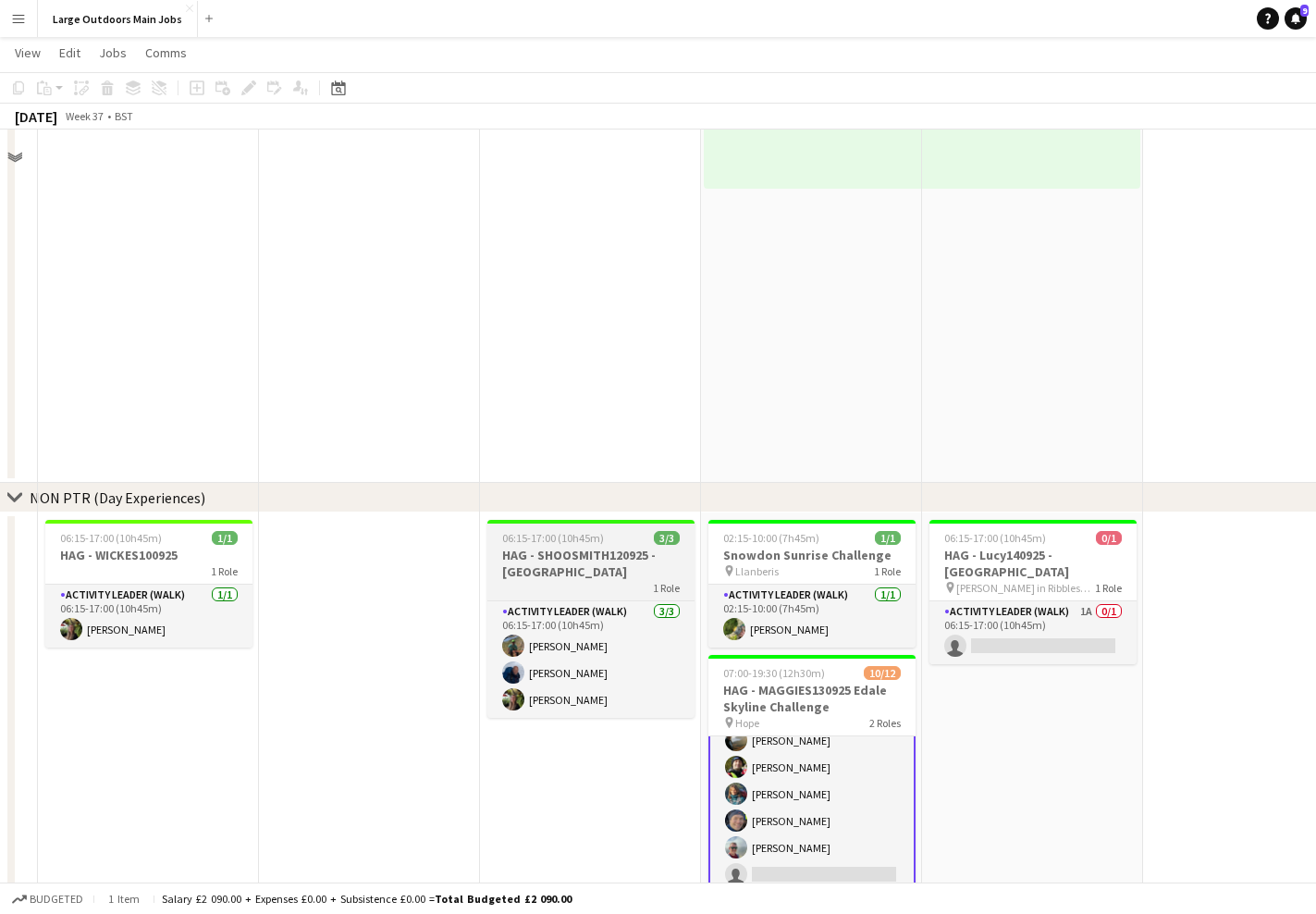
scroll to position [1259, 0]
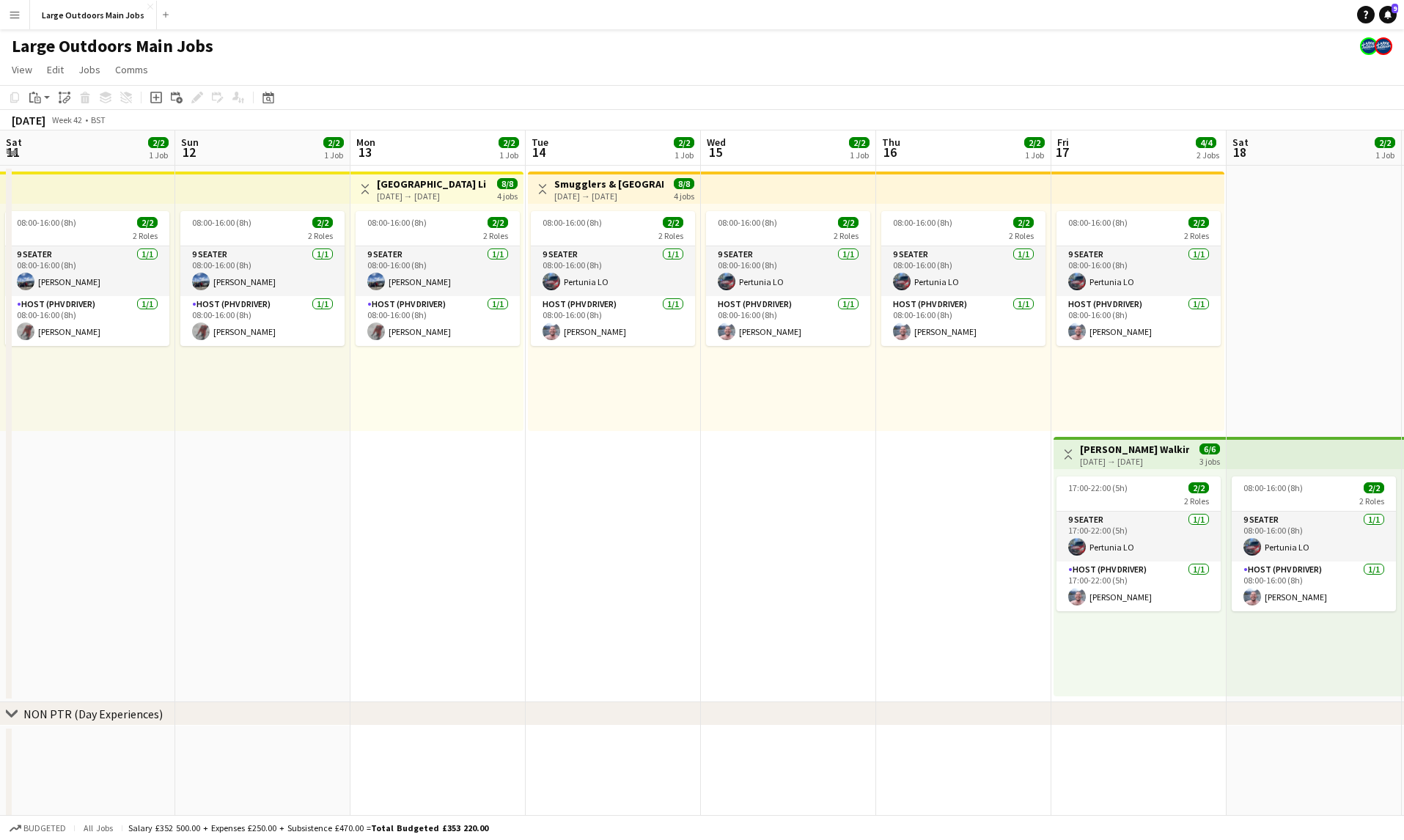
scroll to position [0, 484]
